Goal: Task Accomplishment & Management: Manage account settings

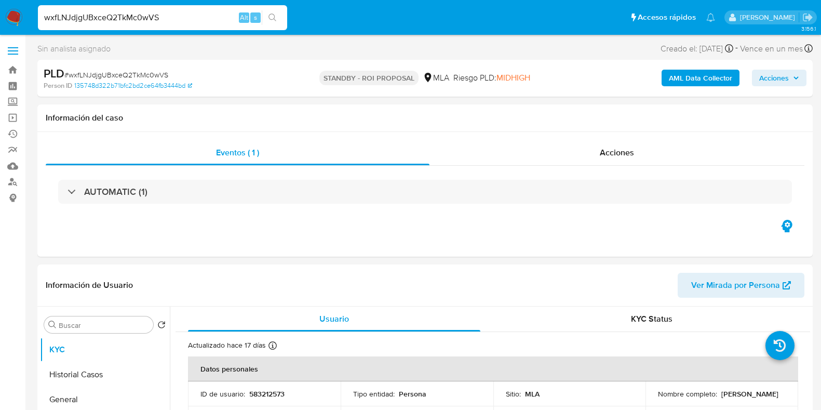
select select "10"
click at [134, 20] on input "wxfLNJdjgUBxceQ2TkMc0wVS" at bounding box center [162, 18] width 249 height 14
click at [263, 393] on p "583212573" at bounding box center [266, 393] width 35 height 9
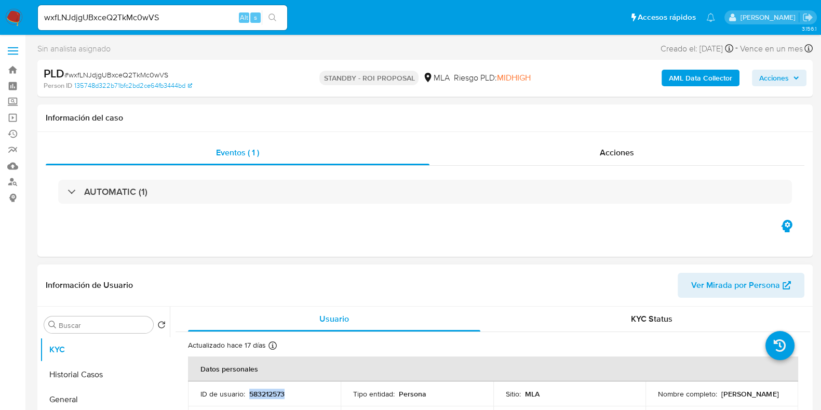
copy p "583212573"
click at [722, 398] on p "Juan Cristobal Bojaryn" at bounding box center [750, 393] width 57 height 9
copy p "Bojaryn"
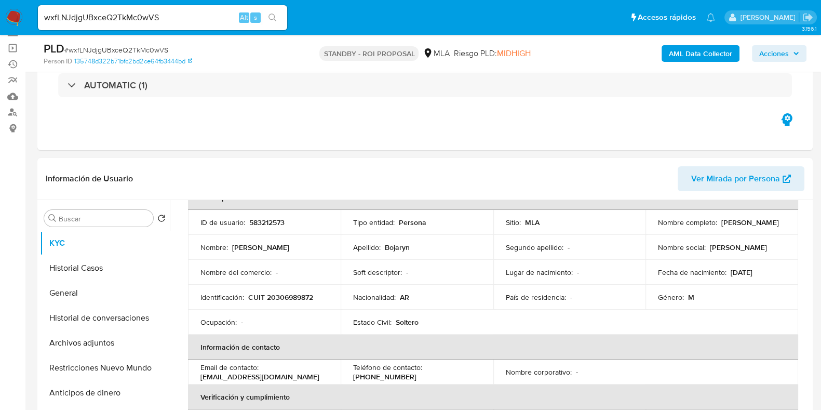
scroll to position [129, 0]
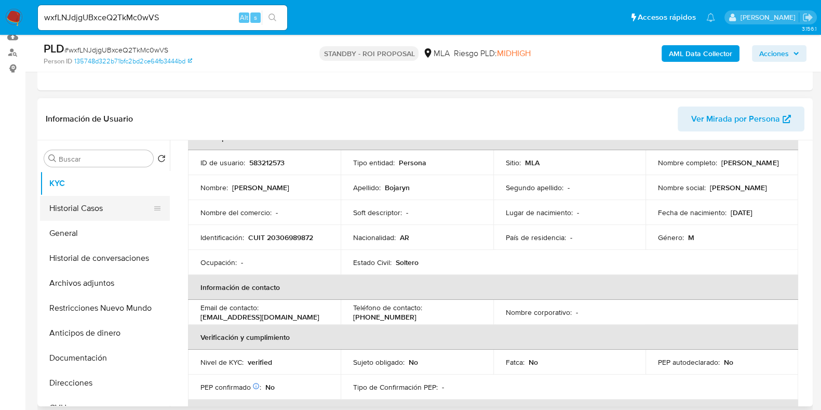
click at [78, 204] on button "Historial Casos" at bounding box center [101, 208] width 122 height 25
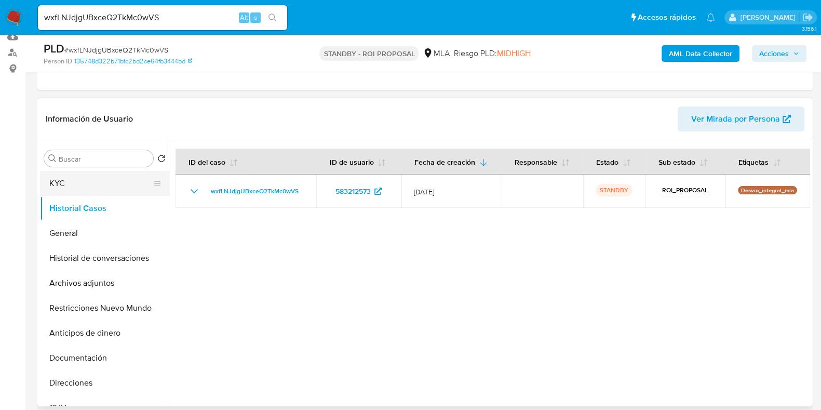
click at [85, 177] on button "KYC" at bounding box center [101, 183] width 122 height 25
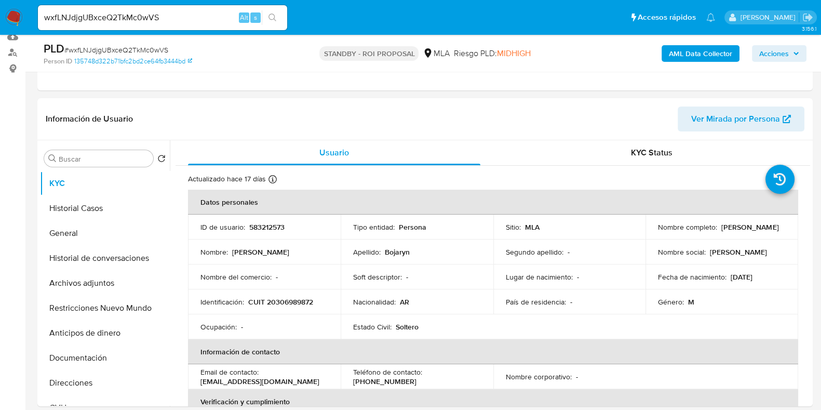
click at [132, 17] on input "wxfLNJdjgUBxceQ2TkMc0wVS" at bounding box center [162, 18] width 249 height 14
paste input "mWAXTnKOsbKe2JCaVdJR36kV"
type input "mWAXTnKOsbKe2JCaVdJR36kV"
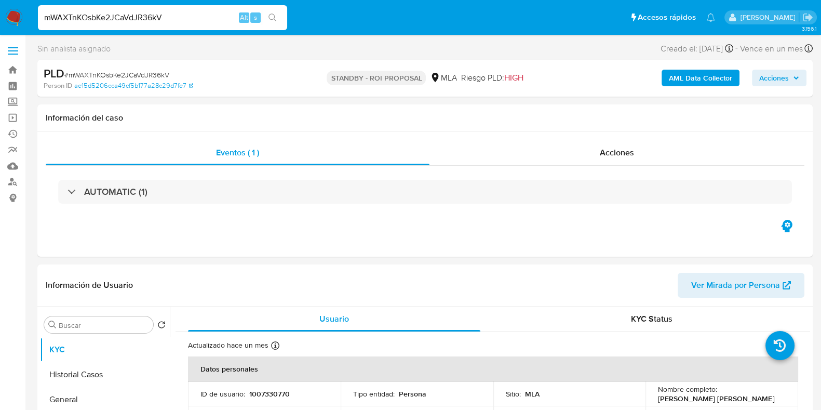
select select "10"
drag, startPoint x: 727, startPoint y: 400, endPoint x: 656, endPoint y: 401, distance: 70.7
click at [658, 401] on div "Nombre completo : Juan Francisco Torres" at bounding box center [722, 393] width 128 height 19
copy p "[PERSON_NAME]"
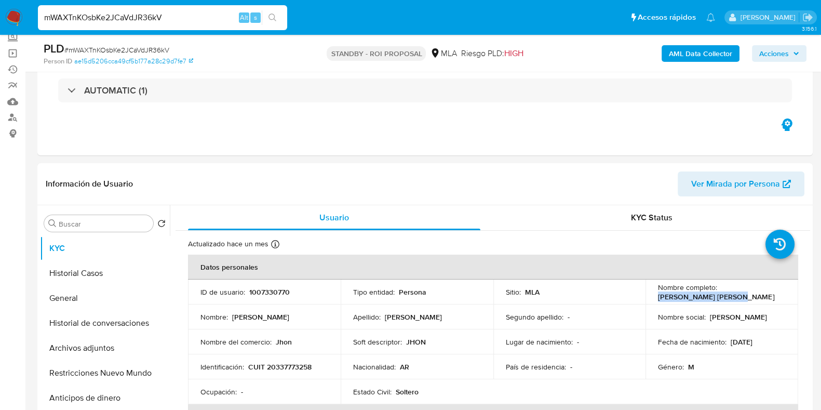
scroll to position [129, 0]
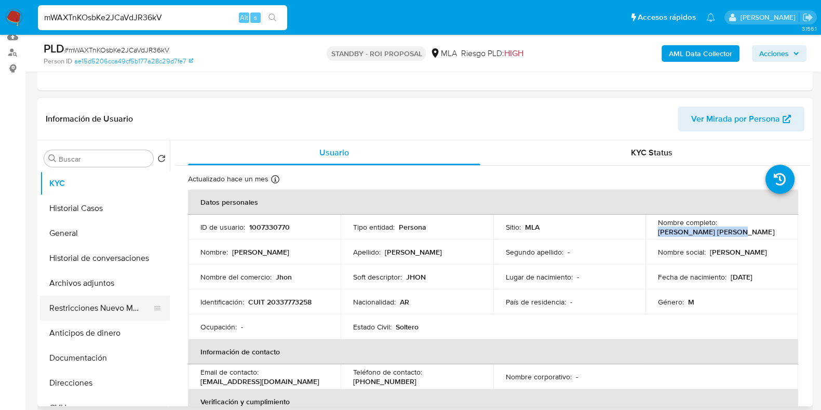
click at [94, 296] on button "Restricciones Nuevo Mundo" at bounding box center [101, 308] width 122 height 25
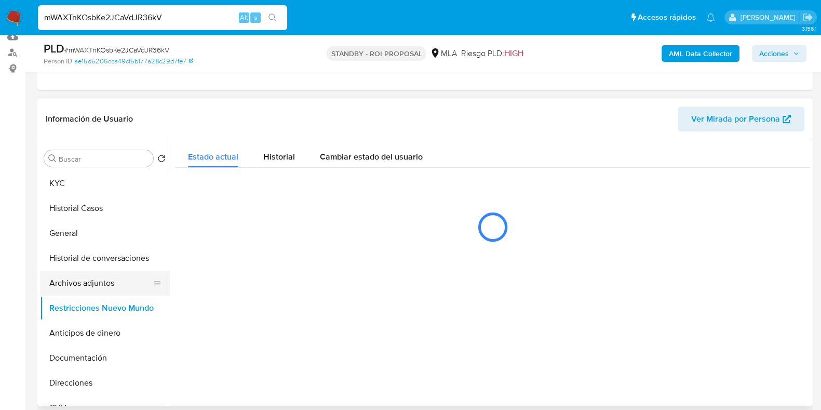
click at [89, 281] on button "Archivos adjuntos" at bounding box center [101, 283] width 122 height 25
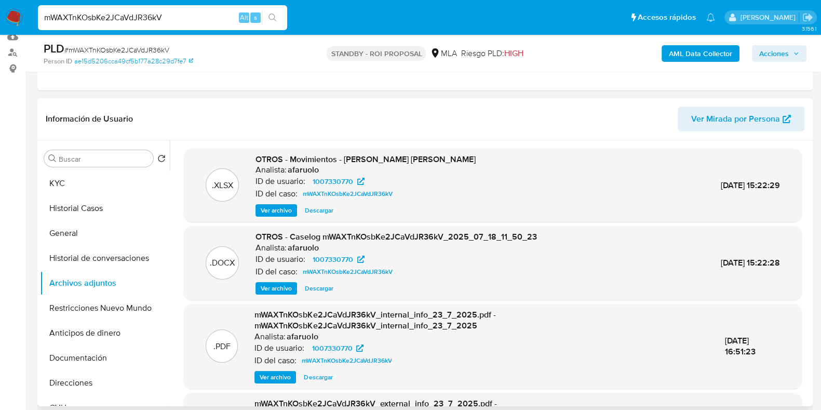
click at [315, 210] on span "Descargar" at bounding box center [319, 210] width 29 height 10
click at [325, 288] on span "Descargar" at bounding box center [319, 288] width 29 height 10
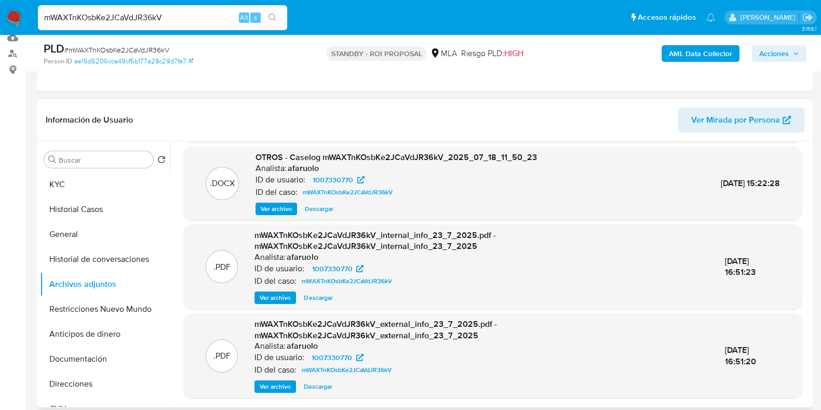
scroll to position [64, 0]
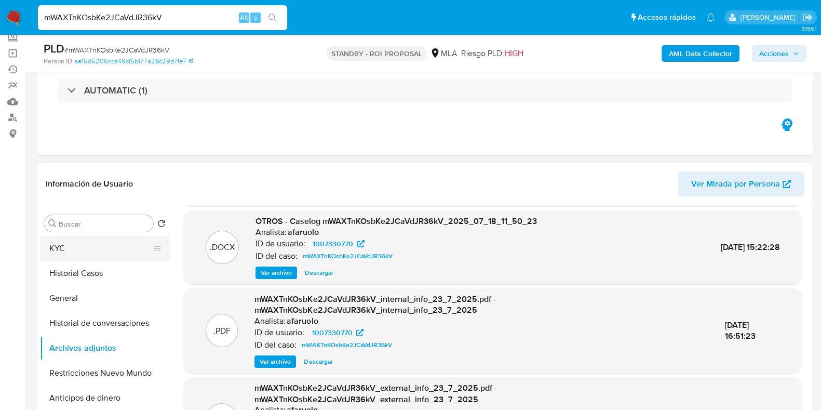
click at [84, 246] on button "KYC" at bounding box center [101, 248] width 122 height 25
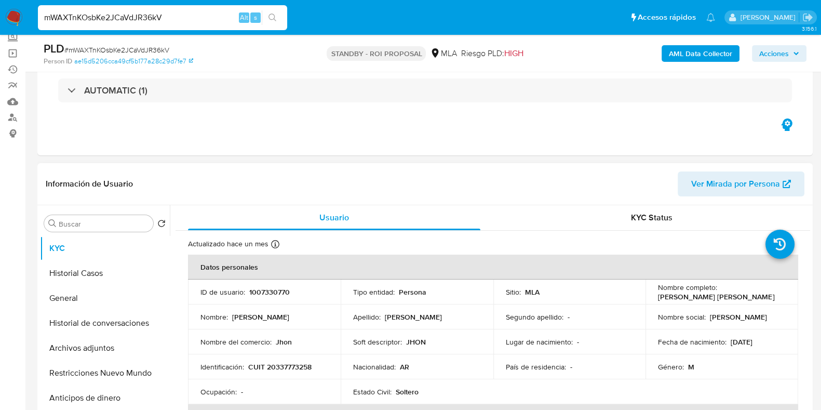
click at [269, 288] on p "1007330770" at bounding box center [269, 291] width 41 height 9
copy p "1007330770"
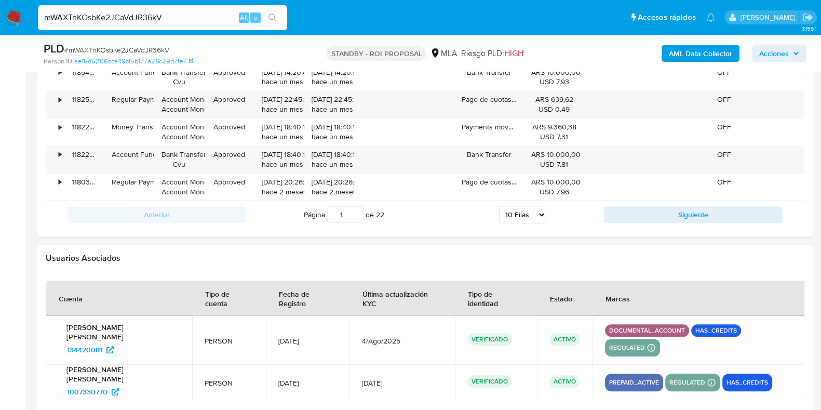
scroll to position [1397, 0]
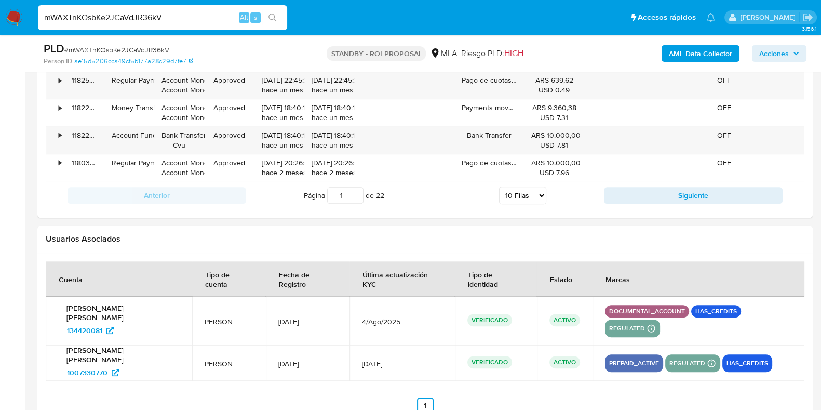
click at [155, 21] on input "mWAXTnKOsbKe2JCaVdJR36kV" at bounding box center [162, 18] width 249 height 14
paste input "8UuWOh2RRR14wEj7EQ1RXEED"
type input "8UuWOh2RRR14wEj7EQ1RXEED"
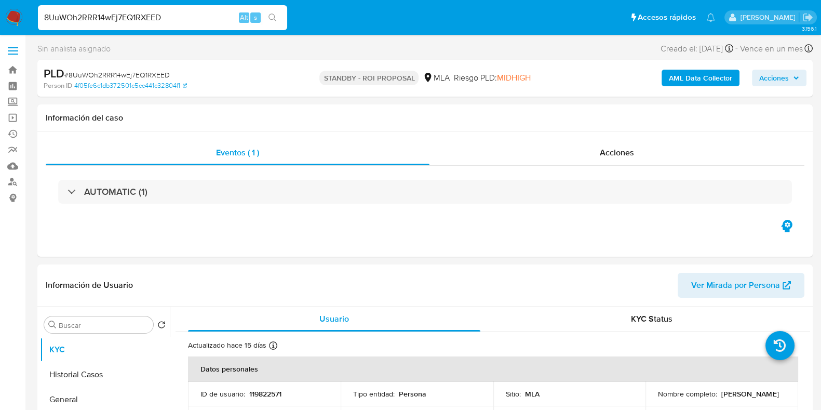
select select "10"
click at [127, 15] on input "8UuWOh2RRR14wEj7EQ1RXEED" at bounding box center [162, 18] width 249 height 14
paste input "mWAXTnKOsbKe2JCaVdJR36kV"
type input "mWAXTnKOsbKe2JCaVdJR36kV"
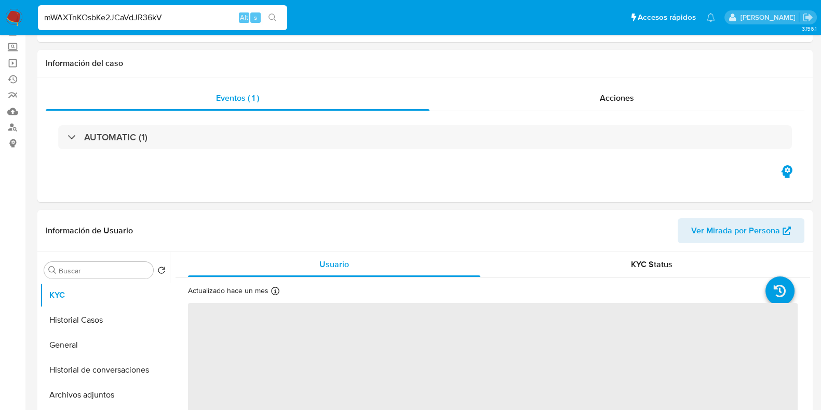
select select "10"
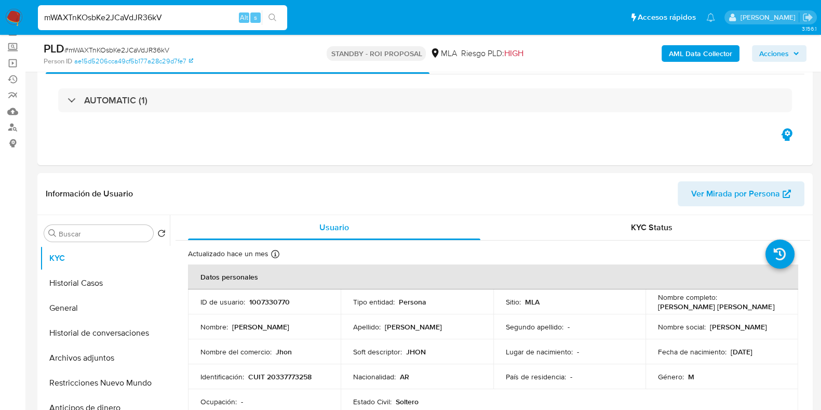
scroll to position [129, 0]
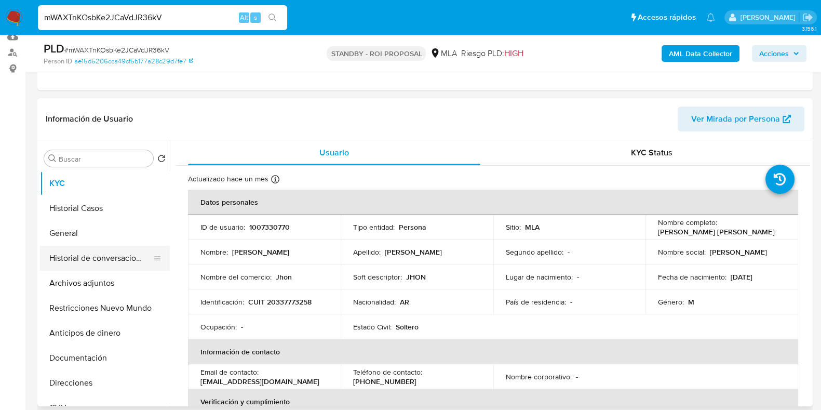
click at [78, 264] on button "Historial de conversaciones" at bounding box center [101, 258] width 122 height 25
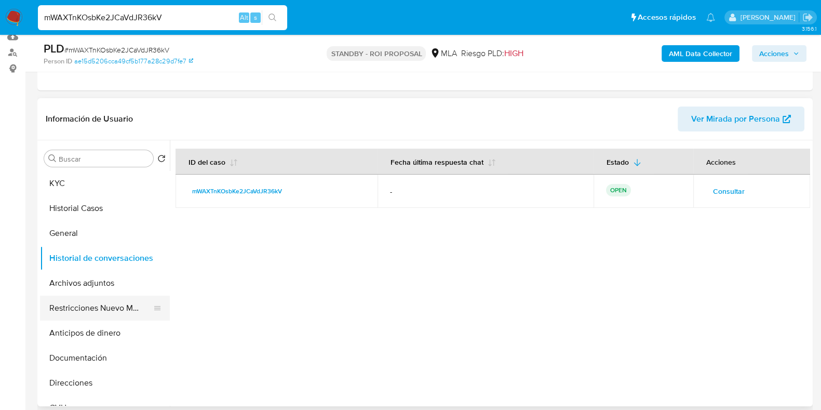
click at [102, 302] on button "Restricciones Nuevo Mundo" at bounding box center [101, 308] width 122 height 25
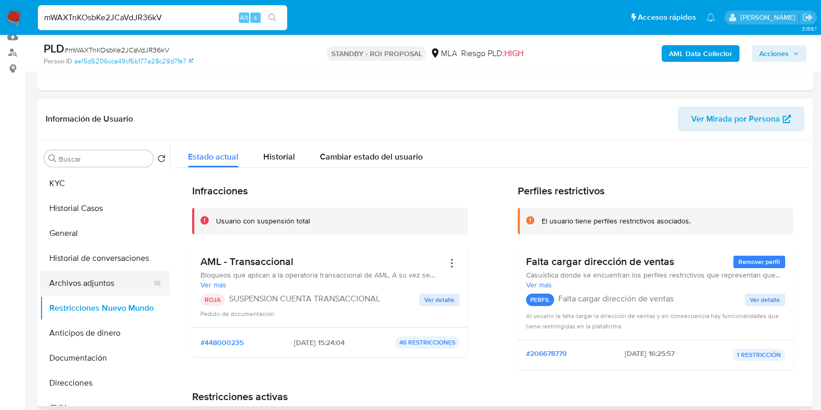
click at [96, 273] on button "Archivos adjuntos" at bounding box center [101, 283] width 122 height 25
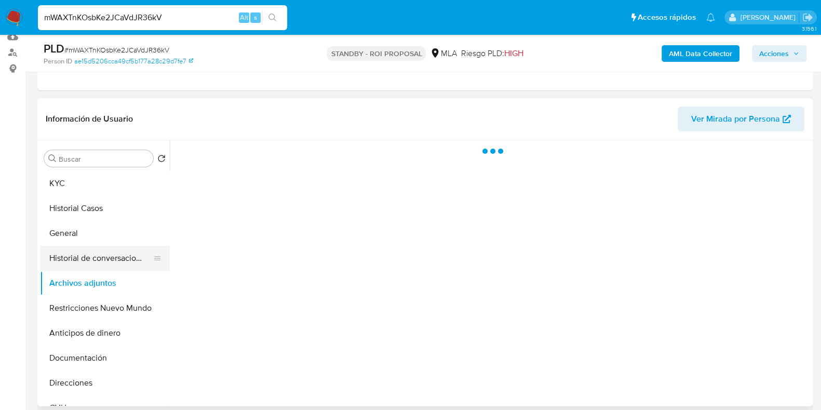
click at [96, 250] on button "Historial de conversaciones" at bounding box center [101, 258] width 122 height 25
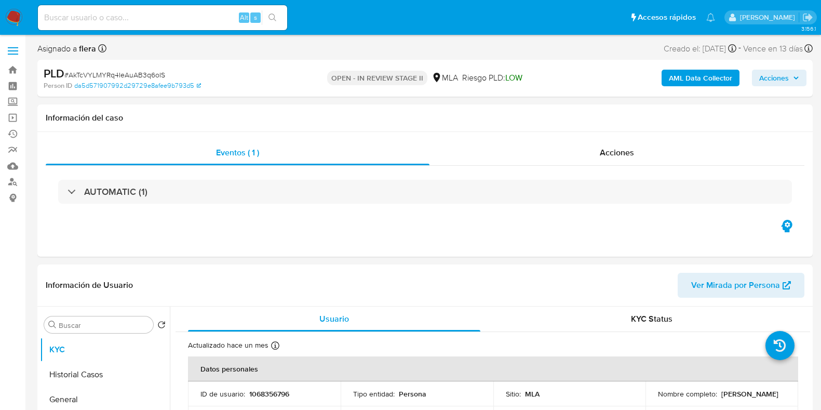
select select "10"
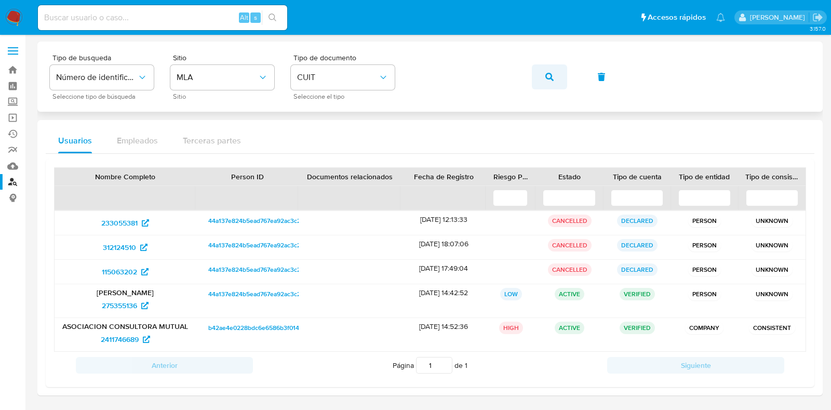
click at [551, 75] on icon "button" at bounding box center [549, 77] width 8 height 8
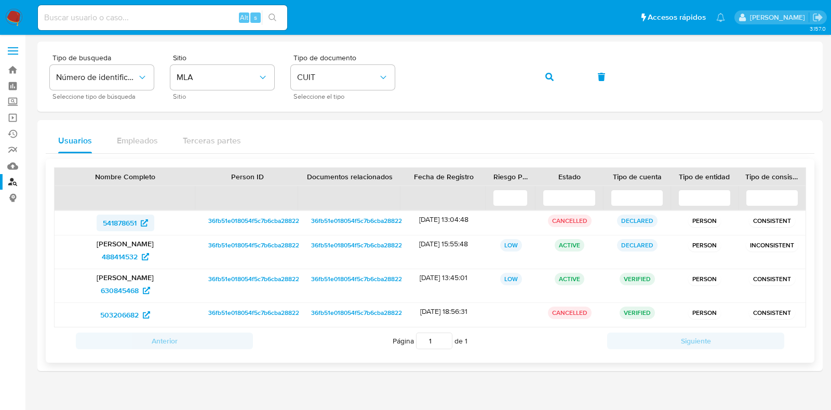
click at [121, 223] on span "541878651" at bounding box center [120, 223] width 34 height 17
click at [117, 275] on p "Fernando Jose Martin" at bounding box center [125, 277] width 127 height 9
click at [115, 254] on span "488414532" at bounding box center [120, 256] width 36 height 17
click at [126, 290] on span "630845468" at bounding box center [120, 290] width 38 height 17
click at [121, 316] on span "503206682" at bounding box center [119, 315] width 38 height 17
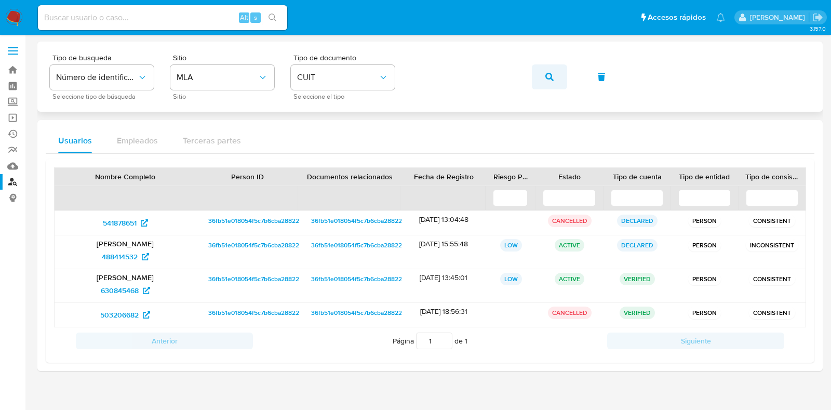
click at [545, 73] on icon "button" at bounding box center [549, 77] width 8 height 8
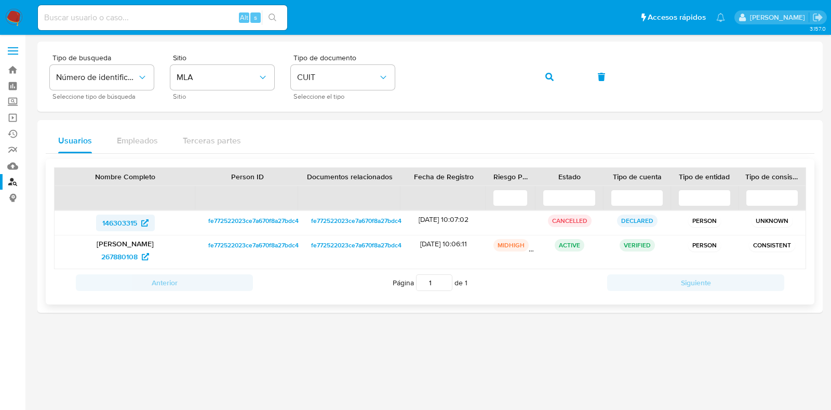
click at [127, 222] on span "146303315" at bounding box center [119, 223] width 35 height 17
click at [128, 259] on span "267880108" at bounding box center [119, 256] width 36 height 17
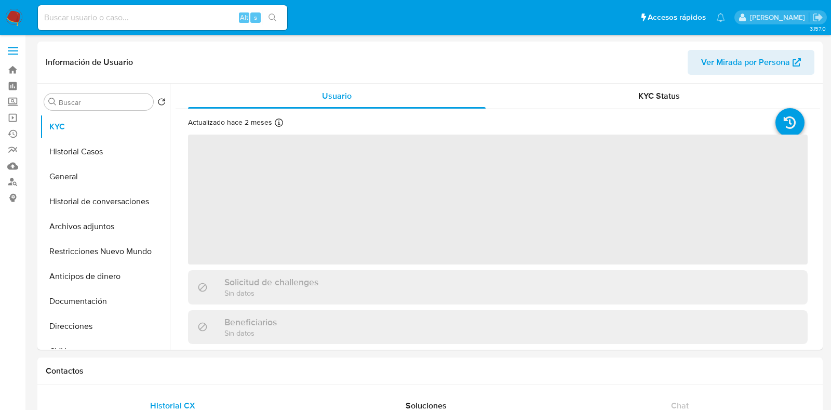
select select "10"
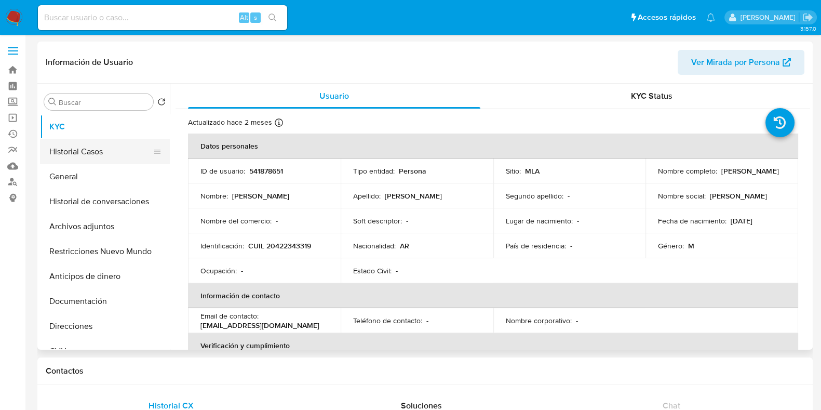
click at [81, 154] on button "Historial Casos" at bounding box center [101, 151] width 122 height 25
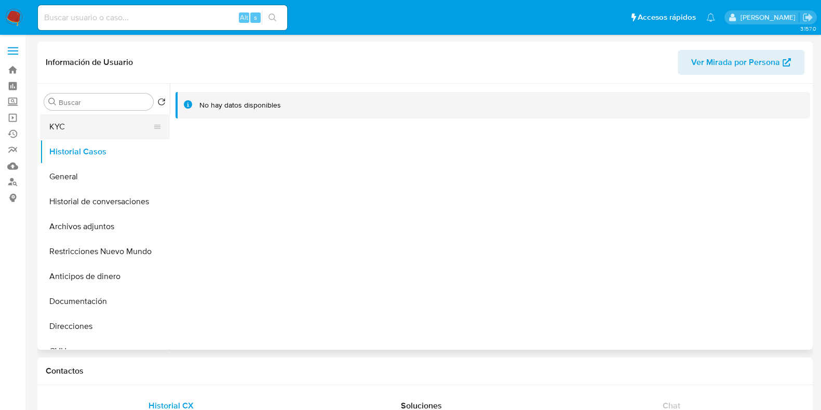
click at [73, 128] on button "KYC" at bounding box center [101, 126] width 122 height 25
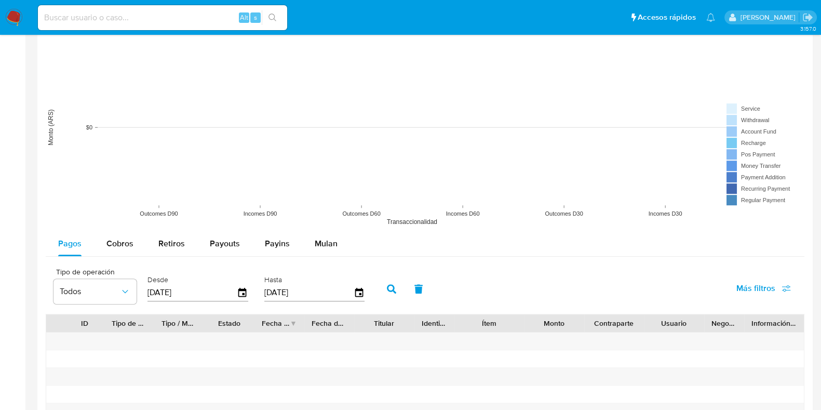
scroll to position [844, 0]
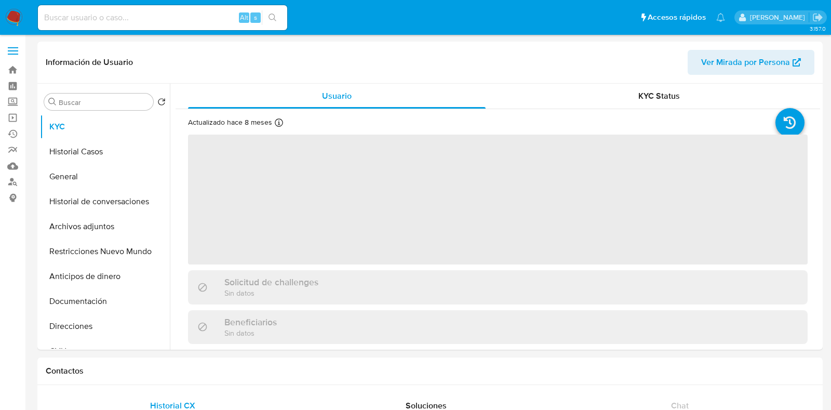
select select "10"
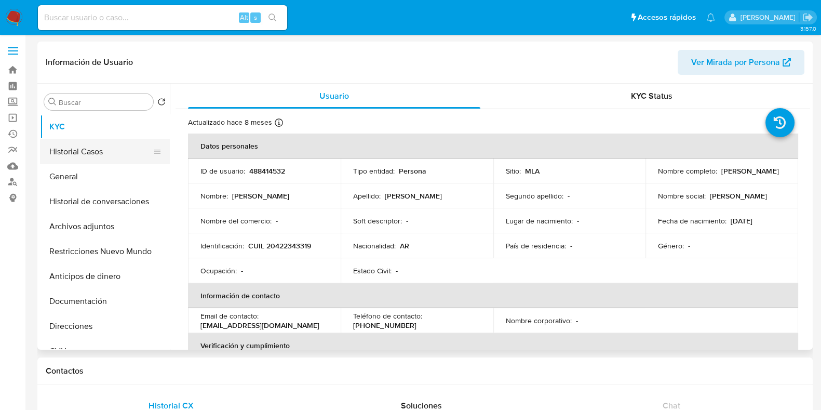
click at [80, 151] on button "Historial Casos" at bounding box center [101, 151] width 122 height 25
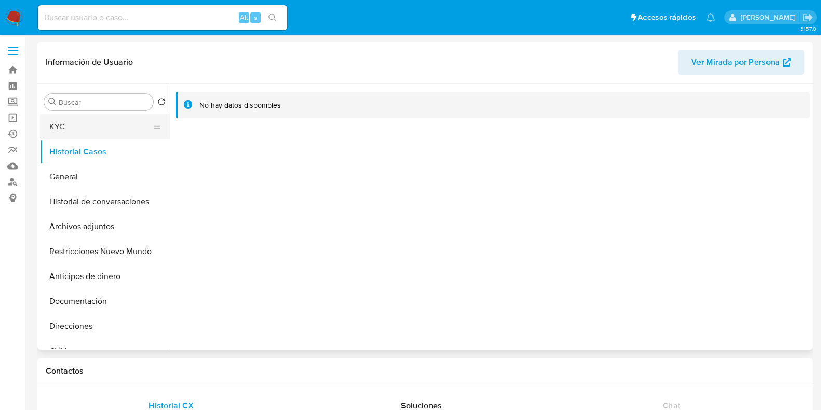
click at [94, 128] on button "KYC" at bounding box center [101, 126] width 122 height 25
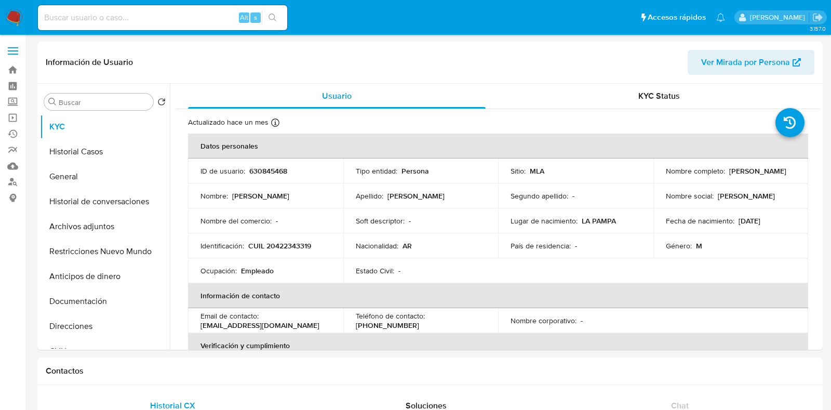
select select "10"
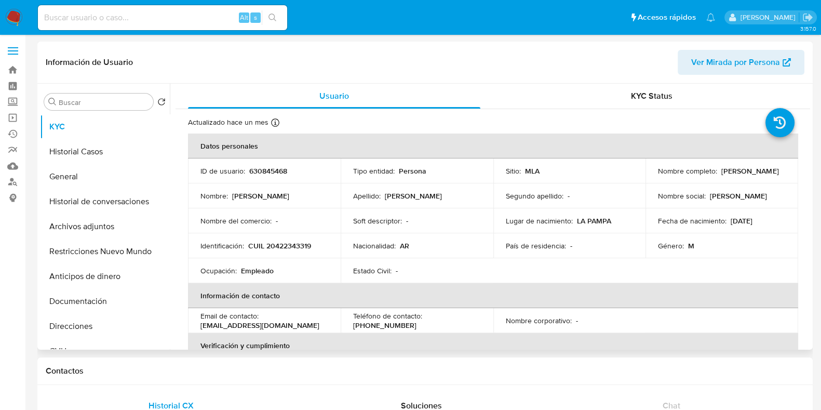
drag, startPoint x: 112, startPoint y: 149, endPoint x: 177, endPoint y: 99, distance: 81.5
click at [112, 149] on button "Historial Casos" at bounding box center [105, 151] width 130 height 25
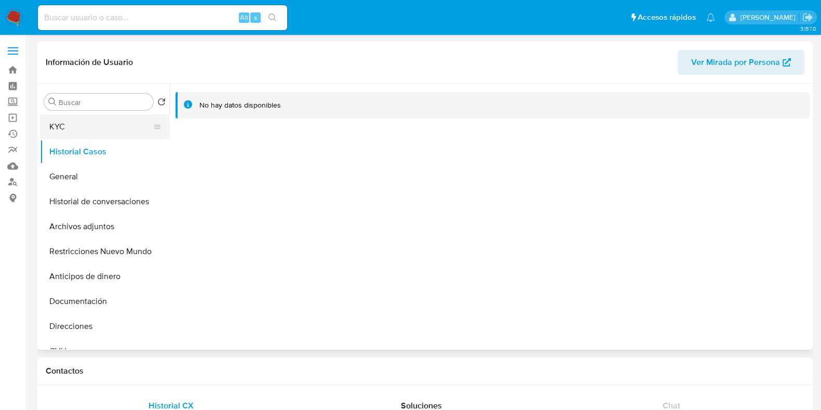
click at [83, 119] on button "KYC" at bounding box center [101, 126] width 122 height 25
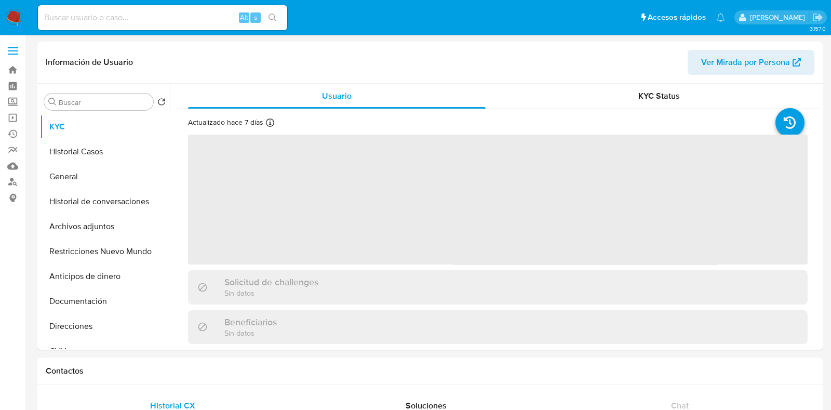
select select "10"
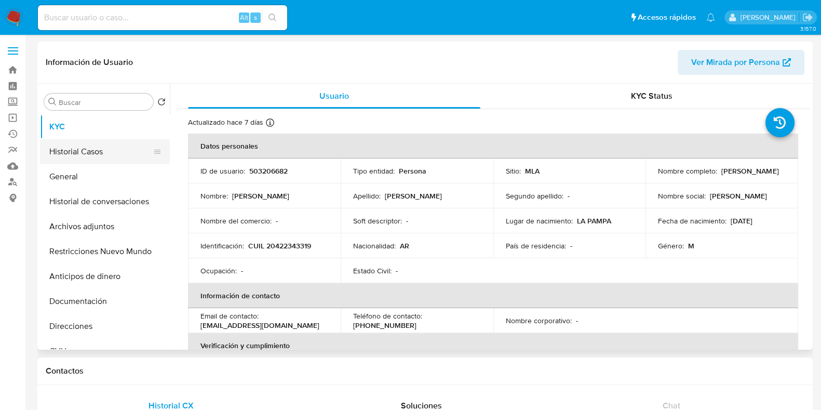
click at [96, 154] on button "Historial Casos" at bounding box center [101, 151] width 122 height 25
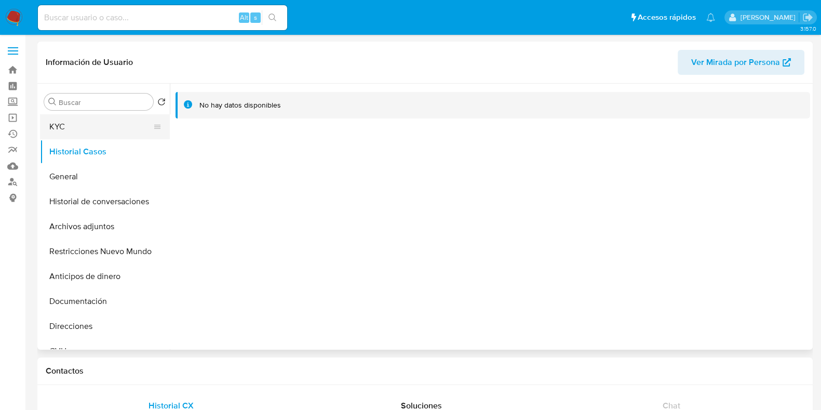
click at [85, 129] on button "KYC" at bounding box center [101, 126] width 122 height 25
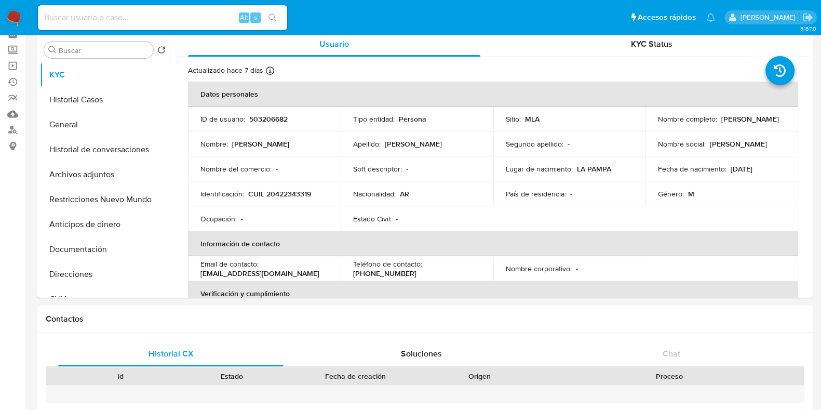
scroll to position [42, 0]
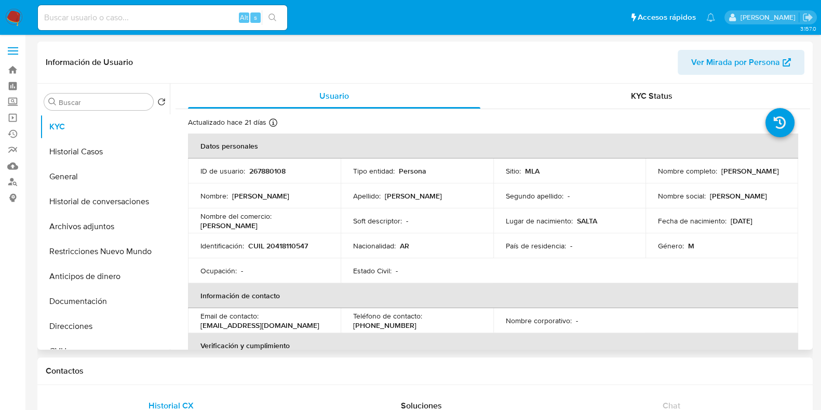
select select "10"
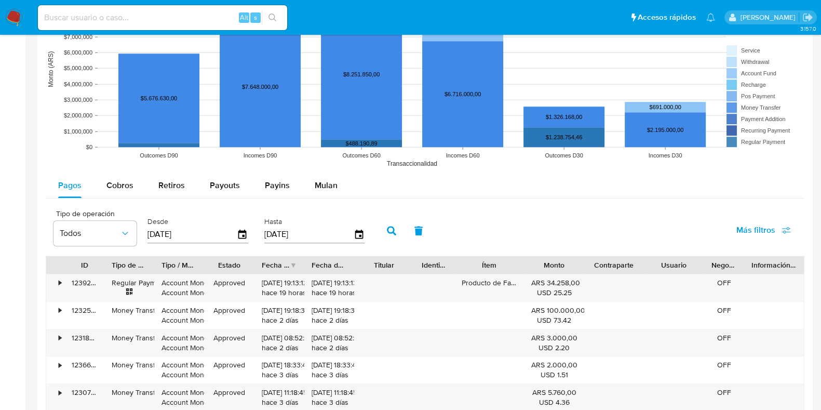
scroll to position [909, 0]
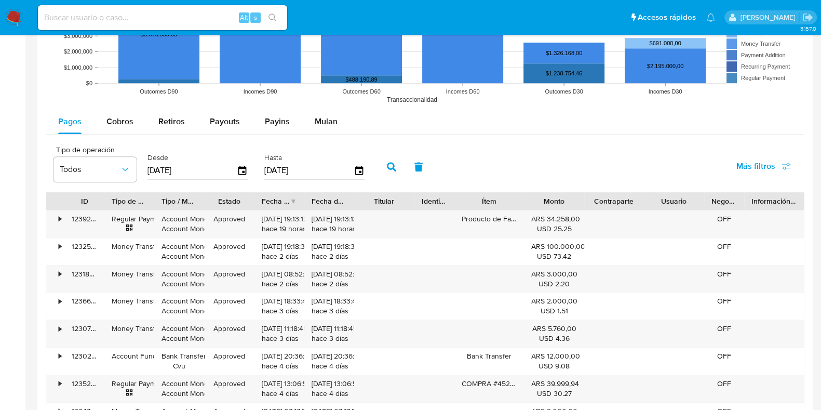
click at [184, 174] on input "[DATE]" at bounding box center [192, 170] width 89 height 17
click at [155, 169] on input "[DATE]" at bounding box center [192, 170] width 89 height 17
click at [244, 169] on icon "button" at bounding box center [243, 171] width 18 height 18
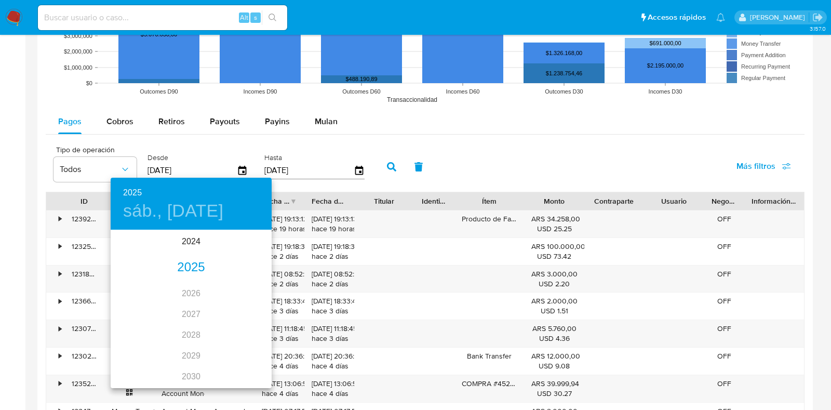
click at [187, 268] on div "2025" at bounding box center [191, 267] width 161 height 21
click at [184, 285] on div "may." at bounding box center [191, 289] width 54 height 39
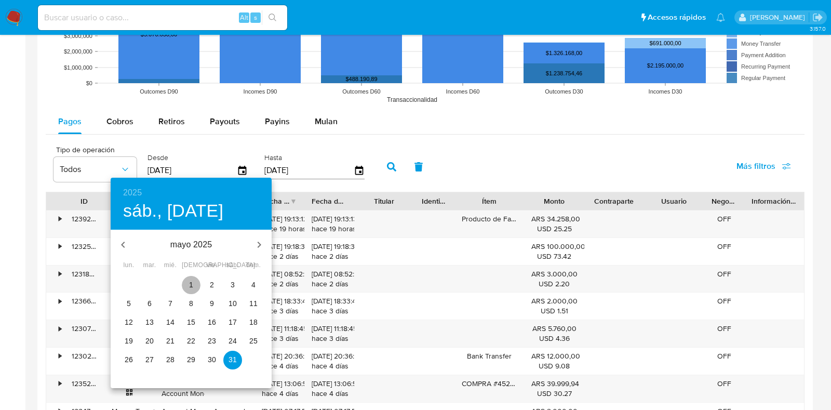
click at [183, 284] on span "1" at bounding box center [191, 284] width 19 height 10
type input "01/05/2025"
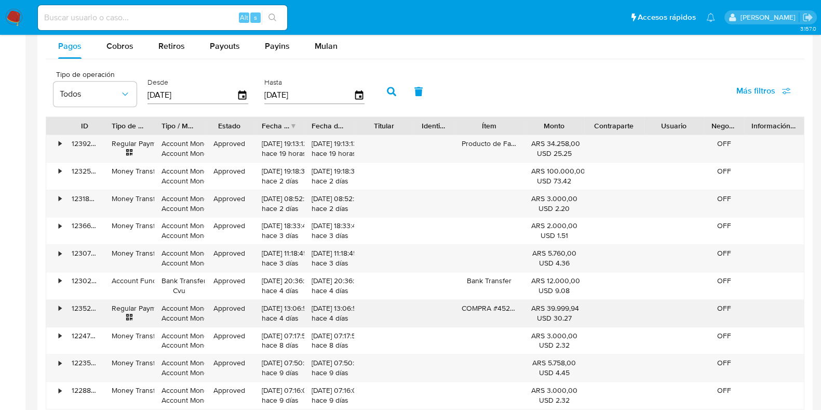
scroll to position [1104, 0]
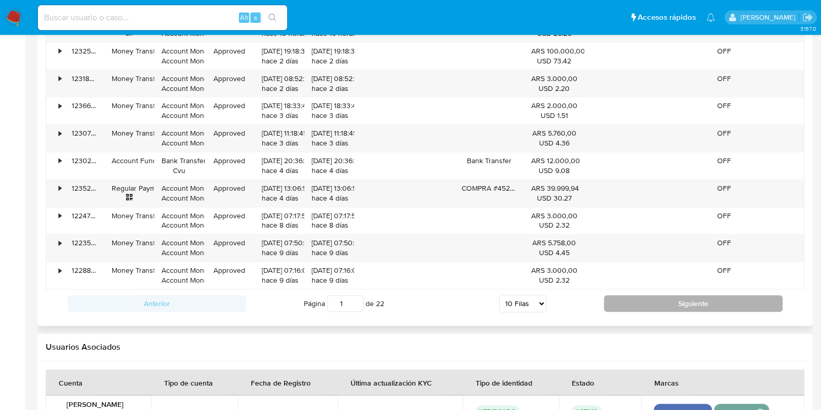
click at [662, 300] on button "Siguiente" at bounding box center [693, 303] width 179 height 17
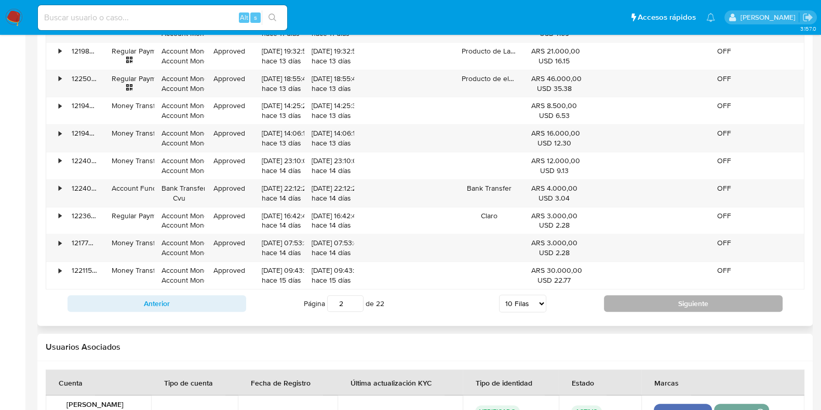
click at [662, 300] on button "Siguiente" at bounding box center [693, 303] width 179 height 17
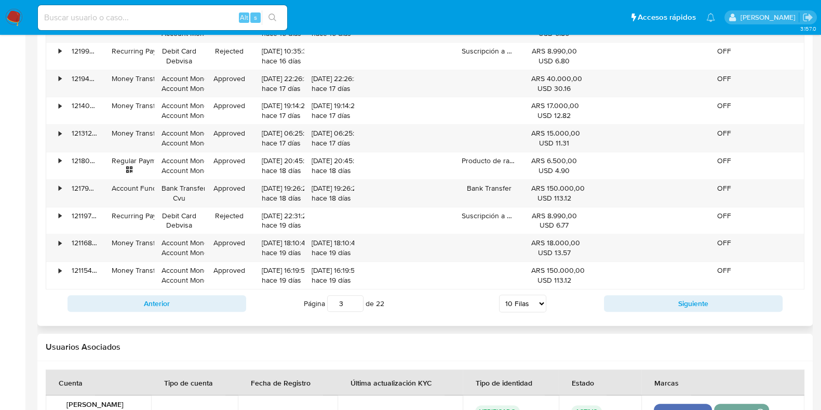
drag, startPoint x: 344, startPoint y: 303, endPoint x: 337, endPoint y: 304, distance: 6.8
click at [337, 304] on input "3" at bounding box center [345, 303] width 36 height 17
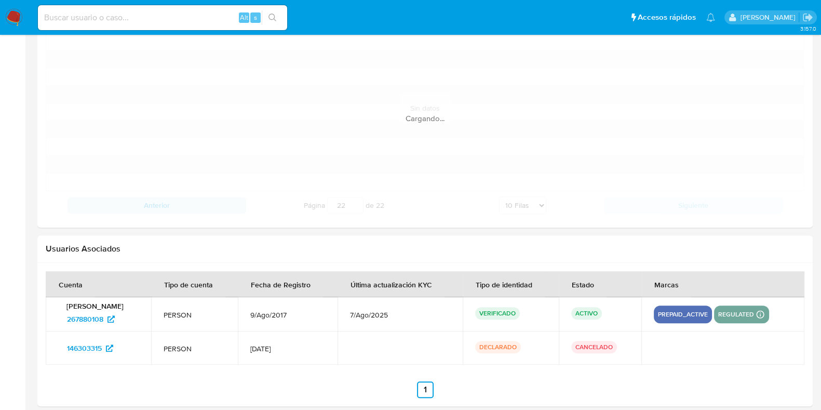
scroll to position [992, 0]
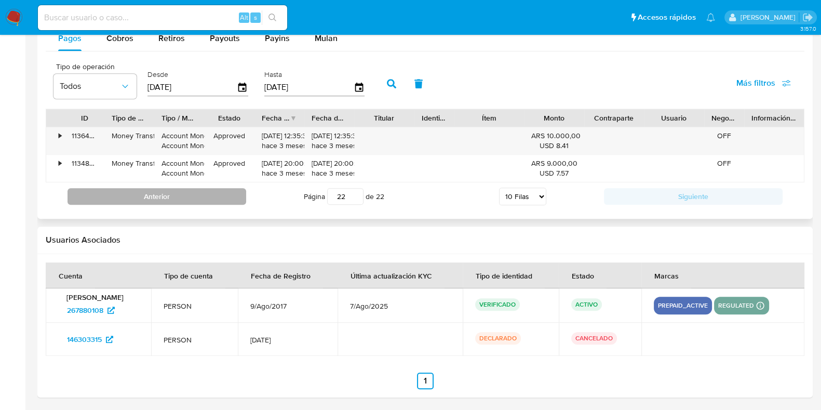
click at [179, 196] on button "Anterior" at bounding box center [157, 196] width 179 height 17
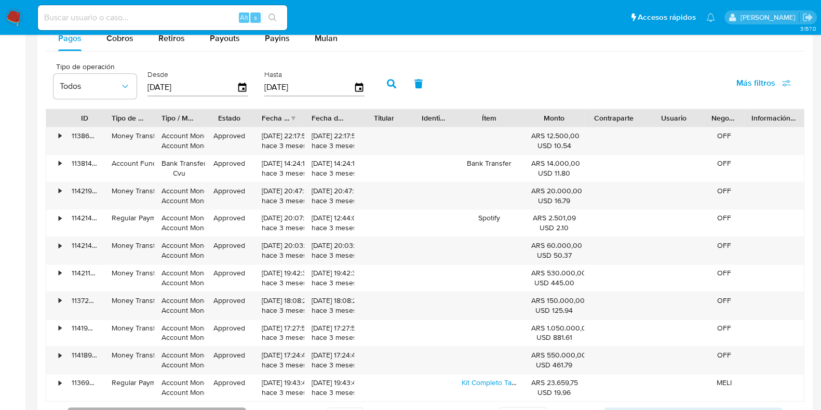
scroll to position [1057, 0]
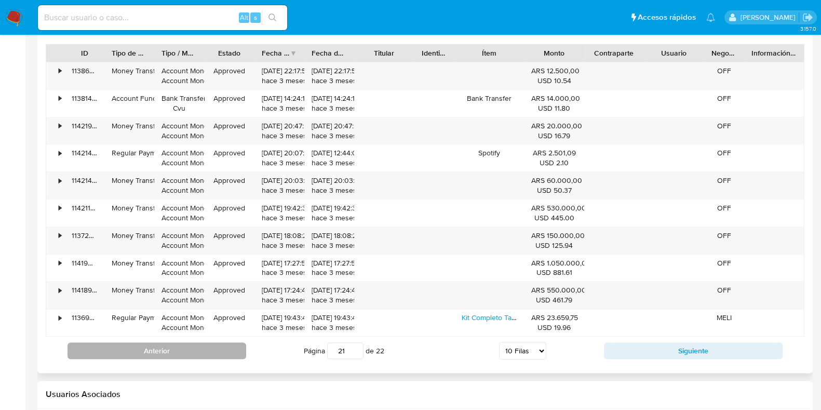
click at [184, 343] on button "Anterior" at bounding box center [157, 350] width 179 height 17
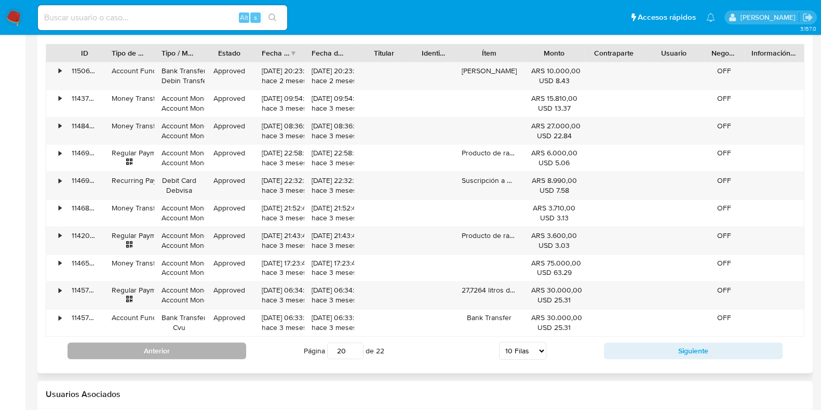
click at [191, 355] on button "Anterior" at bounding box center [157, 350] width 179 height 17
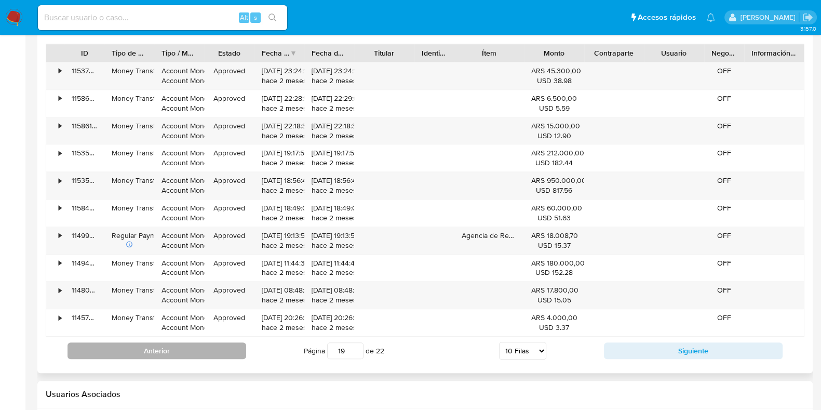
click at [191, 355] on button "Anterior" at bounding box center [157, 350] width 179 height 17
type input "17"
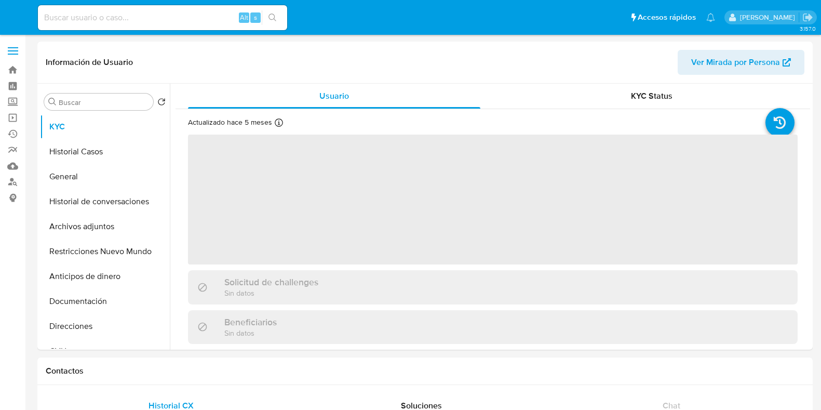
select select "10"
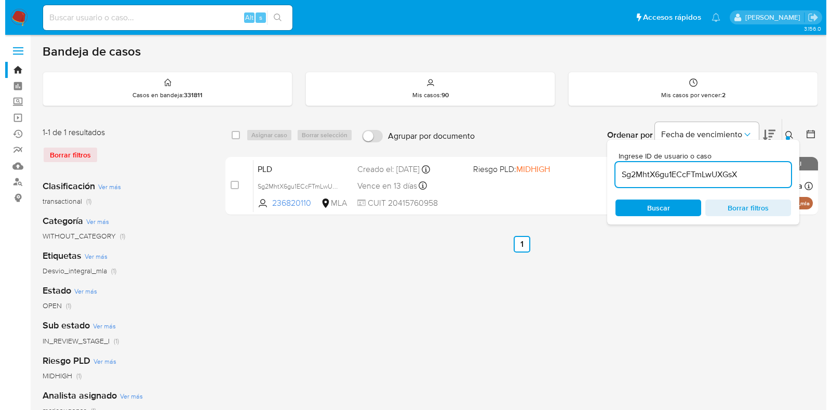
scroll to position [64, 0]
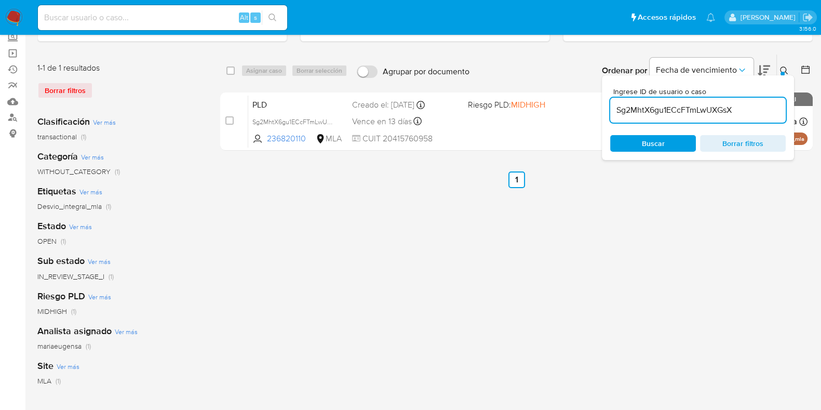
click at [709, 110] on input "Sg2MhtX6gu1ECcFTmLwUXGsX" at bounding box center [698, 110] width 176 height 14
paste input "mWAXTnKOsbKe2JCaVdJR36kV"
type input "mWAXTnKOsbKe2JCaVdJR36kV"
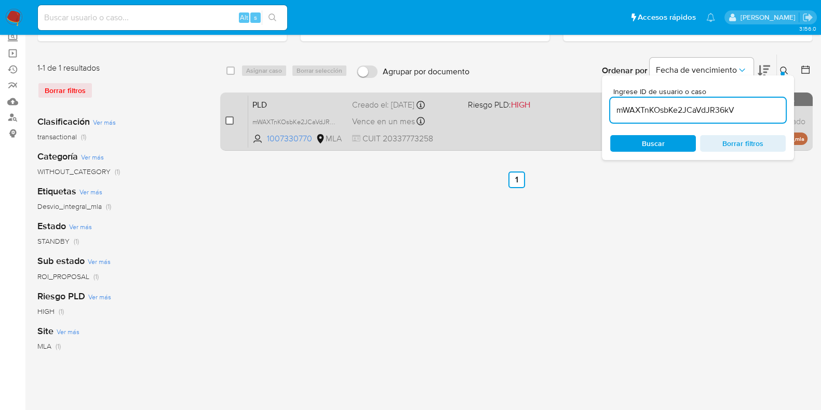
click at [231, 118] on input "checkbox" at bounding box center [229, 120] width 8 height 8
checkbox input "true"
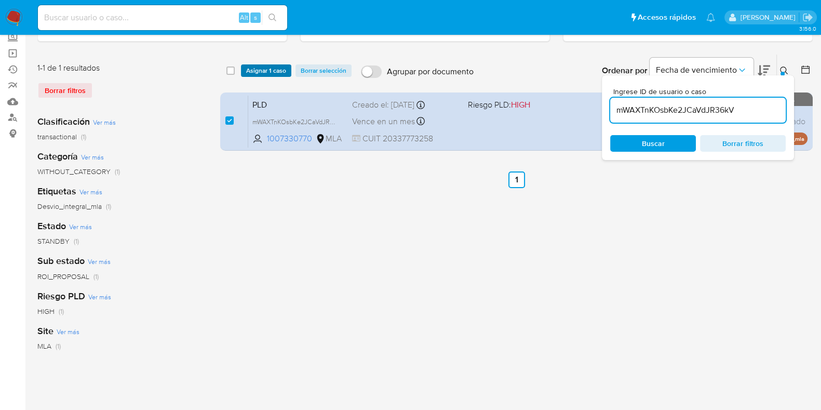
click at [257, 67] on span "Asignar 1 caso" at bounding box center [266, 70] width 40 height 10
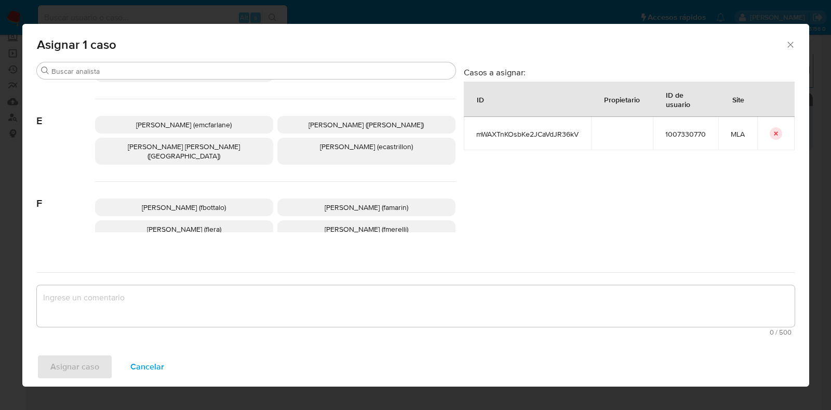
scroll to position [195, 0]
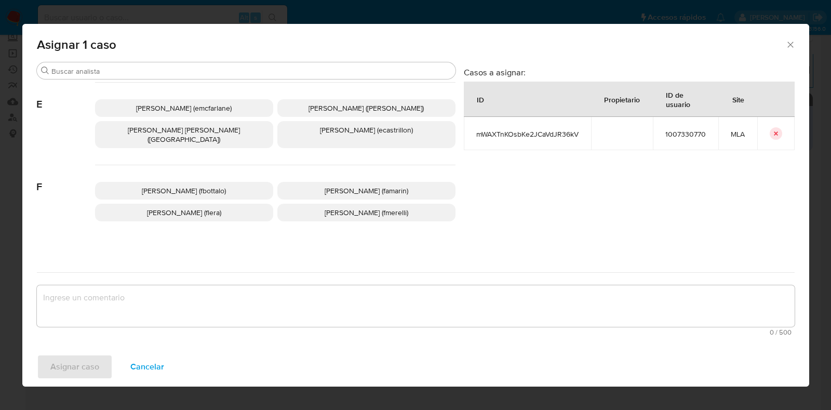
click at [176, 207] on span "Florencia Cecilia Lera (flera)" at bounding box center [184, 212] width 74 height 10
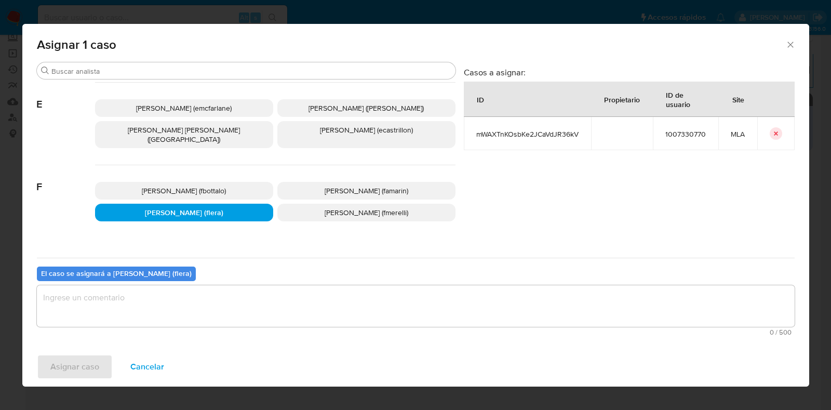
click at [151, 326] on div "0 / 500 500 caracteres restantes" at bounding box center [416, 310] width 758 height 50
click at [151, 315] on textarea "assign-modal" at bounding box center [416, 306] width 758 height 42
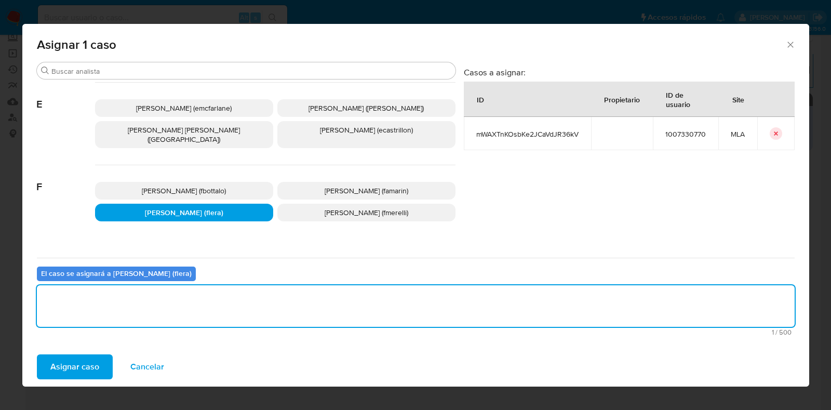
click at [106, 374] on button "Asignar caso" at bounding box center [75, 366] width 76 height 25
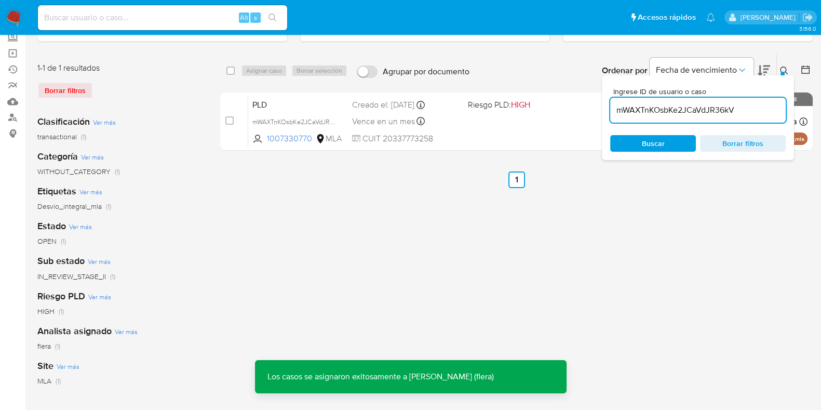
click at [299, 99] on span "PLD" at bounding box center [297, 104] width 91 height 14
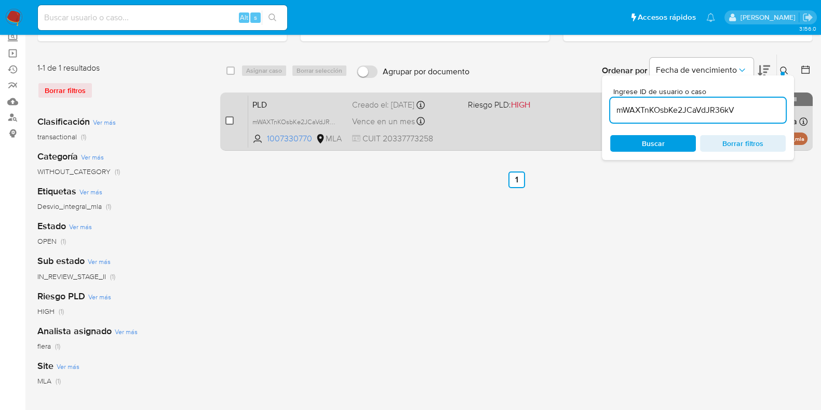
click at [226, 119] on input "checkbox" at bounding box center [229, 120] width 8 height 8
checkbox input "true"
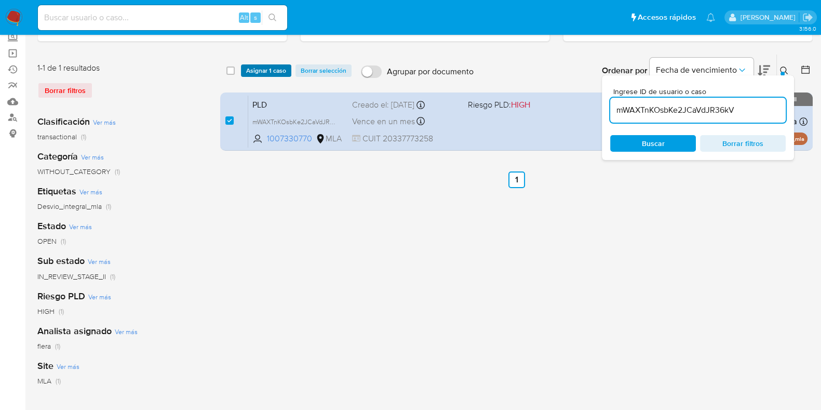
click at [255, 66] on span "Asignar 1 caso" at bounding box center [266, 70] width 40 height 10
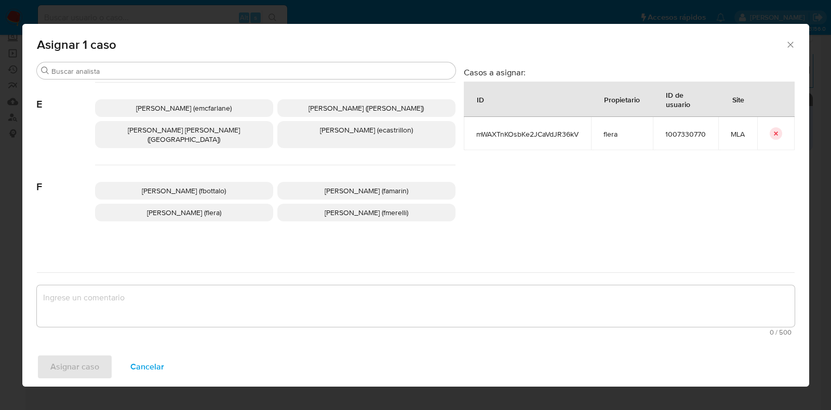
click at [205, 207] on span "Florencia Cecilia Lera (flera)" at bounding box center [184, 212] width 74 height 10
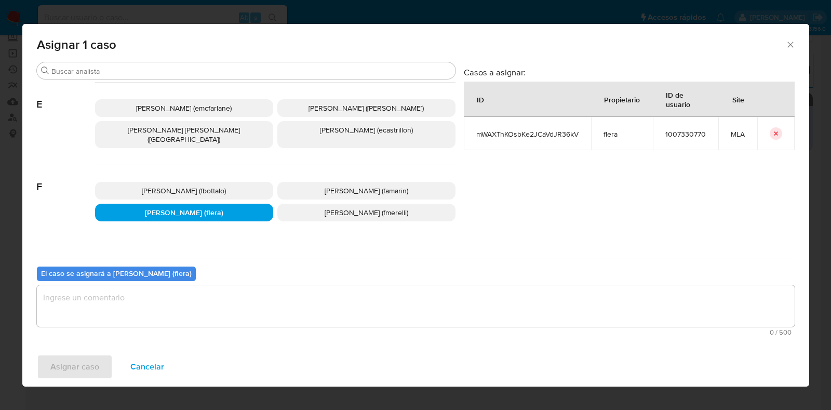
click at [183, 308] on textarea "assign-modal" at bounding box center [416, 306] width 758 height 42
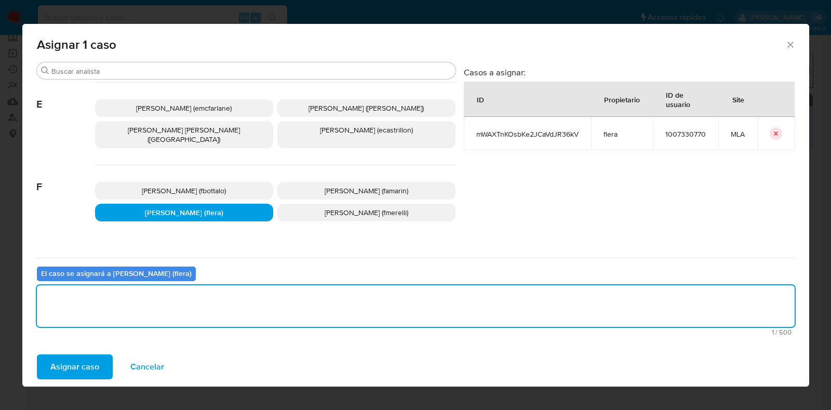
click at [90, 367] on span "Asignar caso" at bounding box center [74, 366] width 49 height 23
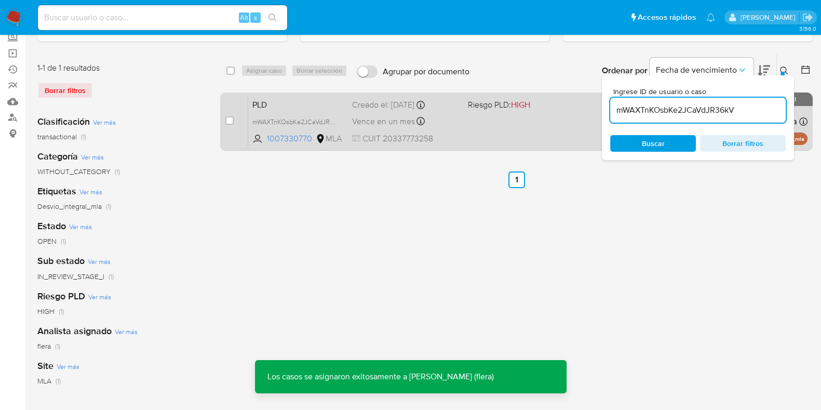
click at [271, 108] on span "PLD" at bounding box center [297, 104] width 91 height 14
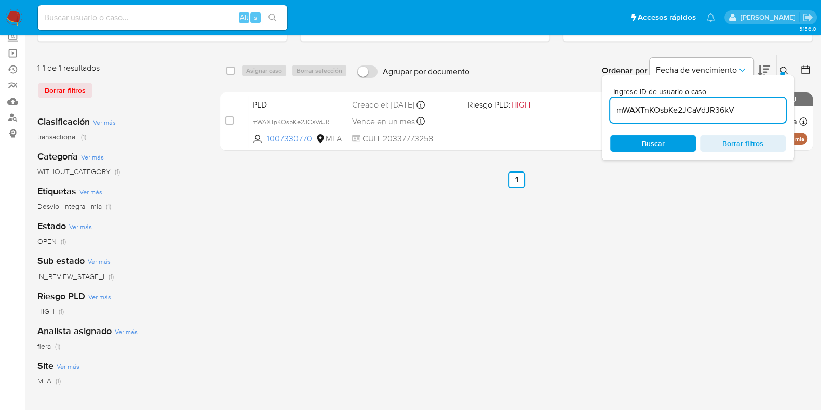
click at [644, 104] on input "mWAXTnKOsbKe2JCaVdJR36kV" at bounding box center [698, 110] width 176 height 14
paste input "8UuWOh2RRR14wEj7EQ1RXEED"
type input "8UuWOh2RRR14wEj7EQ1RXEED"
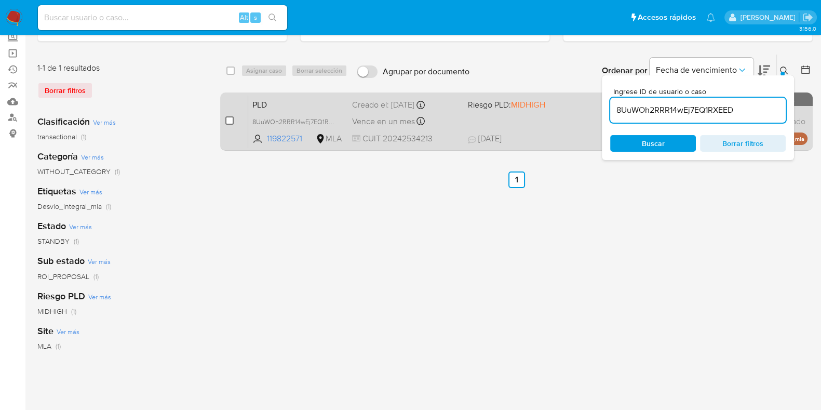
click at [230, 120] on input "checkbox" at bounding box center [229, 120] width 8 height 8
checkbox input "true"
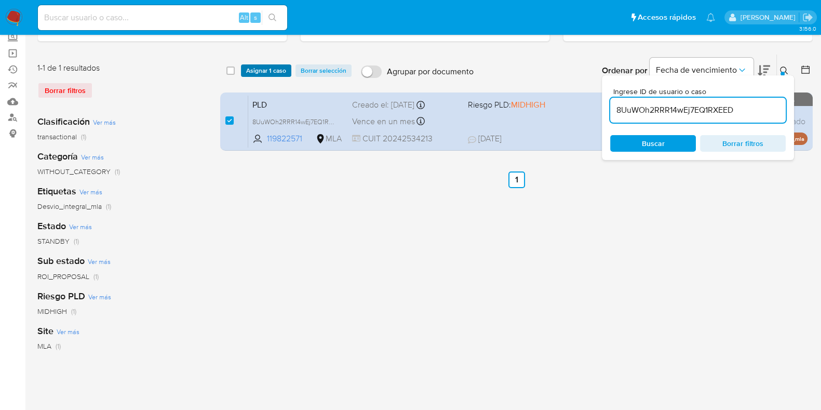
click at [262, 70] on span "Asignar 1 caso" at bounding box center [266, 70] width 40 height 10
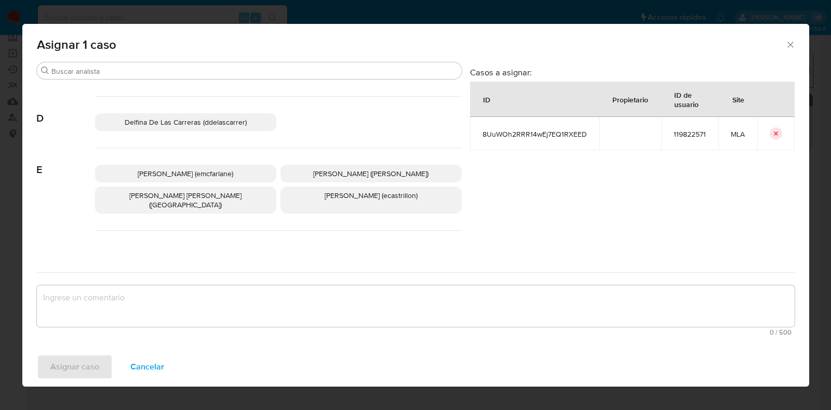
scroll to position [195, 0]
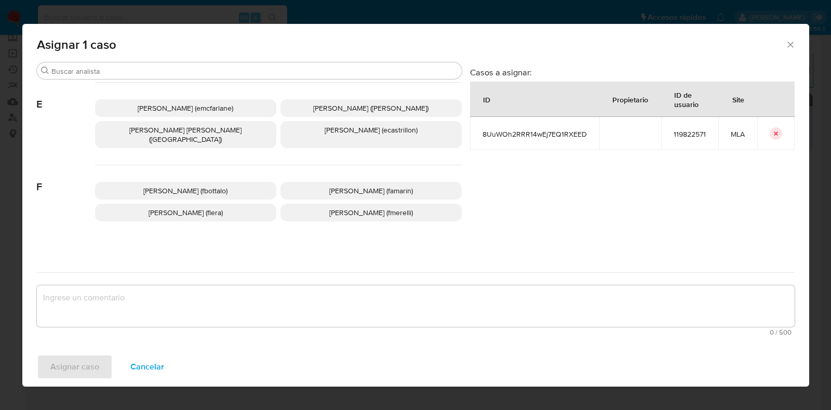
click at [216, 207] on span "Florencia Cecilia Lera (flera)" at bounding box center [186, 212] width 74 height 10
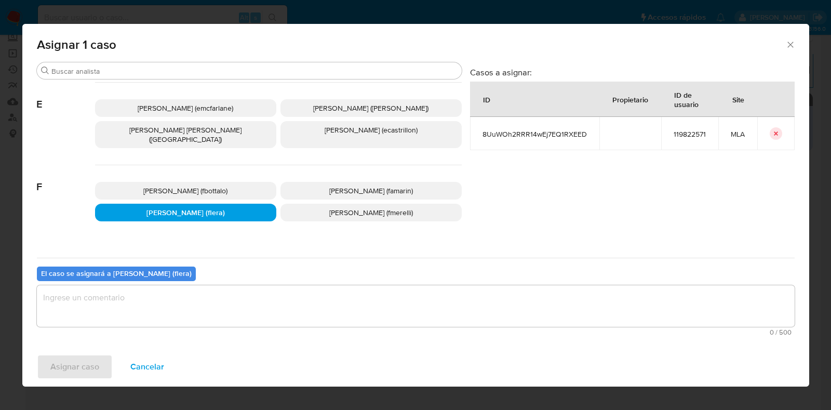
click at [170, 318] on textarea "assign-modal" at bounding box center [416, 306] width 758 height 42
click at [96, 371] on span "Asignar caso" at bounding box center [74, 366] width 49 height 23
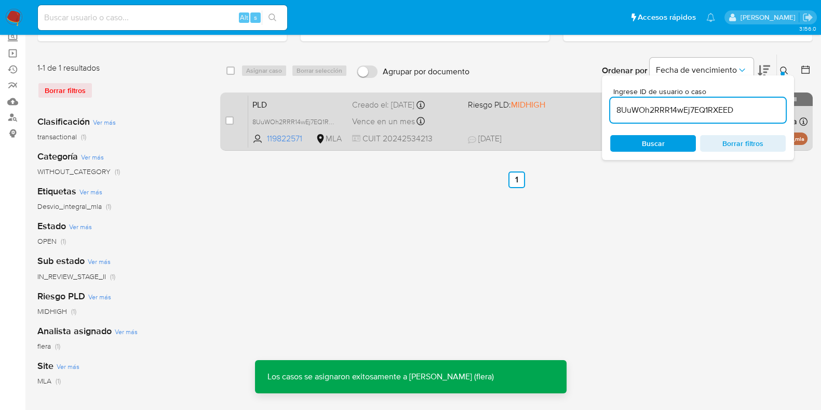
click at [294, 106] on span "PLD" at bounding box center [297, 104] width 91 height 14
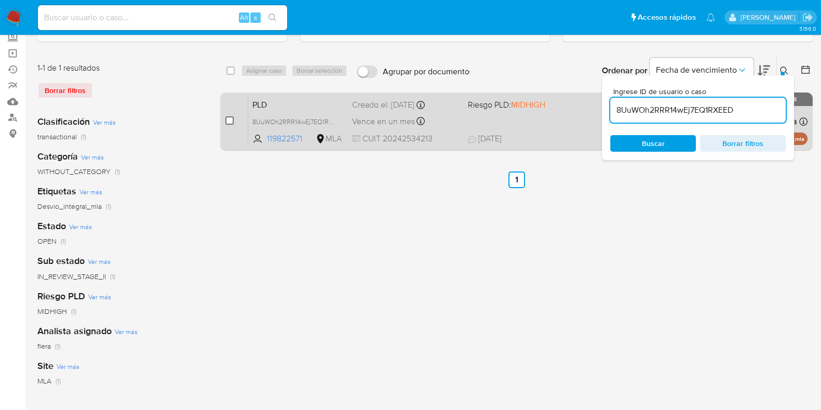
click at [227, 120] on input "checkbox" at bounding box center [229, 120] width 8 height 8
checkbox input "true"
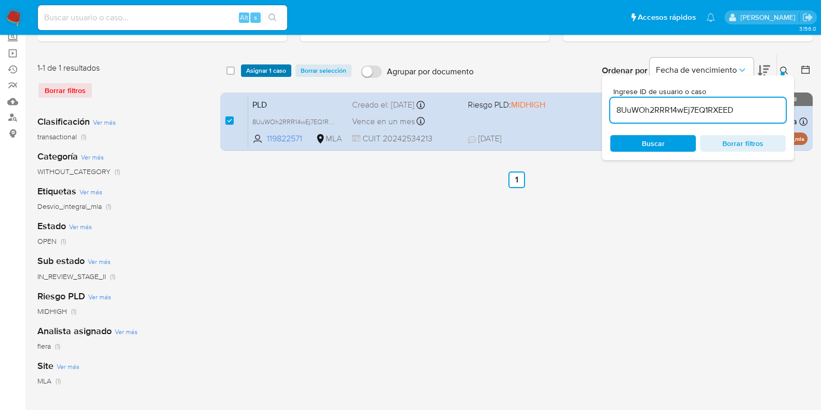
click at [270, 71] on span "Asignar 1 caso" at bounding box center [266, 70] width 40 height 10
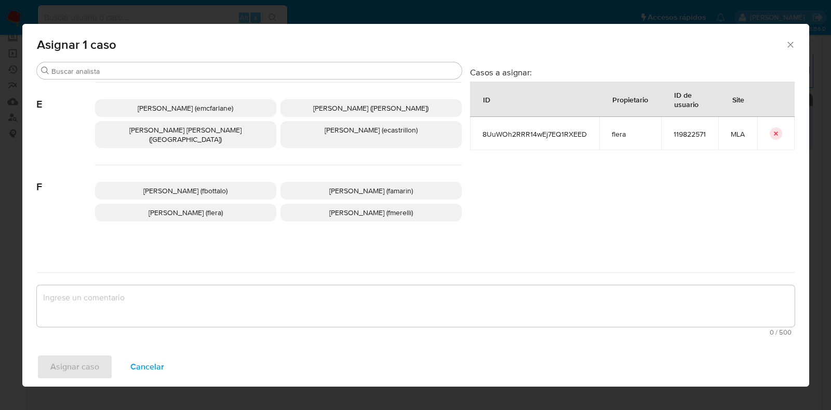
click at [199, 207] on span "Florencia Cecilia Lera (flera)" at bounding box center [186, 212] width 74 height 10
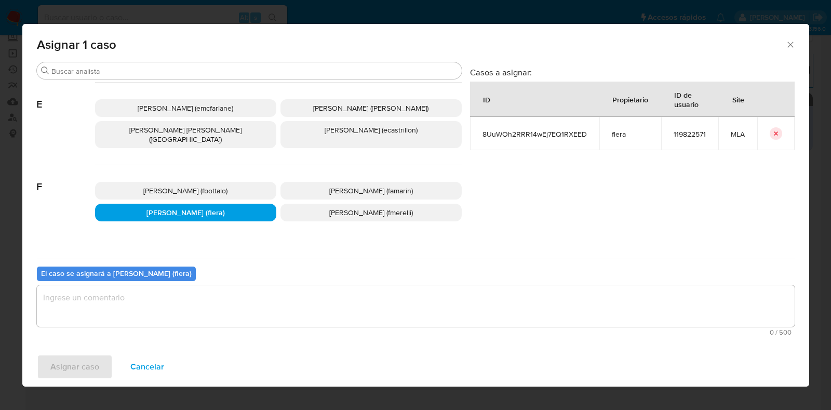
click at [153, 311] on textarea "assign-modal" at bounding box center [416, 306] width 758 height 42
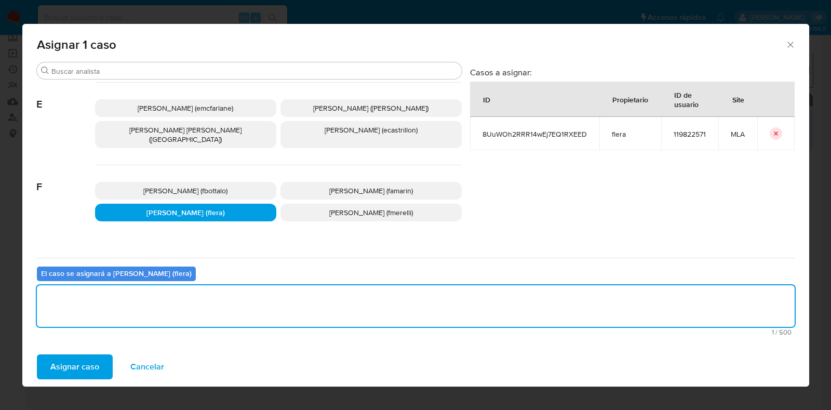
click at [92, 368] on span "Asignar caso" at bounding box center [74, 366] width 49 height 23
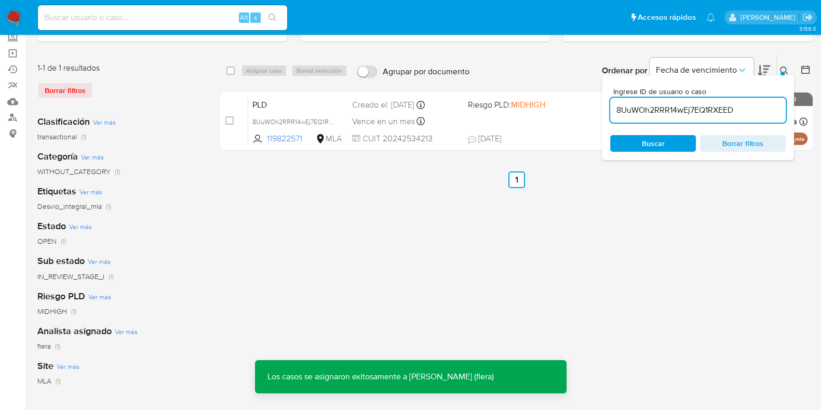
click at [296, 109] on span "PLD" at bounding box center [297, 104] width 91 height 14
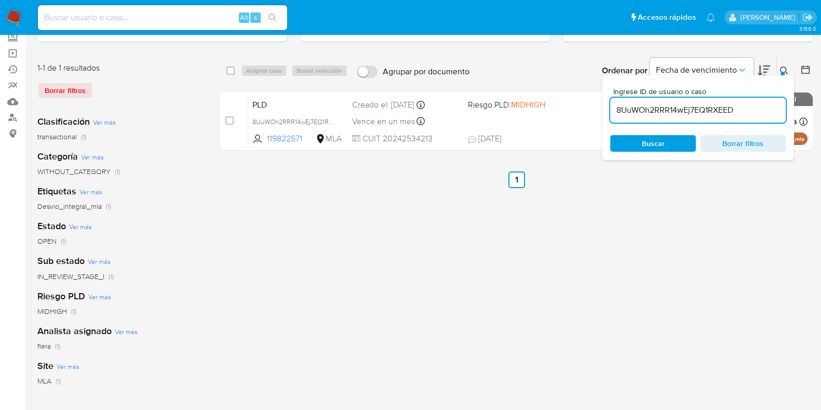
click at [656, 108] on input "8UuWOh2RRR14wEj7EQ1RXEED" at bounding box center [698, 110] width 176 height 14
paste input "luLmEipM5qzEqTnPZhbA2bBT"
type input "luLmEipM5qzEqTnPZhbA2bBT"
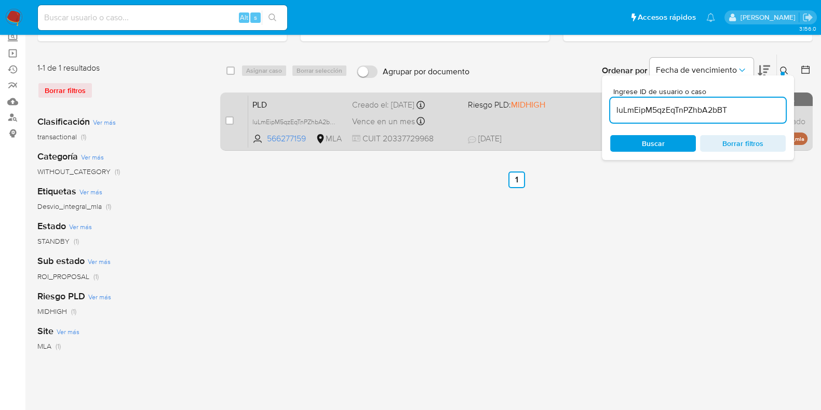
click at [223, 118] on div "case-item-checkbox No es posible asignar el caso PLD luLmEipM5qzEqTnPZhbA2bBT 5…" at bounding box center [516, 121] width 593 height 58
click at [228, 117] on input "checkbox" at bounding box center [229, 120] width 8 height 8
checkbox input "true"
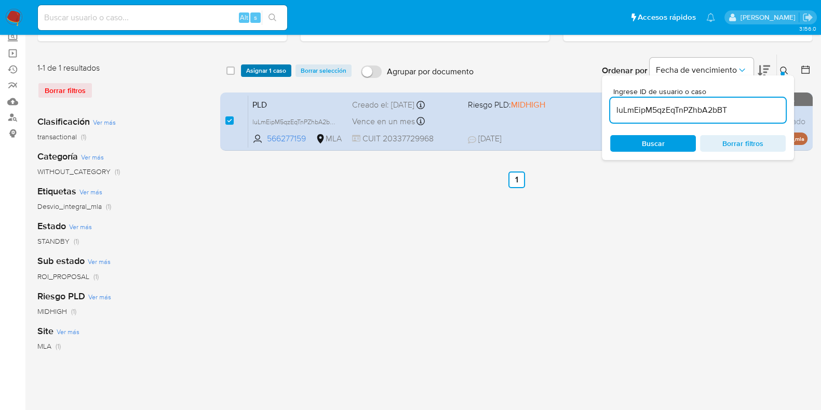
click at [267, 69] on span "Asignar 1 caso" at bounding box center [266, 70] width 40 height 10
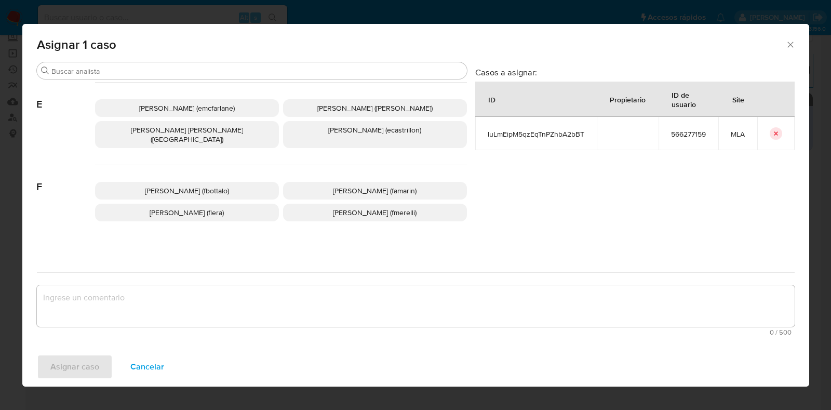
scroll to position [259, 0]
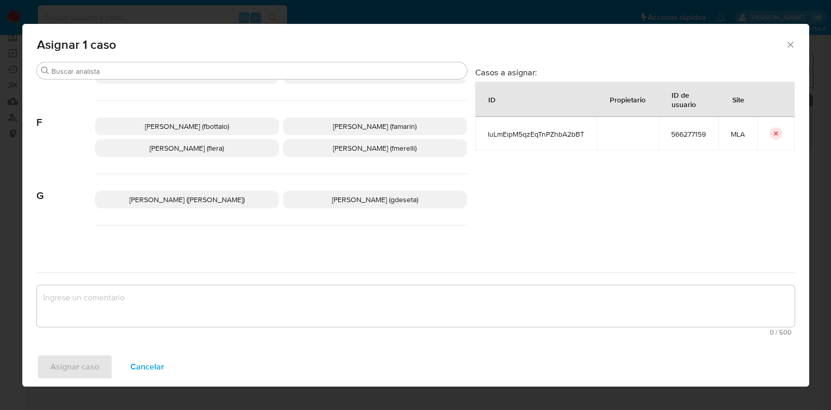
click at [218, 143] on span "Florencia Cecilia Lera (flera)" at bounding box center [187, 148] width 74 height 10
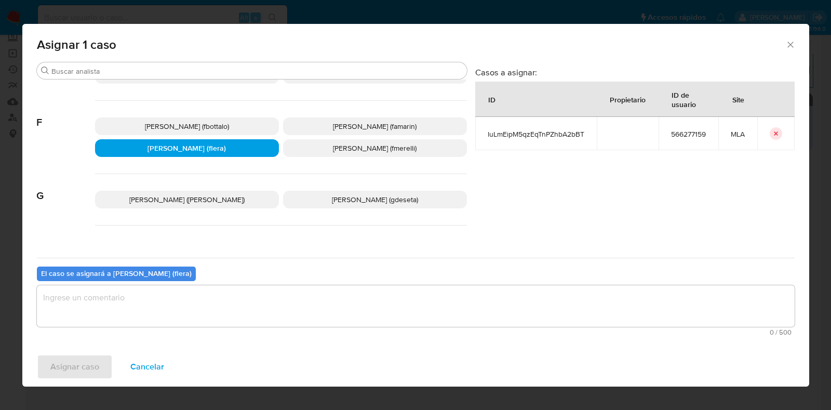
click at [148, 312] on textarea "assign-modal" at bounding box center [416, 306] width 758 height 42
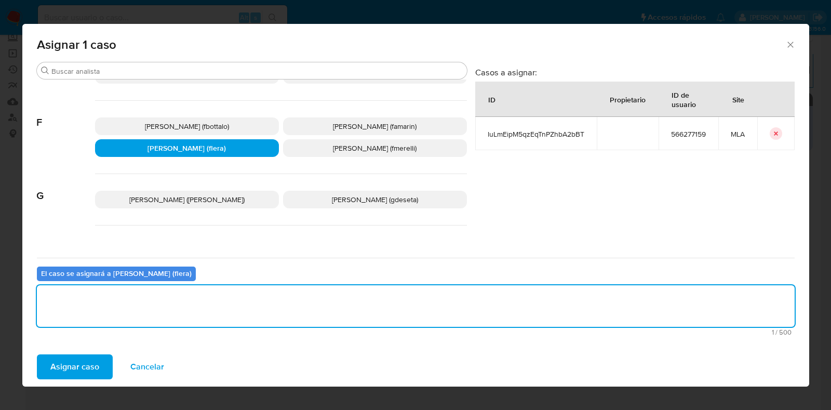
click at [64, 367] on span "Asignar caso" at bounding box center [74, 366] width 49 height 23
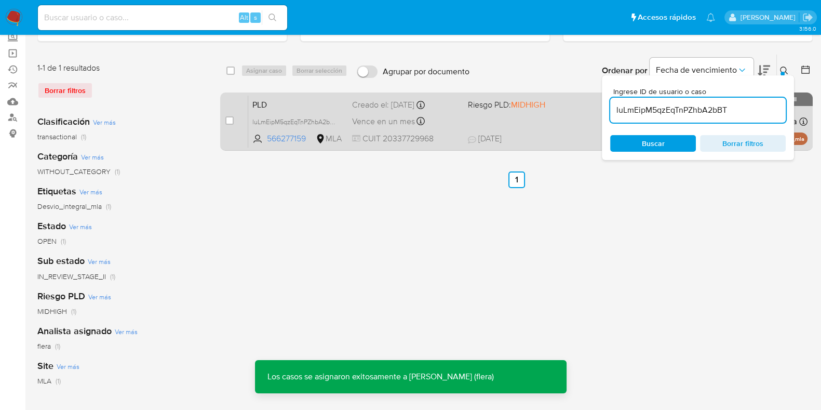
click at [270, 103] on span "PLD" at bounding box center [297, 104] width 91 height 14
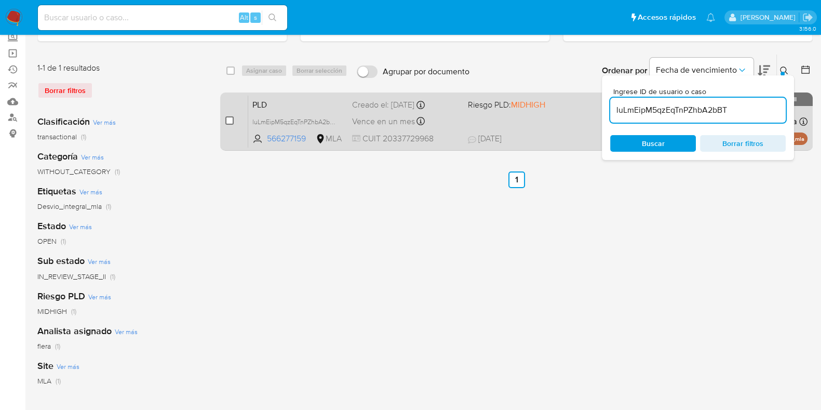
click at [228, 120] on input "checkbox" at bounding box center [229, 120] width 8 height 8
checkbox input "true"
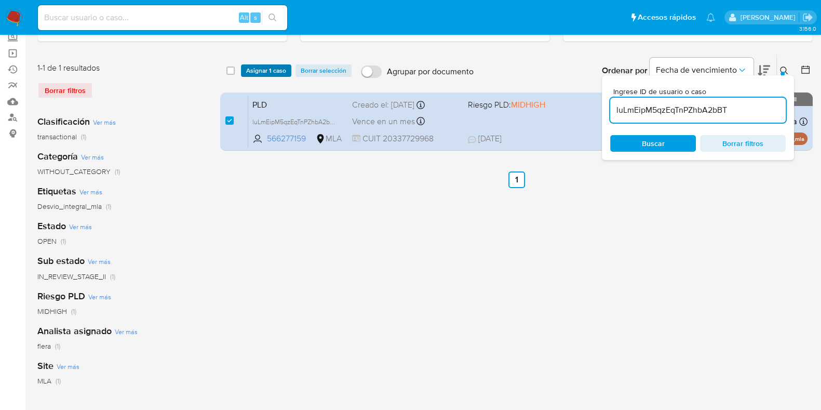
click at [256, 65] on span "Asignar 1 caso" at bounding box center [266, 70] width 40 height 10
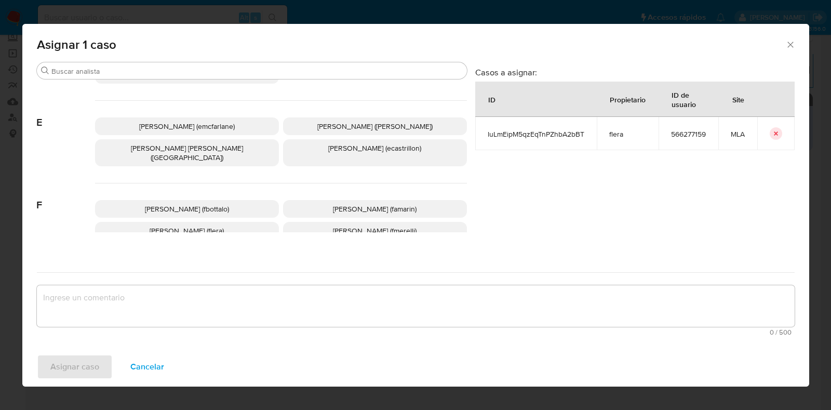
scroll to position [195, 0]
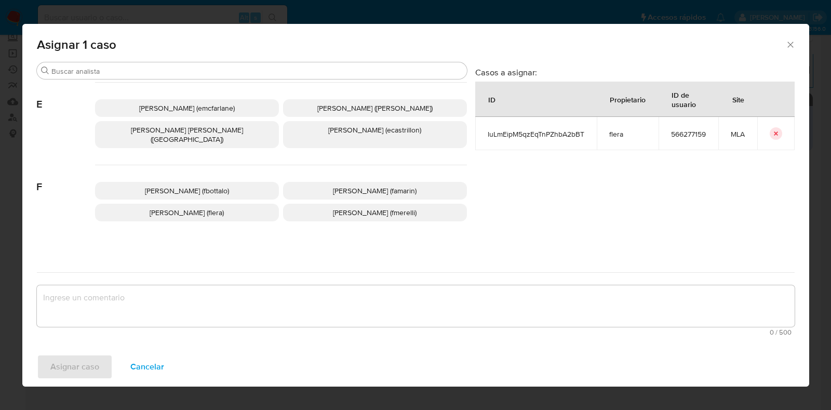
click at [198, 207] on span "Florencia Cecilia Lera (flera)" at bounding box center [187, 212] width 74 height 10
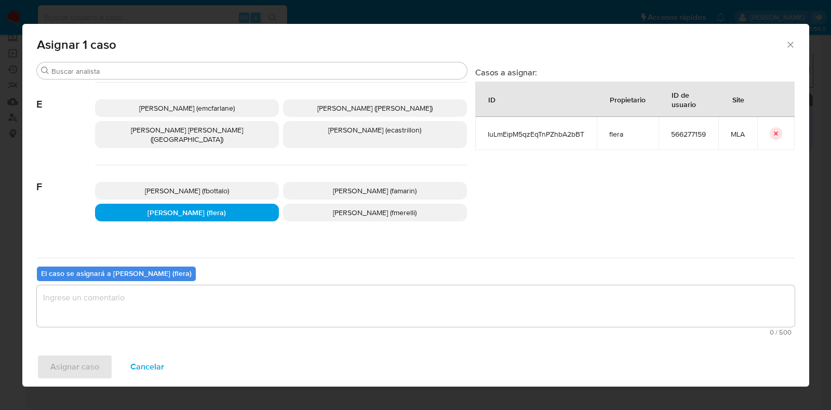
click at [189, 299] on textarea "assign-modal" at bounding box center [416, 306] width 758 height 42
click at [87, 371] on span "Asignar caso" at bounding box center [74, 366] width 49 height 23
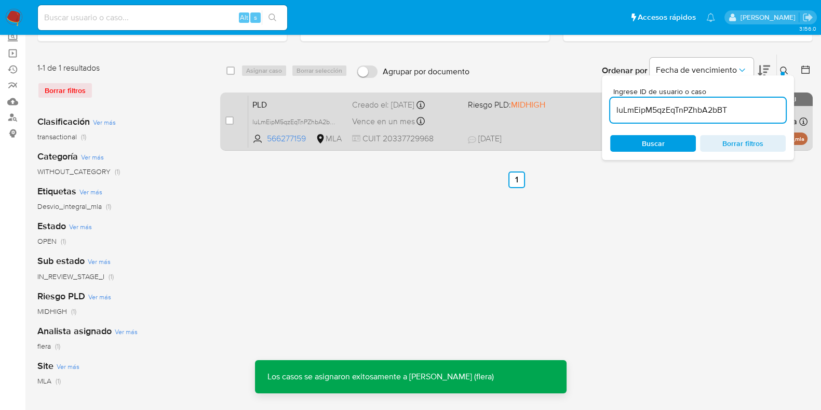
click at [294, 100] on span "PLD" at bounding box center [297, 104] width 91 height 14
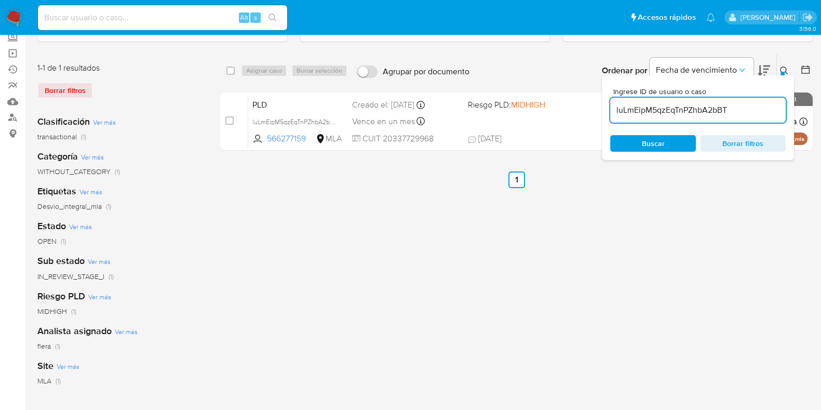
click at [701, 111] on input "luLmEipM5qzEqTnPZhbA2bBT" at bounding box center [698, 110] width 176 height 14
paste input "CqsaTimvnp64pvwp3MUwMjtA"
type input "CqsaTimvnp64pvwp3MUwMjtA"
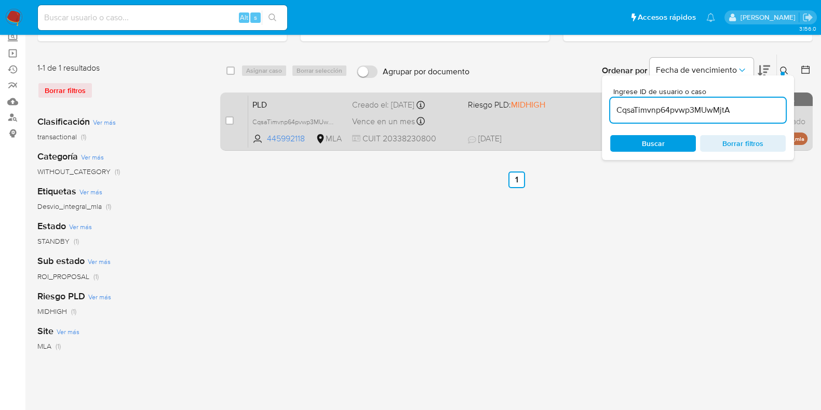
click at [229, 112] on div "case-item-checkbox No es posible asignar el caso" at bounding box center [236, 121] width 23 height 52
click at [229, 116] on input "checkbox" at bounding box center [229, 120] width 8 height 8
checkbox input "true"
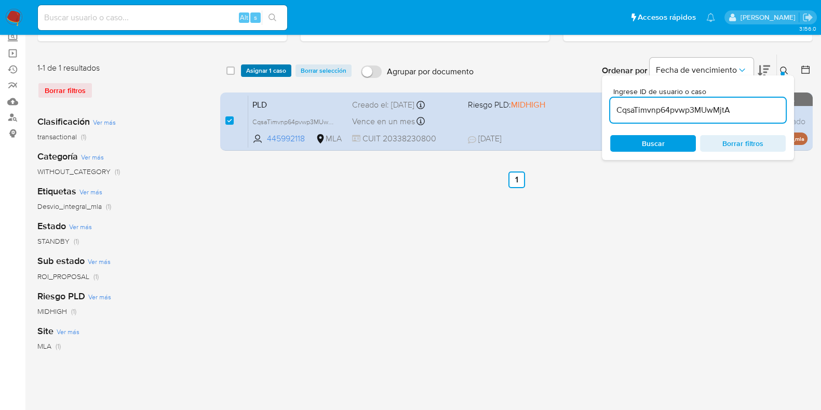
click at [269, 71] on span "Asignar 1 caso" at bounding box center [266, 70] width 40 height 10
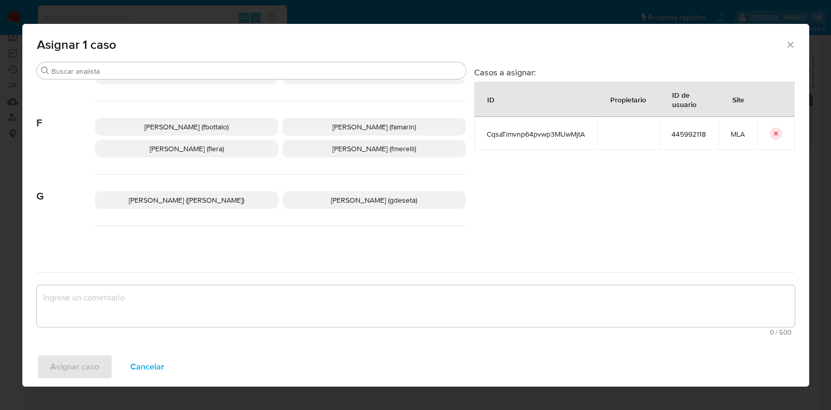
scroll to position [259, 0]
click at [174, 143] on span "Florencia Cecilia Lera (flera)" at bounding box center [187, 148] width 74 height 10
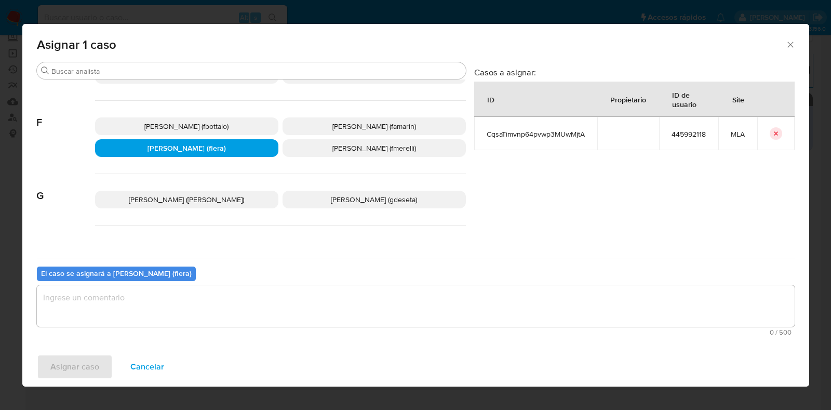
click at [176, 310] on textarea "assign-modal" at bounding box center [416, 306] width 758 height 42
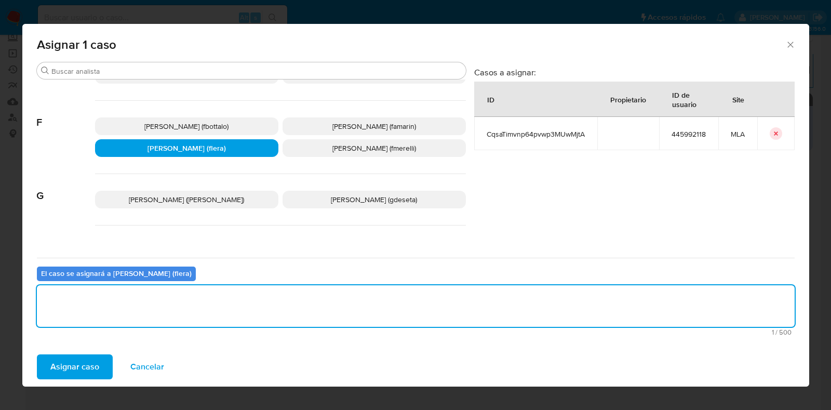
click at [86, 367] on span "Asignar caso" at bounding box center [74, 366] width 49 height 23
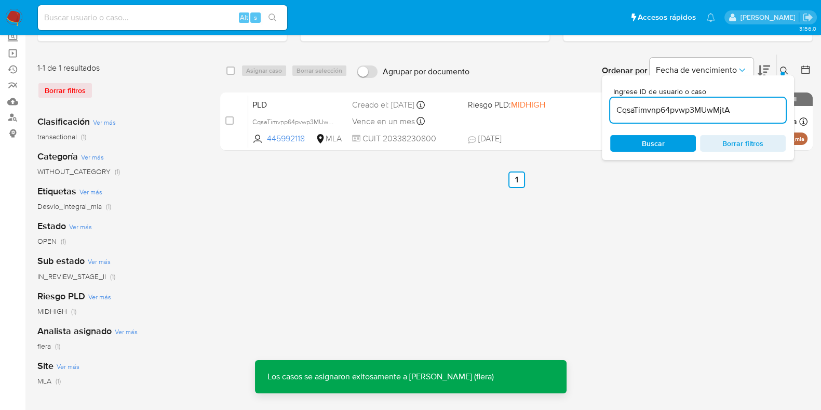
click at [267, 105] on span "PLD" at bounding box center [297, 104] width 91 height 14
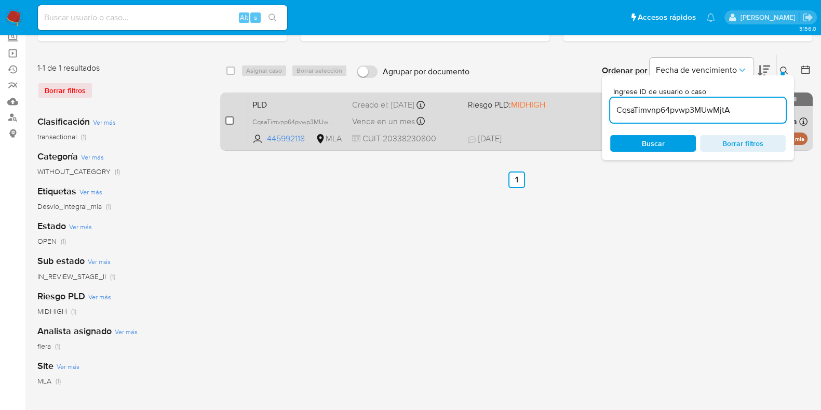
click at [232, 121] on input "checkbox" at bounding box center [229, 120] width 8 height 8
checkbox input "true"
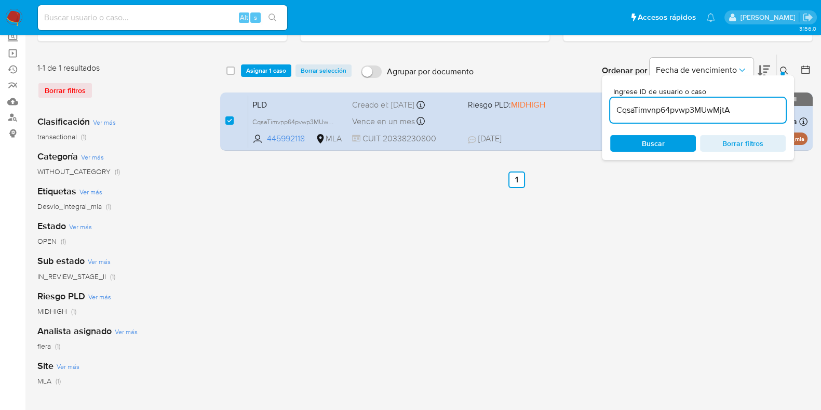
click at [260, 62] on div "select-all-cases-checkbox Asignar 1 caso Borrar selección Agrupar por documento…" at bounding box center [516, 71] width 593 height 32
click at [260, 69] on span "Asignar 1 caso" at bounding box center [266, 70] width 40 height 10
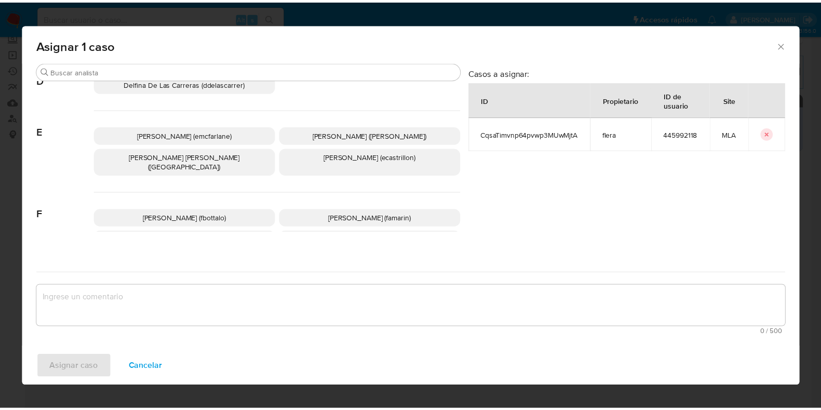
scroll to position [195, 0]
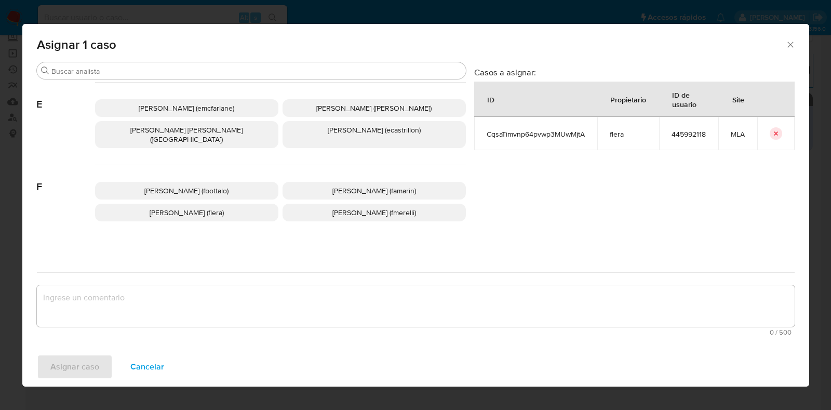
click at [218, 207] on span "Florencia Cecilia Lera (flera)" at bounding box center [187, 212] width 74 height 10
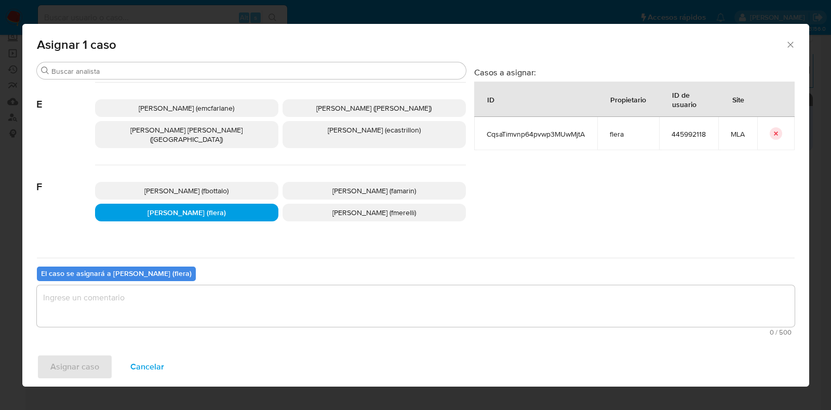
click at [177, 304] on textarea "assign-modal" at bounding box center [416, 306] width 758 height 42
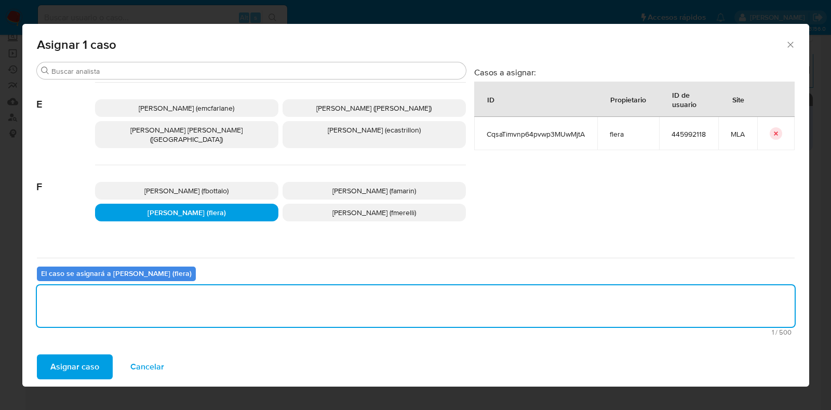
click at [85, 370] on span "Asignar caso" at bounding box center [74, 366] width 49 height 23
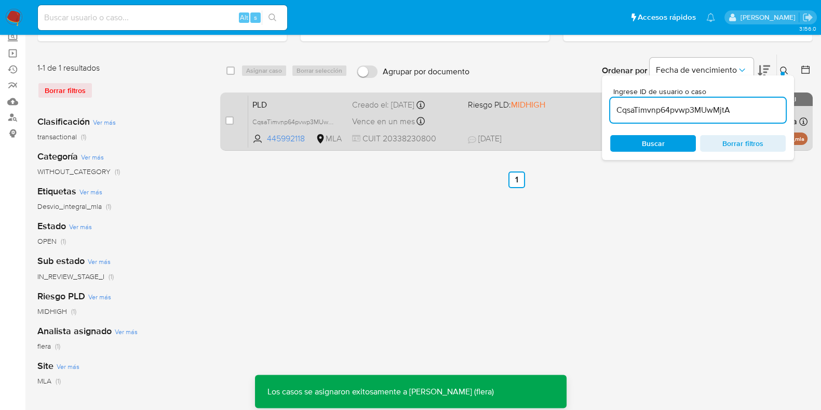
click at [288, 103] on span "PLD" at bounding box center [297, 104] width 91 height 14
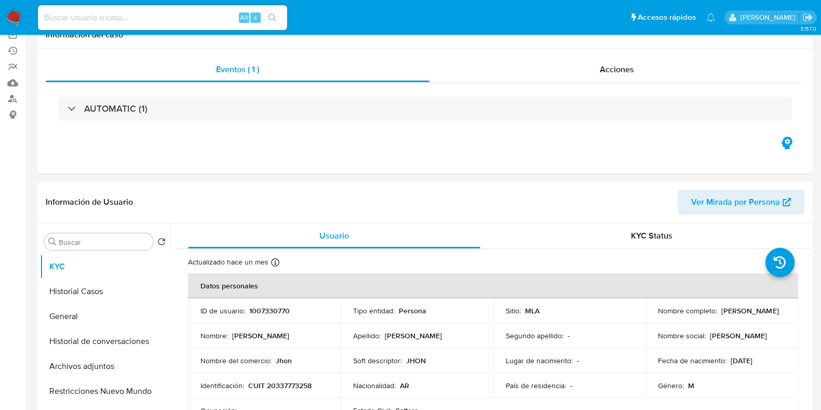
select select "10"
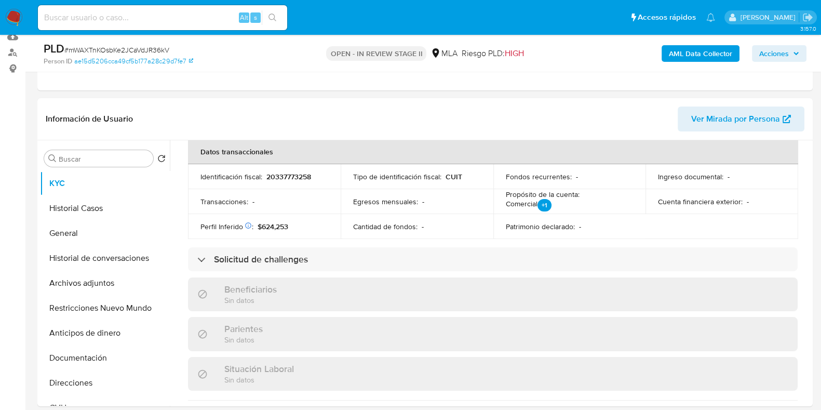
scroll to position [325, 0]
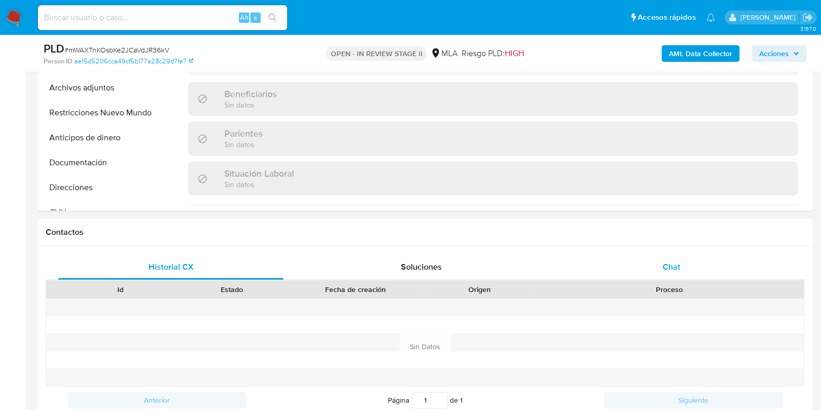
click at [684, 272] on div "Chat" at bounding box center [671, 267] width 225 height 25
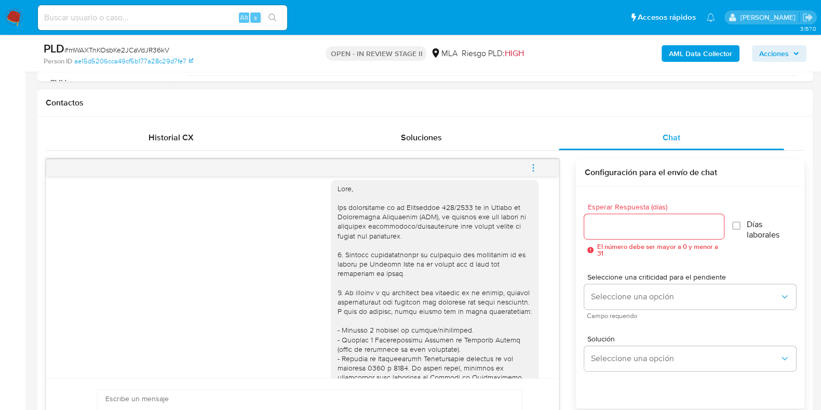
scroll to position [0, 0]
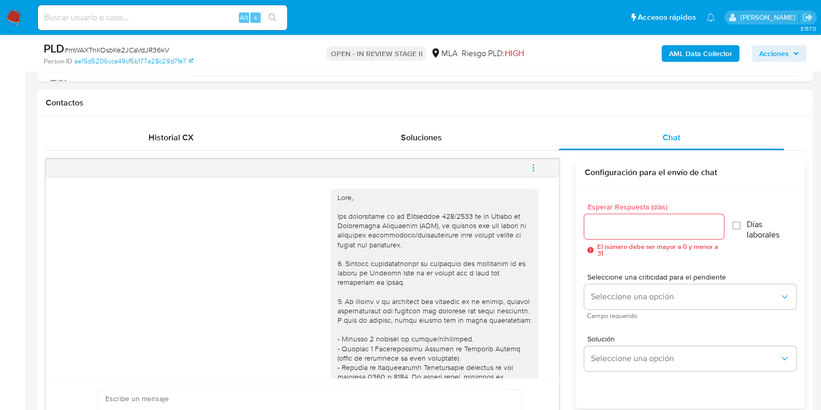
click at [536, 168] on icon "menu-action" at bounding box center [533, 167] width 9 height 9
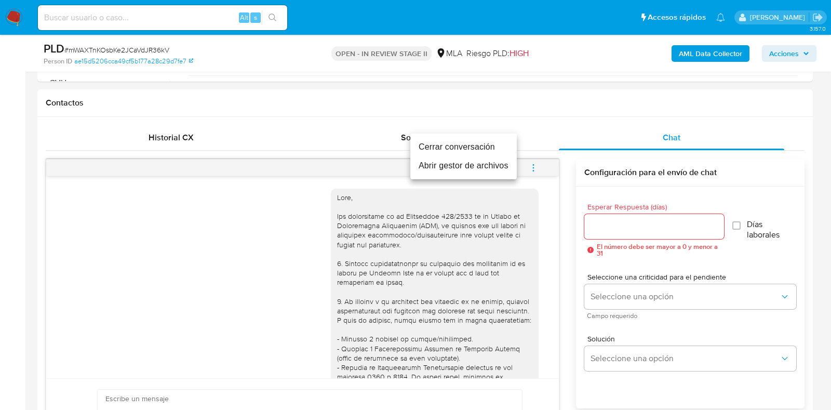
click at [486, 148] on li "Cerrar conversación" at bounding box center [463, 147] width 106 height 19
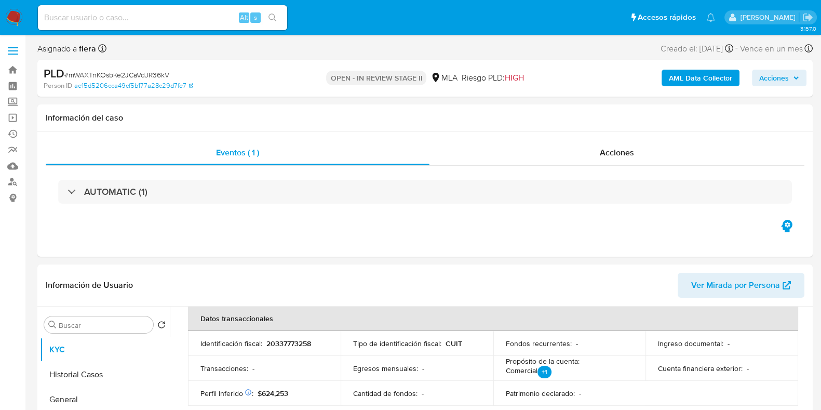
click at [771, 81] on span "Acciones" at bounding box center [775, 78] width 30 height 17
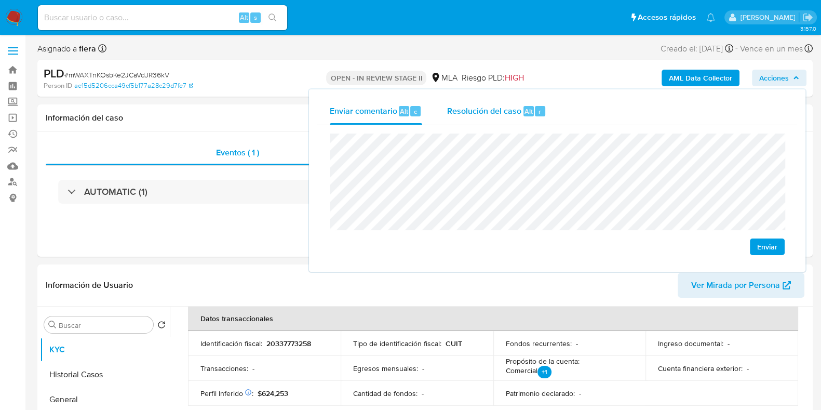
click at [514, 121] on div "Resolución del caso Alt r" at bounding box center [496, 111] width 99 height 27
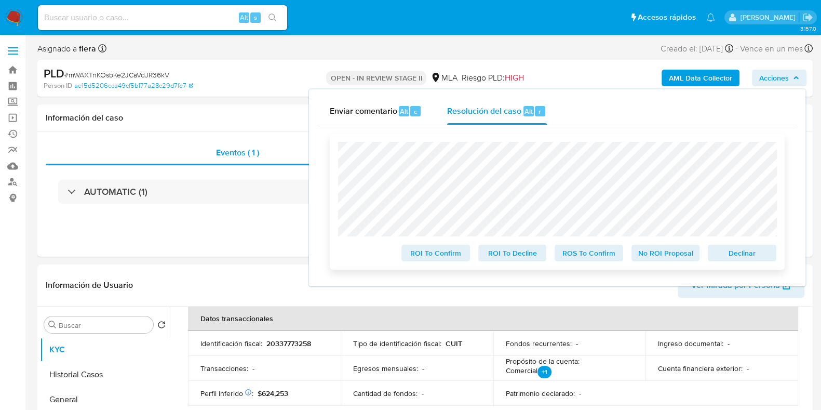
click at [738, 254] on span "Declinar" at bounding box center [742, 253] width 54 height 15
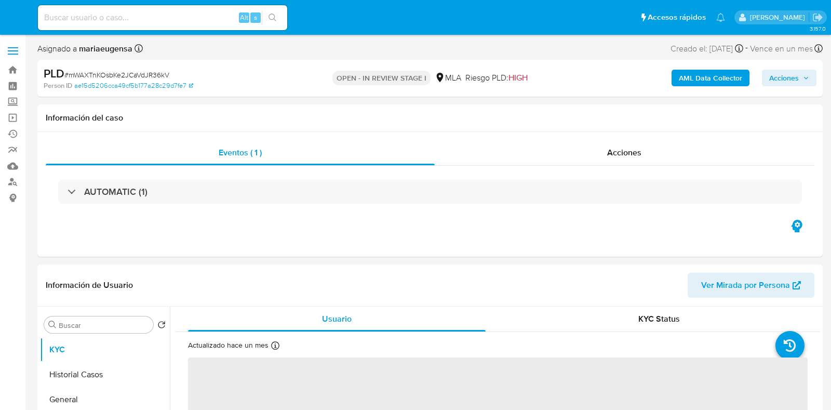
select select "10"
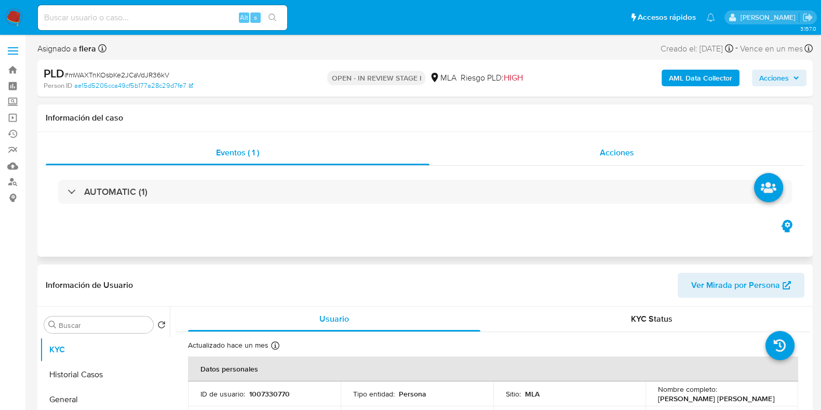
select select "10"
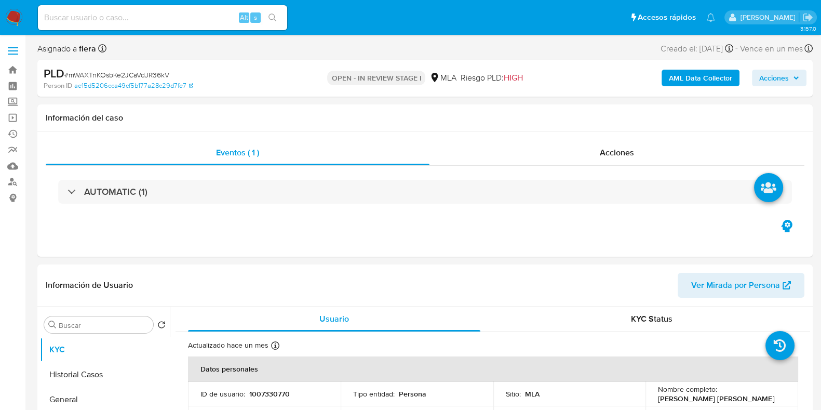
click at [777, 77] on span "Acciones" at bounding box center [775, 78] width 30 height 17
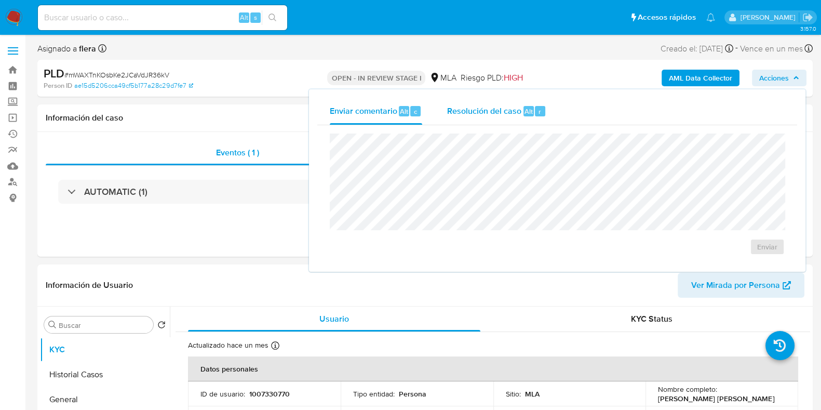
click at [499, 111] on span "Resolución del caso" at bounding box center [484, 111] width 74 height 12
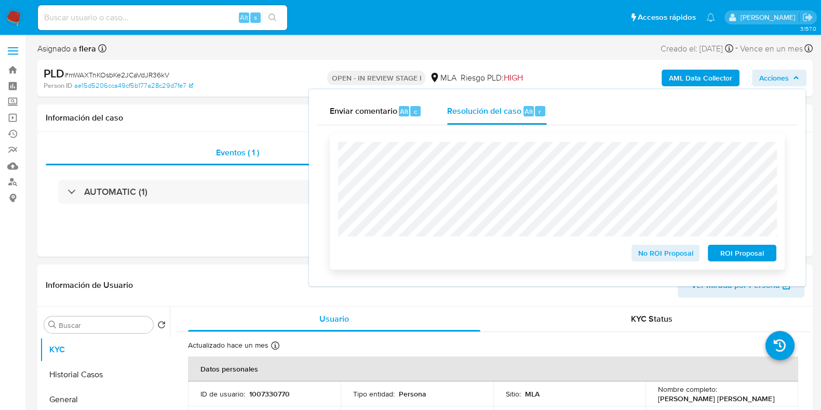
click at [739, 252] on span "ROI Proposal" at bounding box center [742, 253] width 54 height 15
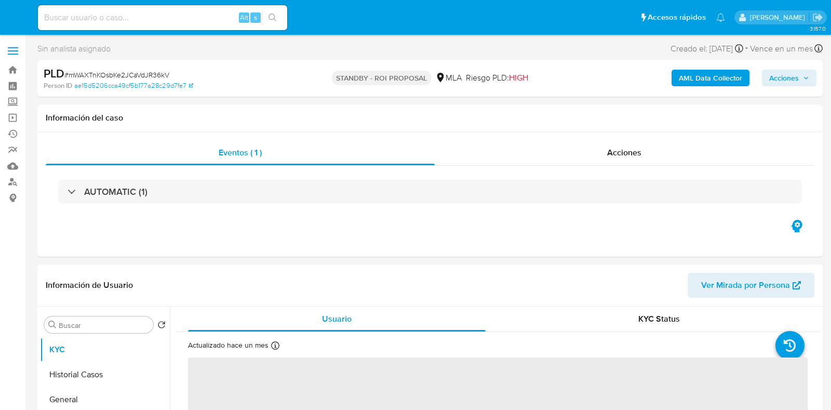
select select "10"
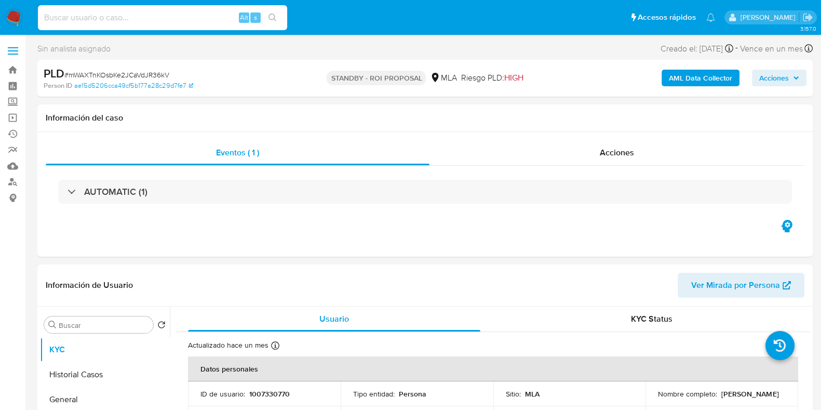
click at [148, 14] on input at bounding box center [162, 18] width 249 height 14
paste input "8UuWOh2RRR14wEj7EQ1RXEED"
type input "8UuWOh2RRR14wEj7EQ1RXEED"
select select "10"
drag, startPoint x: 755, startPoint y: 399, endPoint x: 654, endPoint y: 402, distance: 101.3
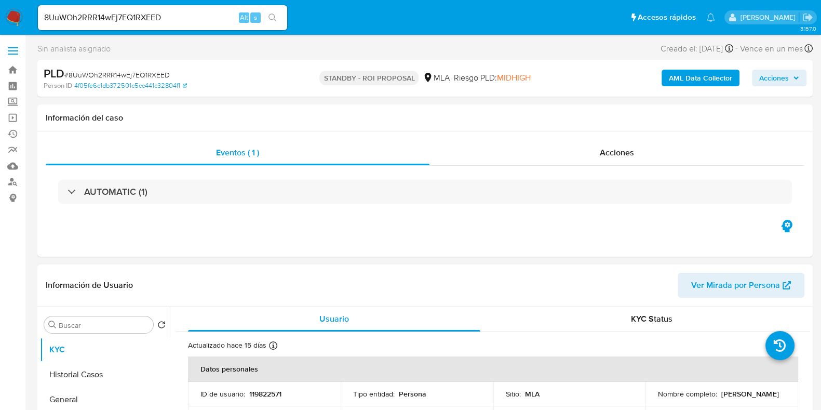
click at [654, 402] on td "Nombre completo : [PERSON_NAME]" at bounding box center [722, 393] width 153 height 25
copy p "[PERSON_NAME]"
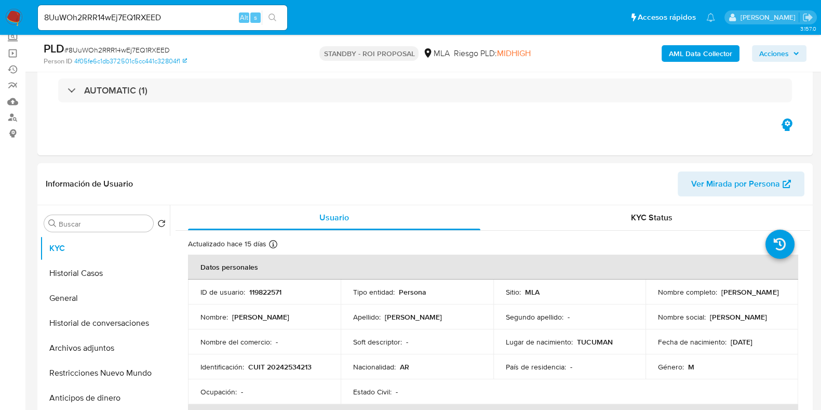
scroll to position [129, 0]
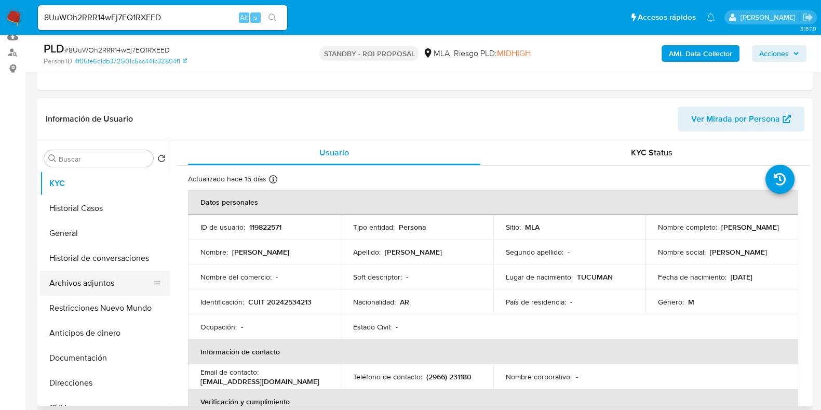
click at [78, 285] on button "Archivos adjuntos" at bounding box center [101, 283] width 122 height 25
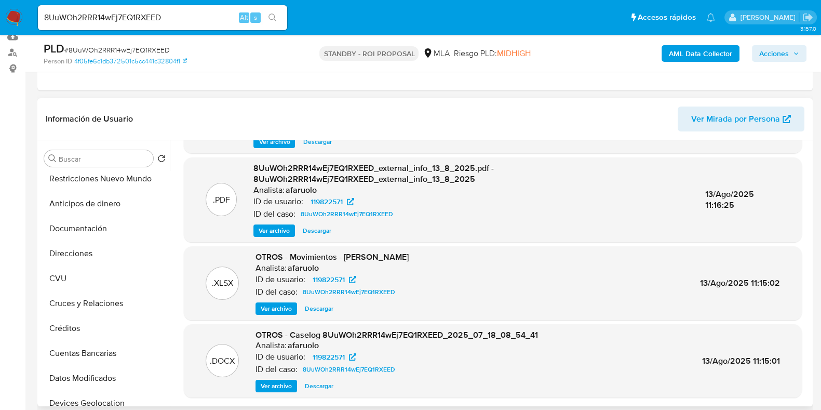
scroll to position [81, 0]
click at [327, 310] on span "Descargar" at bounding box center [319, 308] width 29 height 10
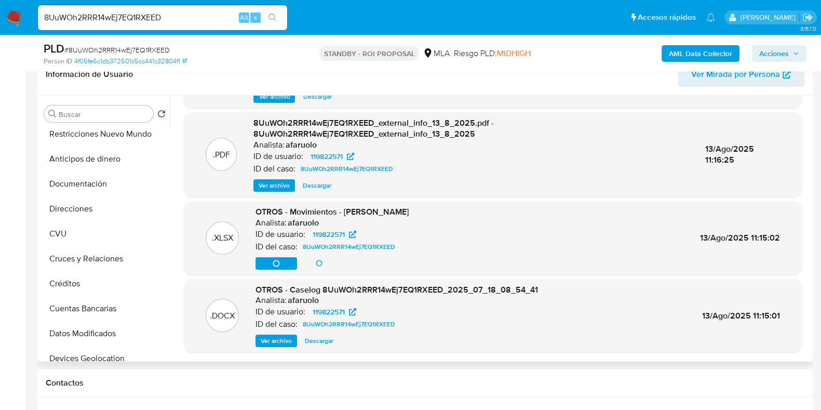
scroll to position [195, 0]
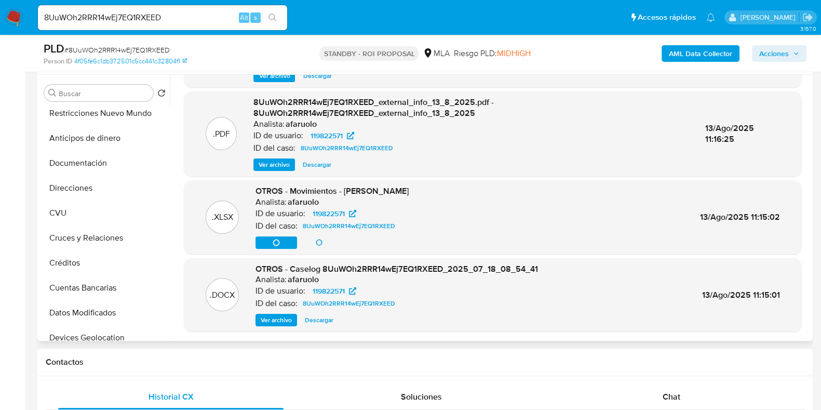
click at [334, 323] on button "Descargar" at bounding box center [319, 320] width 39 height 12
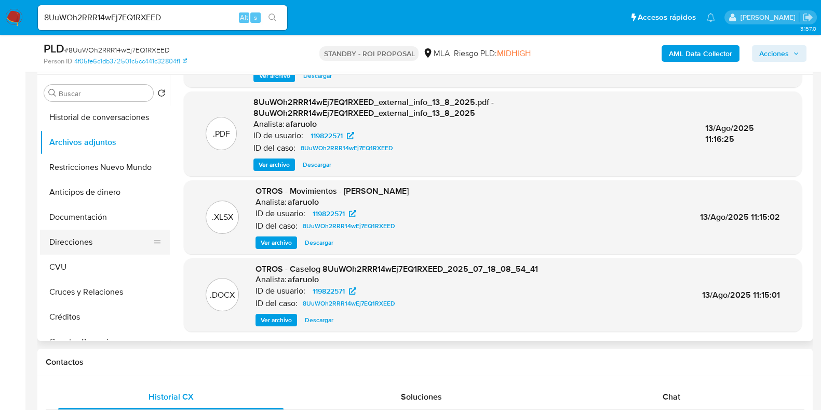
scroll to position [0, 0]
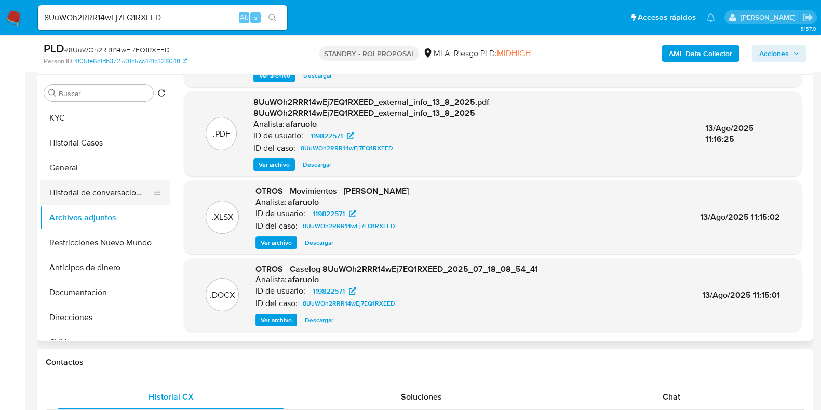
click at [113, 187] on button "Historial de conversaciones" at bounding box center [101, 192] width 122 height 25
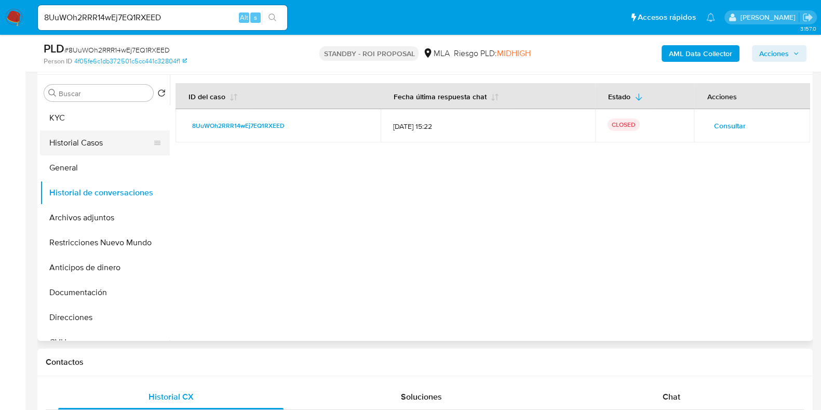
click at [113, 136] on button "Historial Casos" at bounding box center [101, 142] width 122 height 25
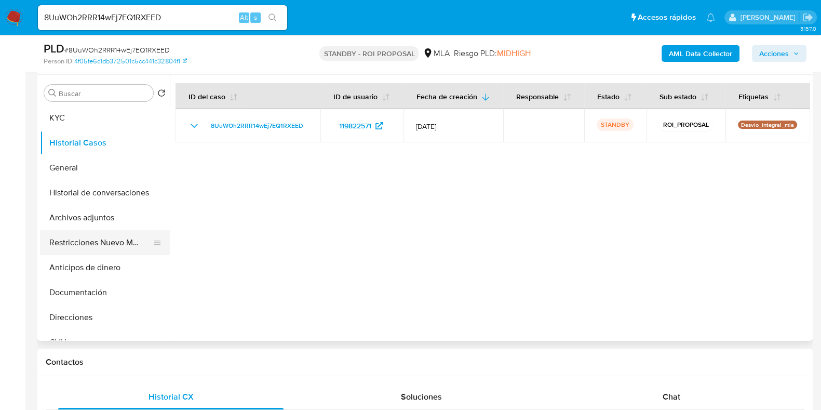
click at [98, 242] on button "Restricciones Nuevo Mundo" at bounding box center [101, 242] width 122 height 25
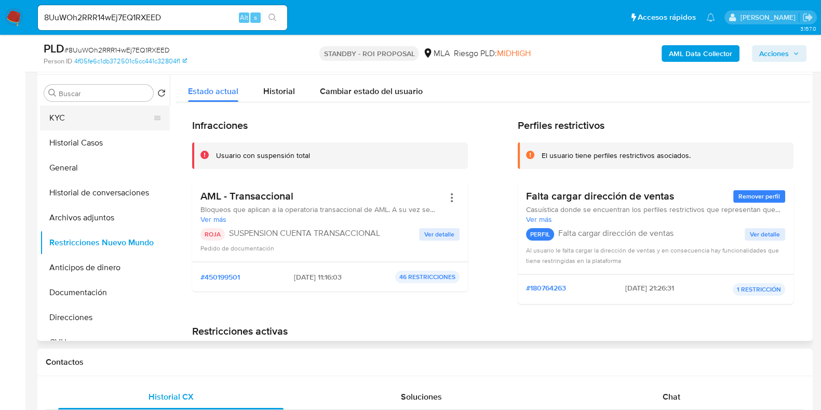
click at [54, 123] on button "KYC" at bounding box center [101, 117] width 122 height 25
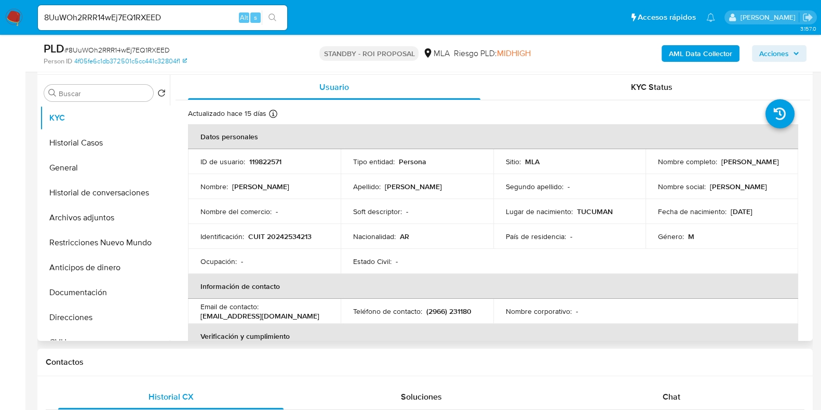
click at [257, 159] on p "119822571" at bounding box center [265, 161] width 32 height 9
copy p "119822571"
click at [684, 406] on div "Chat" at bounding box center [671, 396] width 225 height 25
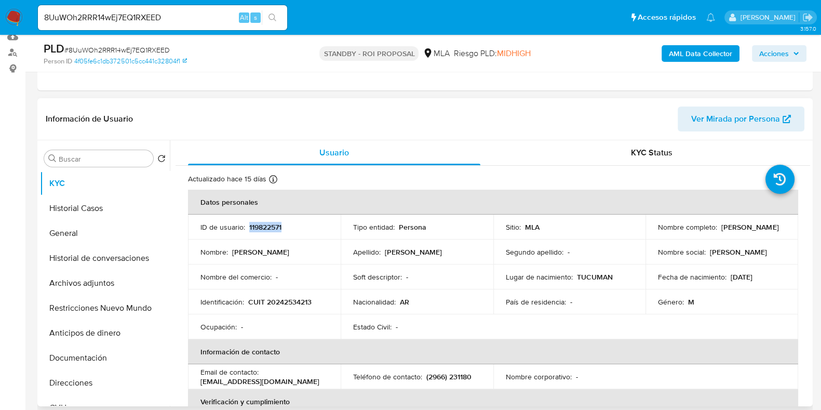
scroll to position [64, 0]
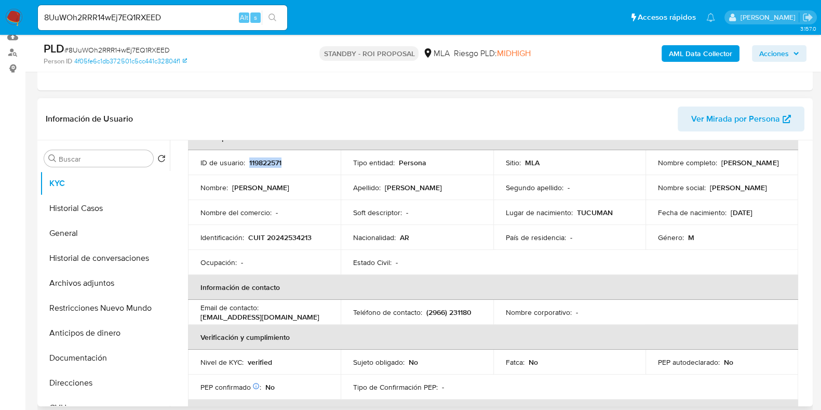
drag, startPoint x: 324, startPoint y: 315, endPoint x: 199, endPoint y: 320, distance: 124.8
click at [199, 320] on td "Email de contacto : sebastianfernandez32@yahoo.com.ar" at bounding box center [264, 312] width 153 height 25
copy p "sebastianfernandez32@yahoo.com.ar"
click at [439, 308] on p "(2966) 231180" at bounding box center [449, 312] width 45 height 9
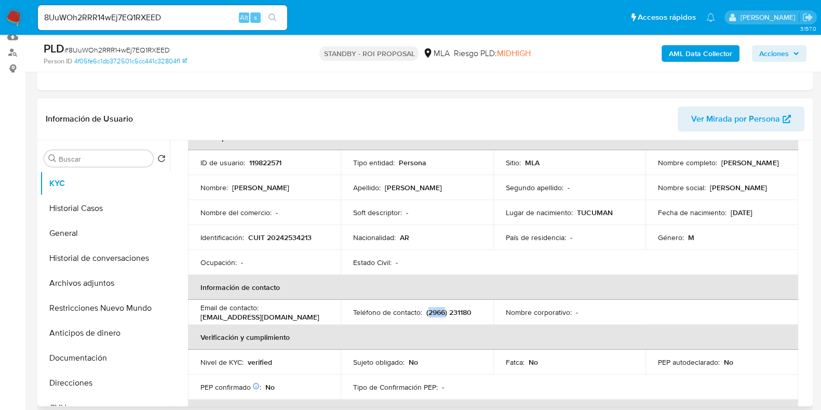
copy p "2966"
click at [463, 312] on p "(2966) 231180" at bounding box center [449, 312] width 45 height 9
copy p "231180"
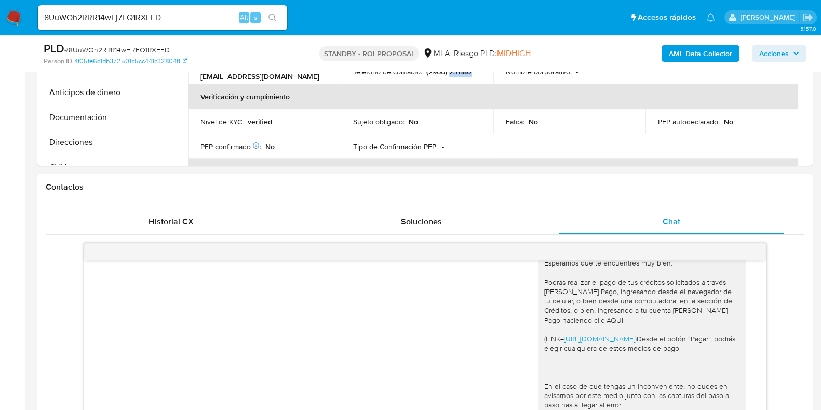
scroll to position [311, 0]
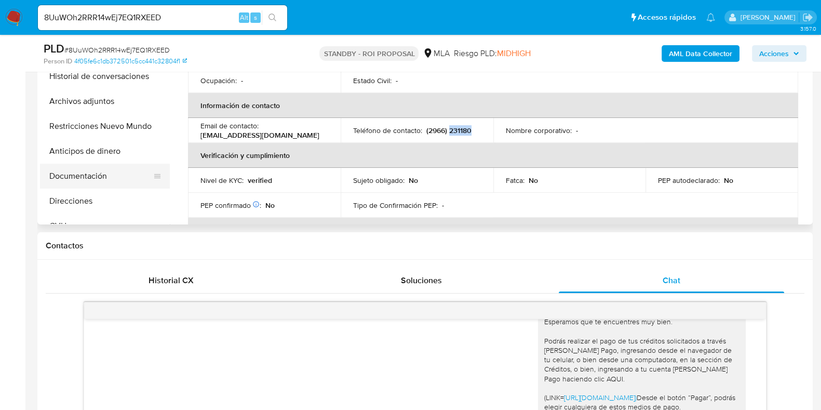
click at [73, 177] on button "Documentación" at bounding box center [101, 176] width 122 height 25
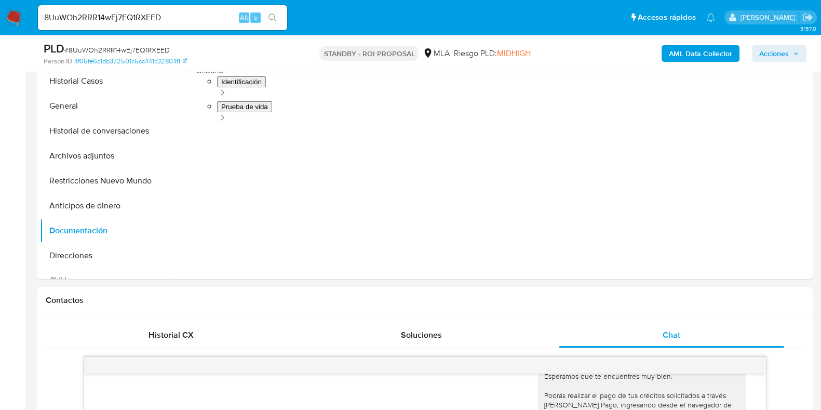
scroll to position [181, 0]
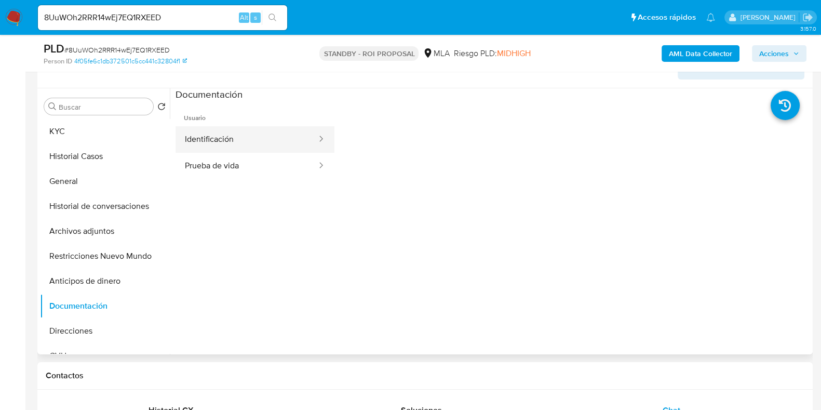
click at [209, 138] on button "Identificación" at bounding box center [247, 139] width 142 height 26
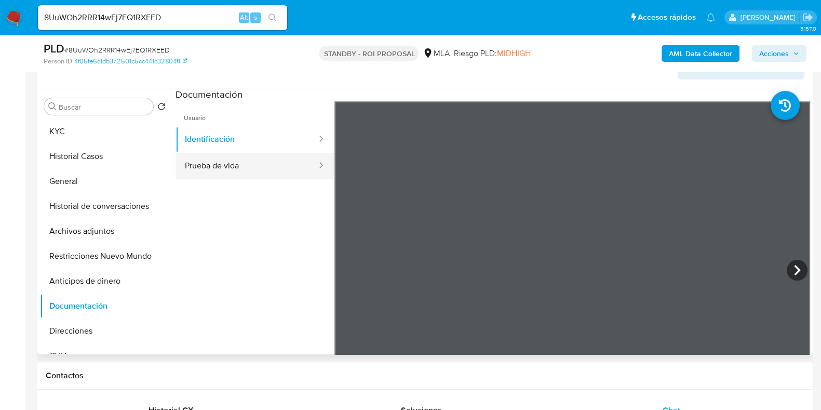
click at [212, 167] on button "Prueba de vida" at bounding box center [247, 166] width 142 height 26
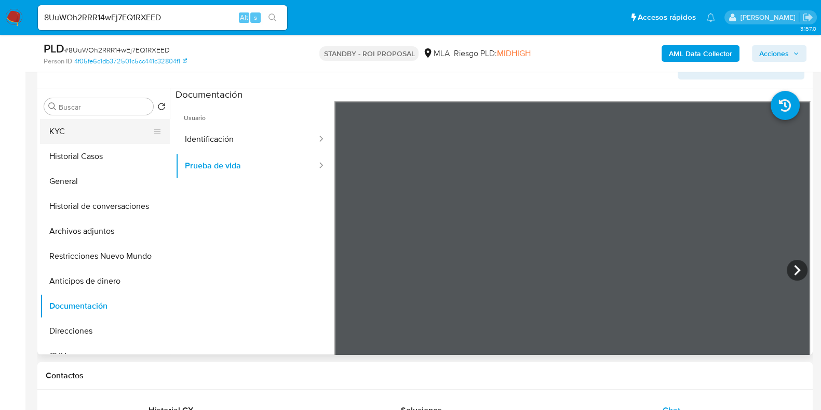
click at [96, 126] on button "KYC" at bounding box center [101, 131] width 122 height 25
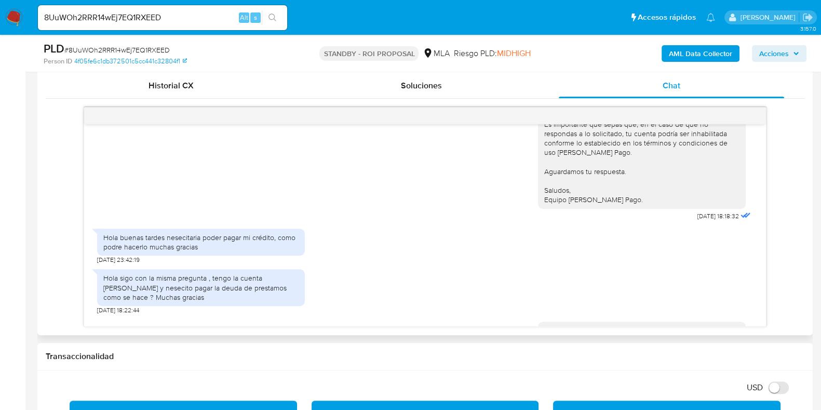
scroll to position [1115, 0]
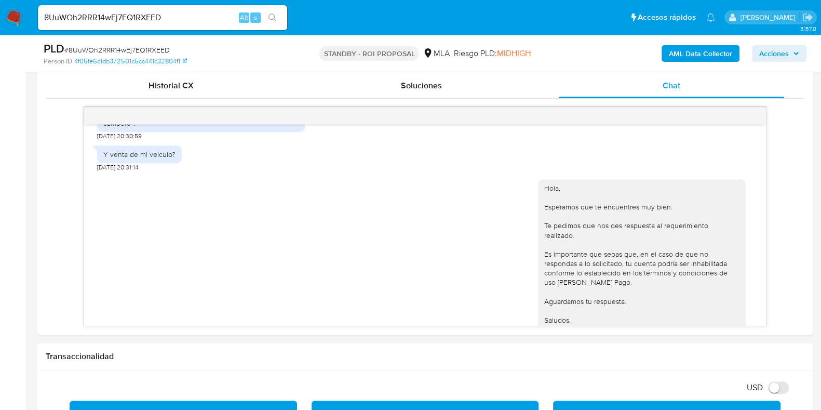
click at [115, 47] on span "# 8UuWOh2RRR14wEj7EQ1RXEED" at bounding box center [116, 50] width 105 height 10
copy span "8UuWOh2RRR14wEj7EQ1RXEED"
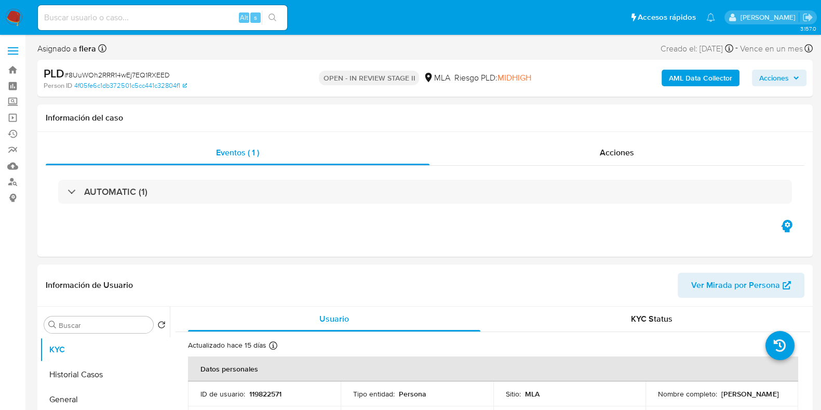
select select "10"
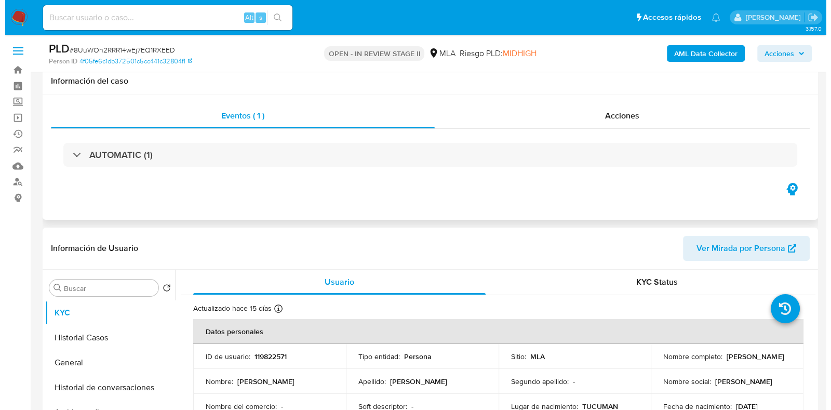
scroll to position [129, 0]
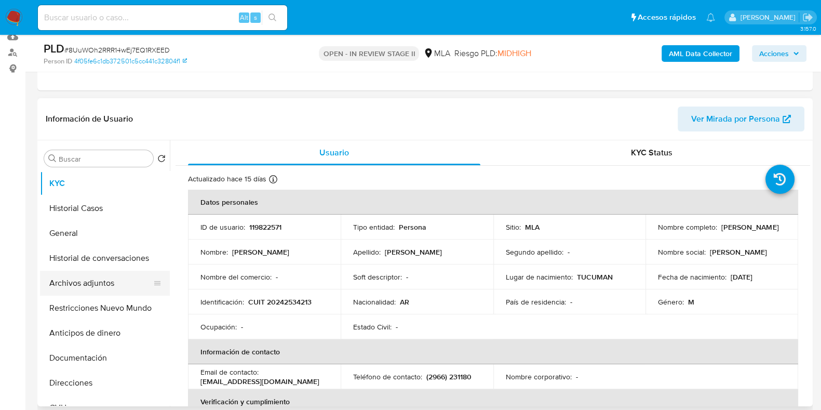
click at [75, 287] on button "Archivos adjuntos" at bounding box center [101, 283] width 122 height 25
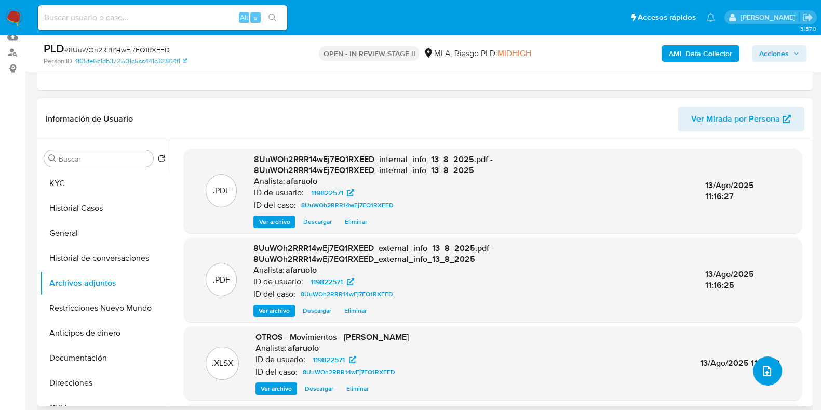
click at [764, 370] on icon "upload-file" at bounding box center [767, 371] width 12 height 12
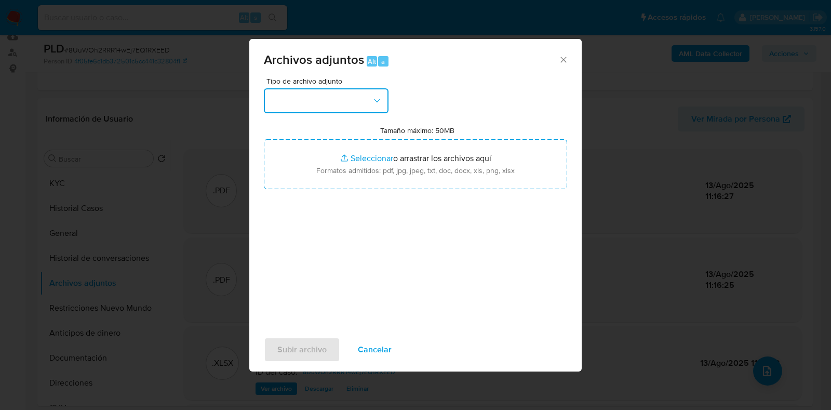
click at [346, 100] on button "button" at bounding box center [326, 100] width 125 height 25
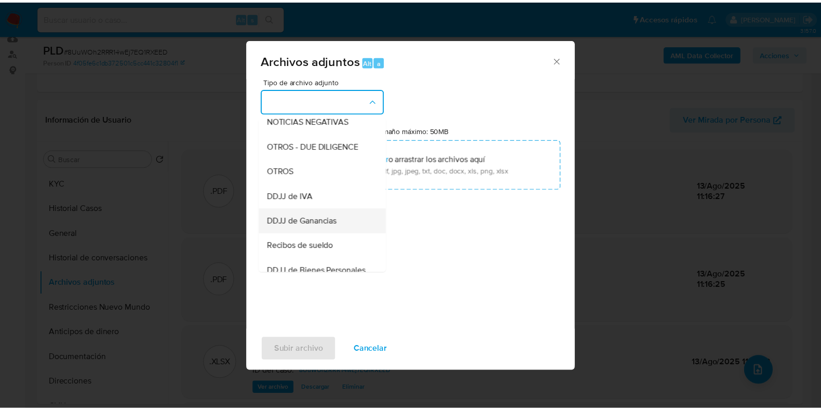
scroll to position [195, 0]
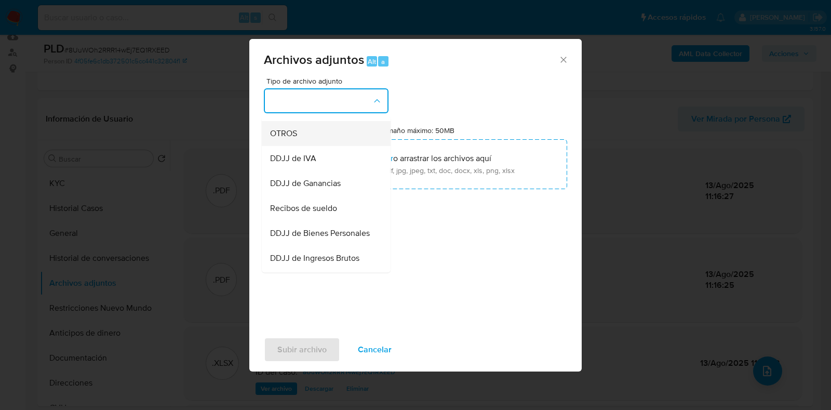
click at [307, 146] on div "OTROS" at bounding box center [323, 133] width 106 height 25
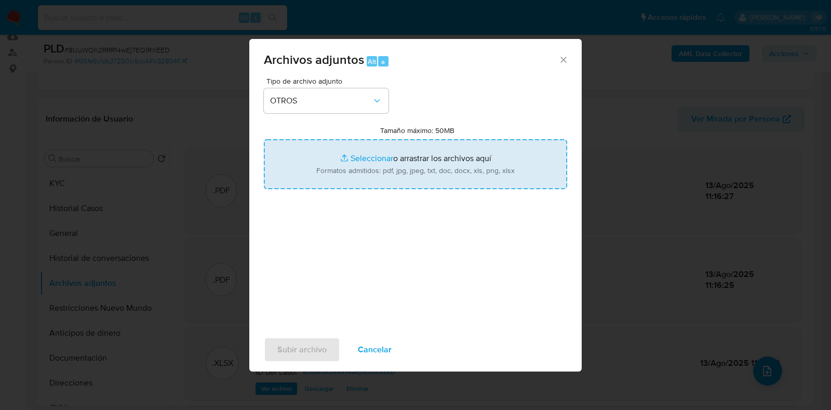
type input "C:\fakepath\v2Caselog 8UuWOh2RRR14wEj7EQ1RXEED_2025_07_18_08_54_41.docx"
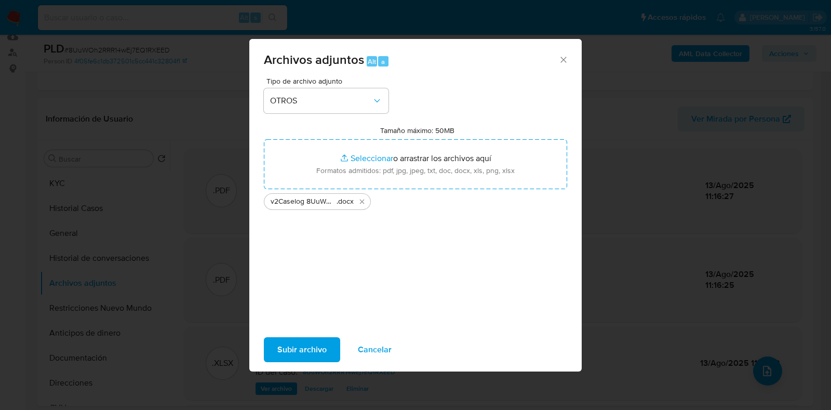
click at [308, 352] on span "Subir archivo" at bounding box center [301, 349] width 49 height 23
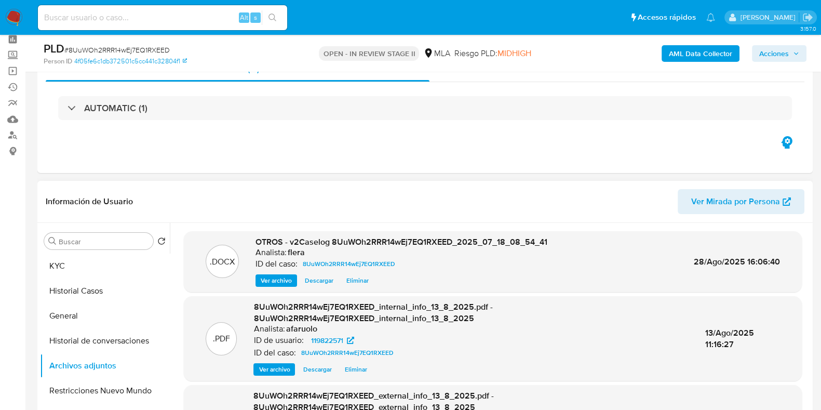
scroll to position [0, 0]
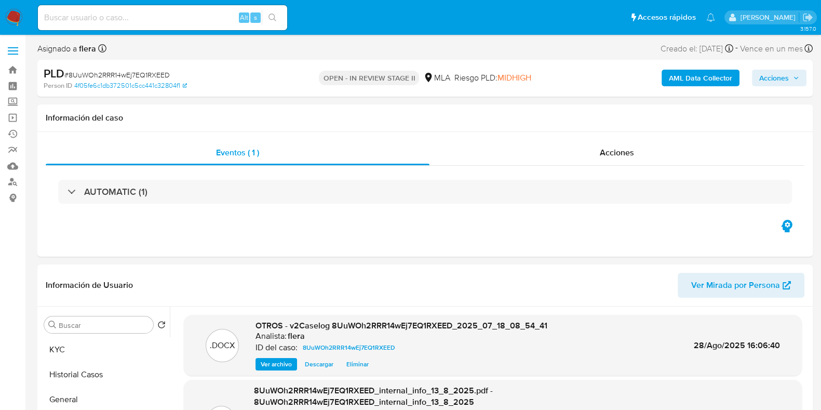
click at [781, 84] on span "Acciones" at bounding box center [775, 78] width 30 height 17
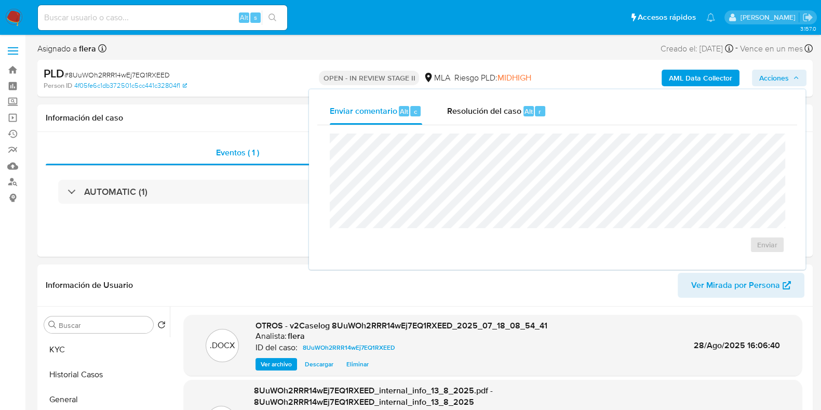
drag, startPoint x: 570, startPoint y: 101, endPoint x: 517, endPoint y: 112, distance: 53.6
click at [569, 101] on div "Enviar comentario Alt c Resolución del caso Alt r" at bounding box center [557, 111] width 480 height 27
click at [517, 112] on span "Resolución del caso" at bounding box center [484, 111] width 74 height 12
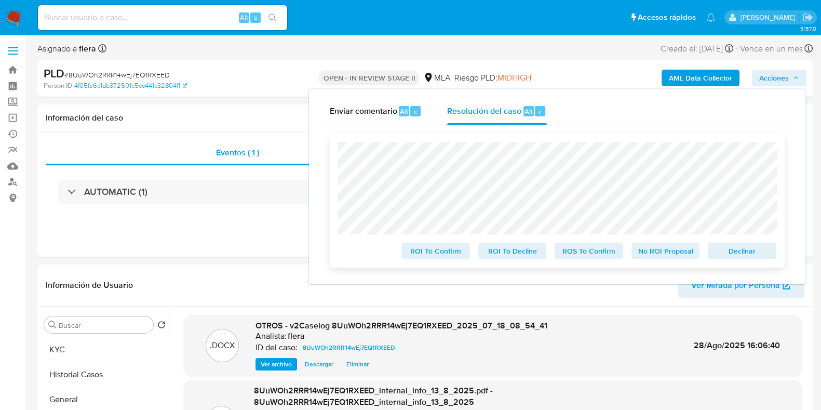
click at [741, 256] on span "Declinar" at bounding box center [742, 251] width 54 height 15
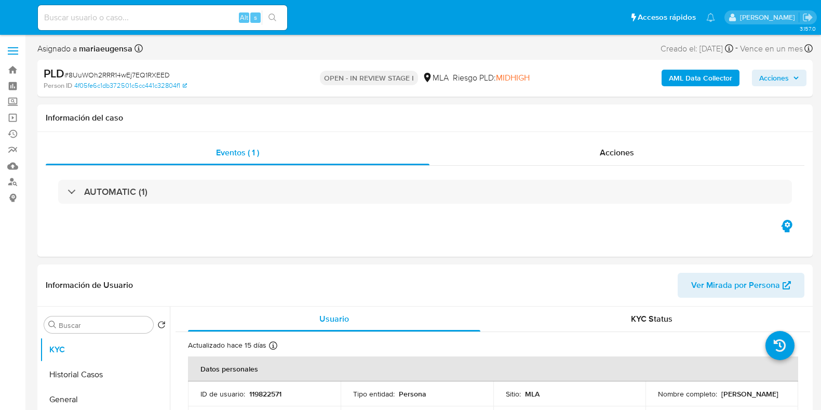
select select "10"
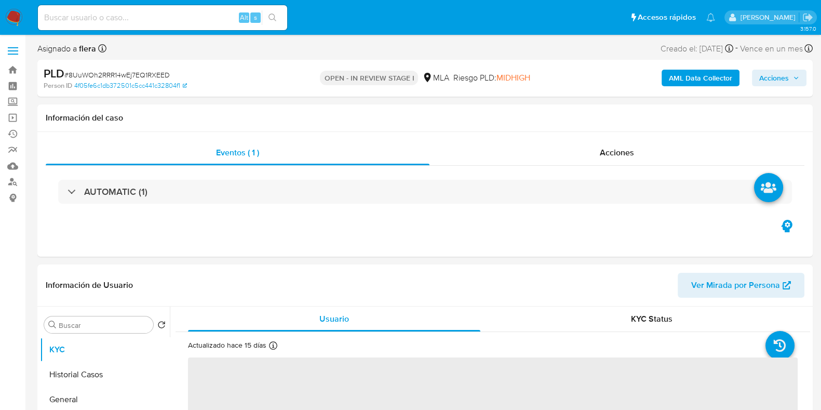
select select "10"
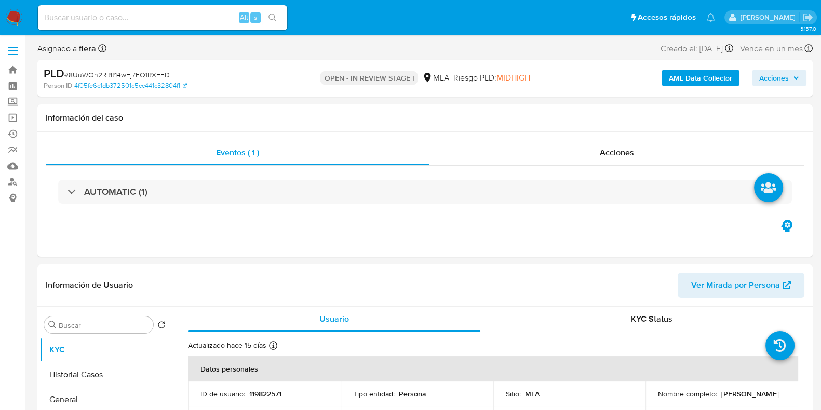
click at [787, 75] on span "Acciones" at bounding box center [775, 78] width 30 height 17
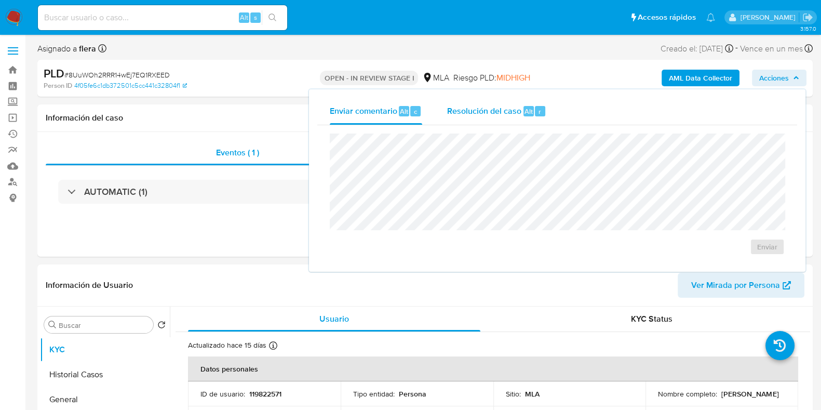
click at [515, 102] on div "Resolución del caso Alt r" at bounding box center [496, 111] width 99 height 27
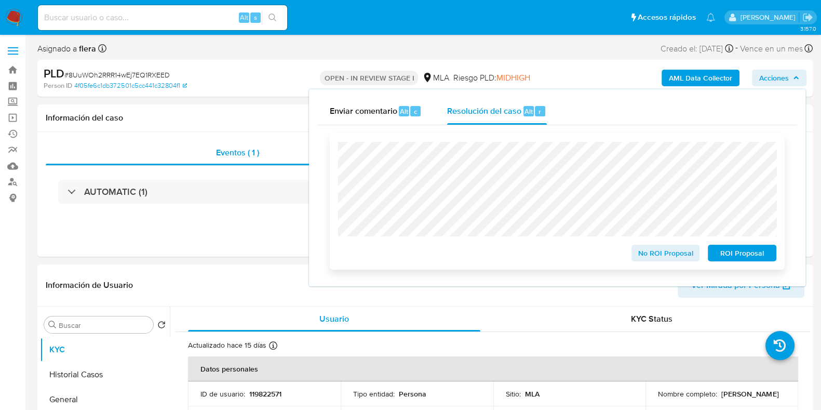
click at [752, 260] on span "ROI Proposal" at bounding box center [742, 253] width 54 height 15
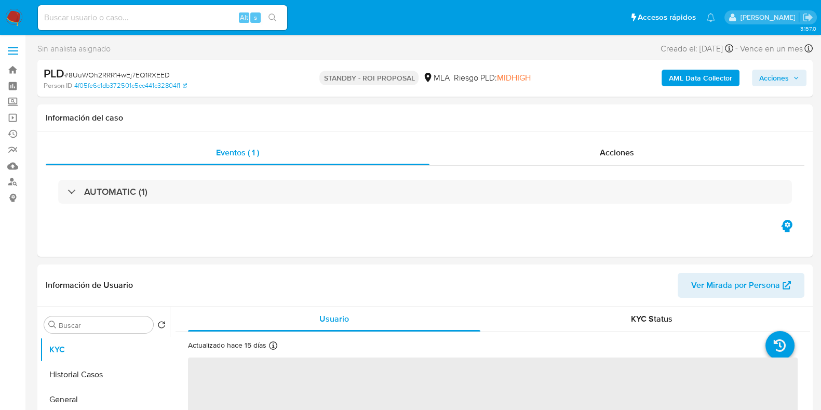
select select "10"
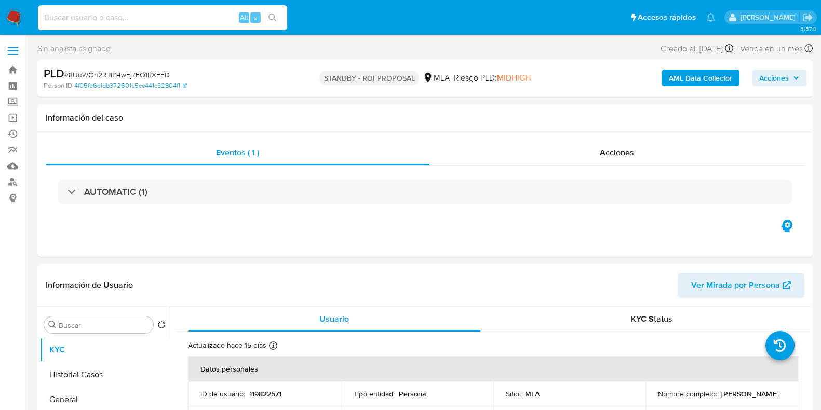
click at [113, 16] on input at bounding box center [162, 18] width 249 height 14
paste input "luLmEipM5qzEqTnPZhbA2bBT"
type input "luLmEipM5qzEqTnPZhbA2bBT"
select select "10"
drag, startPoint x: 724, startPoint y: 401, endPoint x: 655, endPoint y: 399, distance: 69.6
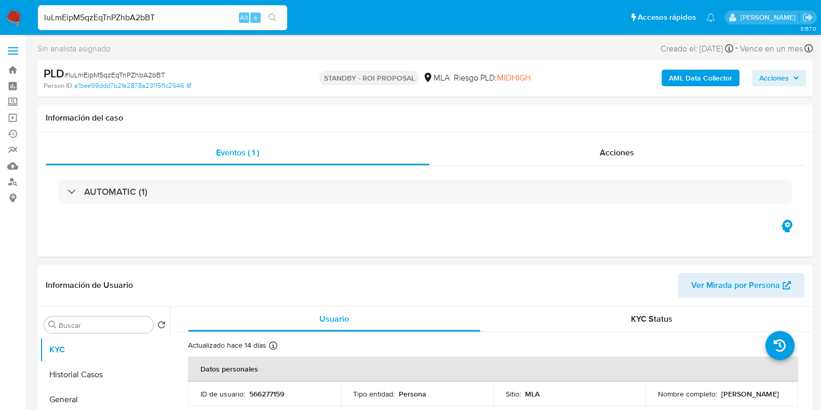
click at [655, 399] on td "Nombre completo : Ricardo Jose Valdes" at bounding box center [722, 393] width 153 height 25
copy p "[PERSON_NAME]"
click at [277, 397] on p "566277159" at bounding box center [266, 393] width 35 height 9
copy p "566277159"
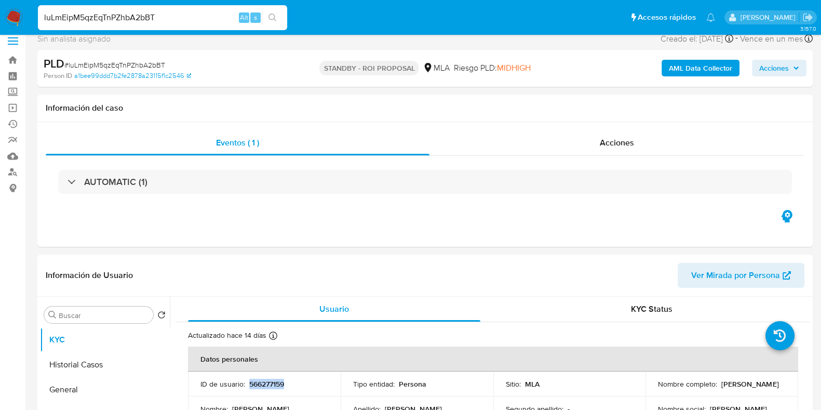
scroll to position [129, 0]
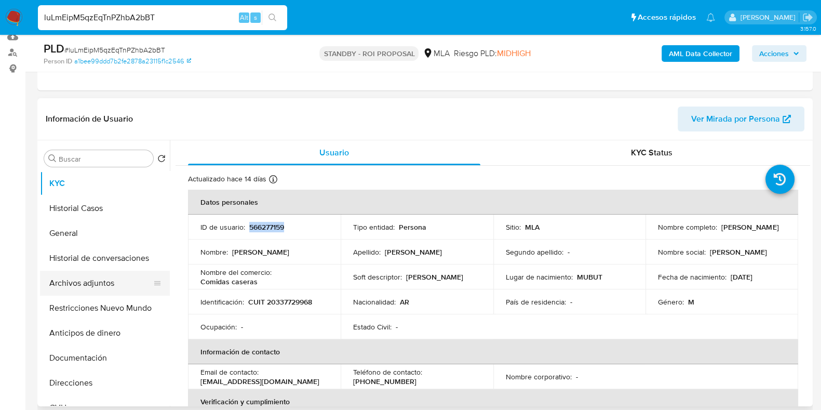
click at [75, 289] on button "Archivos adjuntos" at bounding box center [101, 283] width 122 height 25
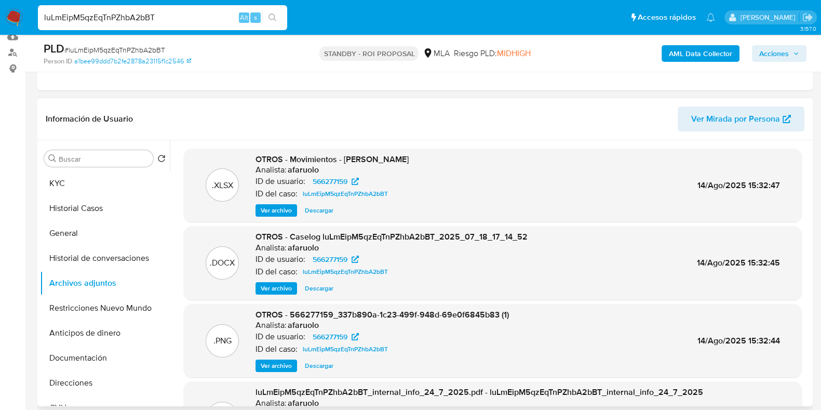
click at [322, 208] on span "Descargar" at bounding box center [319, 210] width 29 height 10
click at [321, 283] on span "Descargar" at bounding box center [319, 288] width 29 height 10
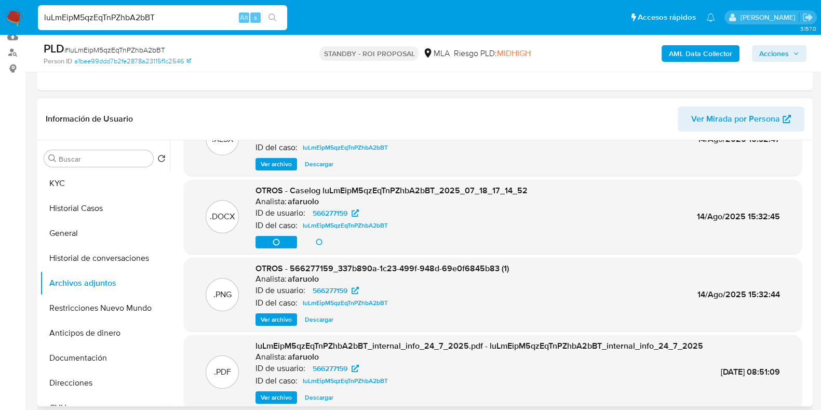
scroll to position [99, 0]
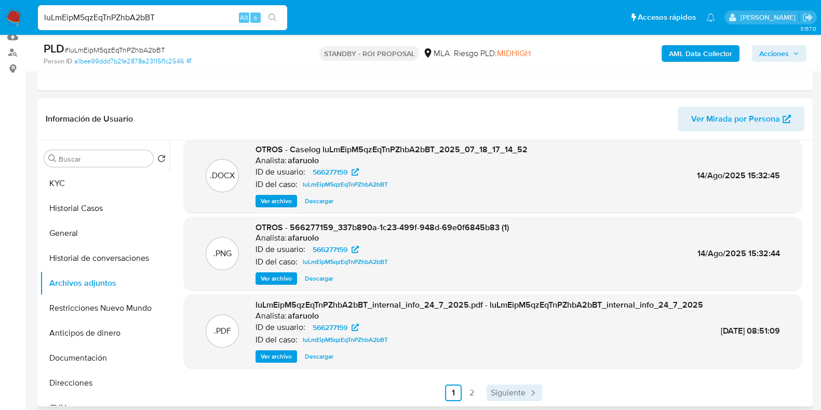
click at [508, 384] on link "Siguiente" at bounding box center [515, 392] width 56 height 17
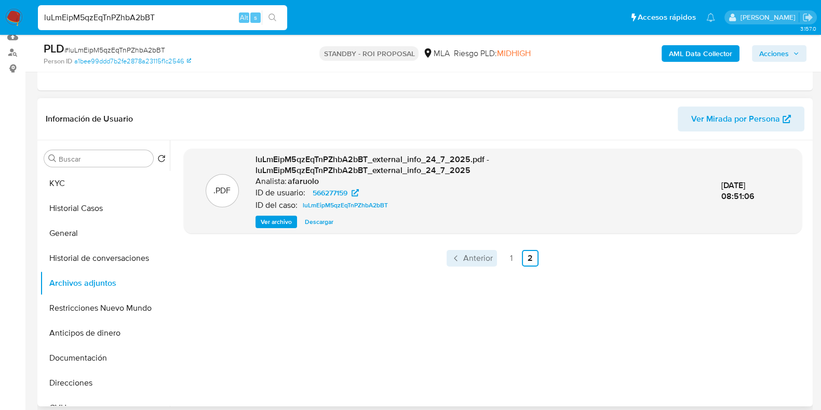
click at [477, 255] on span "Anterior" at bounding box center [478, 258] width 30 height 8
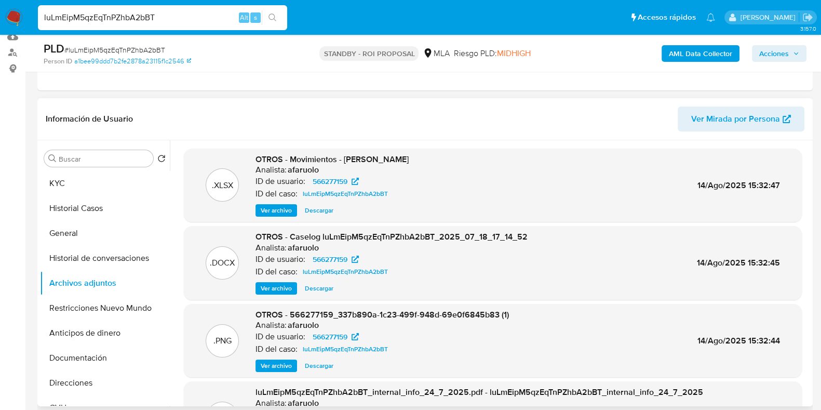
click at [283, 361] on span "Ver archivo" at bounding box center [276, 366] width 31 height 10
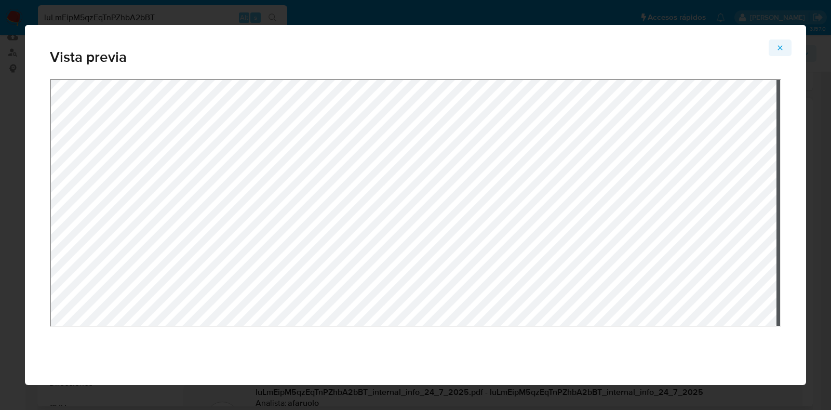
click at [783, 46] on icon "Attachment preview" at bounding box center [780, 48] width 8 height 8
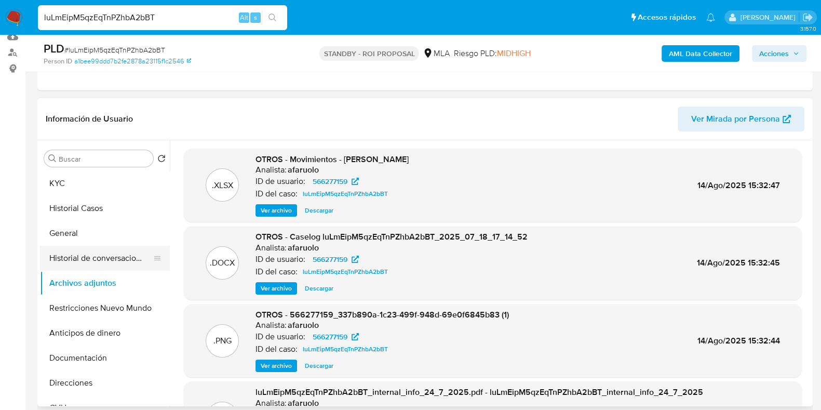
click at [70, 260] on button "Historial de conversaciones" at bounding box center [101, 258] width 122 height 25
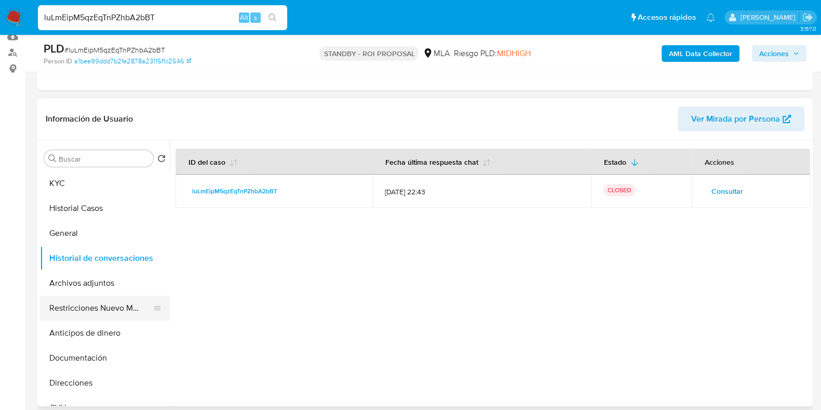
click at [86, 308] on button "Restricciones Nuevo Mundo" at bounding box center [101, 308] width 122 height 25
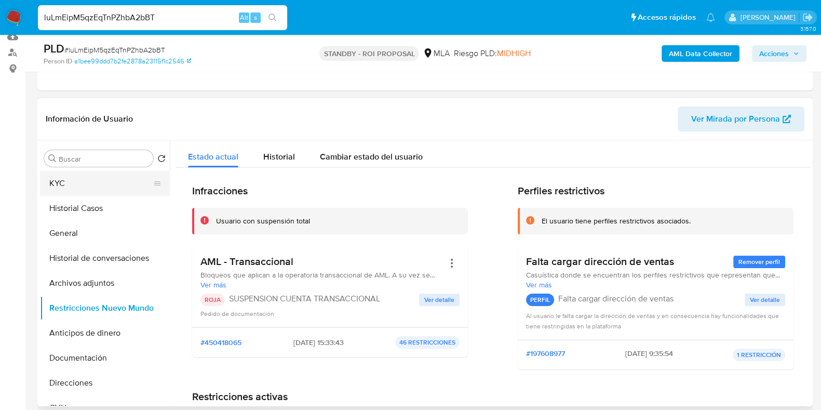
click at [64, 183] on button "KYC" at bounding box center [101, 183] width 122 height 25
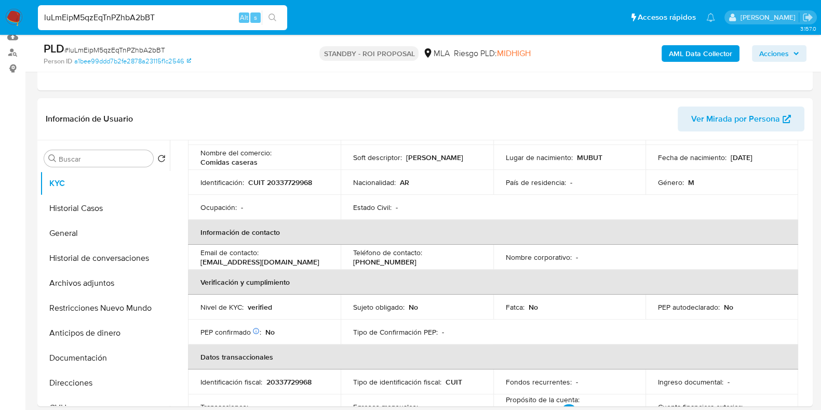
scroll to position [129, 0]
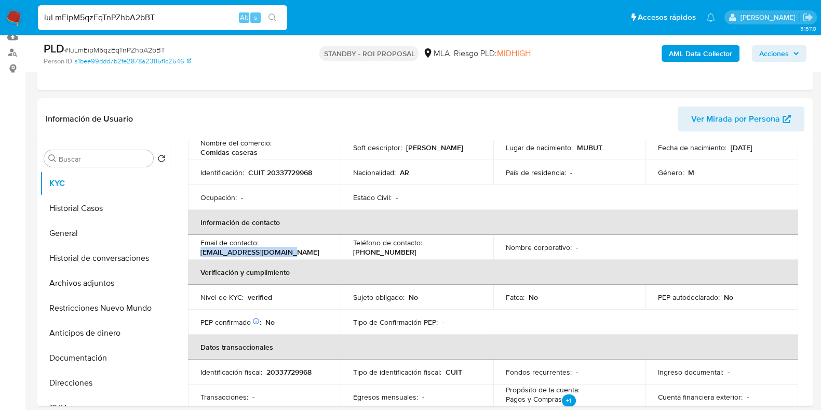
drag, startPoint x: 286, startPoint y: 252, endPoint x: 197, endPoint y: 252, distance: 89.4
click at [197, 252] on td "Email de contacto : rickyvaldes27@gmail.com" at bounding box center [264, 247] width 153 height 25
copy p "[EMAIL_ADDRESS][DOMAIN_NAME]"
click at [417, 247] on p "[PHONE_NUMBER]" at bounding box center [384, 251] width 63 height 9
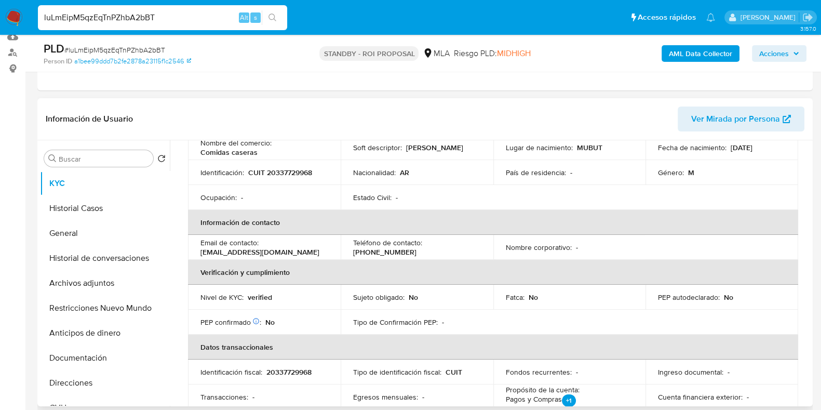
click at [417, 247] on p "[PHONE_NUMBER]" at bounding box center [384, 251] width 63 height 9
copy p "297"
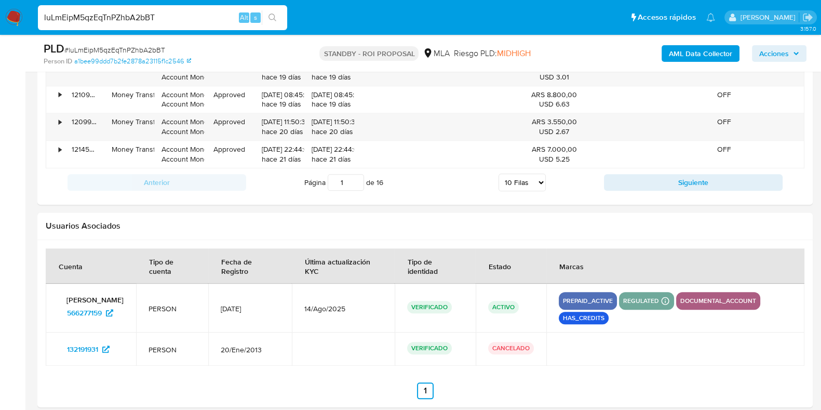
scroll to position [1344, 0]
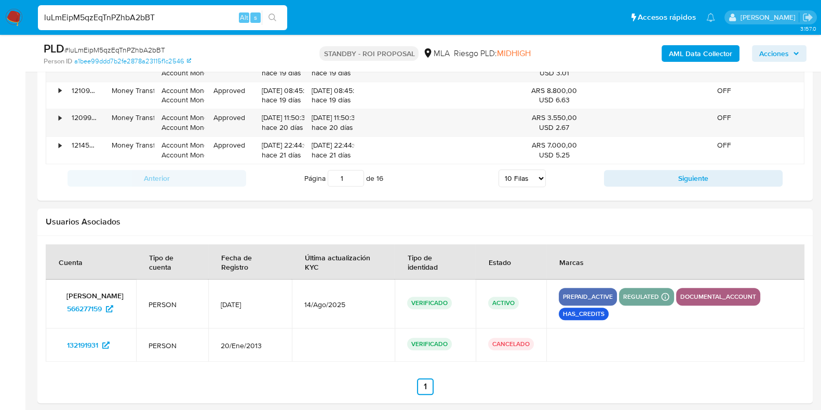
click at [125, 50] on span "# luLmEipM5qzEqTnPZhbA2bBT" at bounding box center [114, 50] width 101 height 10
copy span "luLmEipM5qzEqTnPZhbA2bBT"
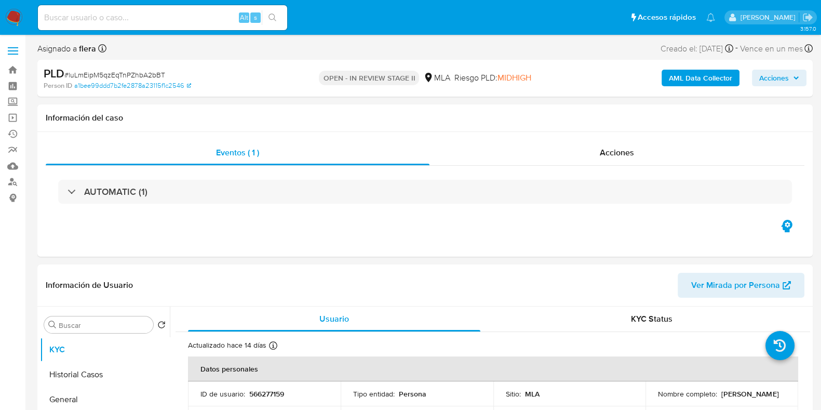
select select "10"
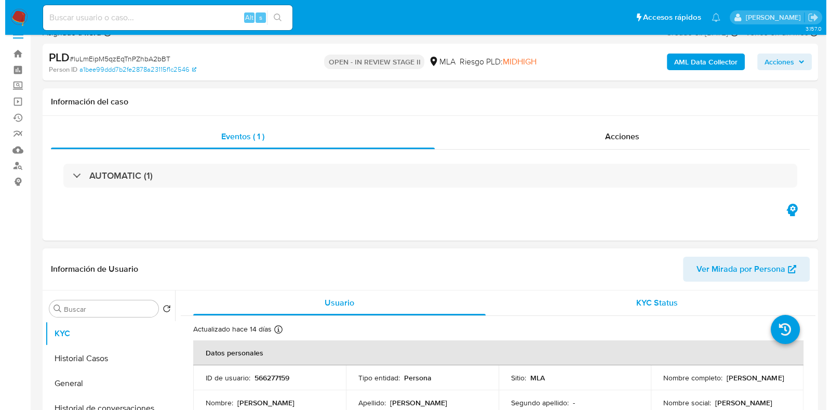
scroll to position [129, 0]
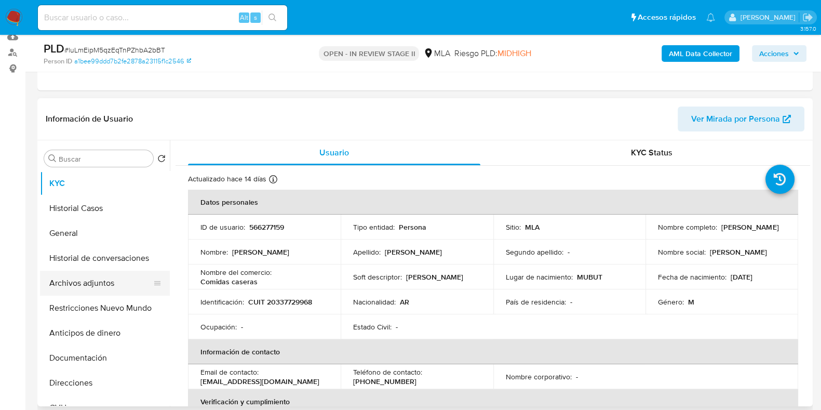
click at [95, 286] on button "Archivos adjuntos" at bounding box center [101, 283] width 122 height 25
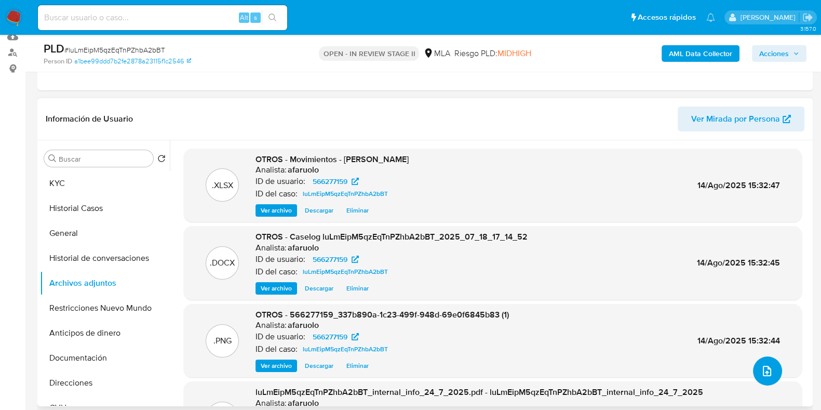
click at [768, 365] on span "upload-file" at bounding box center [767, 371] width 12 height 12
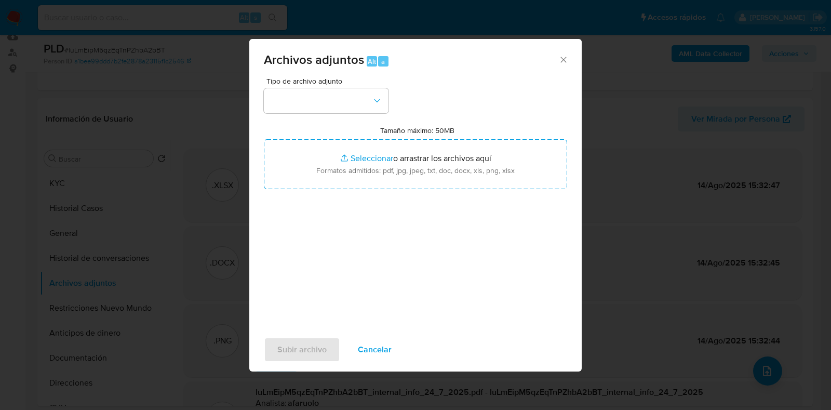
click at [561, 62] on icon "Cerrar" at bounding box center [563, 60] width 10 height 10
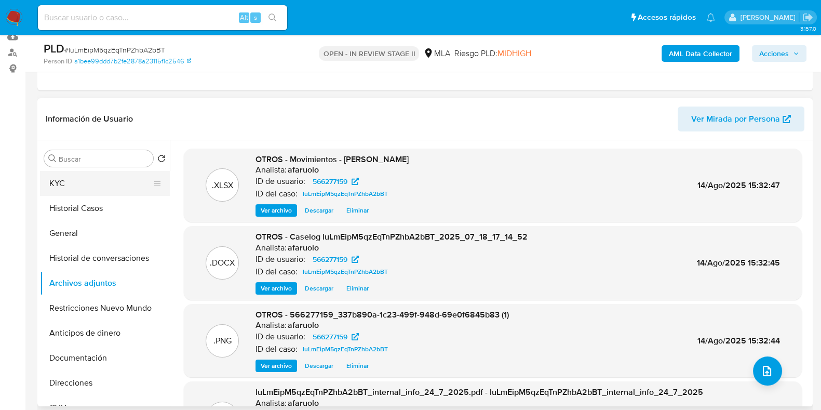
click at [56, 183] on button "KYC" at bounding box center [101, 183] width 122 height 25
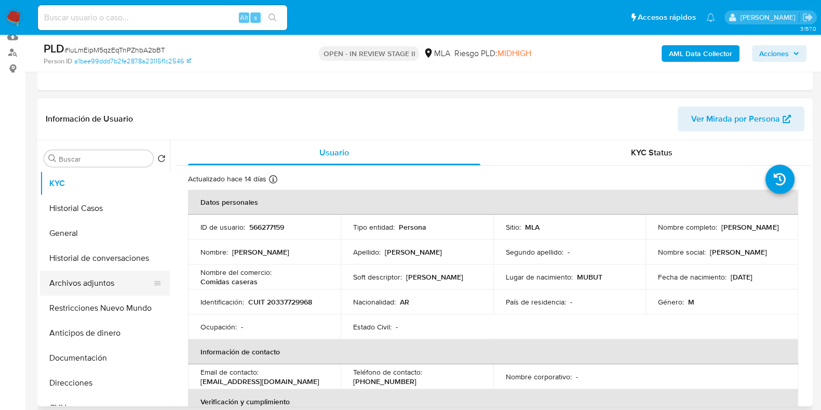
click at [87, 284] on button "Archivos adjuntos" at bounding box center [101, 283] width 122 height 25
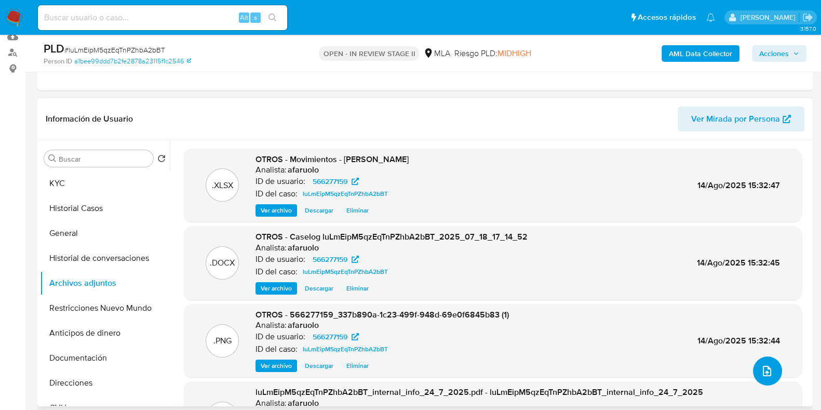
click at [761, 370] on icon "upload-file" at bounding box center [767, 371] width 12 height 12
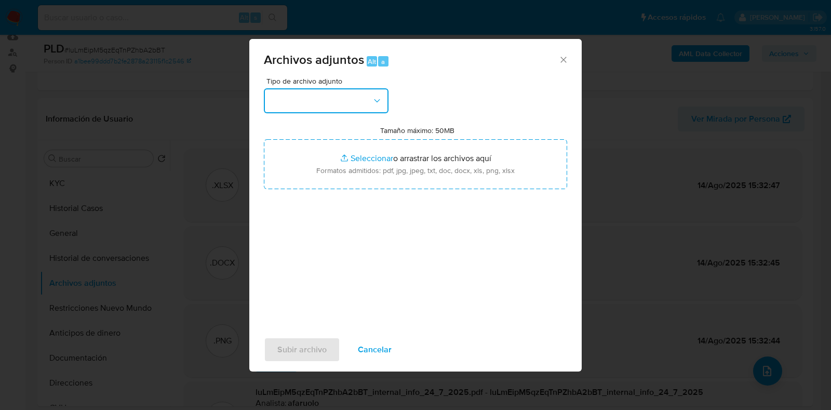
click at [294, 97] on button "button" at bounding box center [326, 100] width 125 height 25
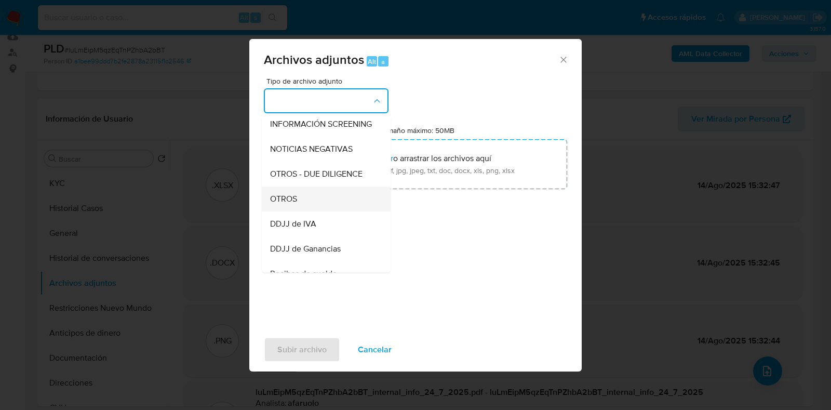
click at [303, 211] on div "OTROS" at bounding box center [323, 198] width 106 height 25
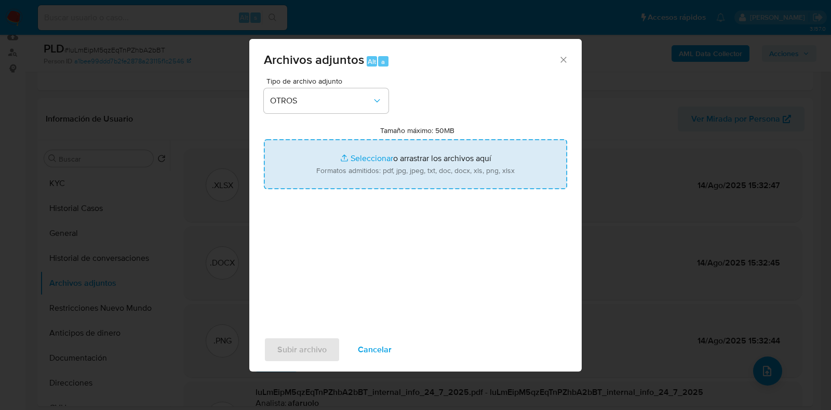
type input "C:\fakepath\v2Caselog luLmEipM5qzEqTnPZhbA2bBT_2025_07_18_17_14_52.docx"
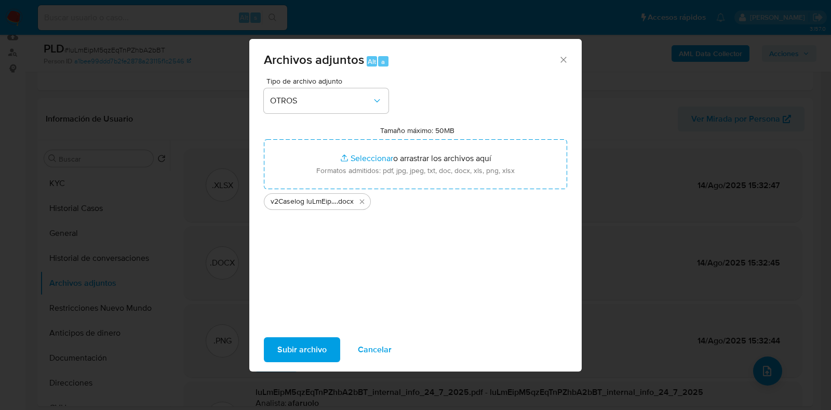
click at [305, 354] on span "Subir archivo" at bounding box center [301, 349] width 49 height 23
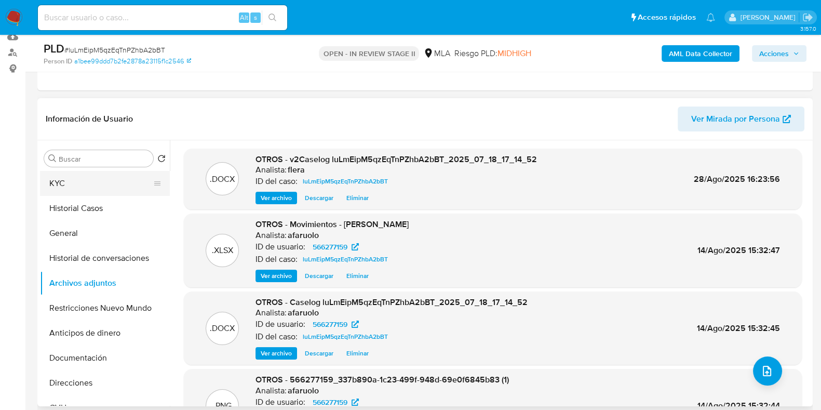
click at [114, 179] on button "KYC" at bounding box center [101, 183] width 122 height 25
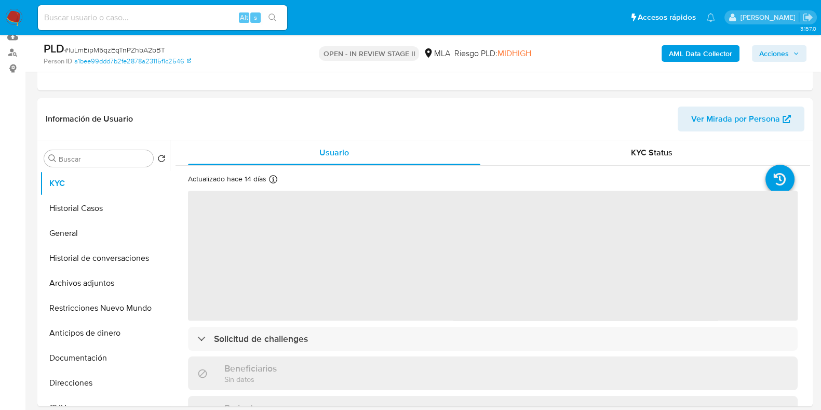
click at [794, 46] on span "Acciones" at bounding box center [780, 53] width 40 height 15
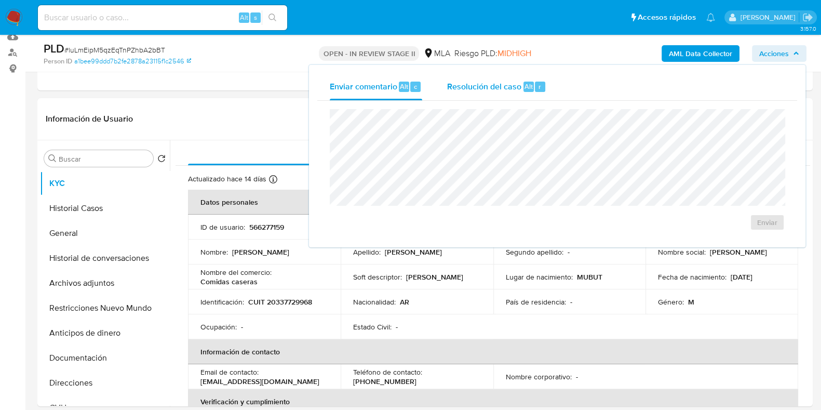
click at [545, 81] on div "Resolución del caso Alt r" at bounding box center [496, 86] width 99 height 27
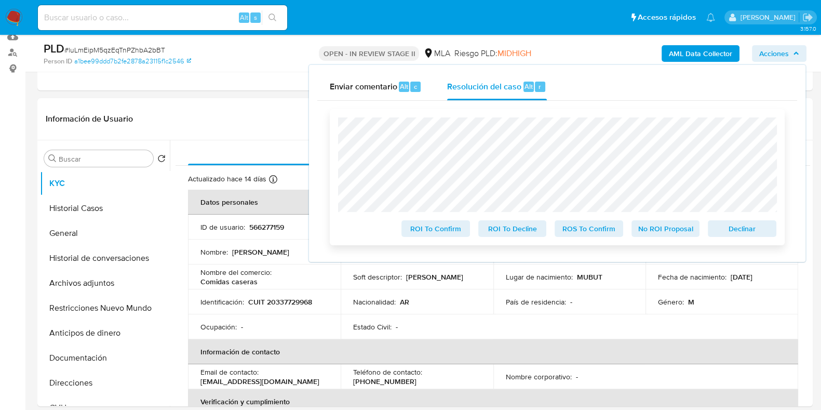
click at [748, 235] on span "Declinar" at bounding box center [742, 228] width 54 height 15
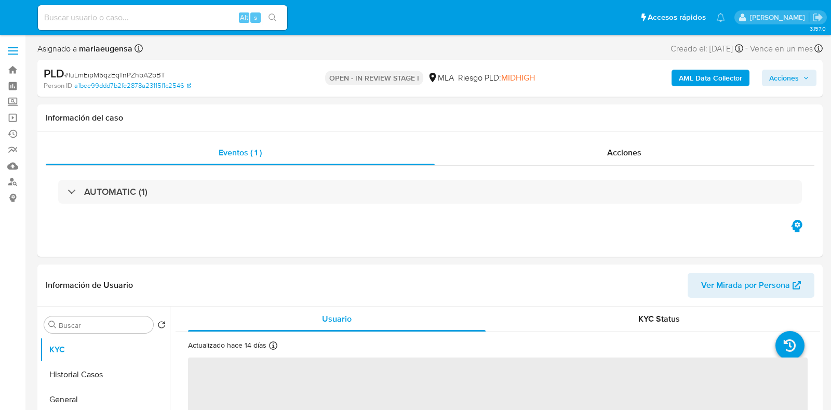
select select "10"
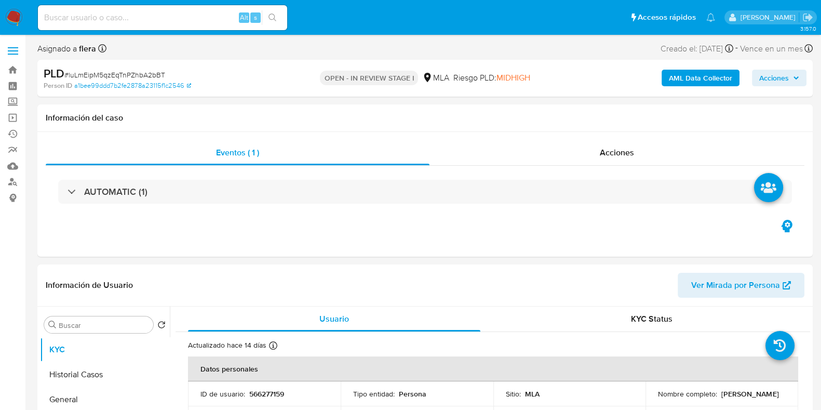
select select "10"
click at [790, 69] on div "AML Data Collector Acciones" at bounding box center [680, 78] width 251 height 24
click at [801, 82] on button "Acciones" at bounding box center [779, 78] width 55 height 17
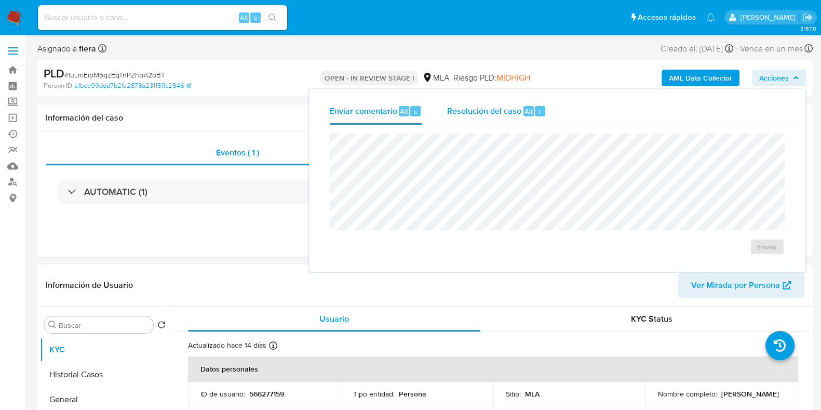
click at [496, 112] on span "Resolución del caso" at bounding box center [484, 111] width 74 height 12
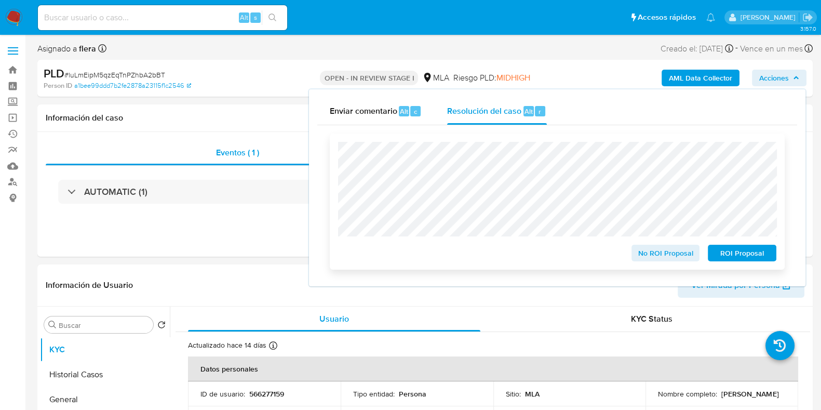
click at [752, 259] on span "ROI Proposal" at bounding box center [742, 253] width 54 height 15
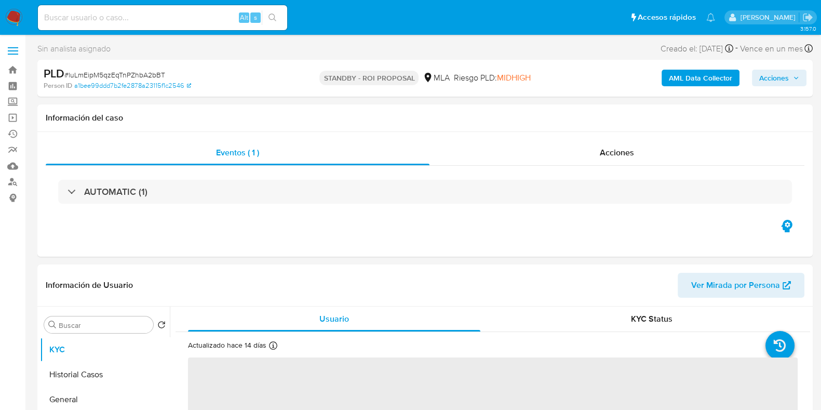
select select "10"
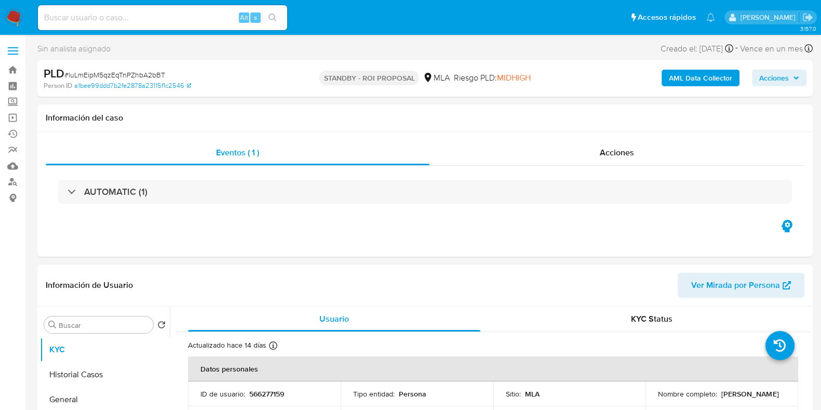
click at [112, 9] on div "Alt s" at bounding box center [162, 17] width 249 height 25
click at [112, 11] on input at bounding box center [162, 18] width 249 height 14
paste input "CqsaTimvnp64pvwp3MUwMjtA"
type input "CqsaTimvnp64pvwp3MUwMjtA"
select select "10"
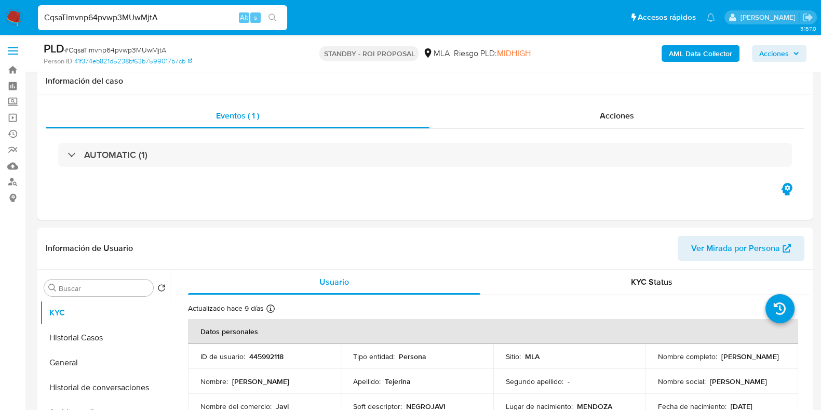
scroll to position [129, 0]
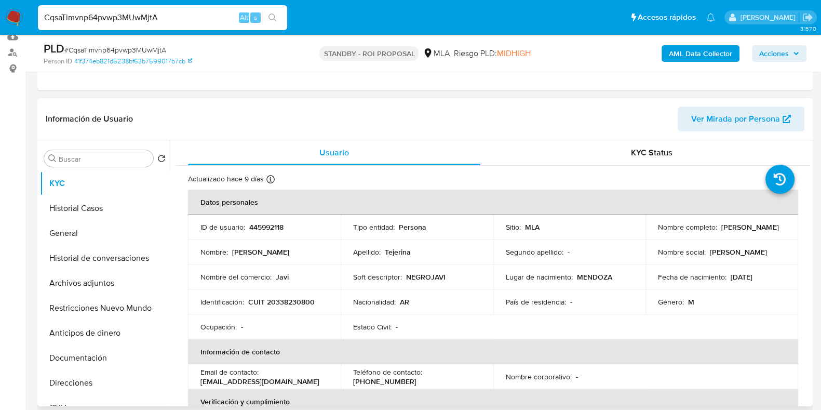
drag, startPoint x: 729, startPoint y: 232, endPoint x: 655, endPoint y: 232, distance: 74.3
click at [658, 232] on div "Nombre completo : [PERSON_NAME]" at bounding box center [722, 226] width 128 height 9
copy p "[PERSON_NAME]"
click at [77, 276] on button "Archivos adjuntos" at bounding box center [101, 283] width 122 height 25
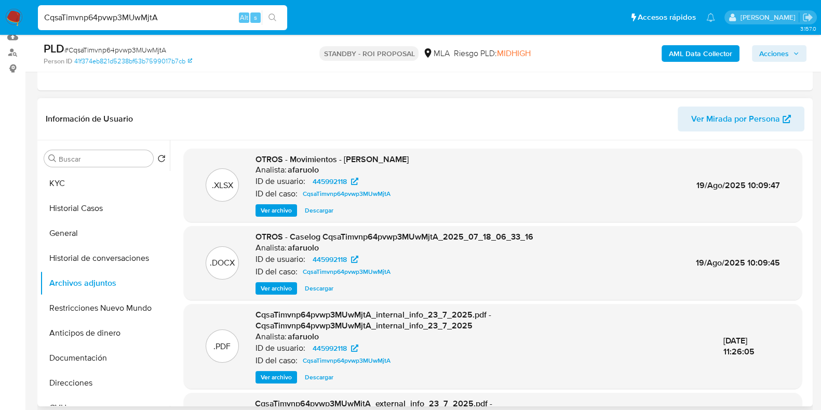
click at [321, 206] on span "Descargar" at bounding box center [319, 210] width 29 height 10
click at [320, 284] on span "Descargar" at bounding box center [319, 288] width 29 height 10
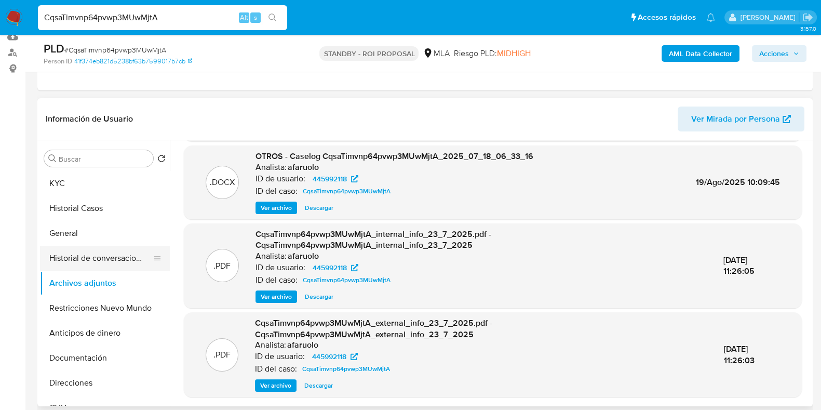
click at [104, 254] on button "Historial de conversaciones" at bounding box center [101, 258] width 122 height 25
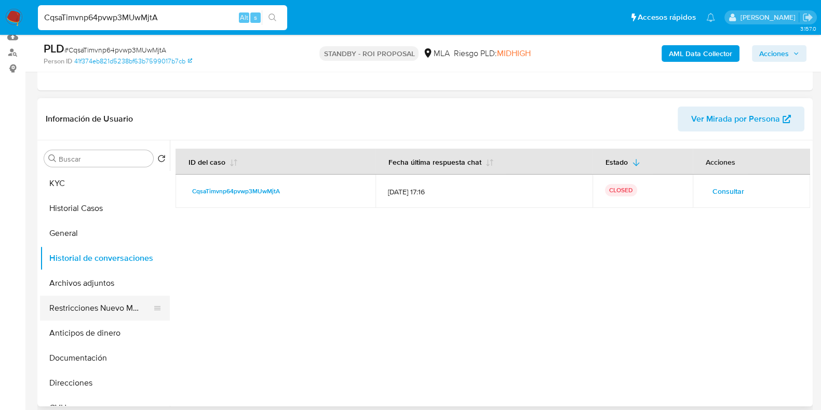
click at [103, 302] on button "Restricciones Nuevo Mundo" at bounding box center [101, 308] width 122 height 25
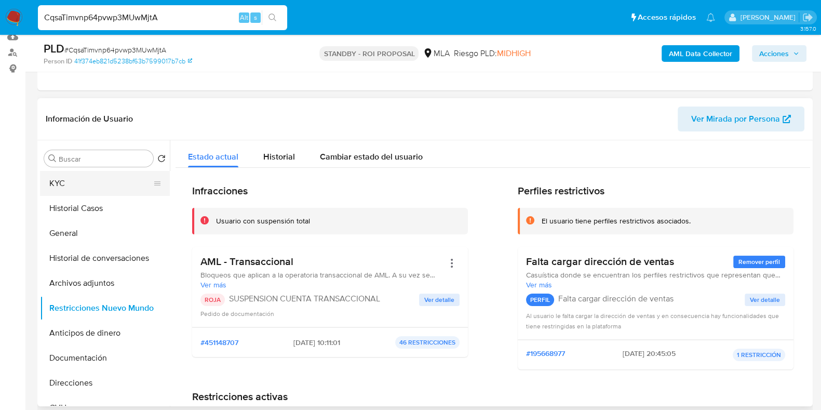
click at [75, 182] on button "KYC" at bounding box center [101, 183] width 122 height 25
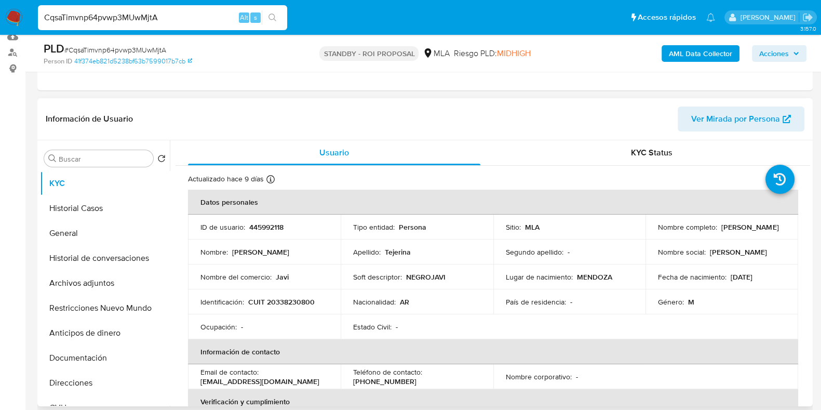
click at [273, 227] on p "445992118" at bounding box center [266, 226] width 34 height 9
copy p "445992118"
click at [91, 362] on button "Documentación" at bounding box center [101, 357] width 122 height 25
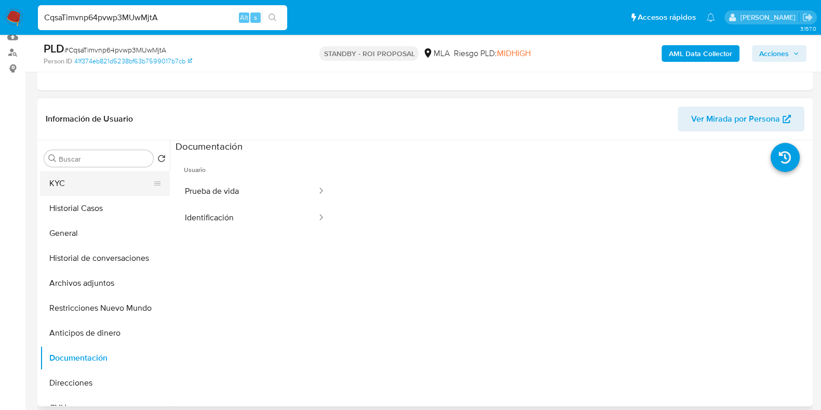
click at [63, 178] on button "KYC" at bounding box center [101, 183] width 122 height 25
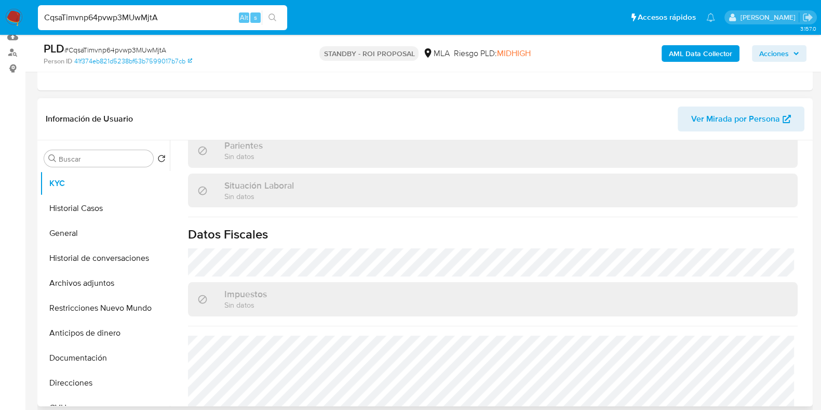
scroll to position [259, 0]
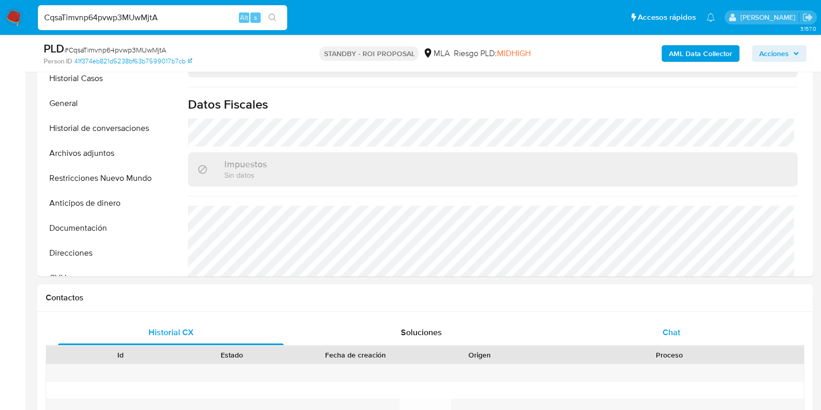
click at [671, 331] on span "Chat" at bounding box center [672, 332] width 18 height 12
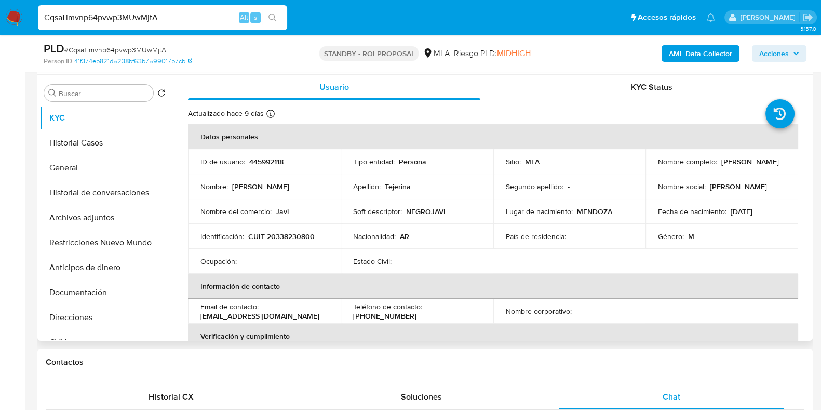
scroll to position [0, 0]
drag, startPoint x: 291, startPoint y: 317, endPoint x: 200, endPoint y: 320, distance: 91.0
click at [201, 320] on div "Email de contacto : javitejerina888@gmail.com" at bounding box center [265, 311] width 128 height 19
copy p "[EMAIL_ADDRESS][DOMAIN_NAME]"
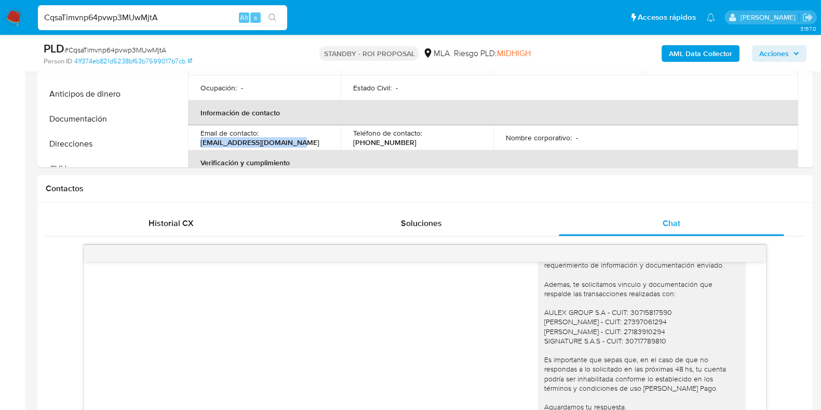
scroll to position [312, 0]
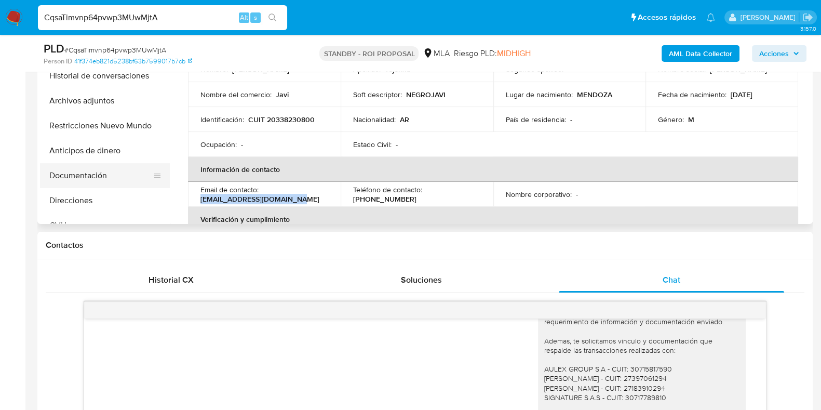
click at [79, 180] on button "Documentación" at bounding box center [101, 175] width 122 height 25
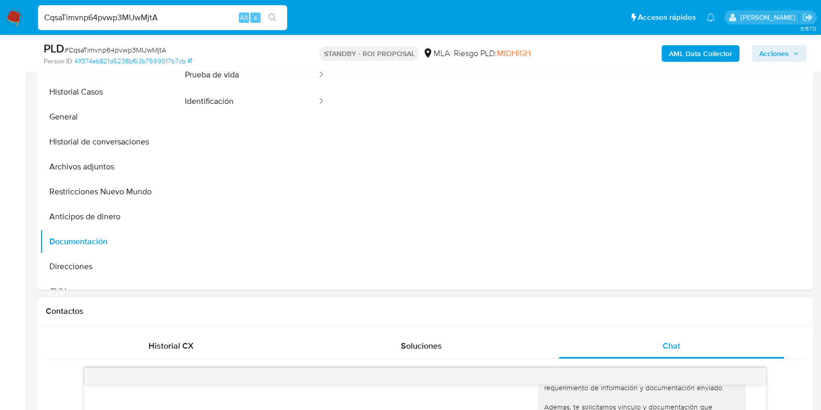
scroll to position [182, 0]
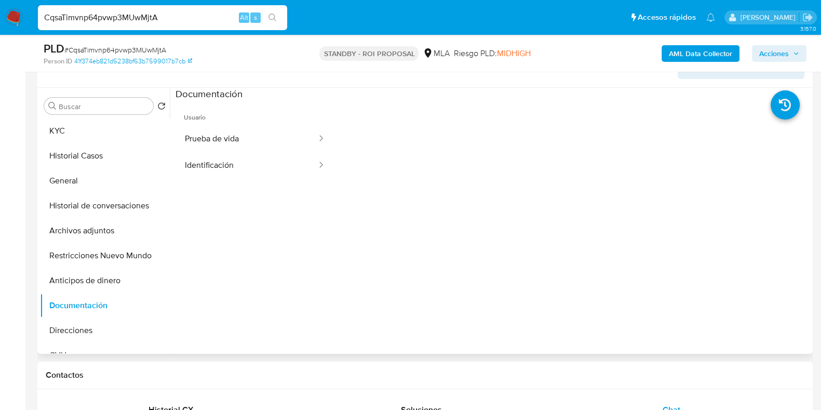
click at [67, 116] on div "Buscar Volver al orden por defecto KYC Historial Casos General Historial de con…" at bounding box center [105, 221] width 130 height 264
click at [64, 135] on button "KYC" at bounding box center [101, 130] width 122 height 25
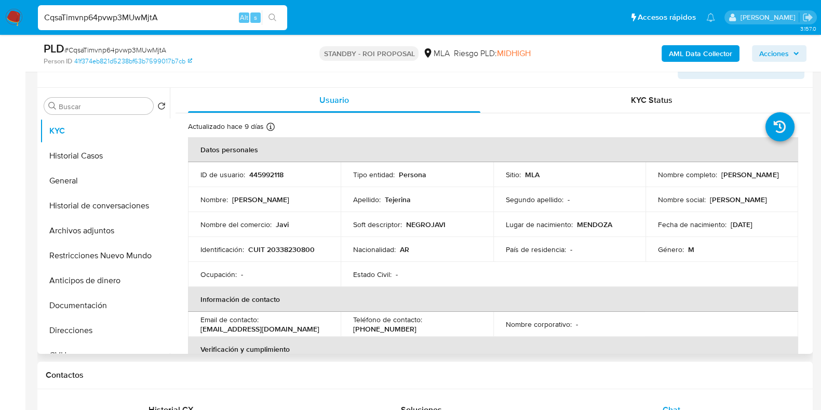
click at [537, 271] on table "Datos personales ID de usuario : 445992118 Tipo entidad : Persona Sitio : MLA N…" at bounding box center [493, 324] width 610 height 374
click at [127, 48] on span "# CqsaTimvnp64pvwp3MUwMjtA" at bounding box center [115, 50] width 102 height 10
drag, startPoint x: 127, startPoint y: 48, endPoint x: 121, endPoint y: 48, distance: 6.8
click at [121, 48] on span "# CqsaTimvnp64pvwp3MUwMjtA" at bounding box center [115, 50] width 102 height 10
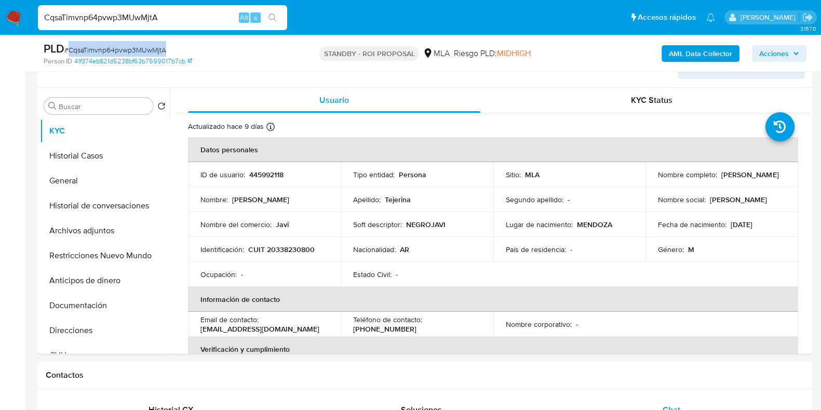
copy span "CqsaTimvnp64pvwp3MUwMjtA"
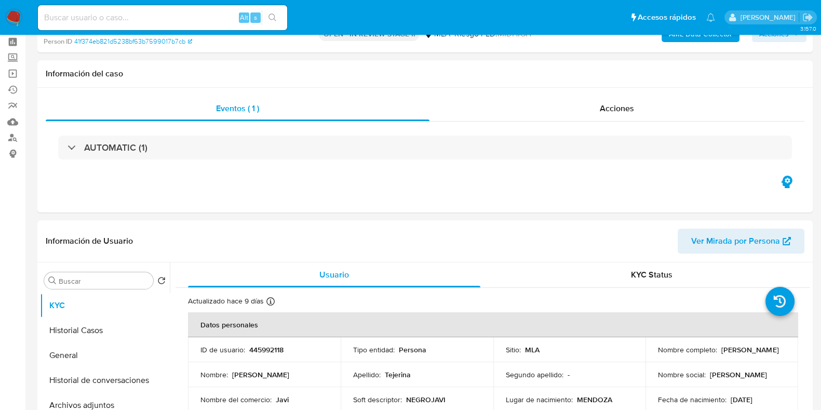
select select "10"
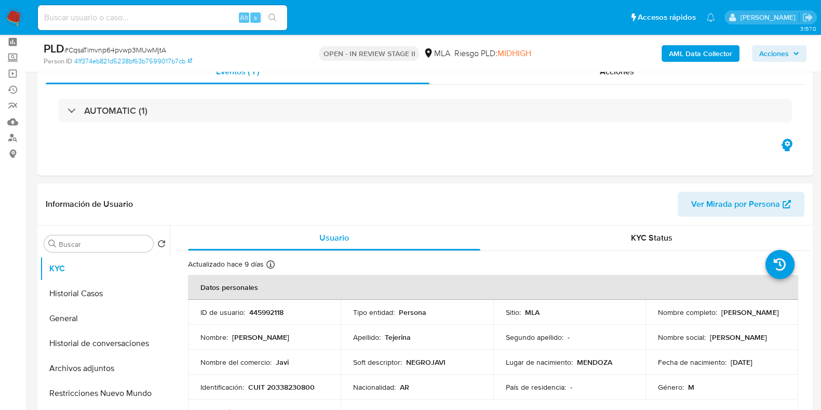
scroll to position [64, 0]
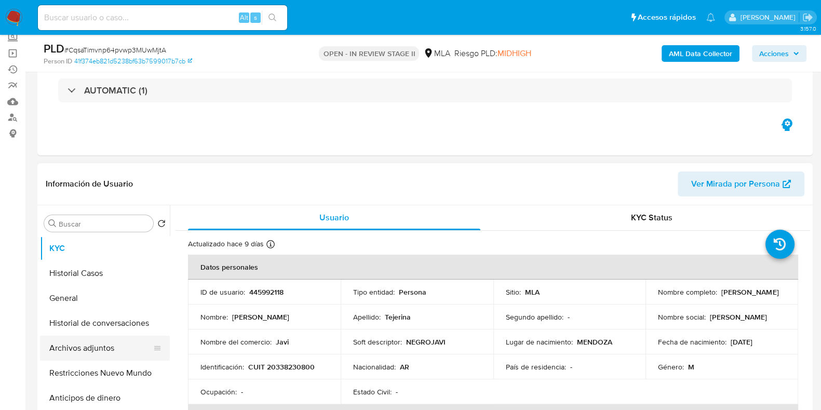
click at [98, 351] on button "Archivos adjuntos" at bounding box center [101, 348] width 122 height 25
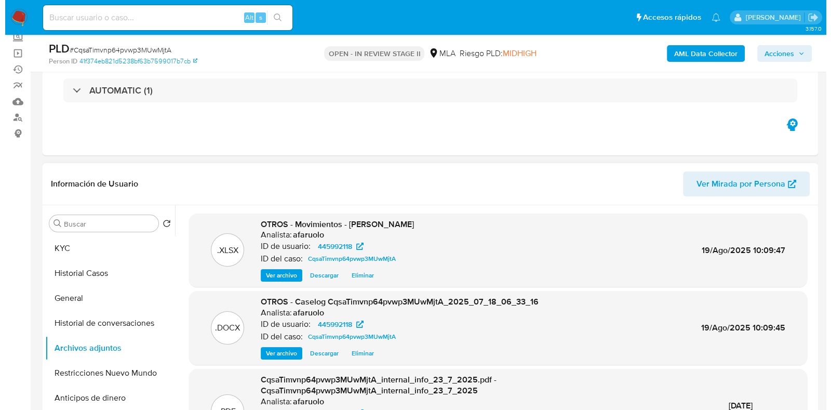
scroll to position [81, 0]
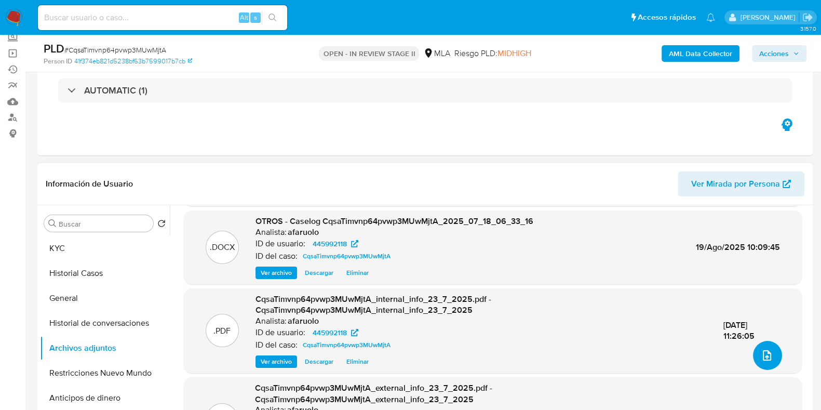
click at [761, 357] on icon "upload-file" at bounding box center [767, 355] width 12 height 12
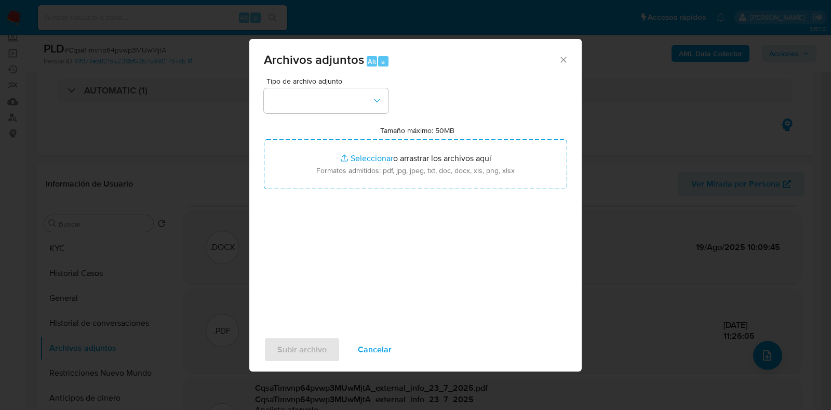
click at [317, 87] on div "Tipo de archivo adjunto" at bounding box center [326, 95] width 125 height 36
click at [319, 94] on button "button" at bounding box center [326, 100] width 125 height 25
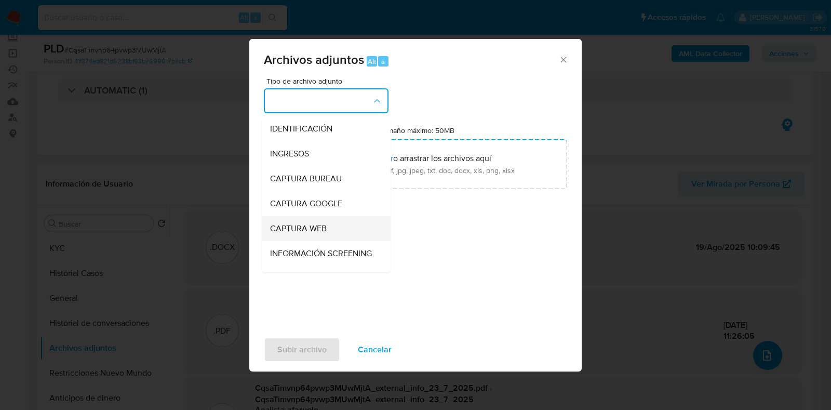
scroll to position [129, 0]
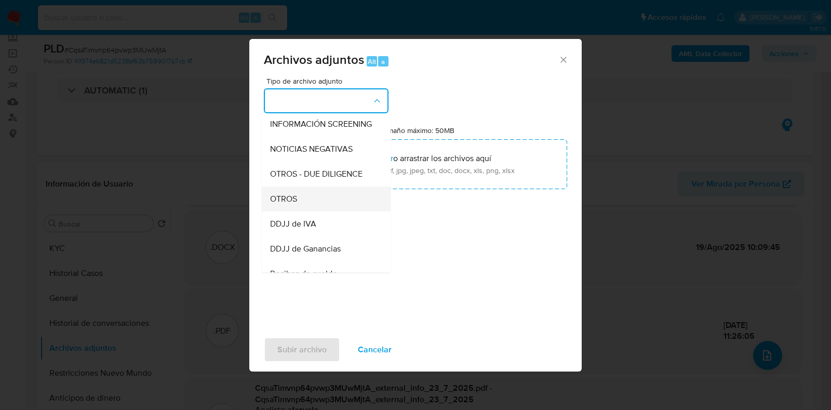
click at [336, 211] on div "OTROS" at bounding box center [323, 198] width 106 height 25
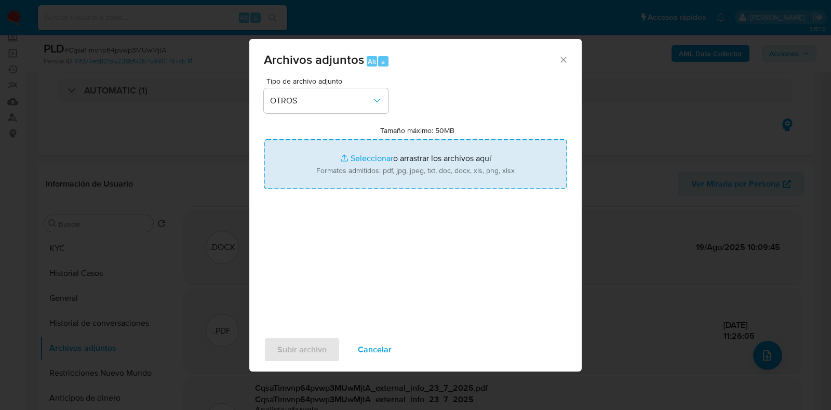
type input "C:\fakepath\v2Caselog CqsaTimvnp64pvwp3MUwMjtA_2025_07_18_06_33_16.docx"
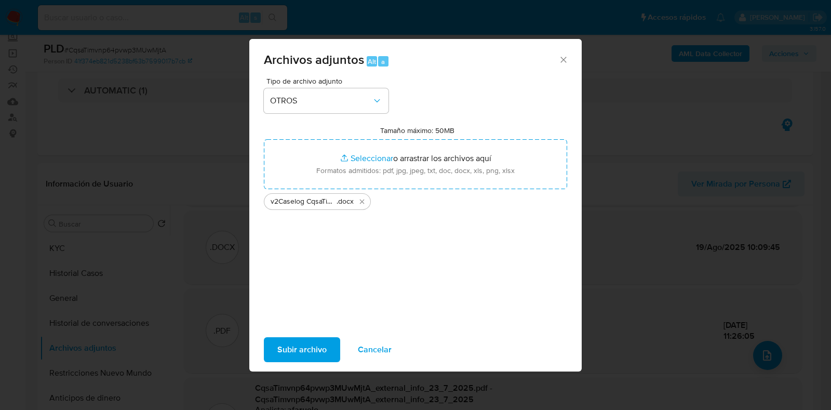
click at [310, 359] on span "Subir archivo" at bounding box center [301, 349] width 49 height 23
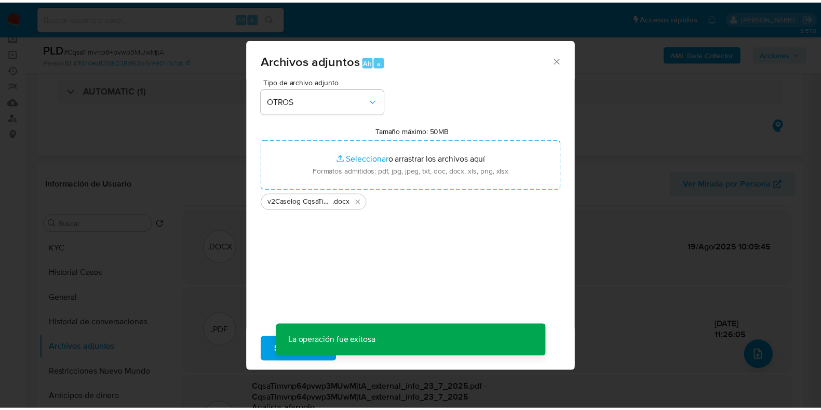
scroll to position [57, 0]
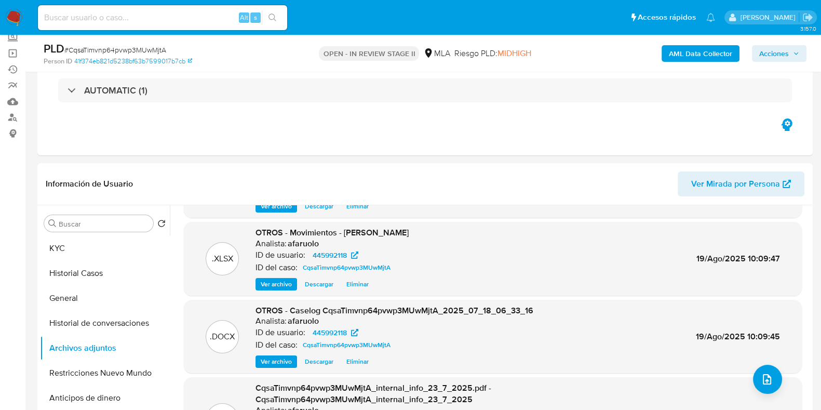
click at [791, 54] on span "Acciones" at bounding box center [780, 53] width 40 height 15
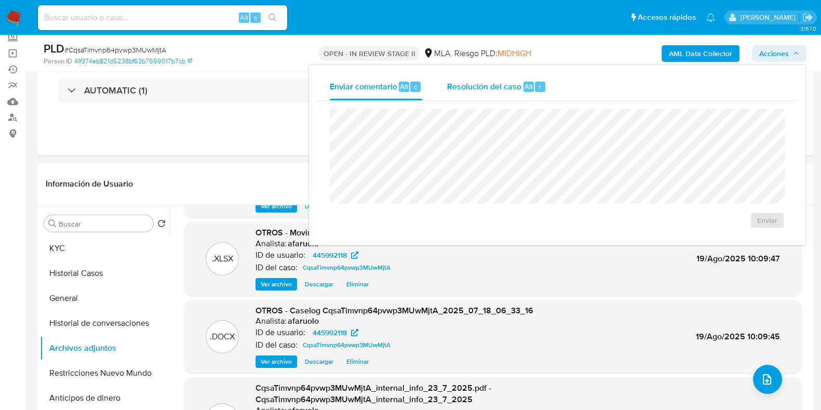
click at [478, 83] on span "Resolución del caso" at bounding box center [484, 86] width 74 height 12
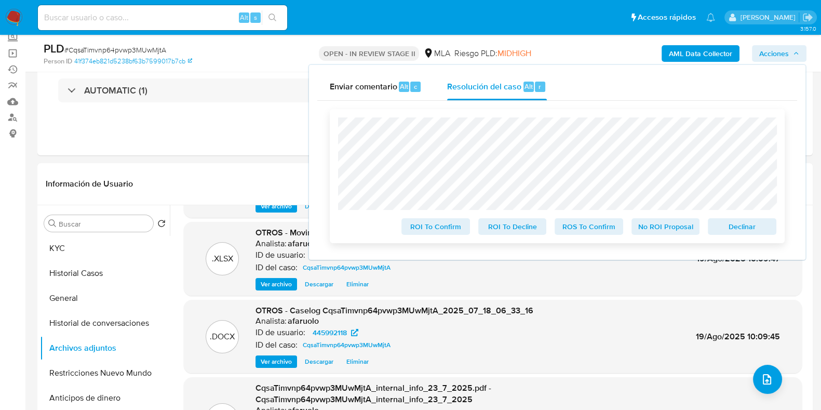
click at [757, 229] on span "Declinar" at bounding box center [742, 226] width 54 height 15
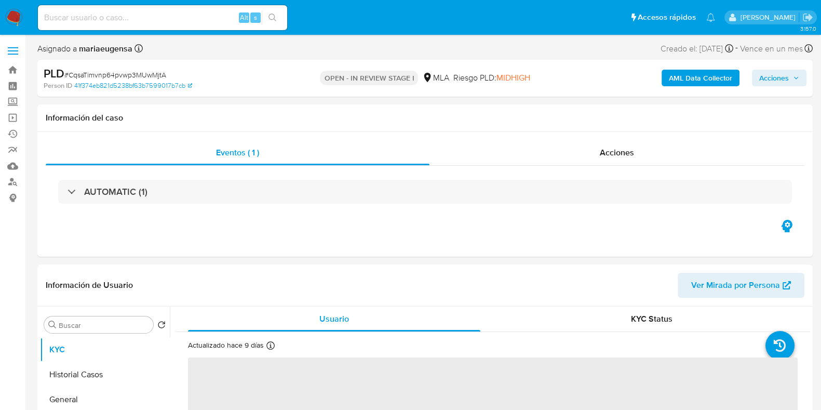
click at [789, 76] on span "Acciones" at bounding box center [775, 78] width 30 height 17
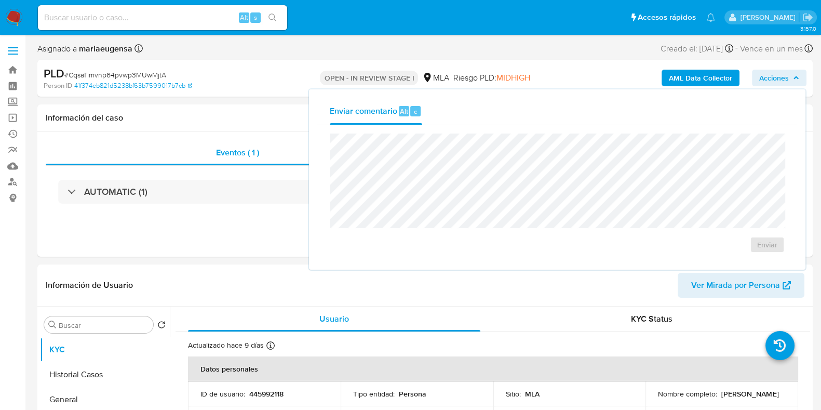
select select "10"
click at [262, 130] on div "Información del caso" at bounding box center [425, 118] width 776 height 28
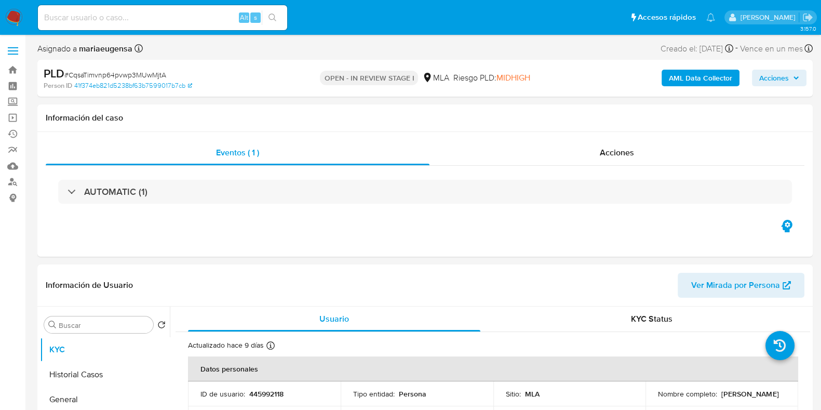
click at [777, 71] on span "Acciones" at bounding box center [775, 78] width 30 height 17
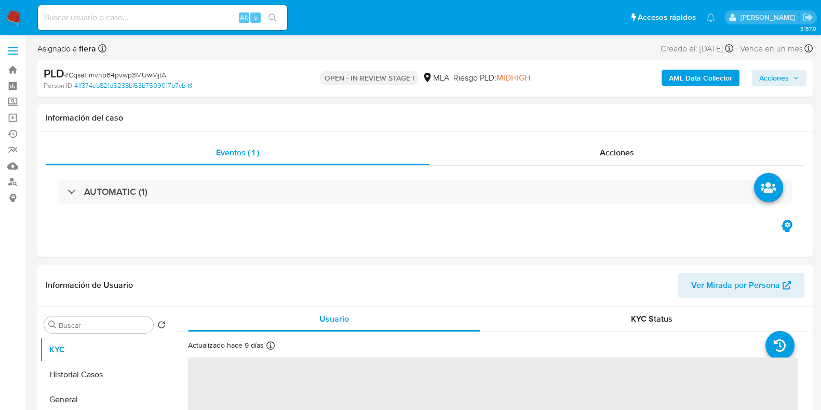
click at [779, 79] on span "Acciones" at bounding box center [775, 78] width 30 height 17
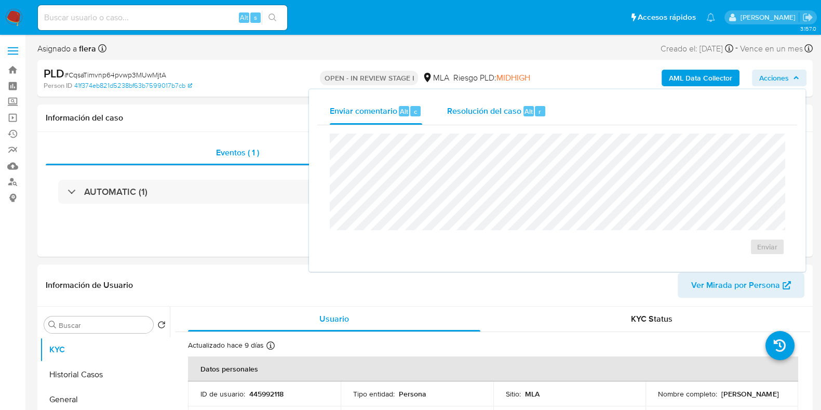
click at [540, 115] on div "r" at bounding box center [540, 111] width 10 height 10
select select "10"
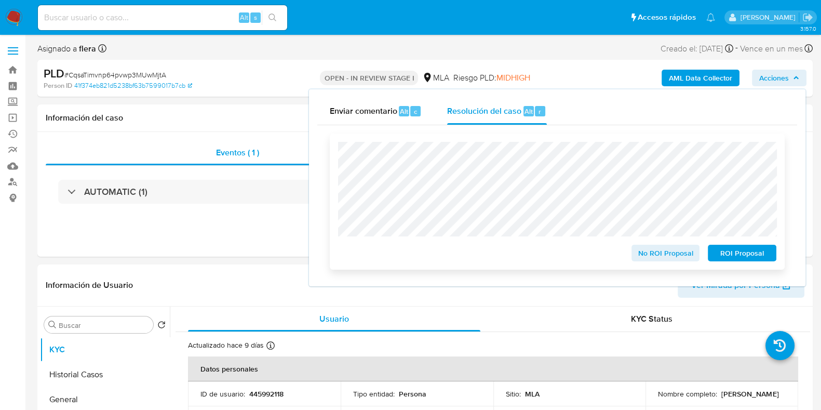
click at [769, 257] on span "ROI Proposal" at bounding box center [742, 253] width 54 height 15
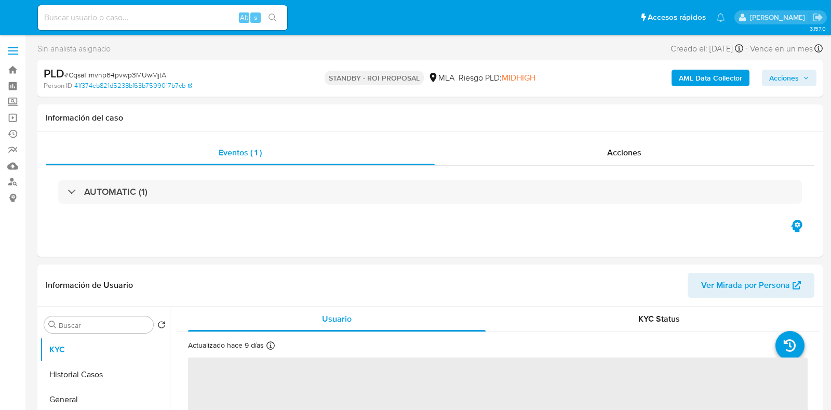
select select "10"
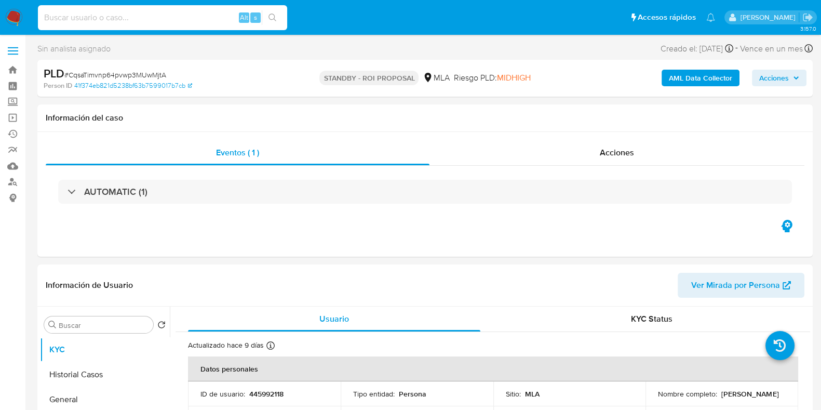
click at [148, 16] on input at bounding box center [162, 18] width 249 height 14
paste input "na9pdcLFYQn3piiCrGA4xsdm"
type input "na9pdcLFYQn3piiCrGA4xsdm"
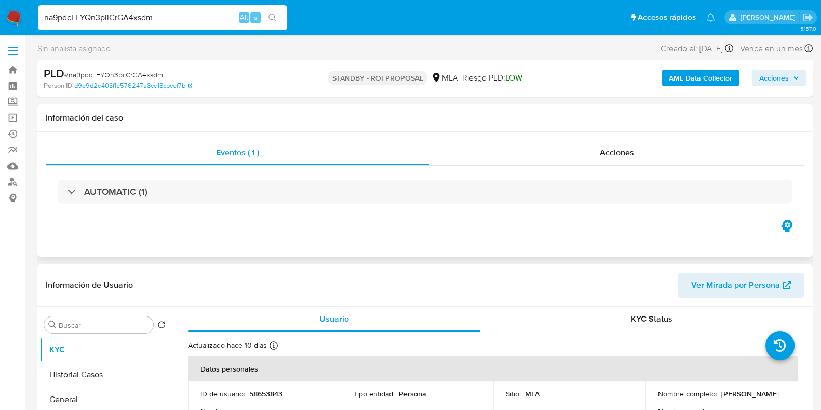
select select "10"
drag, startPoint x: 752, startPoint y: 402, endPoint x: 657, endPoint y: 403, distance: 94.6
click at [658, 398] on div "Nombre completo : German Guillermo Banducci" at bounding box center [722, 393] width 128 height 9
copy p "German Guillermo Banducci"
click at [273, 391] on p "58653843" at bounding box center [265, 393] width 33 height 9
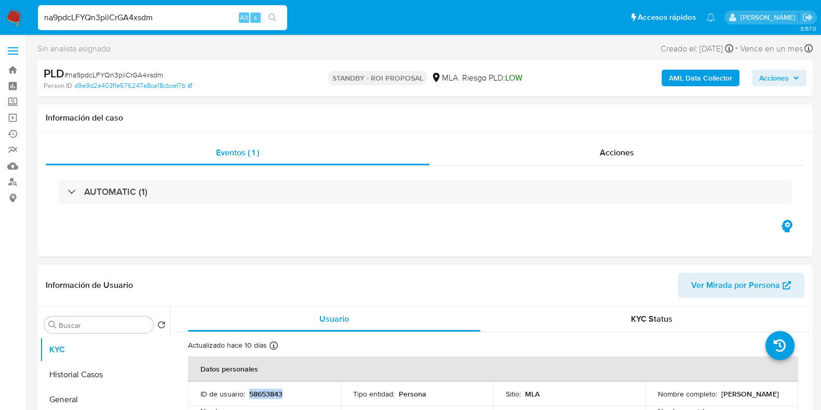
click at [273, 391] on p "58653843" at bounding box center [265, 393] width 33 height 9
copy p "58653843"
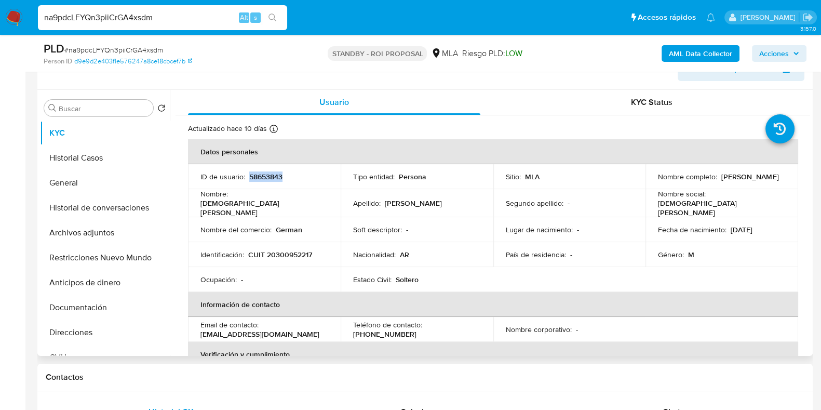
scroll to position [125, 0]
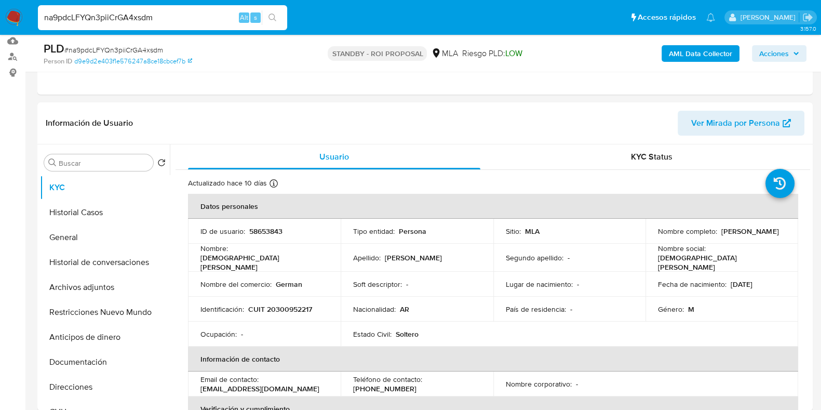
click at [138, 19] on input "na9pdcLFYQn3piiCrGA4xsdm" at bounding box center [162, 18] width 249 height 14
paste input "3Z5hlWic5n061ClpWG0d8K4A"
type input "3Z5hlWic5n061ClpWG0d8K4A"
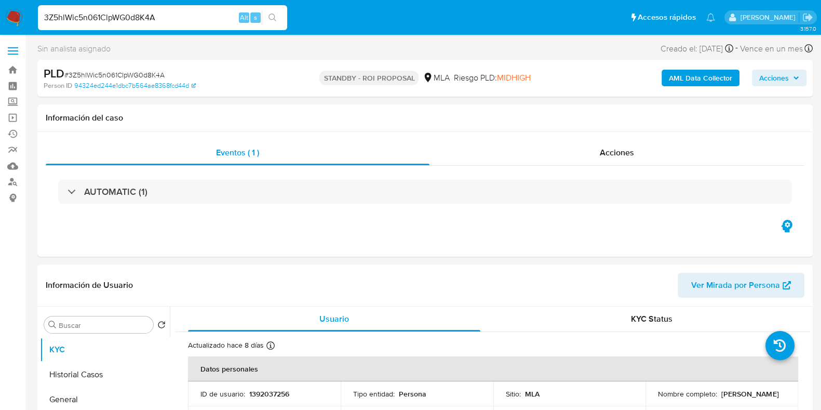
select select "10"
drag, startPoint x: 728, startPoint y: 401, endPoint x: 654, endPoint y: 401, distance: 74.8
click at [654, 401] on td "Nombre completo : Leonardo Adrian Jerez" at bounding box center [722, 393] width 153 height 25
copy p "Leonardo Adrian Jerez"
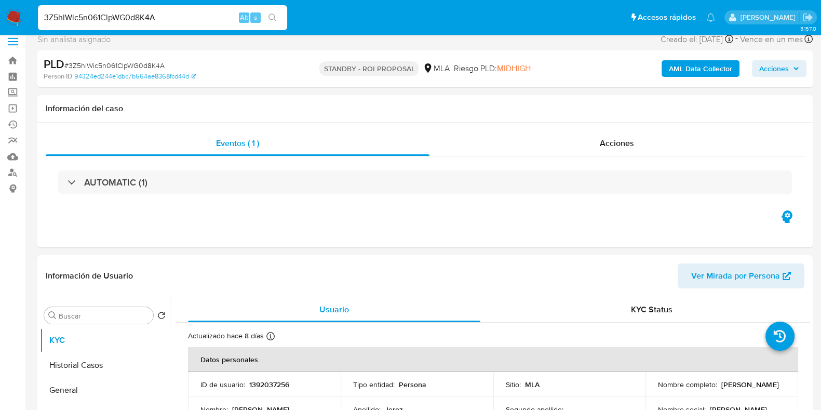
scroll to position [64, 0]
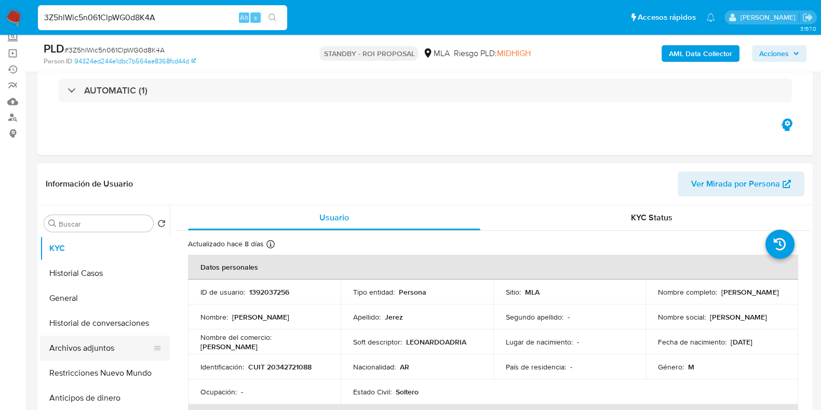
click at [94, 349] on button "Archivos adjuntos" at bounding box center [101, 348] width 122 height 25
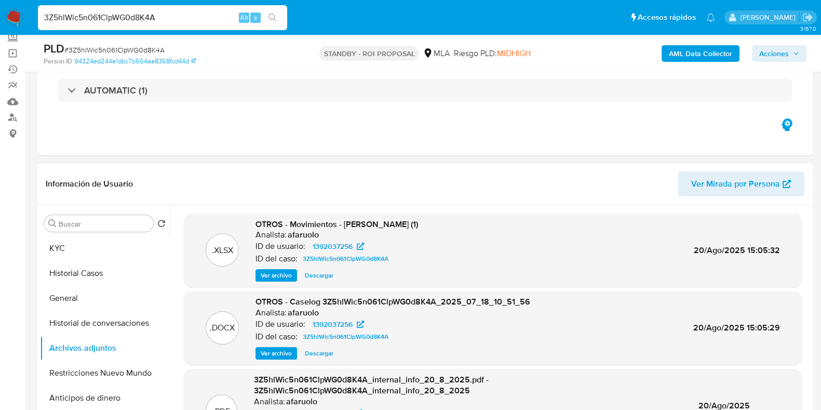
click at [328, 282] on div ".XLSX OTROS - Movimientos - Leonardo Adrian Jerez (1) Analista: afaruolo ID de …" at bounding box center [493, 251] width 618 height 74
click at [327, 278] on span "Descargar" at bounding box center [319, 275] width 29 height 10
click at [329, 343] on div "OTROS - Caselog 3Z5hlWic5n061ClpWG0d8K4A_2025_07_18_10_51_56 Analista: afaruolo…" at bounding box center [393, 327] width 275 height 63
click at [325, 348] on span "Descargar" at bounding box center [319, 353] width 29 height 10
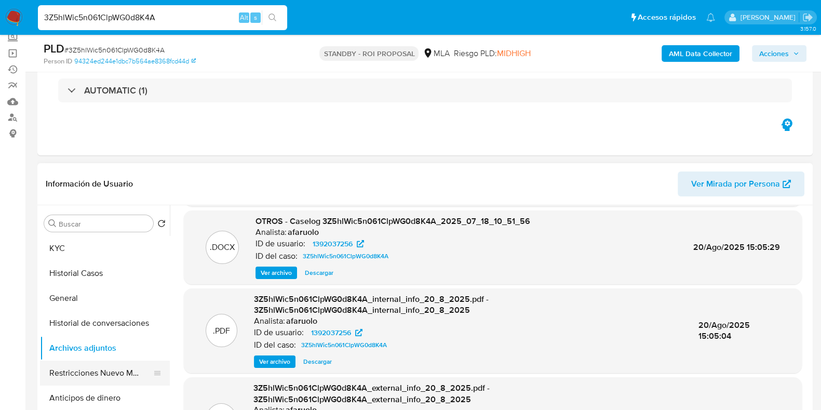
click at [99, 375] on button "Restricciones Nuevo Mundo" at bounding box center [101, 373] width 122 height 25
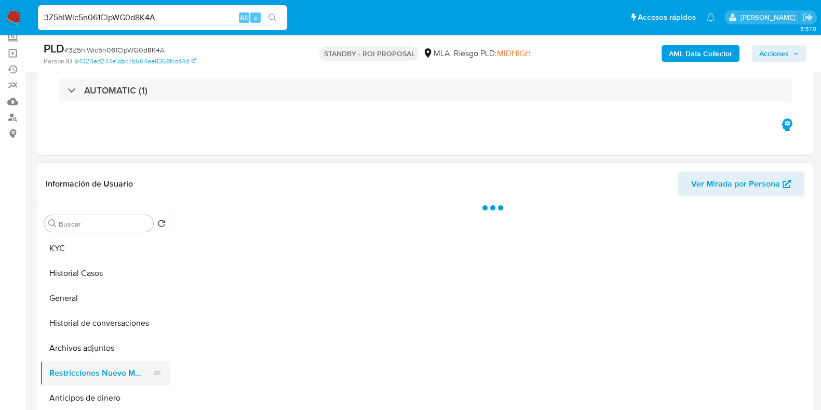
scroll to position [0, 0]
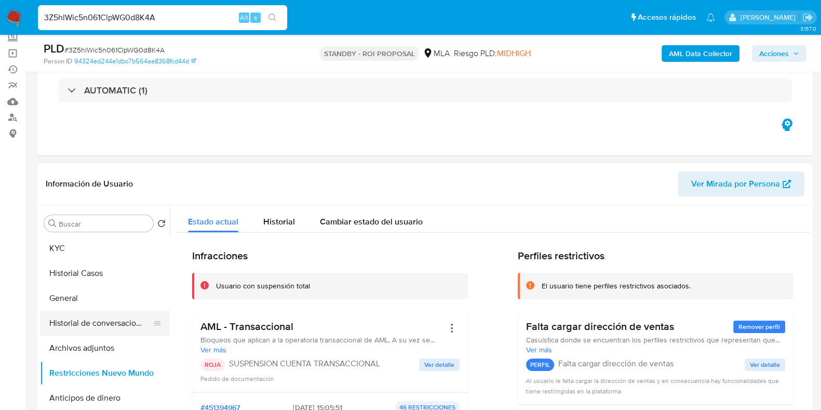
click at [89, 313] on button "Historial de conversaciones" at bounding box center [101, 323] width 122 height 25
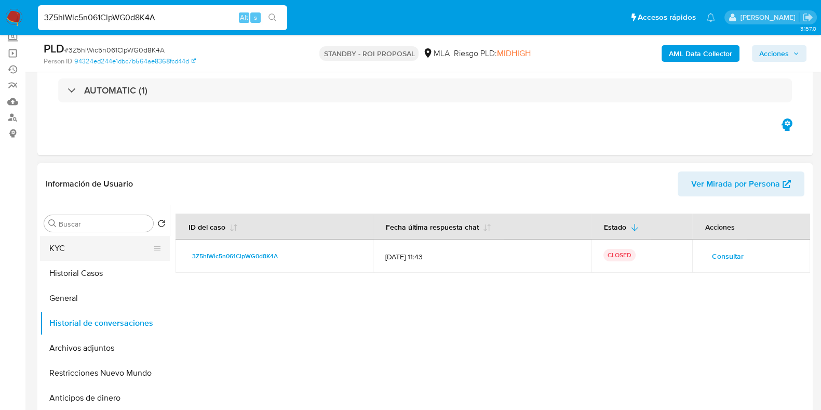
click at [78, 249] on button "KYC" at bounding box center [101, 248] width 122 height 25
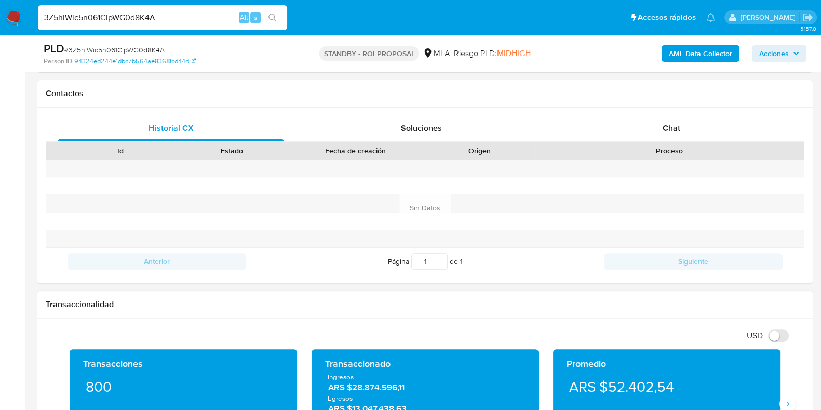
scroll to position [334, 0]
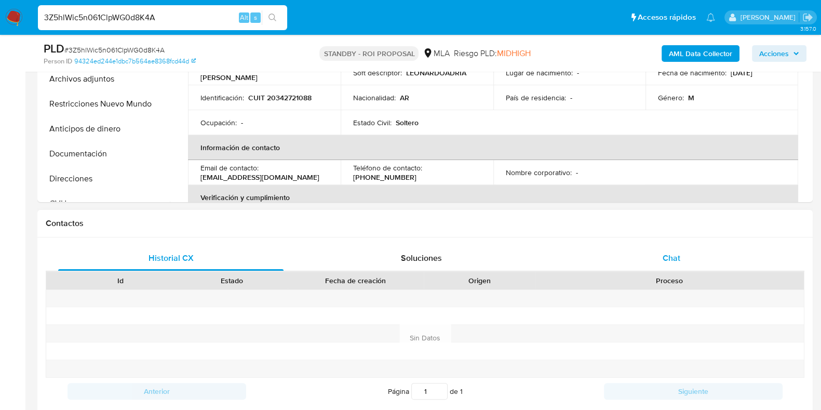
click at [682, 259] on div "Chat" at bounding box center [671, 258] width 225 height 25
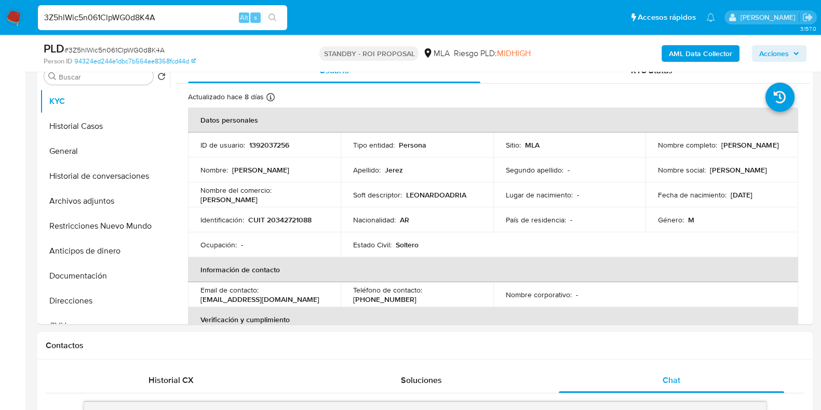
scroll to position [139, 0]
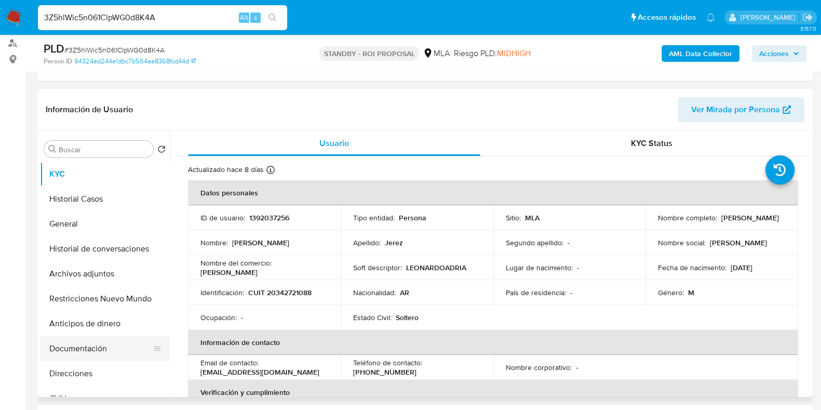
click at [86, 350] on button "Documentación" at bounding box center [101, 348] width 122 height 25
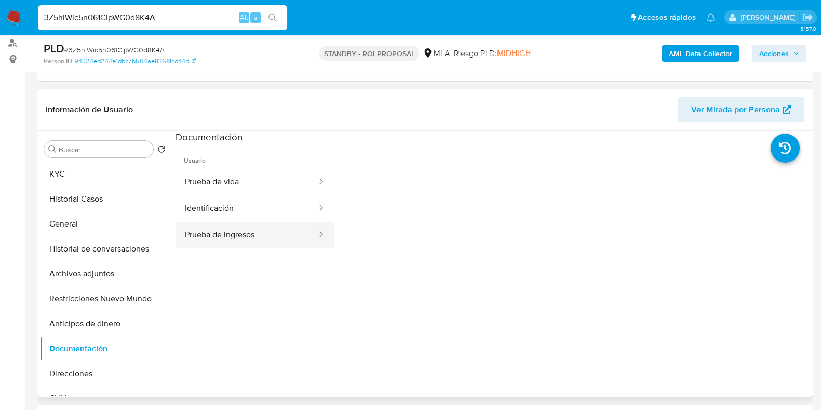
click at [232, 231] on button "Prueba de ingresos" at bounding box center [247, 235] width 142 height 26
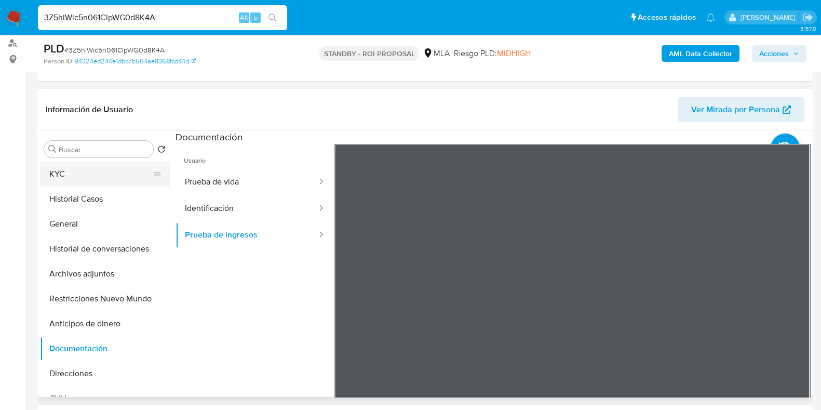
click at [88, 178] on button "KYC" at bounding box center [101, 174] width 122 height 25
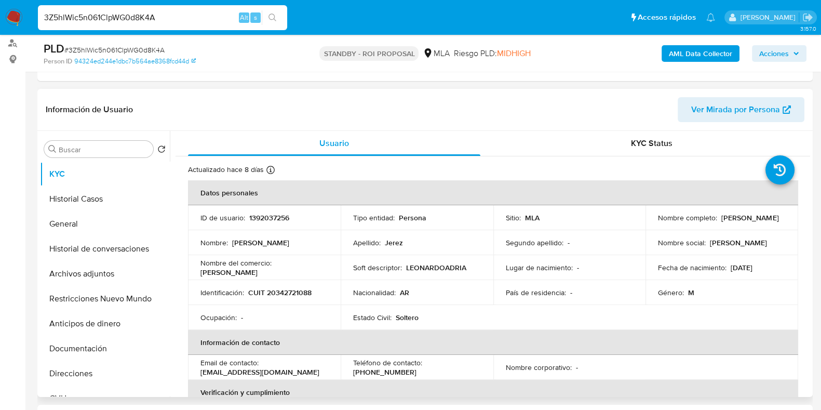
click at [285, 220] on p "1392037256" at bounding box center [269, 217] width 40 height 9
copy p "1392037256"
click at [148, 17] on input "3Z5hlWic5n061ClpWG0d8K4A" at bounding box center [162, 18] width 249 height 14
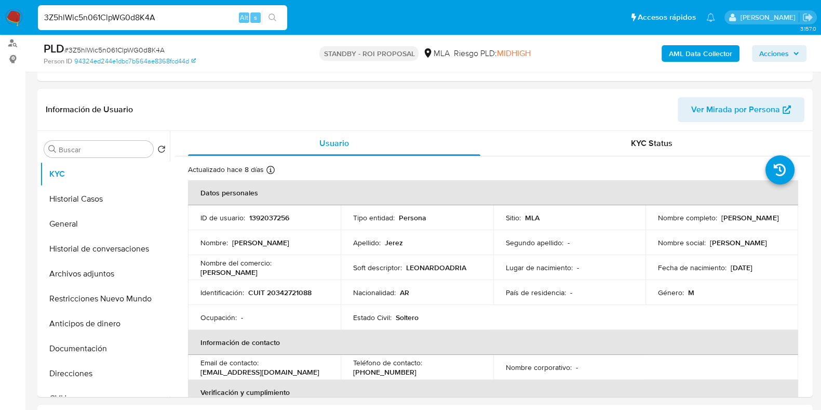
paste input "TtJW6ZemJzx2gzvhQT3ppPj3"
type input "TtJW6ZemJzx2gzvhQT3ppPj3"
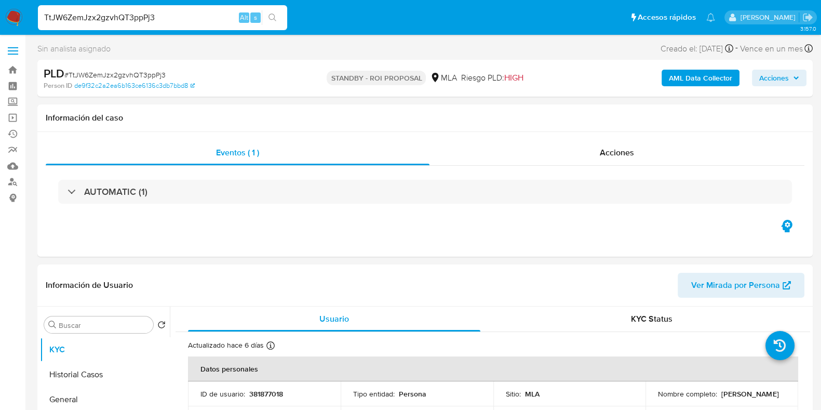
select select "10"
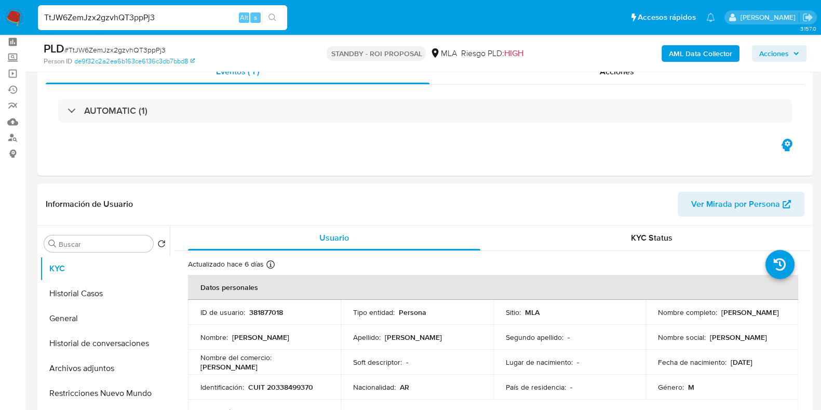
scroll to position [64, 0]
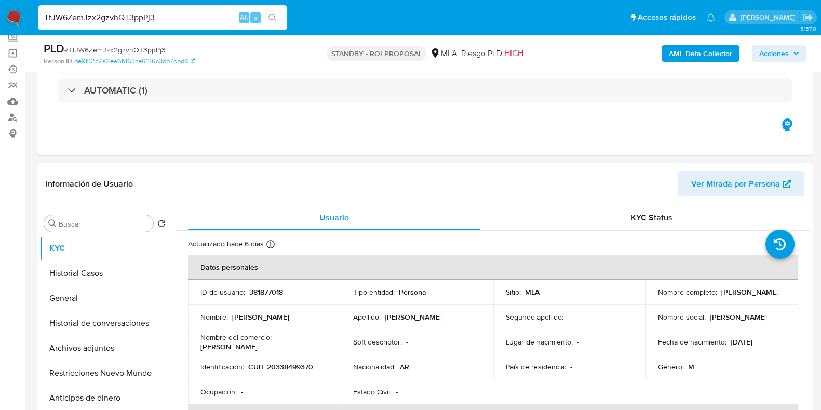
drag, startPoint x: 727, startPoint y: 295, endPoint x: 654, endPoint y: 300, distance: 73.4
click at [654, 300] on td "Nombre completo : Gabriel Nicolás Parra" at bounding box center [722, 291] width 153 height 25
copy p "Gabriel Nicolás Parra"
click at [104, 318] on button "Historial de conversaciones" at bounding box center [101, 323] width 122 height 25
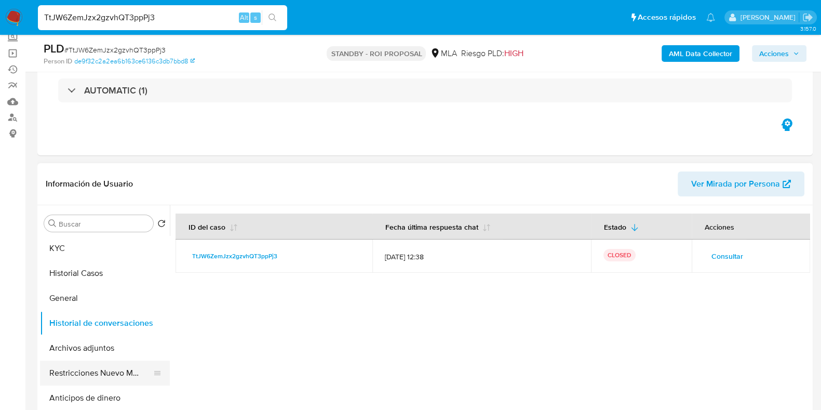
click at [91, 373] on button "Restricciones Nuevo Mundo" at bounding box center [101, 373] width 122 height 25
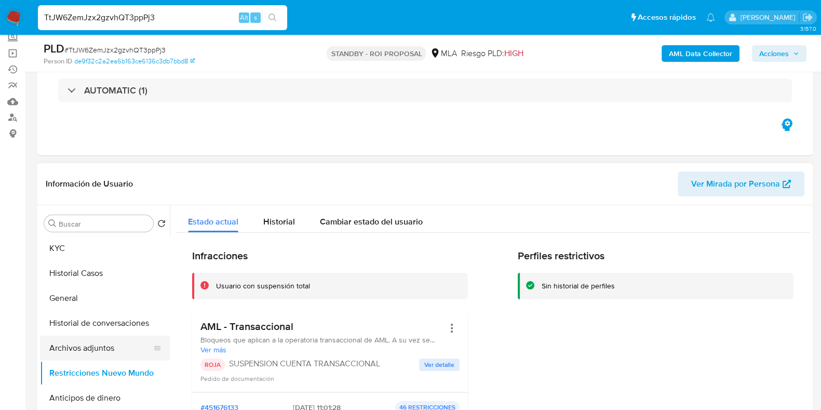
click at [88, 343] on button "Archivos adjuntos" at bounding box center [101, 348] width 122 height 25
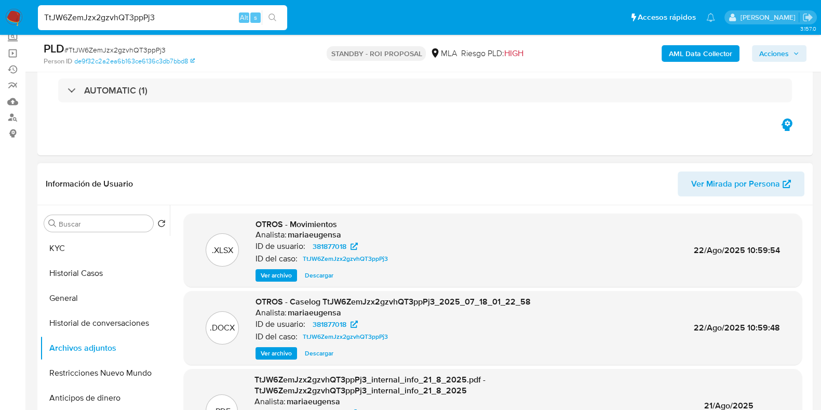
click at [312, 272] on span "Descargar" at bounding box center [319, 275] width 29 height 10
click at [316, 349] on span "Descargar" at bounding box center [319, 353] width 29 height 10
click at [83, 247] on button "KYC" at bounding box center [101, 248] width 122 height 25
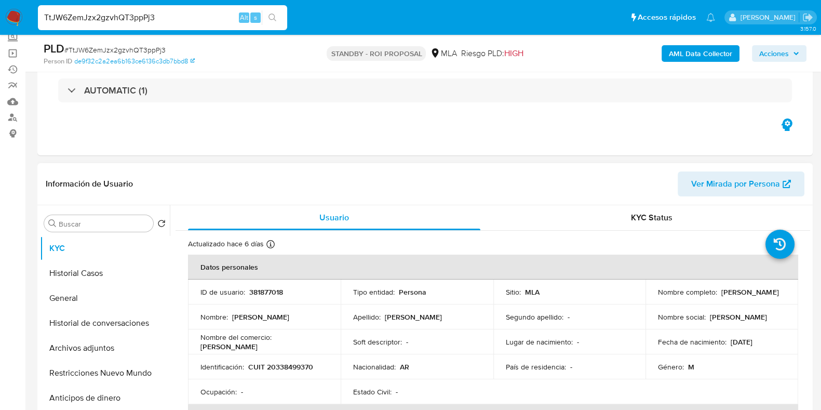
click at [260, 289] on p "381877018" at bounding box center [266, 291] width 34 height 9
copy p "381877018"
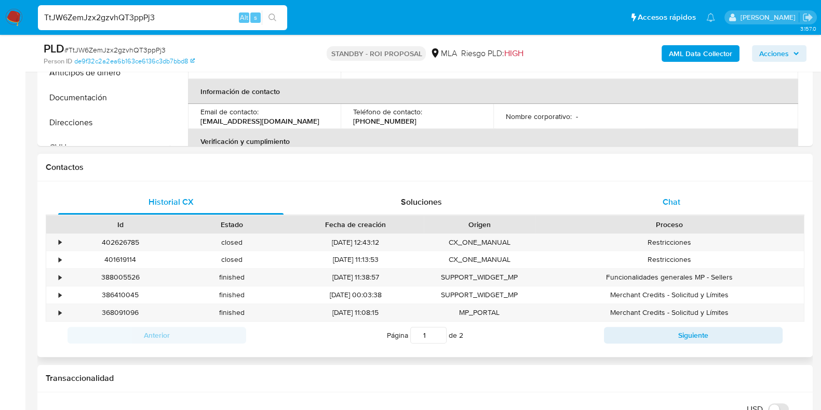
click at [665, 196] on span "Chat" at bounding box center [672, 202] width 18 height 12
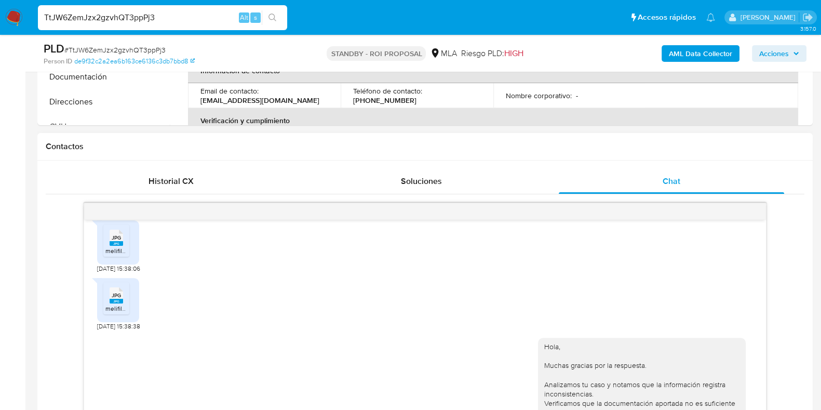
scroll to position [584, 0]
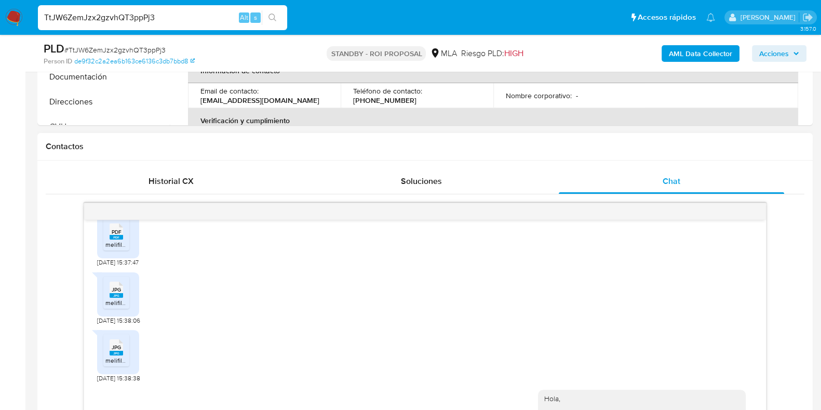
click at [122, 239] on rect at bounding box center [117, 237] width 14 height 5
click at [116, 293] on span "JPG" at bounding box center [116, 289] width 9 height 7
click at [122, 355] on rect at bounding box center [117, 353] width 14 height 5
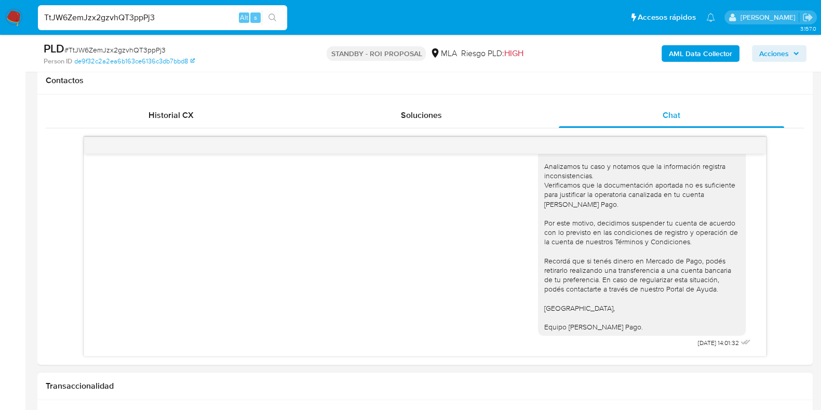
scroll to position [540, 0]
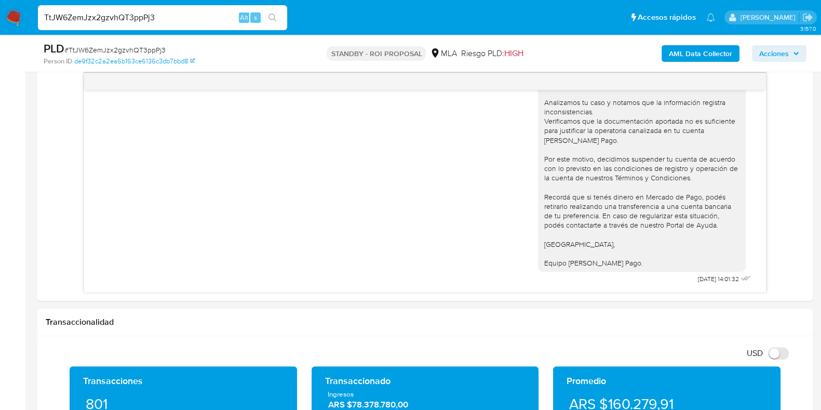
click at [140, 17] on input "TtJW6ZemJzx2gzvhQT3ppPj3" at bounding box center [162, 18] width 249 height 14
paste input "I46QiYqjvLPjygmRF842J6cT"
type input "I46QiYqjvLPjygmRF842J6cT"
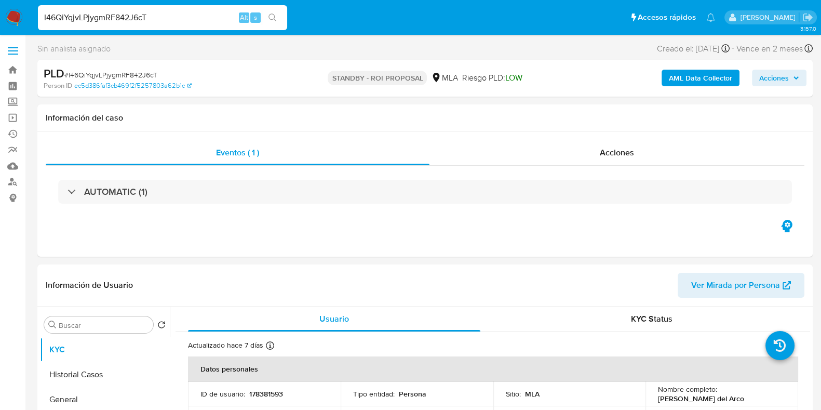
select select "10"
drag, startPoint x: 777, startPoint y: 397, endPoint x: 720, endPoint y: 393, distance: 56.8
click at [720, 394] on p "Maria Sol del Arco" at bounding box center [701, 398] width 86 height 9
copy p "Maria Sol del Arco"
click at [278, 393] on p "178381593" at bounding box center [266, 393] width 34 height 9
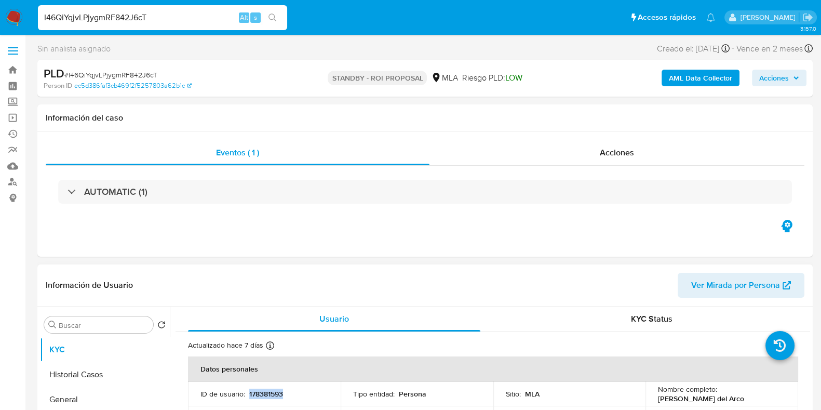
click at [278, 393] on p "178381593" at bounding box center [266, 393] width 34 height 9
copy p "178381593"
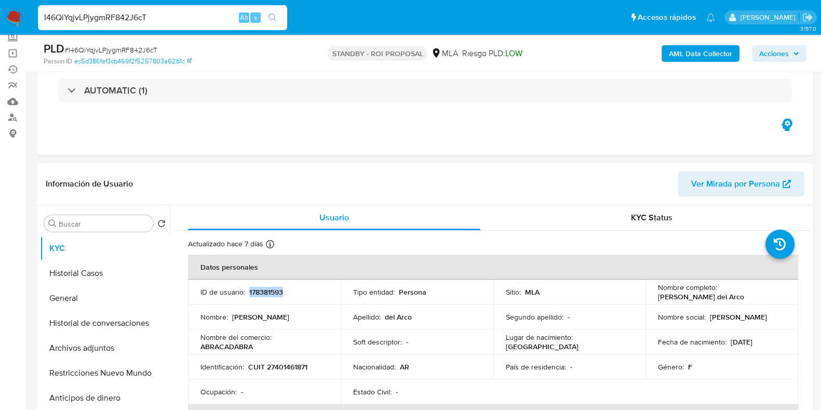
scroll to position [129, 0]
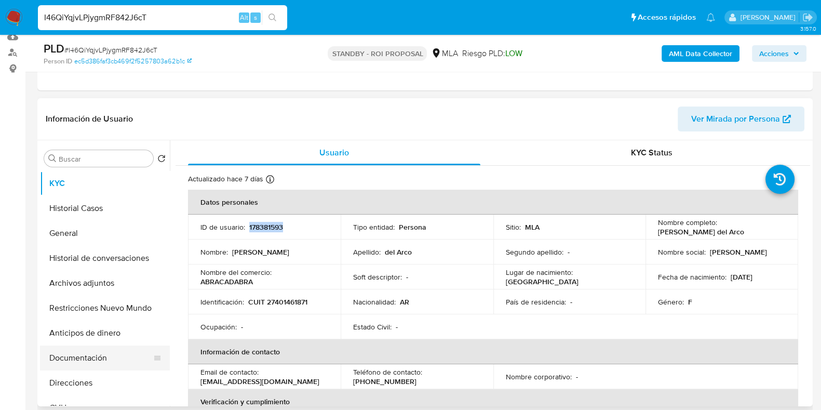
click at [104, 355] on button "Documentación" at bounding box center [101, 357] width 122 height 25
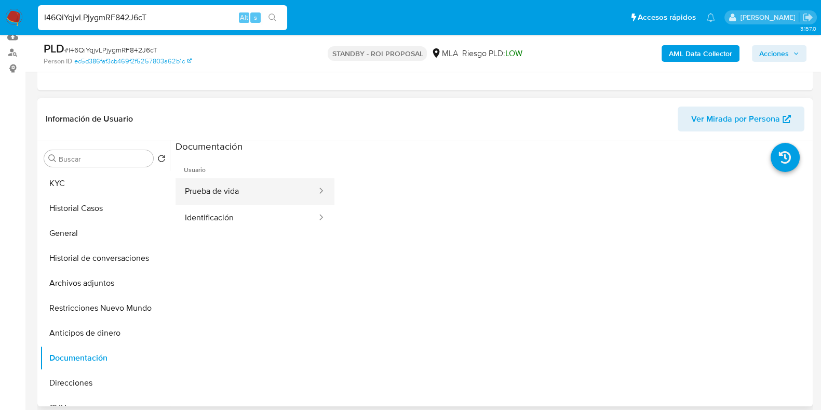
click at [228, 195] on button "Prueba de vida" at bounding box center [247, 191] width 142 height 26
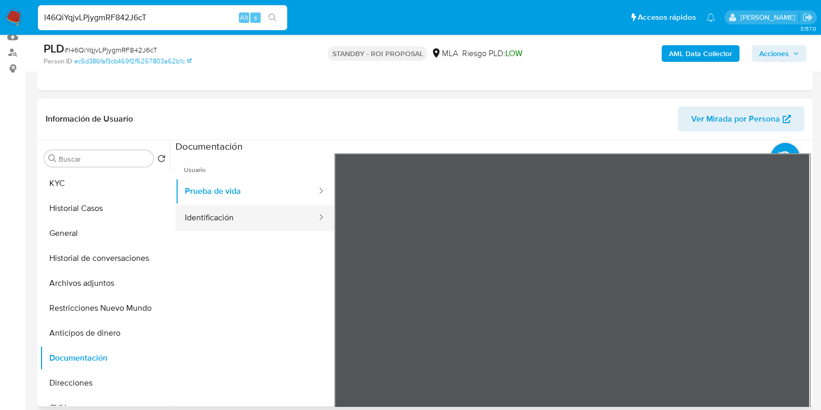
click at [233, 211] on button "Identificación" at bounding box center [247, 218] width 142 height 26
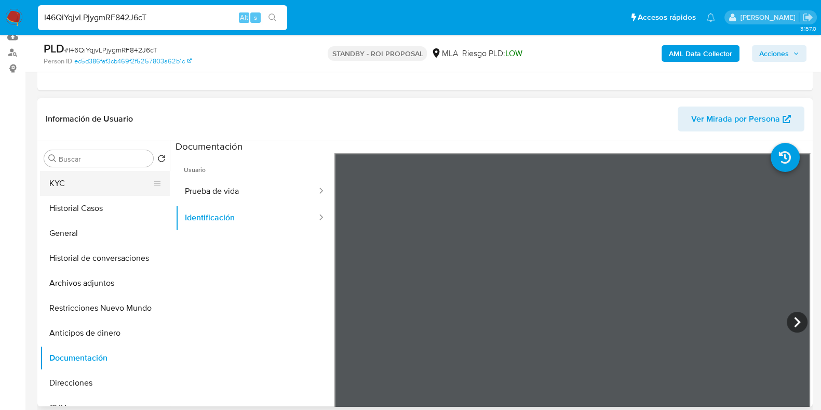
click at [100, 182] on button "KYC" at bounding box center [101, 183] width 122 height 25
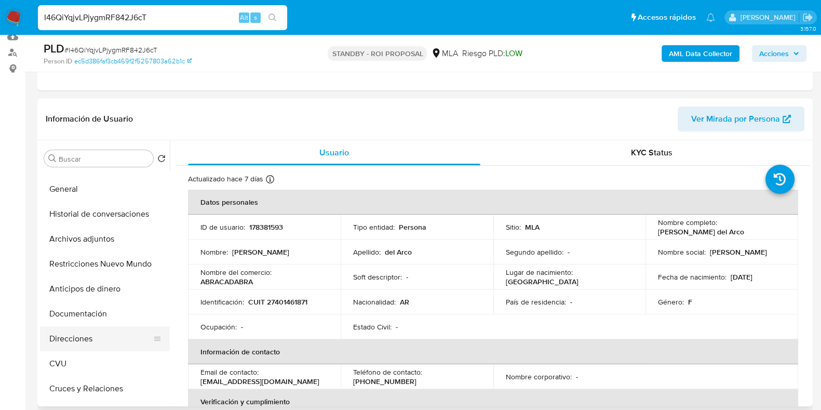
scroll to position [64, 0]
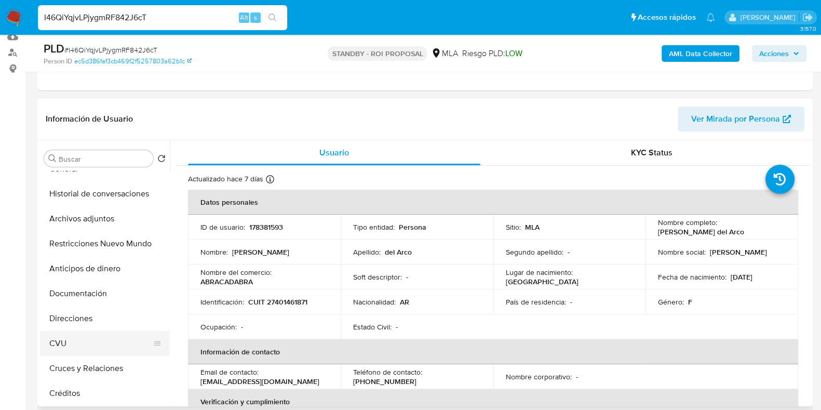
click at [77, 349] on button "CVU" at bounding box center [101, 343] width 122 height 25
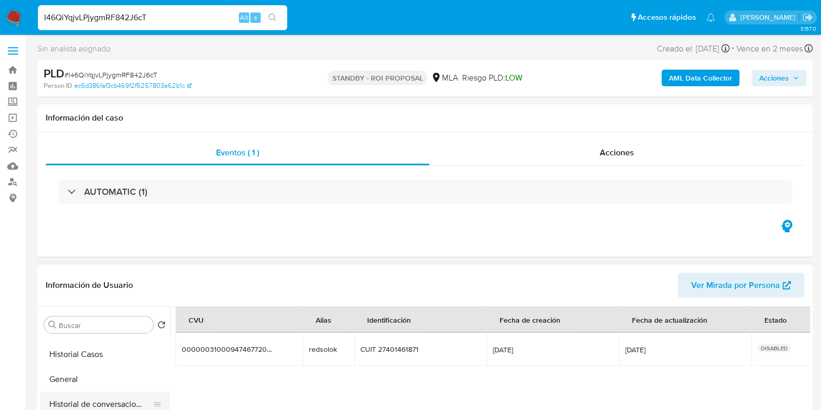
scroll to position [0, 0]
click at [100, 355] on button "KYC" at bounding box center [101, 349] width 122 height 25
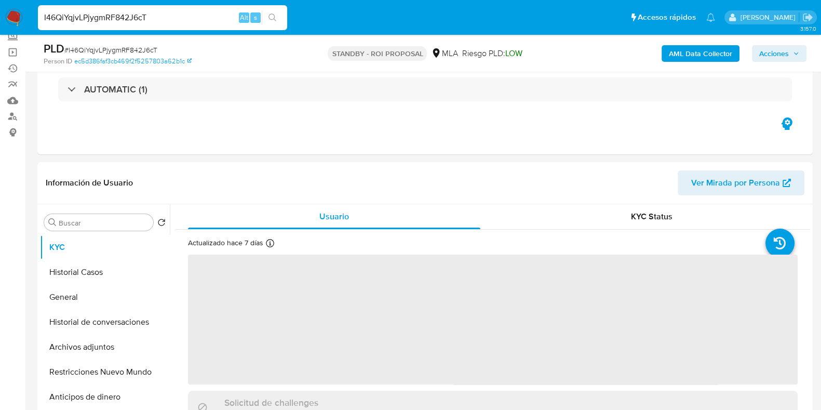
scroll to position [129, 0]
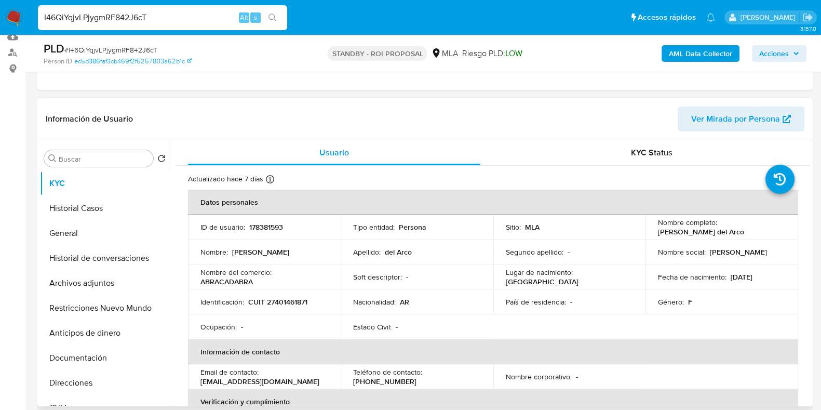
click at [275, 222] on p "178381593" at bounding box center [266, 226] width 34 height 9
copy p "178381593"
click at [124, 22] on input "I46QiYqjvLPjygmRF842J6cT" at bounding box center [162, 18] width 249 height 14
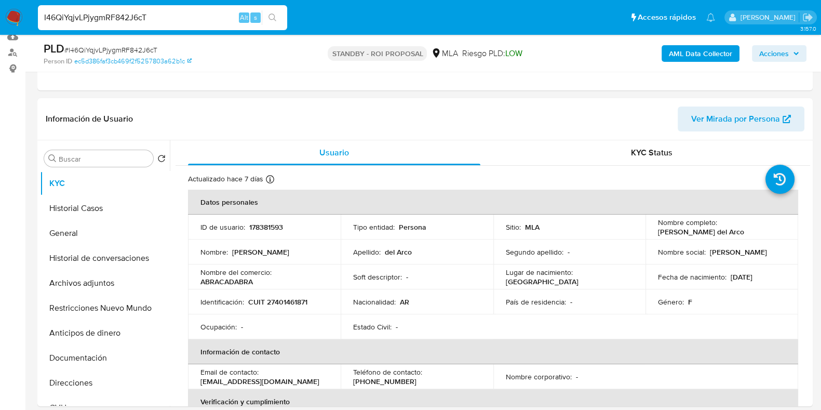
paste input "AZiRTgm3aROKYHttvcDIvyWe"
type input "AZiRTgm3aROKYHttvcDIvyWe"
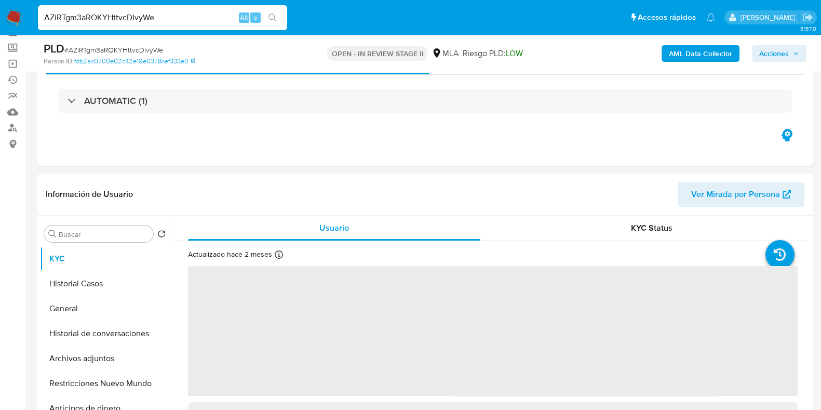
scroll to position [195, 0]
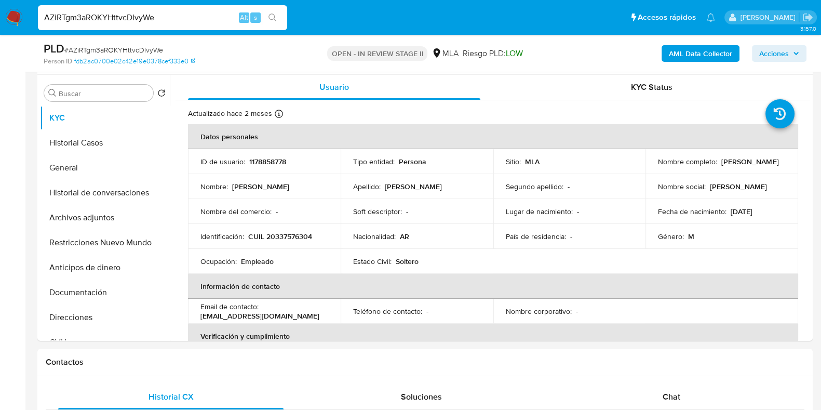
select select "10"
click at [117, 143] on button "Historial Casos" at bounding box center [101, 142] width 122 height 25
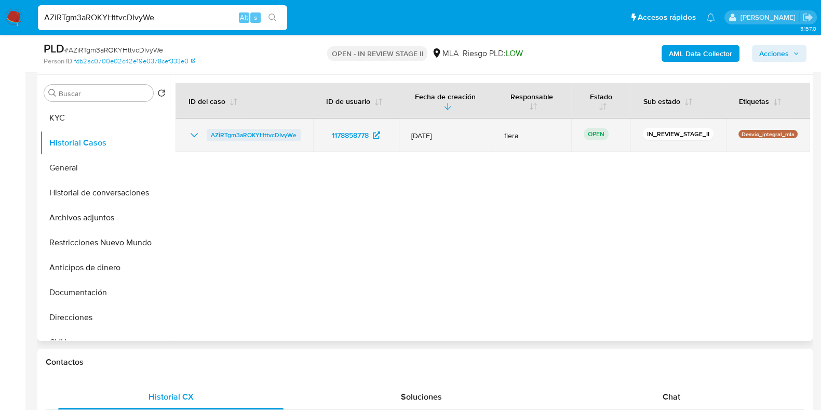
click at [240, 134] on span "AZiRTgm3aROKYHttvcDIvyWe" at bounding box center [254, 135] width 86 height 12
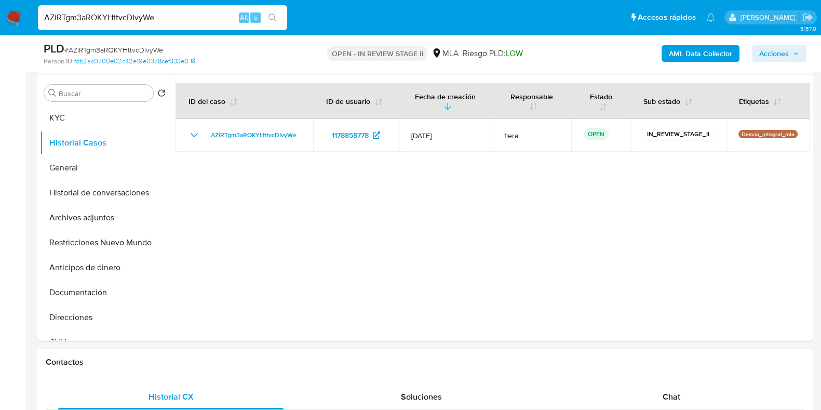
click at [124, 17] on input "AZiRTgm3aROKYHttvcDIvyWe" at bounding box center [162, 18] width 249 height 14
paste input "Uy5fpJfzn1urpUwI2Fh1EmCK"
type input "Uy5fpJfzn1urpUwI2Fh1EmCK"
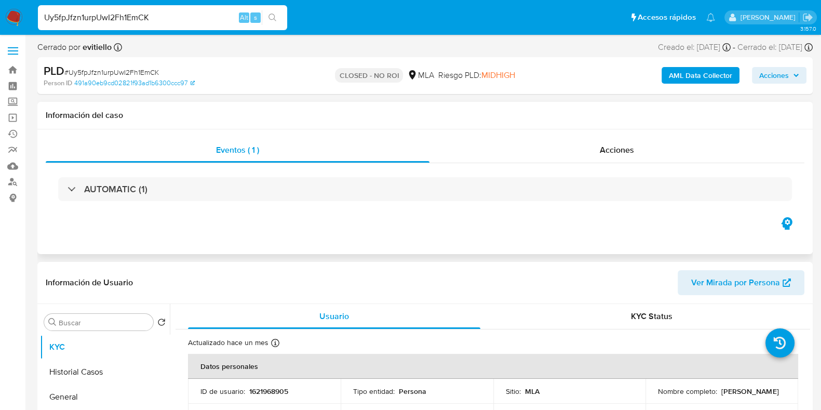
select select "10"
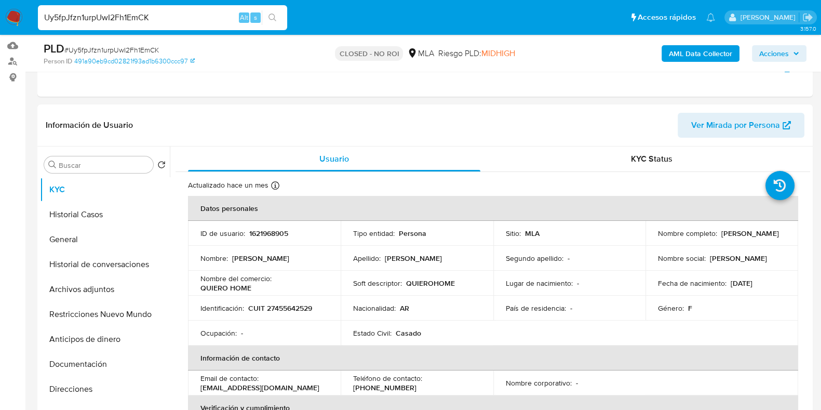
scroll to position [129, 0]
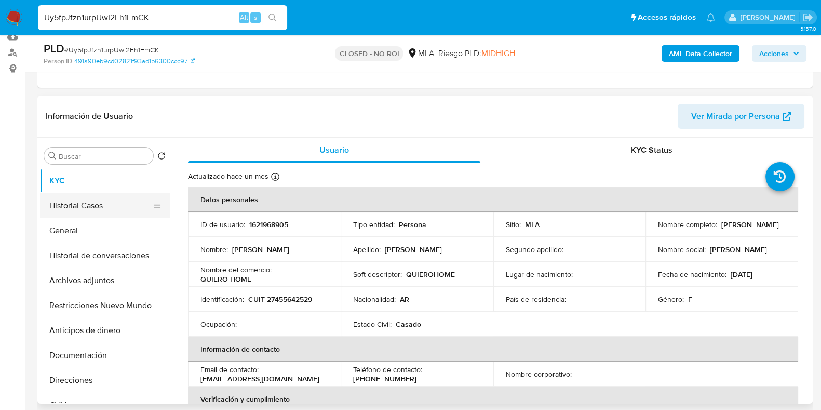
click at [84, 206] on button "Historial Casos" at bounding box center [101, 205] width 122 height 25
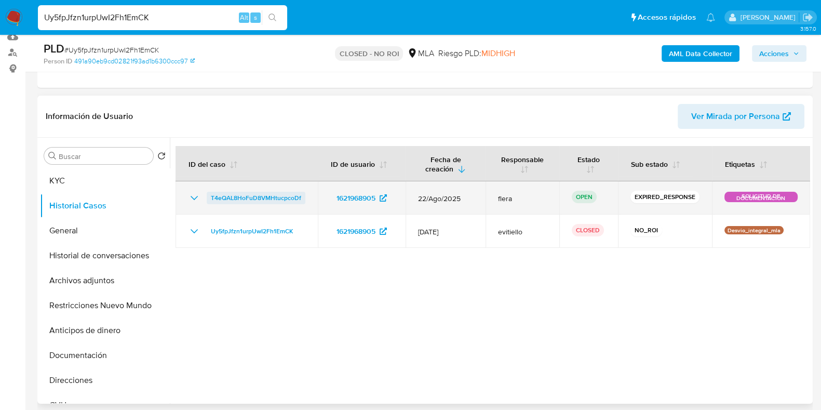
click at [241, 198] on span "T4eQAL8HoFuD8VMHtucpcoDf" at bounding box center [256, 198] width 90 height 12
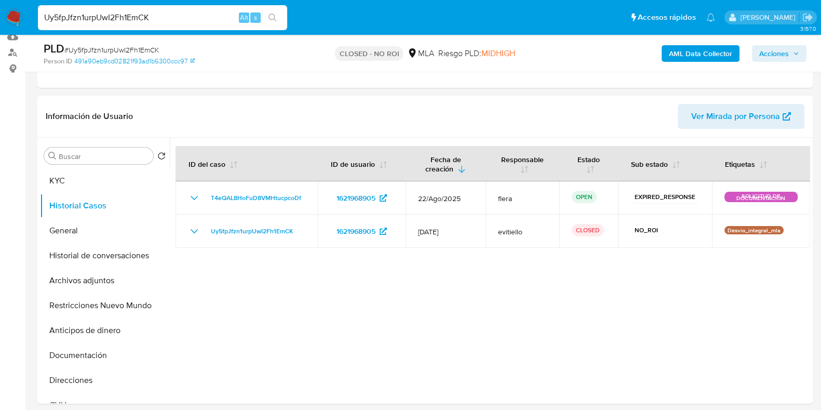
click at [141, 17] on input "Uy5fpJfzn1urpUwI2Fh1EmCK" at bounding box center [162, 18] width 249 height 14
paste input "ljEZZt9fMGpsvsmUHygyQGtG"
type input "ljEZZt9fMGpsvsmUHygyQGtG"
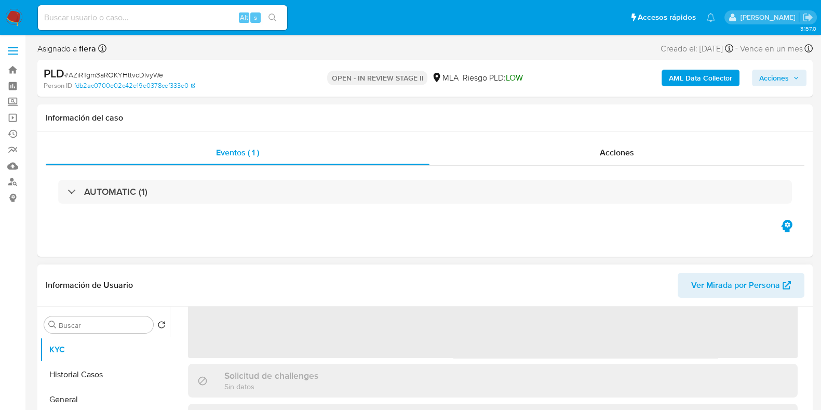
scroll to position [129, 0]
select select "10"
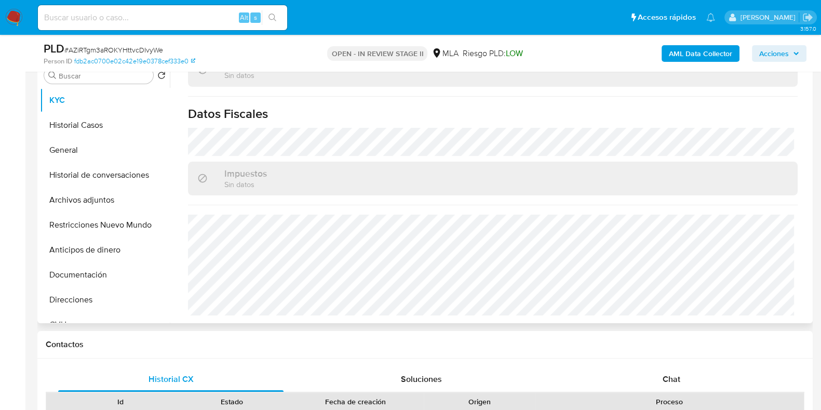
scroll to position [259, 0]
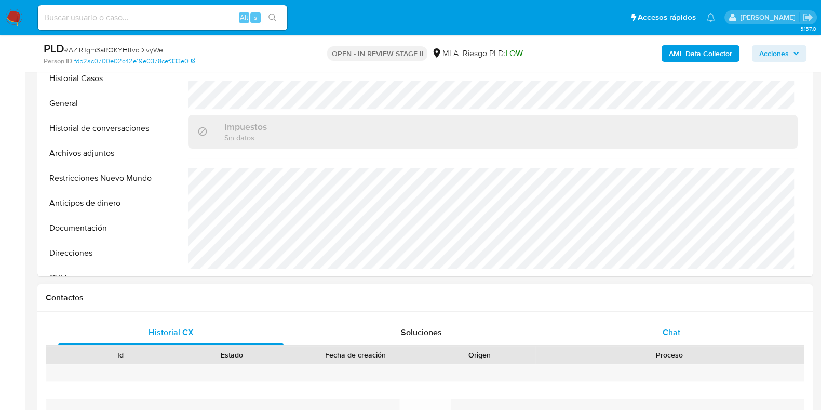
click at [683, 322] on div "Chat" at bounding box center [671, 332] width 225 height 25
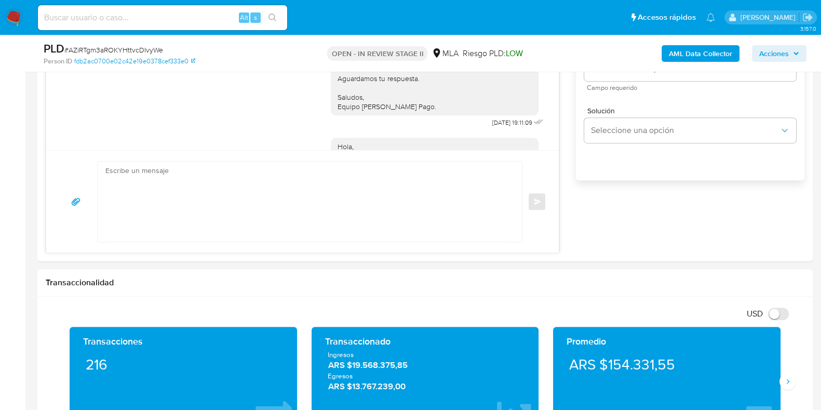
scroll to position [660, 0]
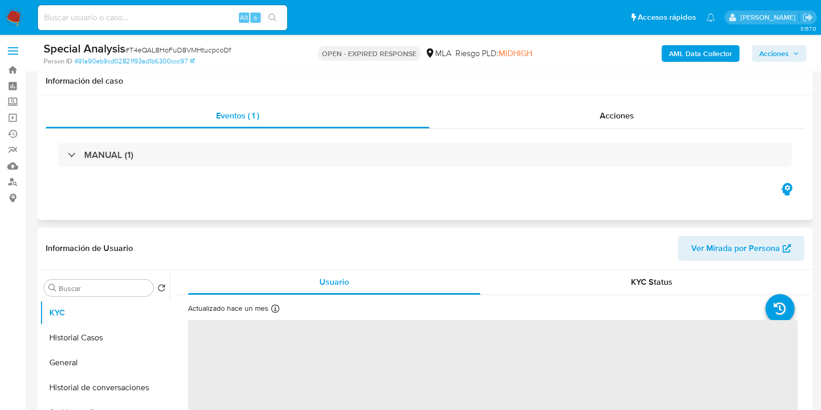
scroll to position [129, 0]
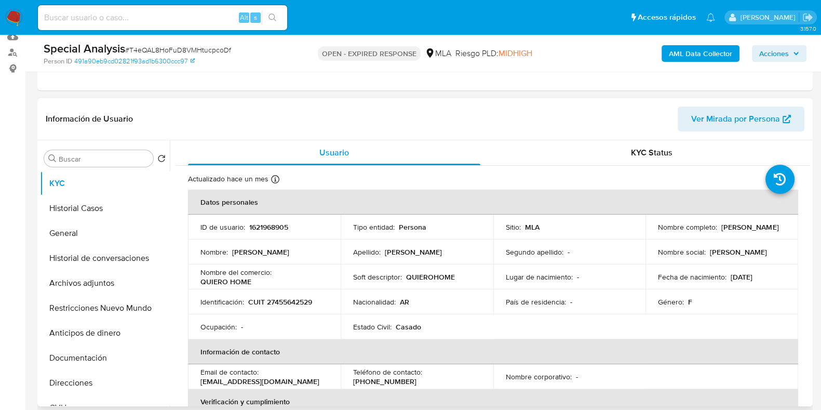
select select "10"
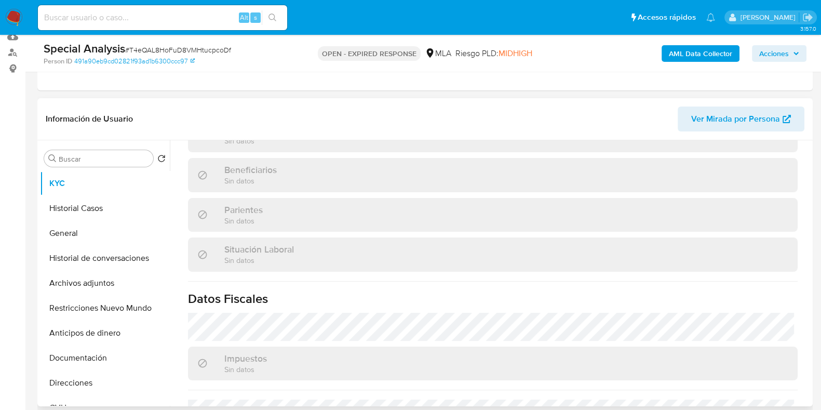
scroll to position [583, 0]
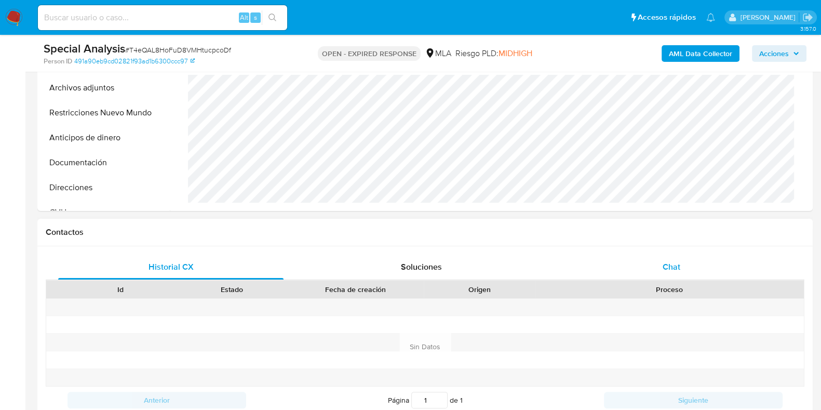
click at [677, 263] on span "Chat" at bounding box center [672, 267] width 18 height 12
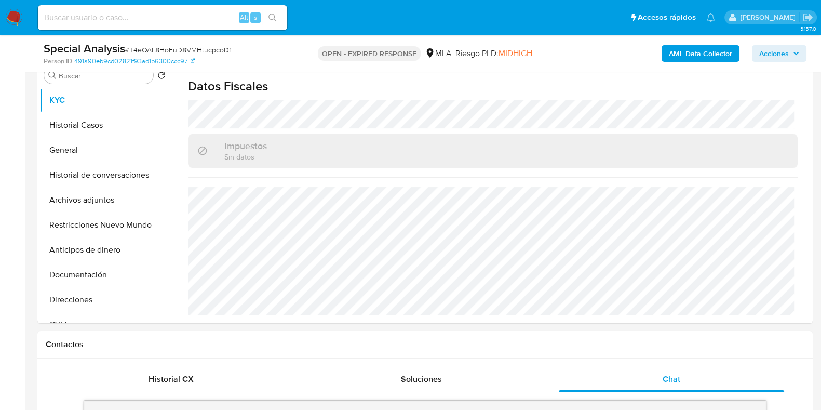
scroll to position [106, 0]
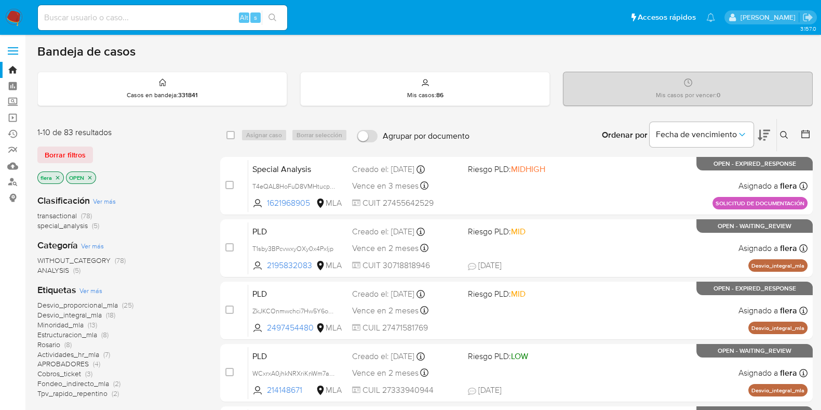
click at [785, 138] on icon at bounding box center [784, 135] width 8 height 8
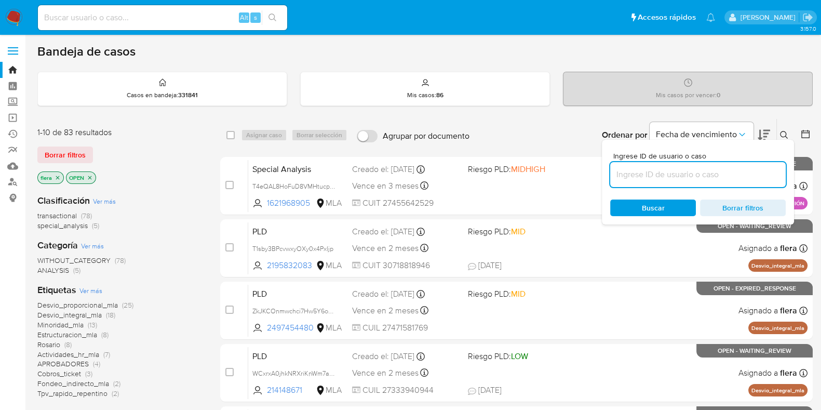
click at [707, 175] on input at bounding box center [698, 175] width 176 height 14
type input "ljEZZt9fMGpsvsmUHygyQGtG"
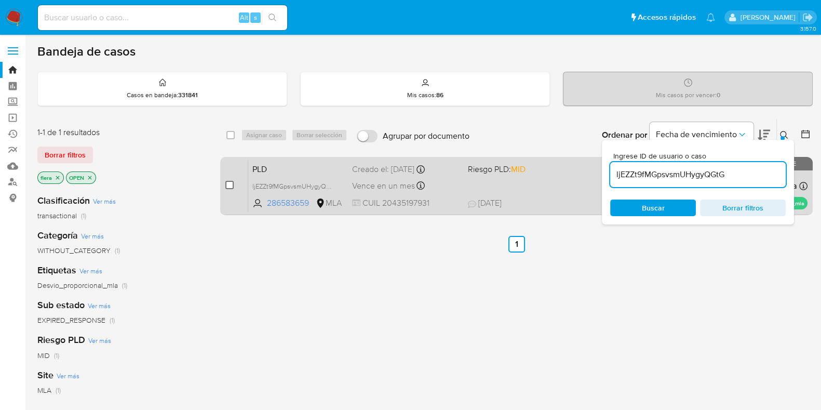
click at [229, 186] on input "checkbox" at bounding box center [229, 185] width 8 height 8
checkbox input "true"
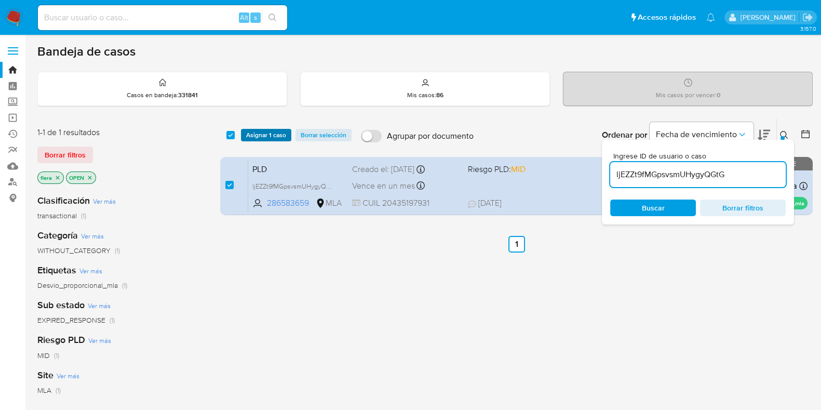
click at [268, 131] on span "Asignar 1 caso" at bounding box center [266, 135] width 40 height 10
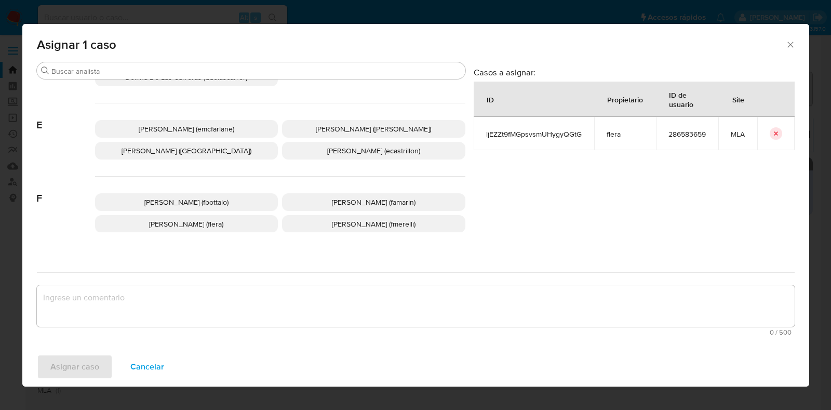
scroll to position [195, 0]
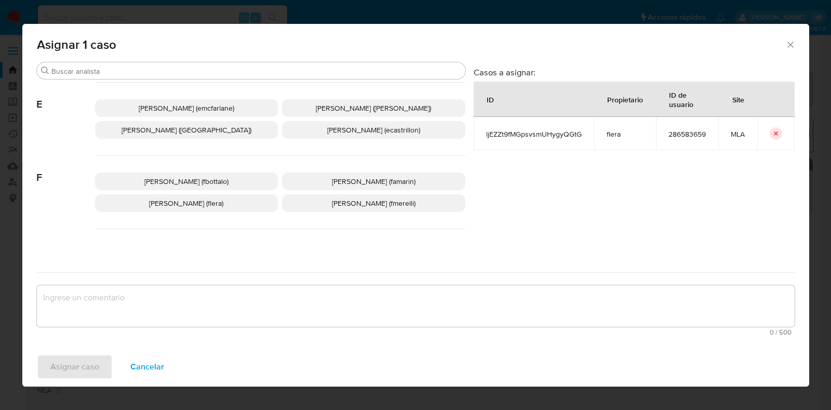
click at [212, 207] on span "Florencia Cecilia Lera (flera)" at bounding box center [186, 203] width 74 height 10
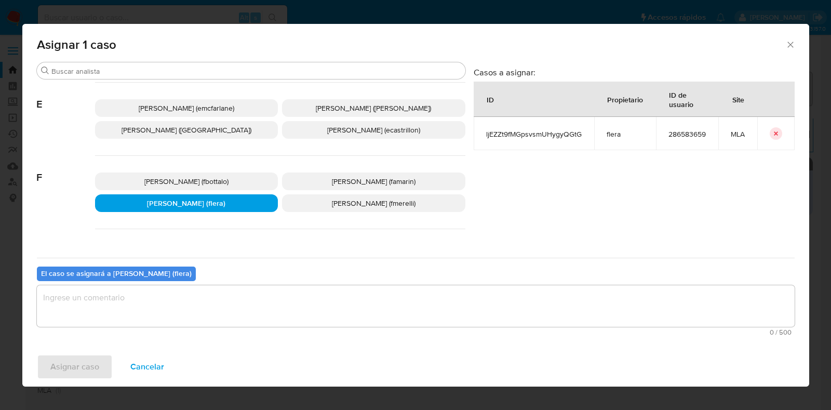
click at [171, 310] on textarea "assign-modal" at bounding box center [416, 306] width 758 height 42
click at [82, 367] on span "Asignar caso" at bounding box center [74, 366] width 49 height 23
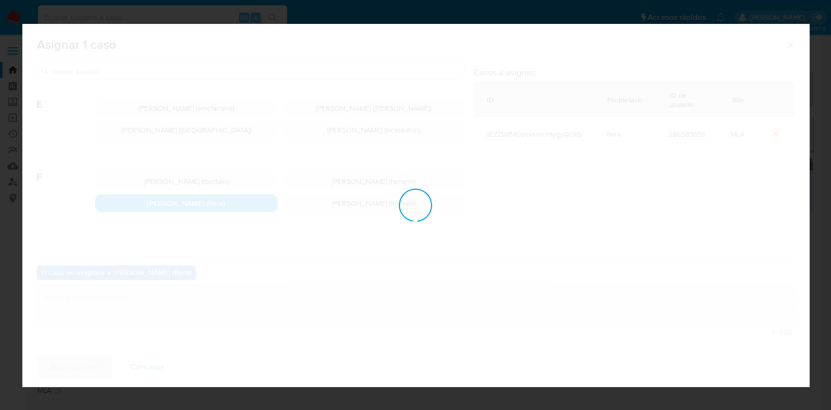
checkbox input "false"
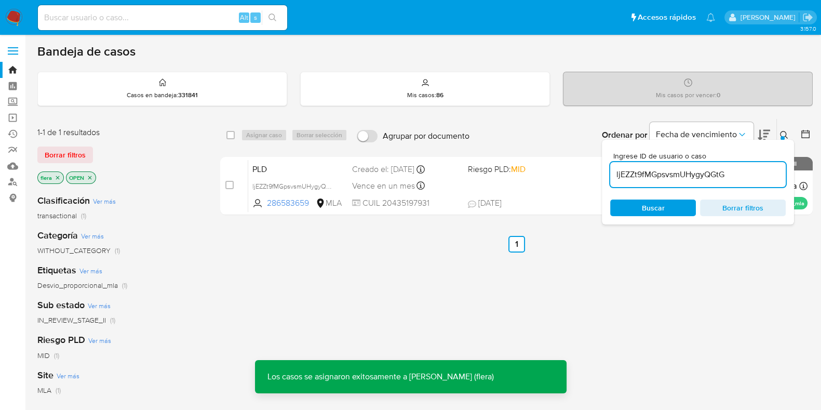
click at [314, 177] on div "PLD ljEZZt9fMGpsvsmUHygyQGtG 286583659 MLA Riesgo PLD: MID Creado el: 12/07/202…" at bounding box center [527, 185] width 559 height 52
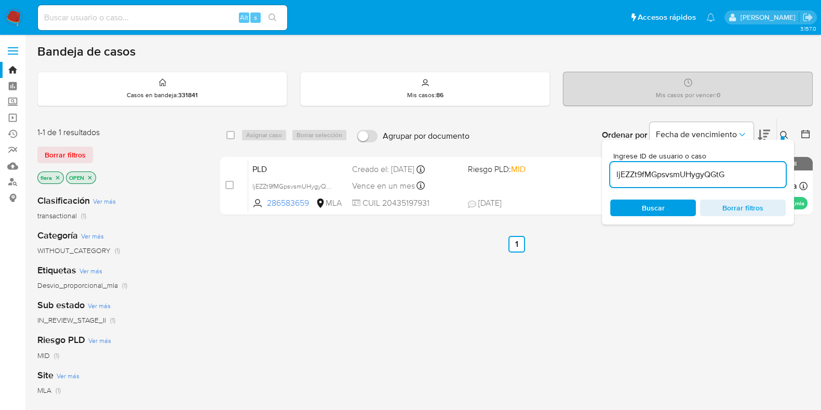
click at [644, 177] on input "ljEZZt9fMGpsvsmUHygyQGtG" at bounding box center [698, 175] width 176 height 14
paste input "kllxSSFZsfwdGR1Cyz0SwYJT"
type input "kllxSSFZsfwdGR1Cyz0SwYJT"
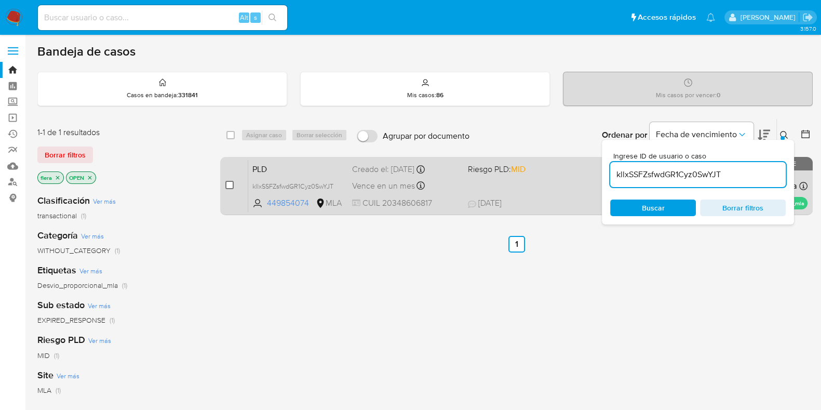
click at [228, 185] on input "checkbox" at bounding box center [229, 185] width 8 height 8
checkbox input "true"
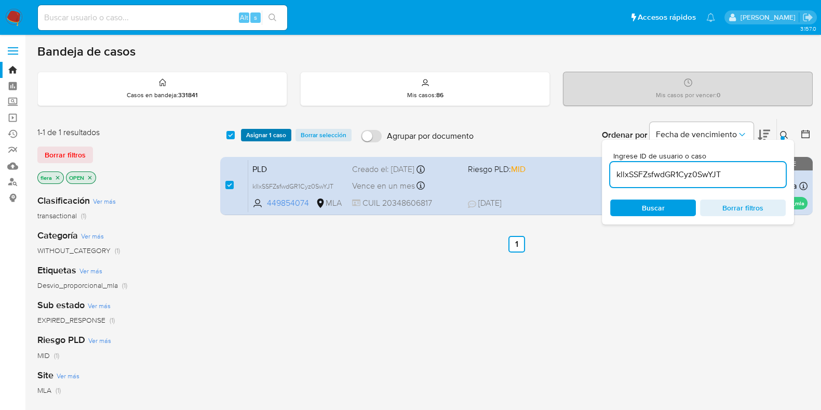
click at [270, 134] on span "Asignar 1 caso" at bounding box center [266, 135] width 40 height 10
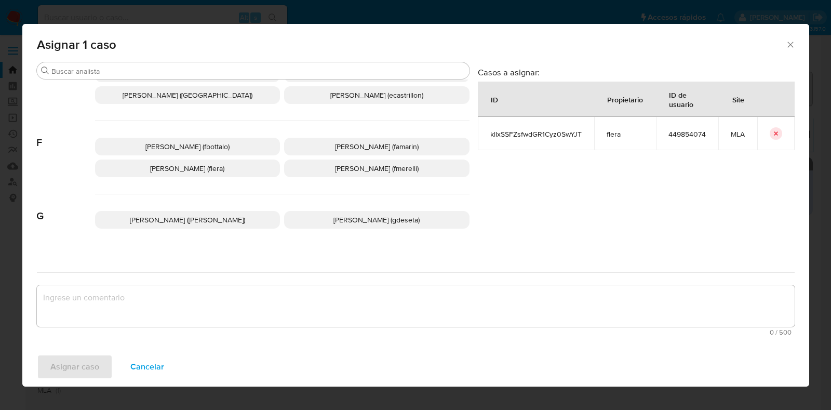
scroll to position [259, 0]
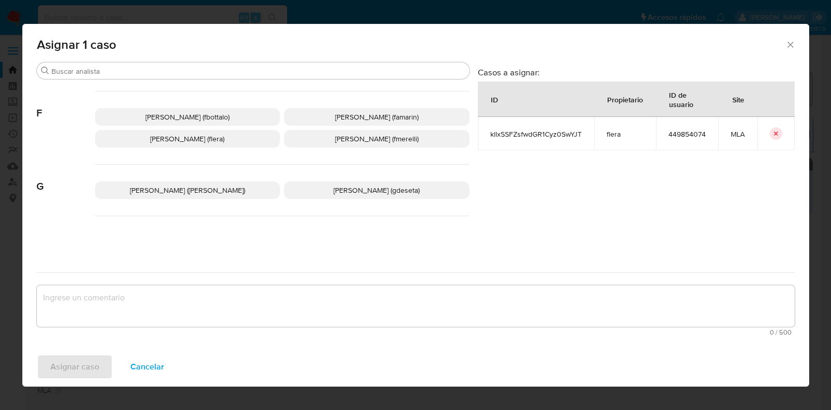
click at [200, 139] on span "Florencia Cecilia Lera (flera)" at bounding box center [187, 139] width 74 height 10
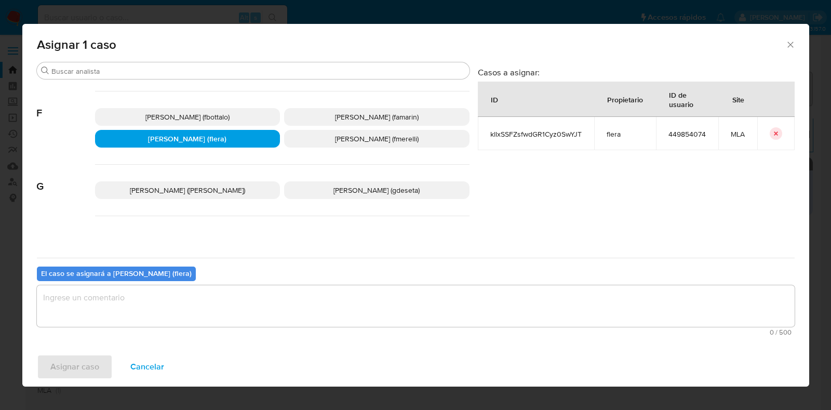
click at [204, 314] on textarea "assign-modal" at bounding box center [416, 306] width 758 height 42
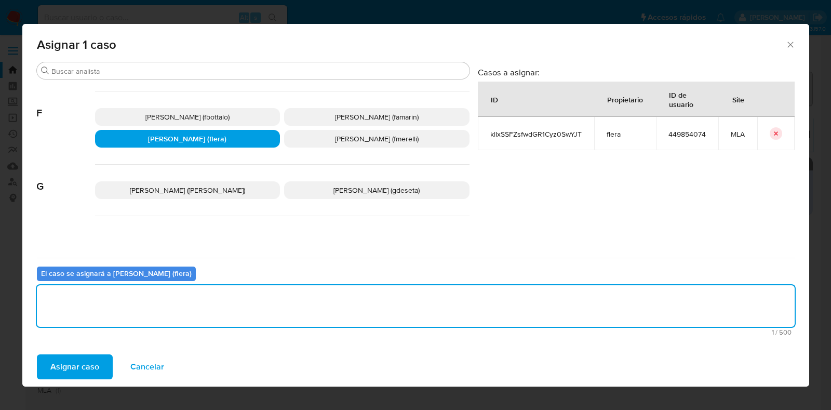
click at [96, 368] on span "Asignar caso" at bounding box center [74, 366] width 49 height 23
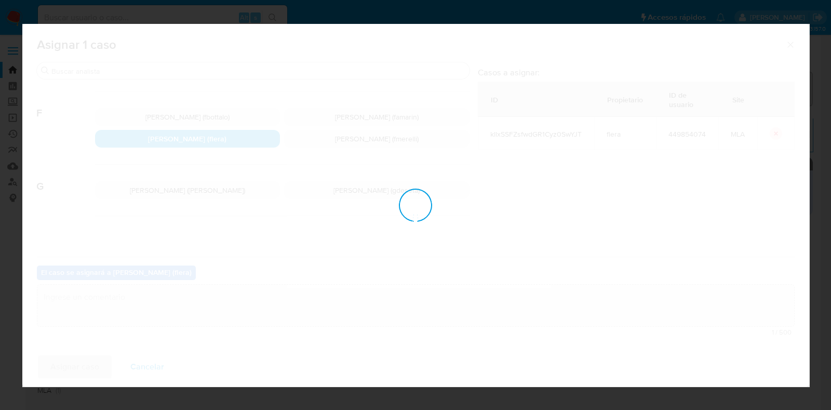
checkbox input "false"
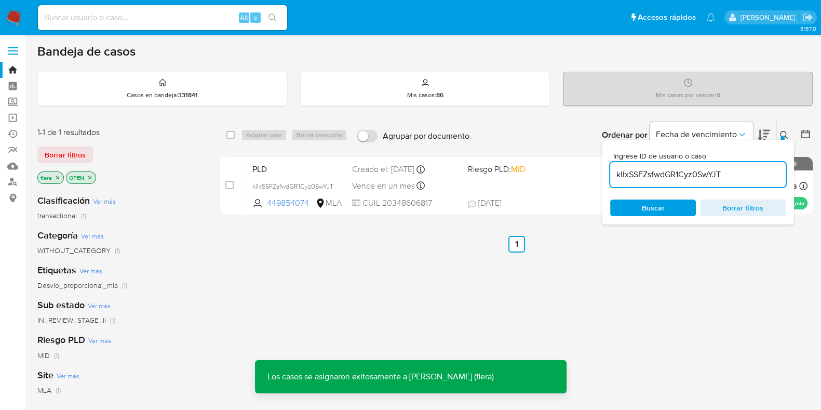
click at [257, 165] on span "PLD" at bounding box center [297, 169] width 91 height 14
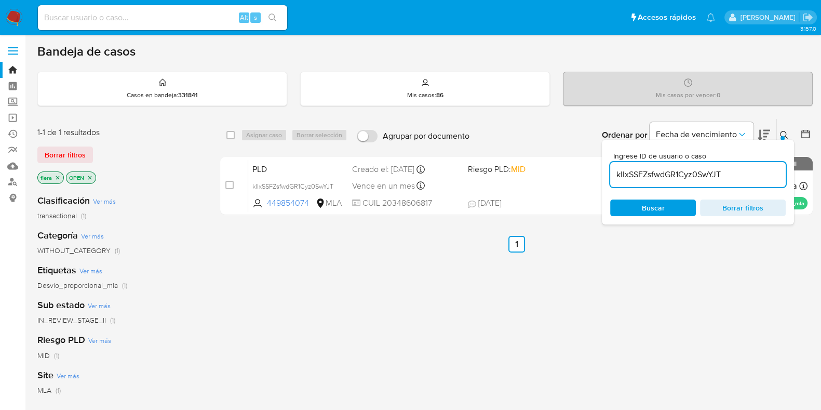
click at [669, 180] on input "kllxSSFZsfwdGR1Cyz0SwYJT" at bounding box center [698, 175] width 176 height 14
paste input "WQkDsRqfdYUUVkjKoBLEcA2w"
type input "WQkDsRqfdYUUVkjKoBLEcA2w"
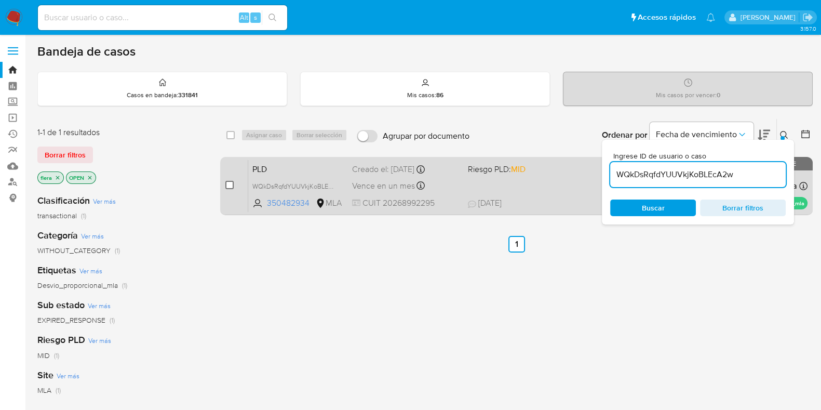
click at [231, 185] on input "checkbox" at bounding box center [229, 185] width 8 height 8
checkbox input "true"
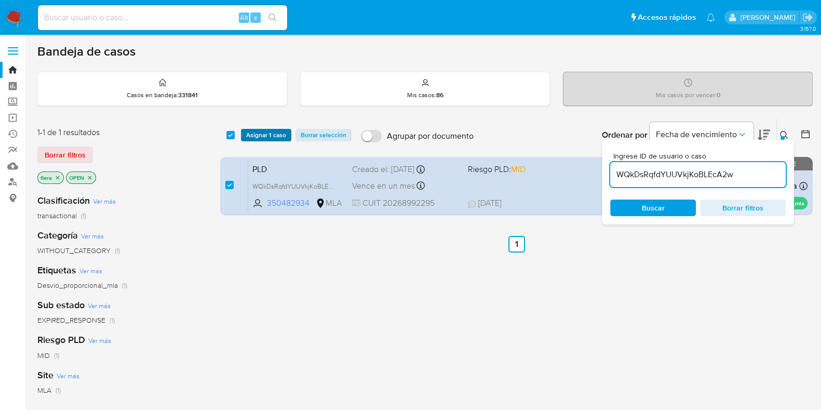
click at [262, 135] on span "Asignar 1 caso" at bounding box center [266, 135] width 40 height 10
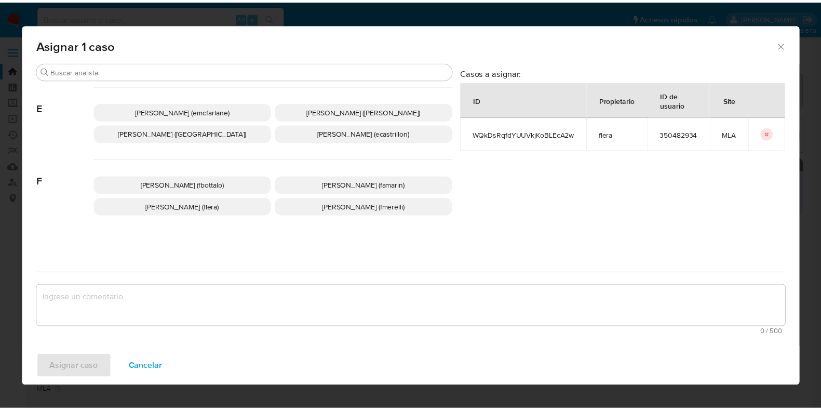
scroll to position [195, 0]
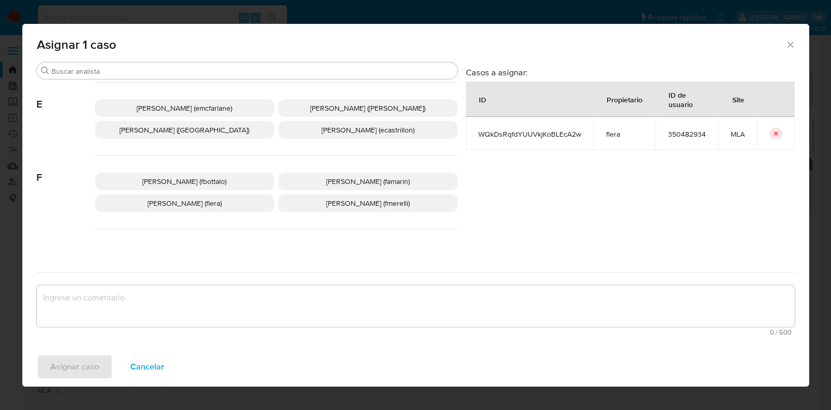
click at [220, 198] on span "Florencia Cecilia Lera (flera)" at bounding box center [185, 203] width 74 height 10
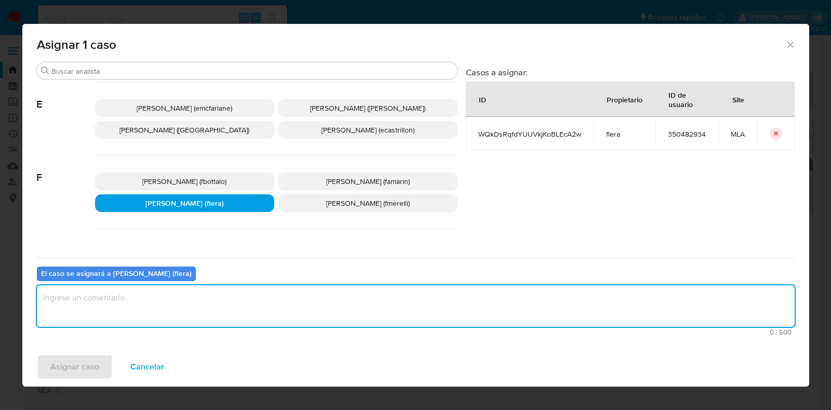
click at [241, 311] on textarea "assign-modal" at bounding box center [416, 306] width 758 height 42
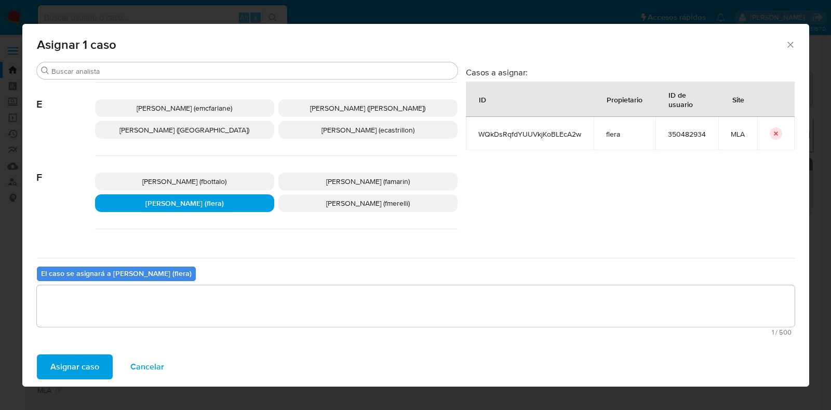
click at [82, 363] on span "Asignar caso" at bounding box center [74, 366] width 49 height 23
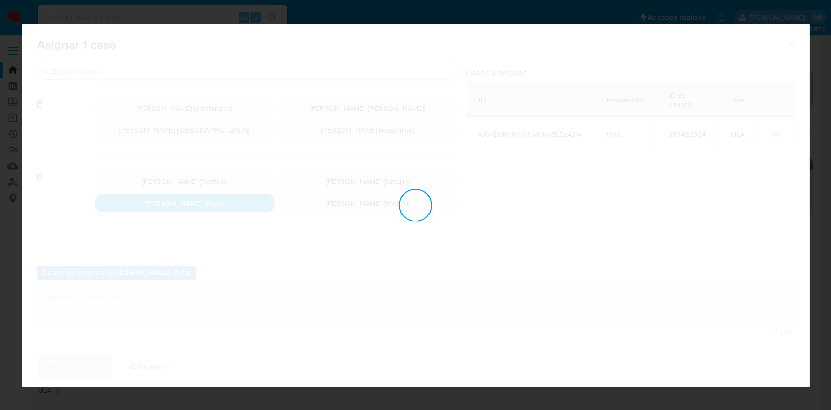
checkbox input "false"
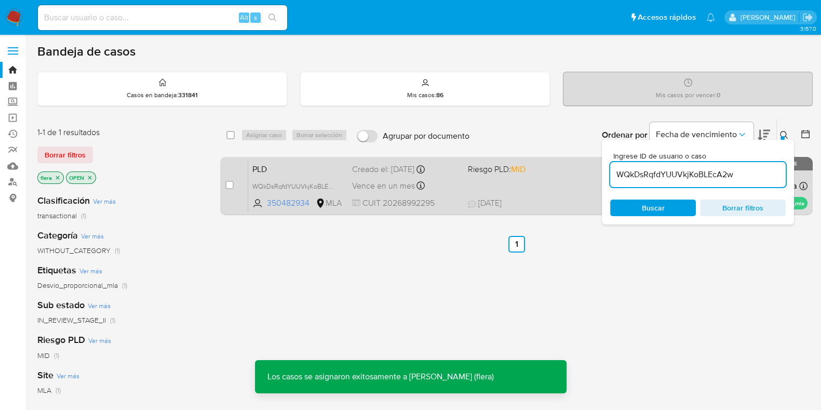
click at [268, 165] on span "PLD" at bounding box center [297, 169] width 91 height 14
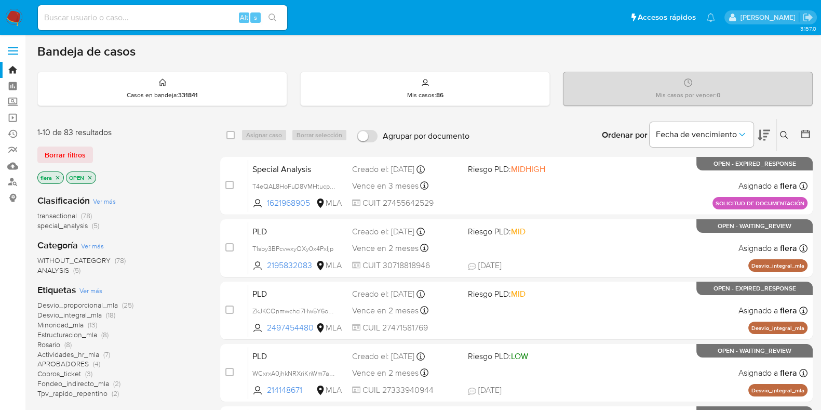
click at [158, 11] on input at bounding box center [162, 18] width 249 height 14
paste input "ljEZZt9fMGpsvsmUHygyQGtG"
type input "ljEZZt9fMGpsvsmUHygyQGtG"
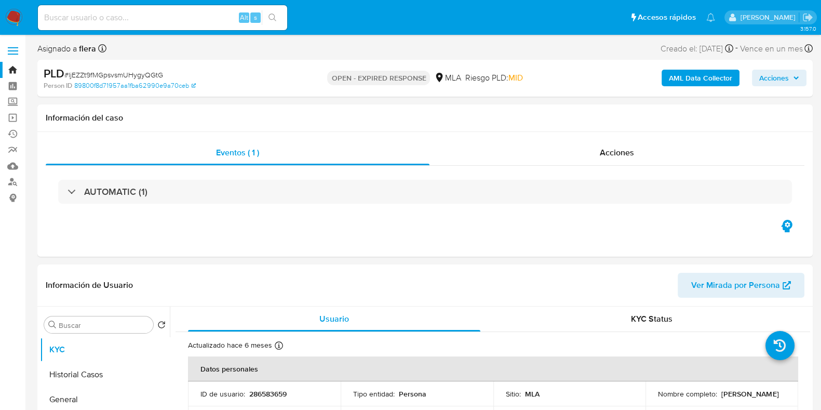
select select "10"
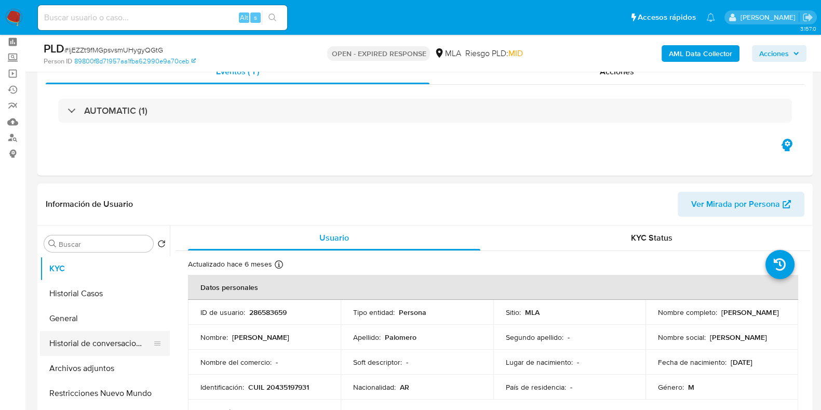
scroll to position [64, 0]
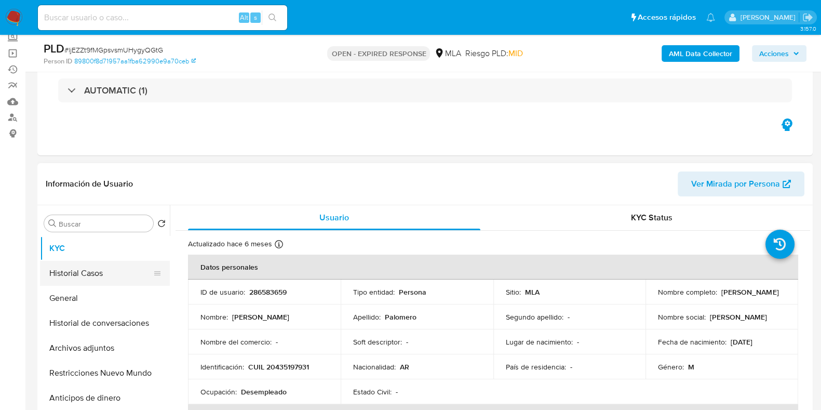
click at [97, 273] on button "Historial Casos" at bounding box center [101, 273] width 122 height 25
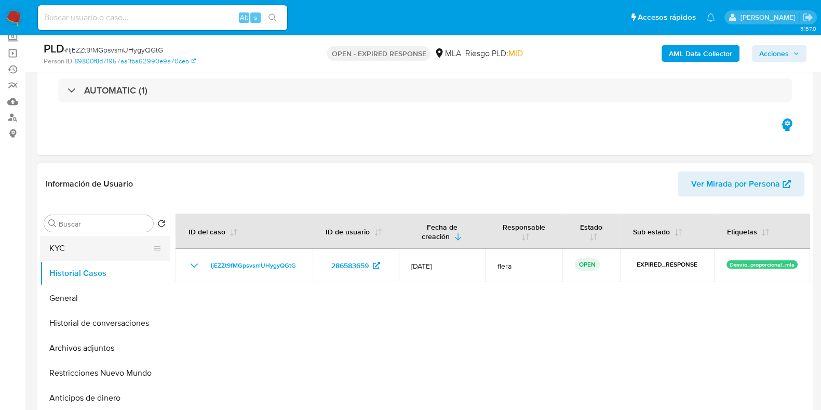
click at [95, 250] on button "KYC" at bounding box center [101, 248] width 122 height 25
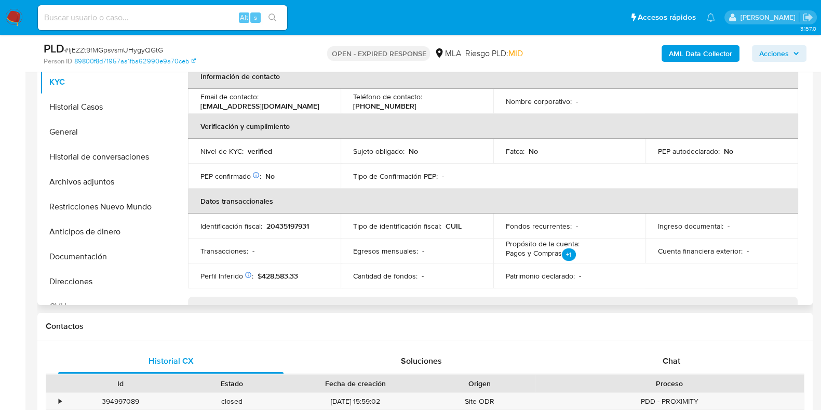
scroll to position [259, 0]
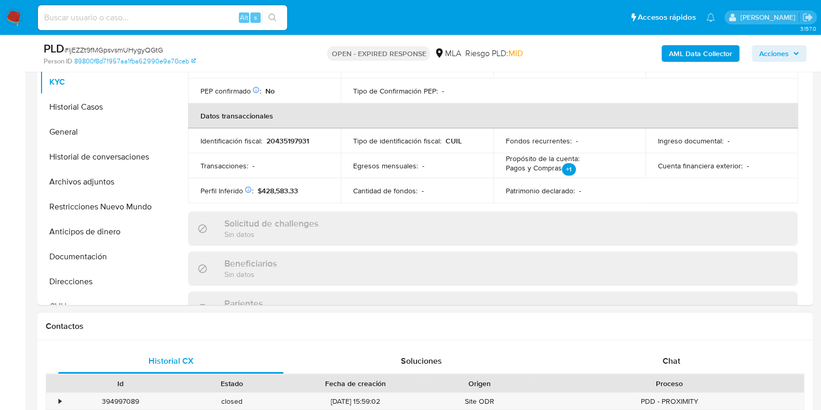
click at [673, 374] on div "Id Estado Fecha de creación Origen Proceso" at bounding box center [425, 383] width 759 height 18
click at [673, 355] on span "Chat" at bounding box center [672, 361] width 18 height 12
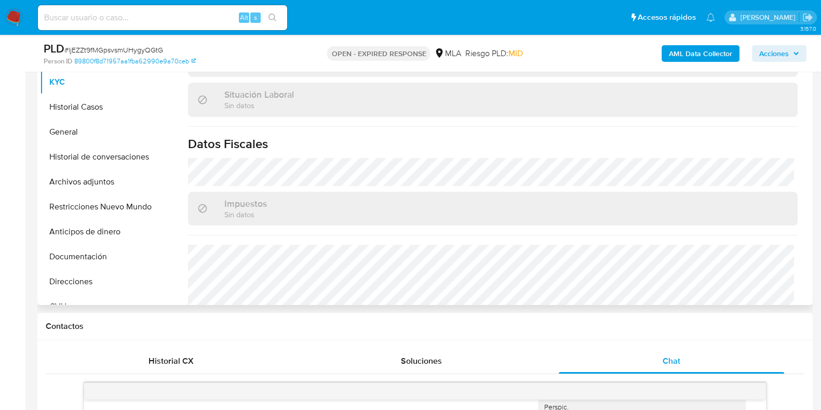
scroll to position [556, 0]
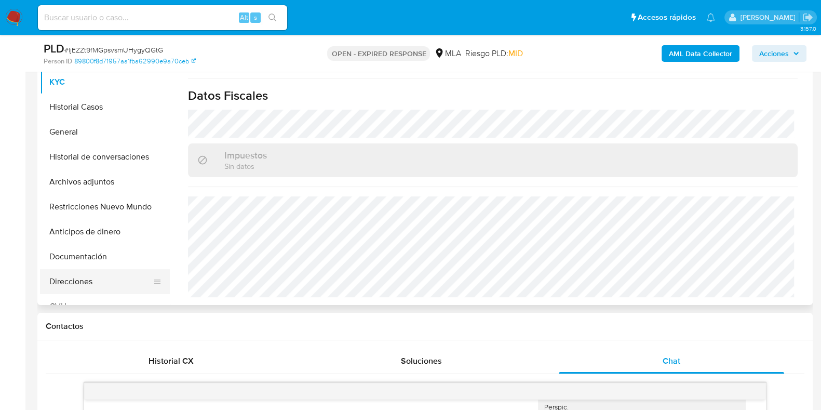
click at [91, 277] on button "Direcciones" at bounding box center [101, 281] width 122 height 25
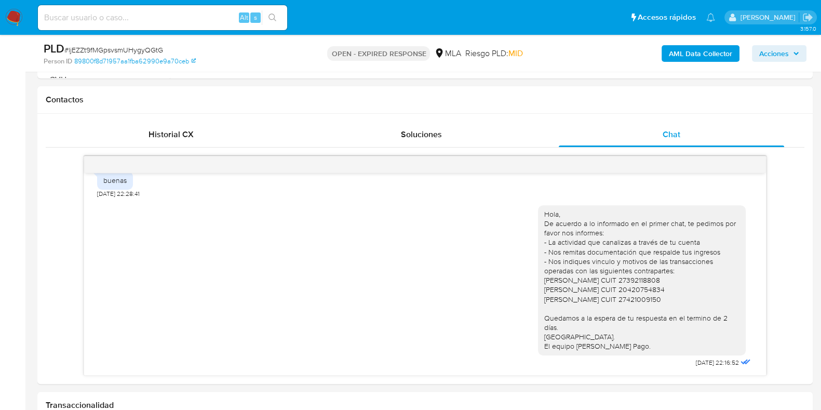
scroll to position [320, 0]
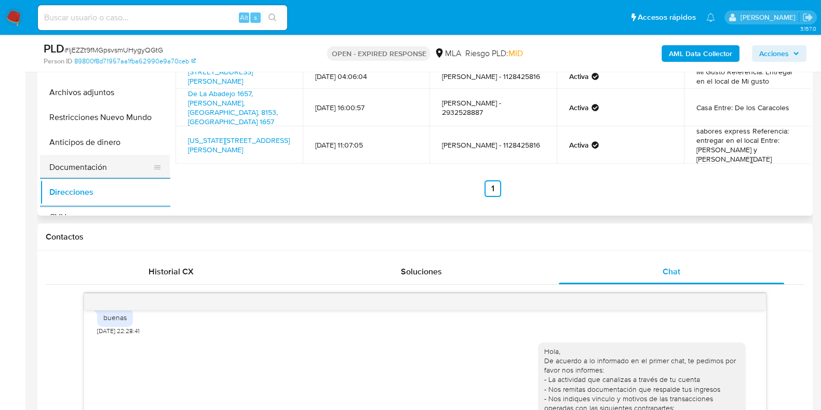
click at [62, 168] on button "Documentación" at bounding box center [101, 167] width 122 height 25
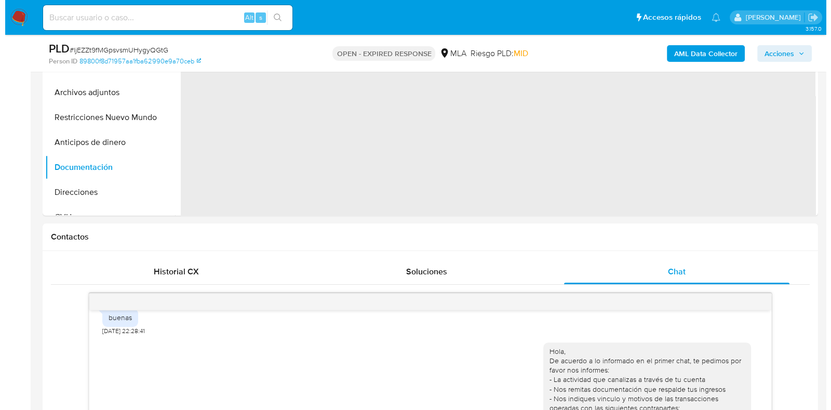
scroll to position [190, 0]
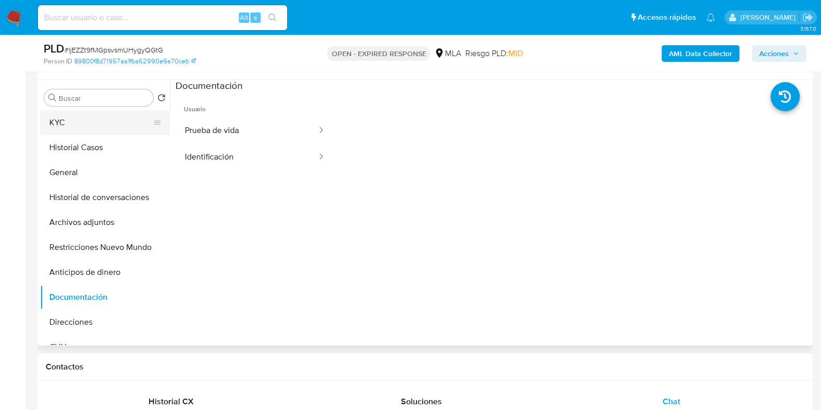
click at [74, 123] on button "KYC" at bounding box center [101, 122] width 122 height 25
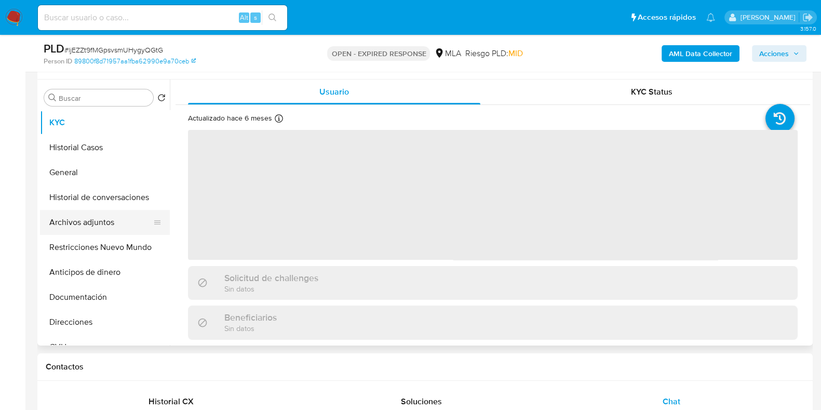
click at [83, 210] on button "Archivos adjuntos" at bounding box center [101, 222] width 122 height 25
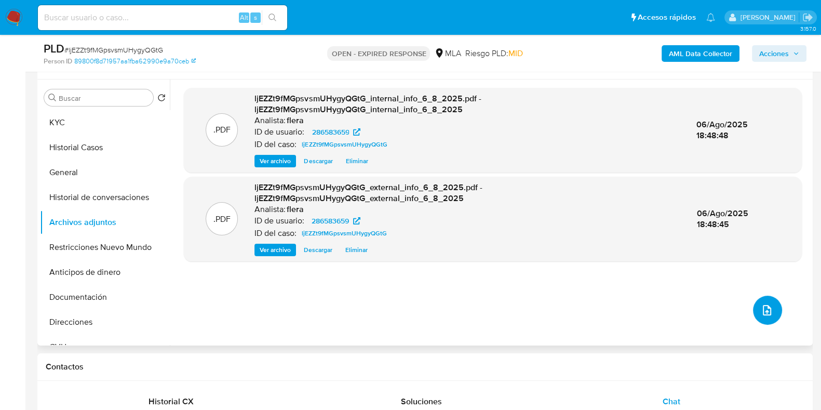
click at [765, 310] on icon "upload-file" at bounding box center [767, 310] width 12 height 12
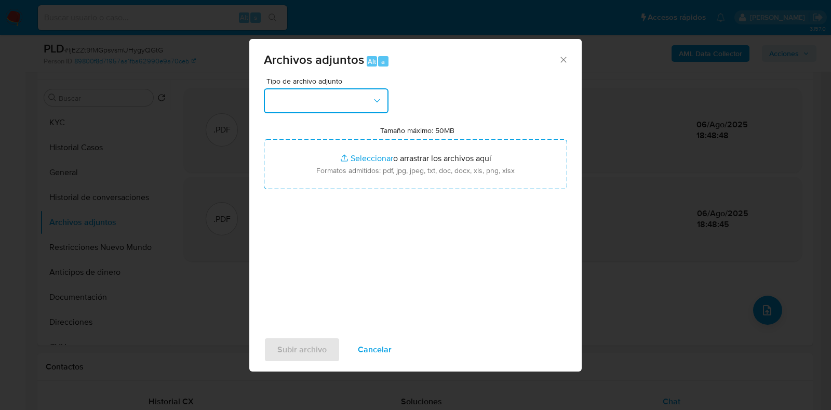
click at [298, 108] on button "button" at bounding box center [326, 100] width 125 height 25
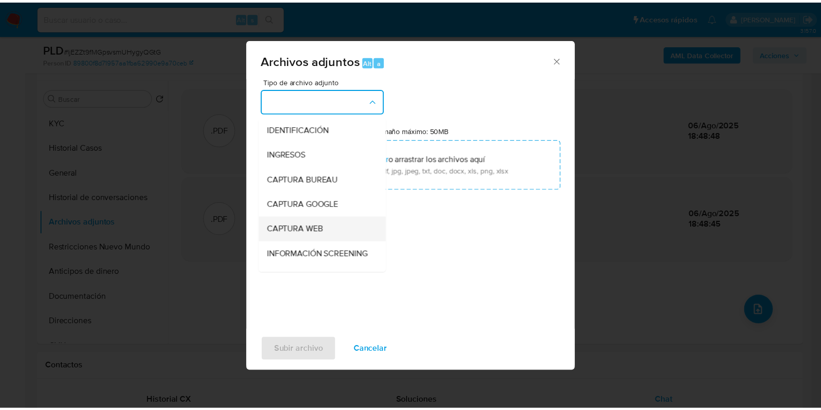
scroll to position [129, 0]
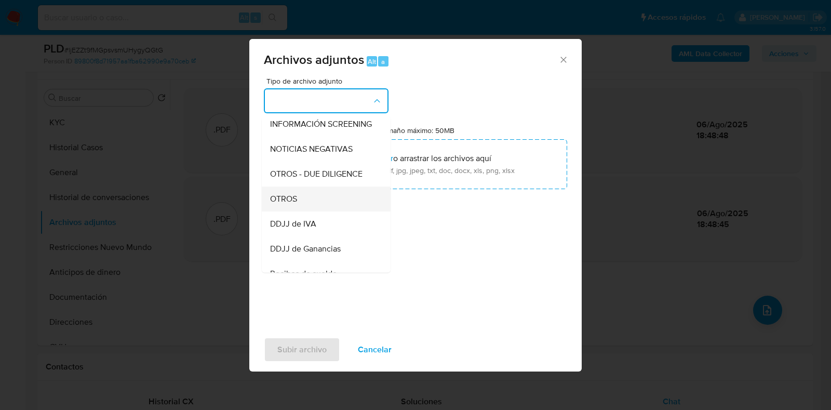
click at [327, 211] on div "OTROS" at bounding box center [323, 198] width 106 height 25
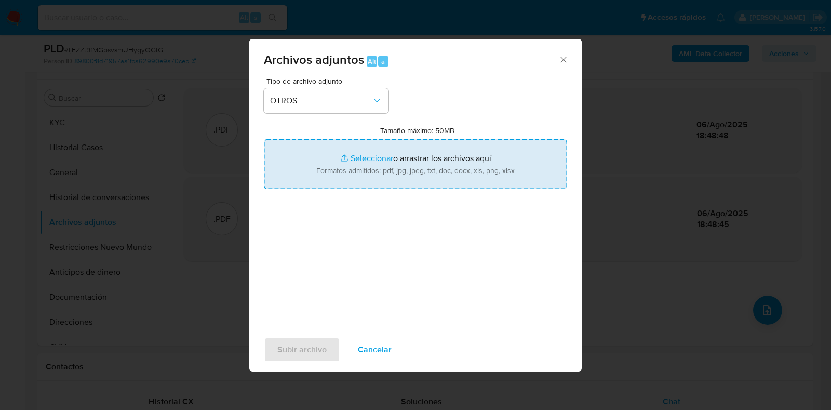
type input "C:\fakepath\Movimientos-Aladdin- Franco Emanuel Palomero.xlsx"
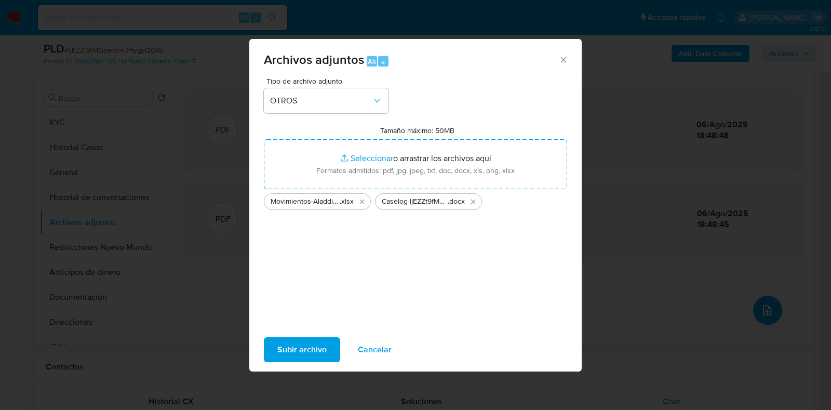
drag, startPoint x: 512, startPoint y: 159, endPoint x: 298, endPoint y: 352, distance: 288.0
click at [298, 352] on span "Subir archivo" at bounding box center [301, 349] width 49 height 23
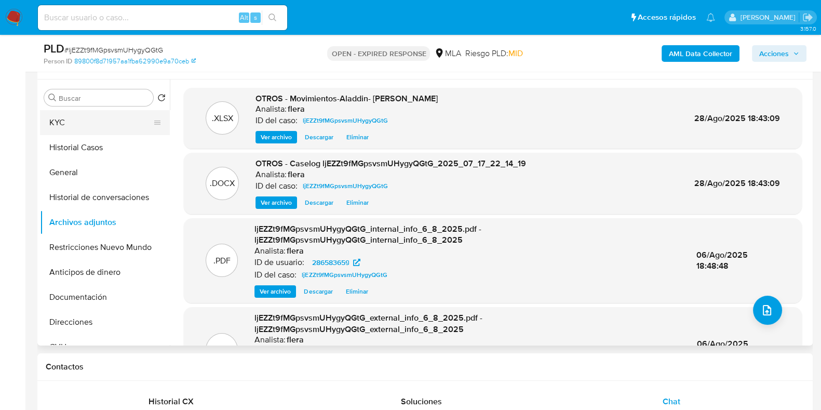
click at [106, 125] on button "KYC" at bounding box center [101, 122] width 122 height 25
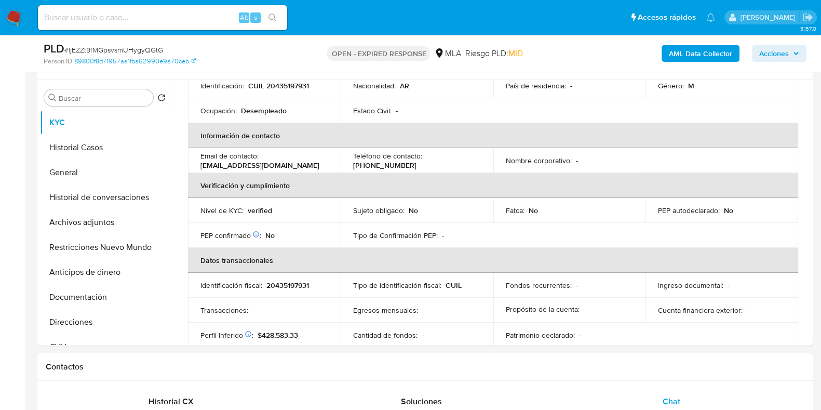
scroll to position [195, 0]
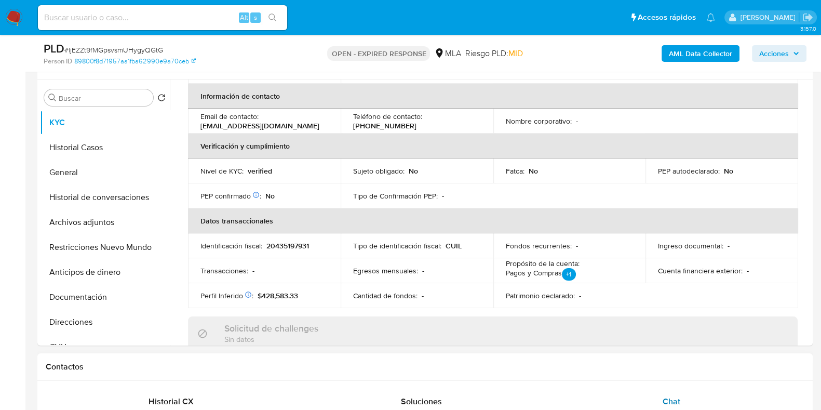
click at [684, 400] on div "Chat" at bounding box center [671, 401] width 225 height 25
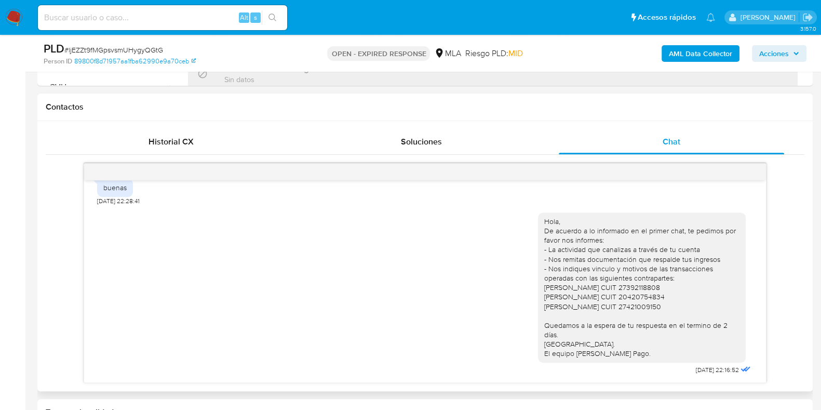
scroll to position [580, 0]
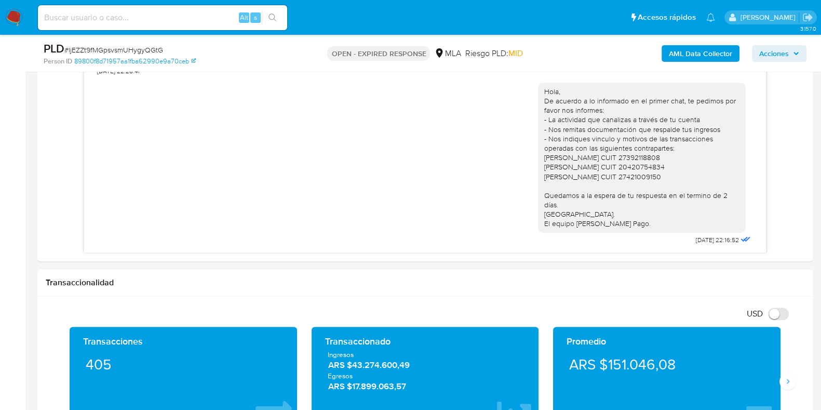
click at [148, 48] on span "# ljEZZt9fMGpsvsmUHygyQGtG" at bounding box center [113, 50] width 99 height 10
copy span "ljEZZt9fMGpsvsmUHygyQGtG"
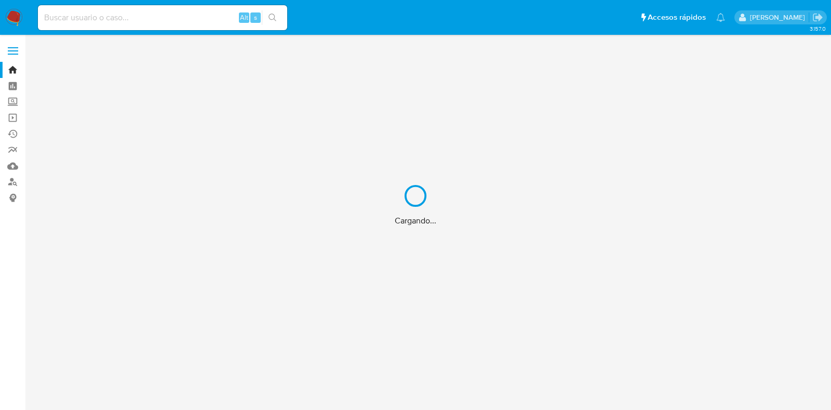
click at [11, 181] on div "Cargando..." at bounding box center [415, 205] width 831 height 410
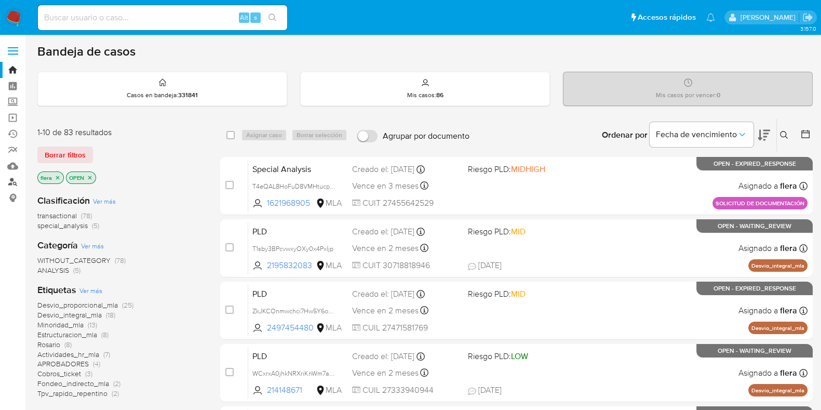
click at [11, 181] on link "Buscador de personas" at bounding box center [62, 182] width 124 height 16
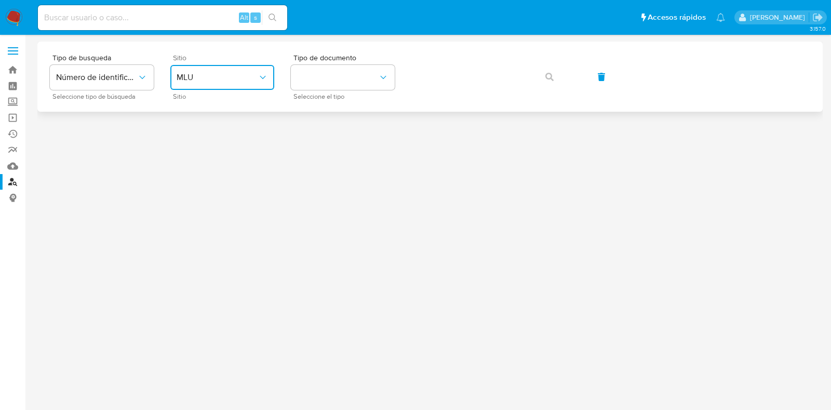
click at [235, 74] on span "MLU" at bounding box center [217, 77] width 81 height 10
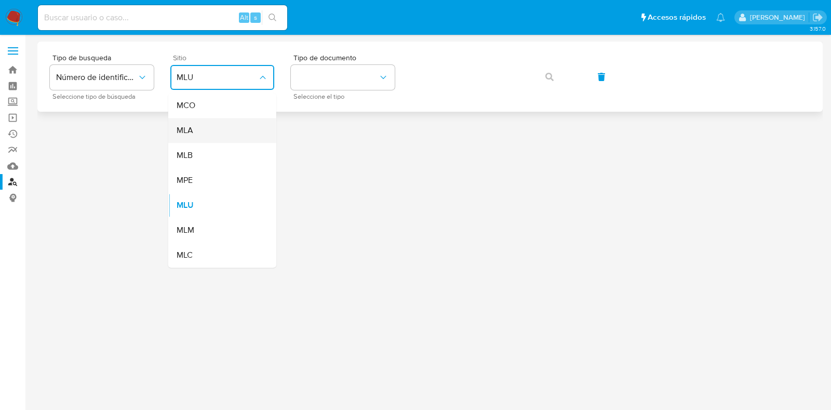
click at [232, 131] on div "MLA" at bounding box center [219, 130] width 85 height 25
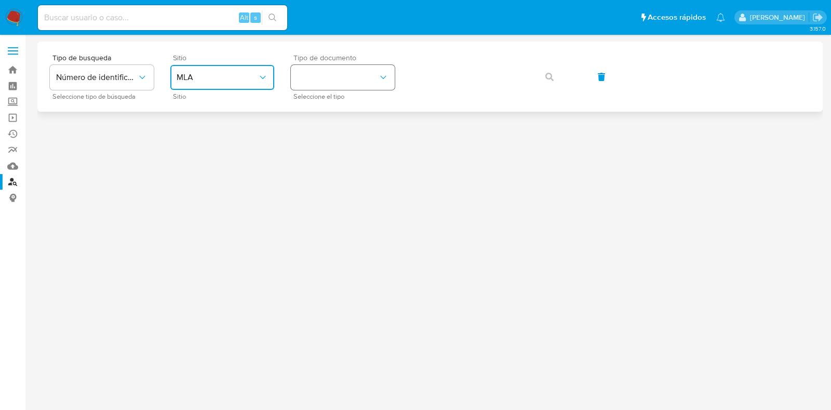
click at [330, 77] on button "identificationType" at bounding box center [343, 77] width 104 height 25
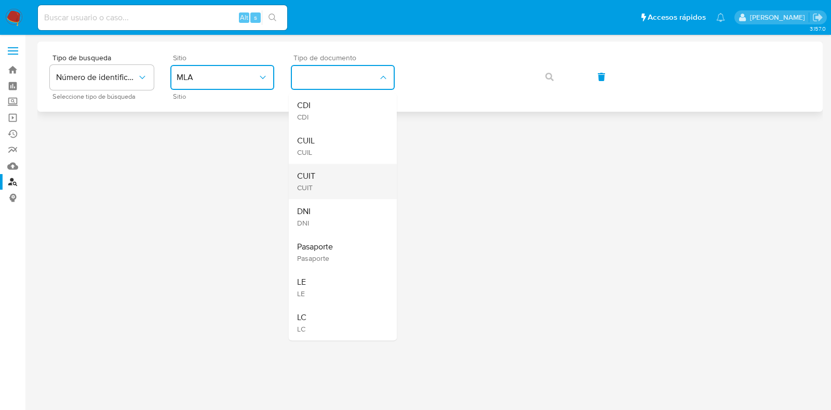
click at [343, 170] on div "CUIT CUIT" at bounding box center [339, 181] width 85 height 35
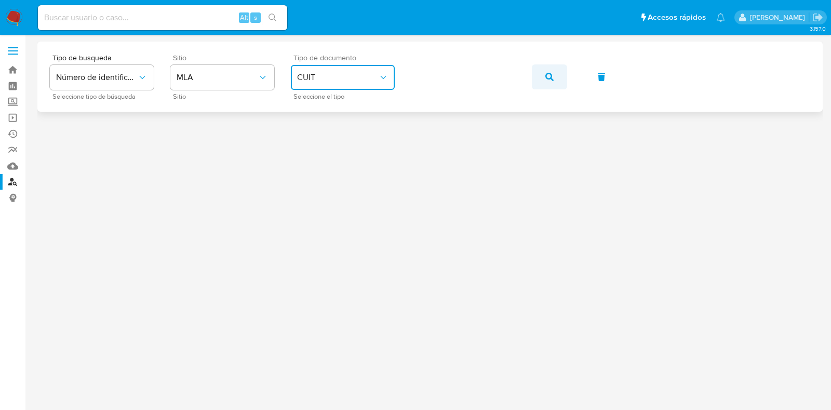
click at [543, 78] on button "button" at bounding box center [549, 76] width 35 height 25
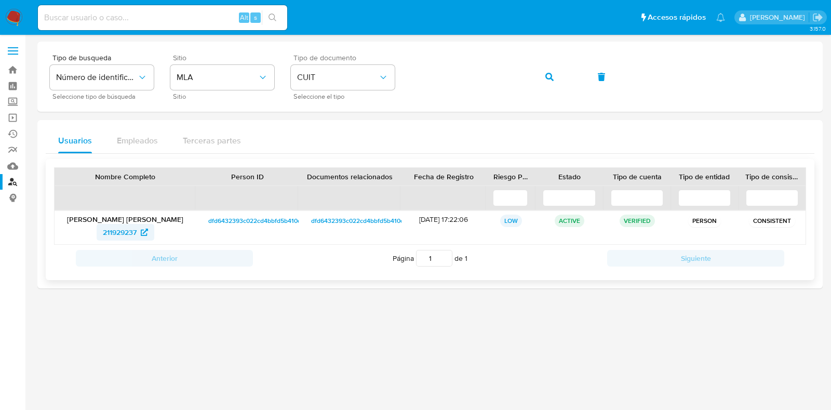
click at [136, 230] on span "211929237" at bounding box center [120, 232] width 34 height 17
click at [548, 76] on icon "button" at bounding box center [549, 77] width 8 height 8
click at [130, 237] on span "296426810" at bounding box center [119, 232] width 36 height 17
click at [545, 74] on icon "button" at bounding box center [549, 77] width 8 height 8
click at [119, 231] on span "507926113" at bounding box center [119, 232] width 34 height 17
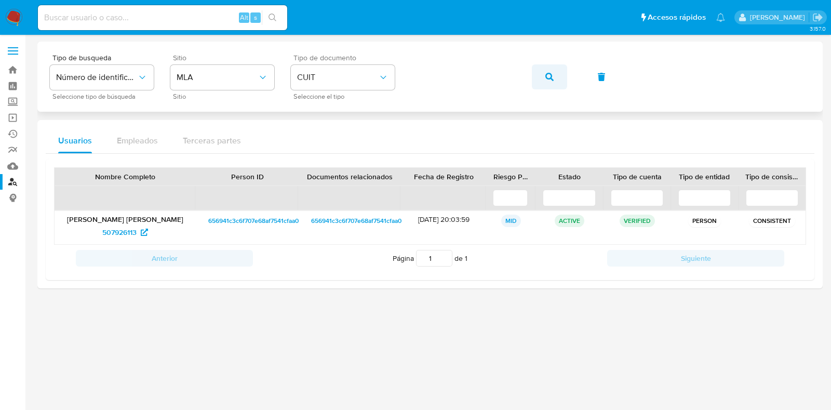
click at [551, 73] on icon "button" at bounding box center [549, 77] width 8 height 8
click at [129, 232] on span "522668941" at bounding box center [120, 232] width 36 height 17
click at [547, 80] on icon "button" at bounding box center [549, 77] width 8 height 8
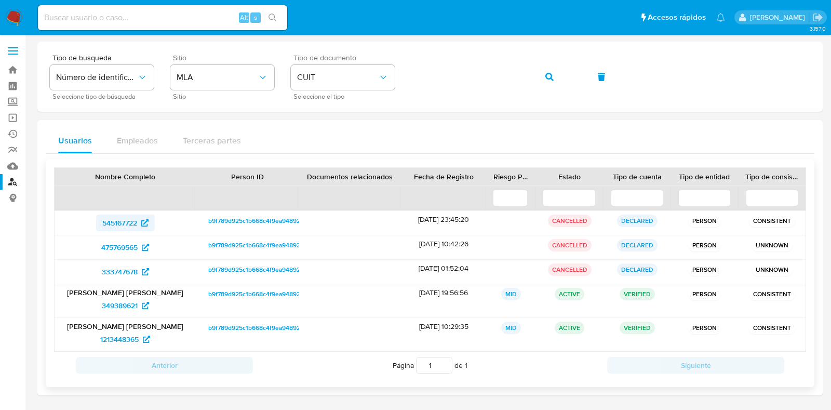
click at [127, 221] on span "545167722" at bounding box center [119, 223] width 35 height 17
click at [127, 245] on span "475769565" at bounding box center [119, 247] width 36 height 17
click at [131, 267] on span "333747678" at bounding box center [120, 271] width 36 height 17
click at [121, 304] on span "349389621" at bounding box center [120, 305] width 36 height 17
click at [122, 339] on span "1213448365" at bounding box center [119, 339] width 38 height 17
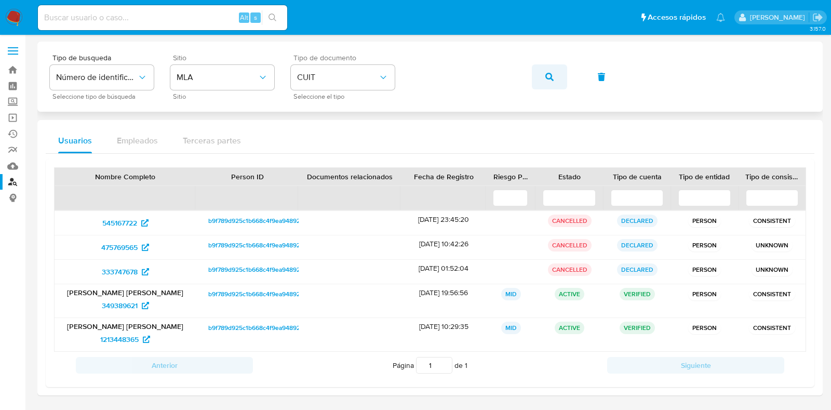
click at [554, 75] on button "button" at bounding box center [549, 76] width 35 height 25
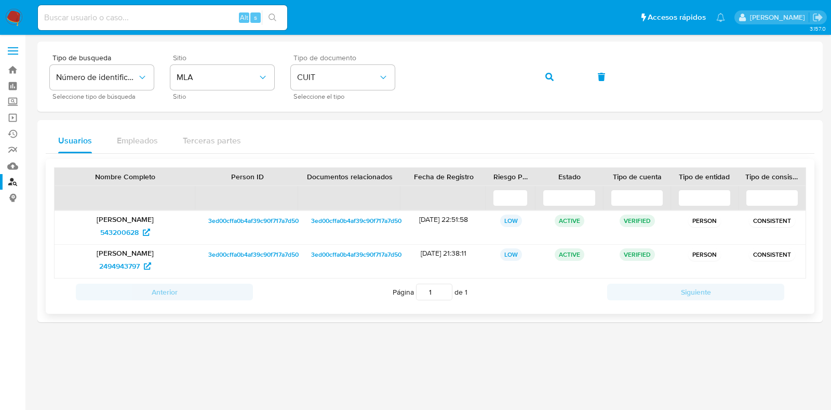
click at [106, 224] on span "543200628" at bounding box center [119, 232] width 38 height 17
click at [135, 269] on span "2494943797" at bounding box center [119, 266] width 41 height 17
click at [548, 76] on icon "button" at bounding box center [549, 77] width 8 height 8
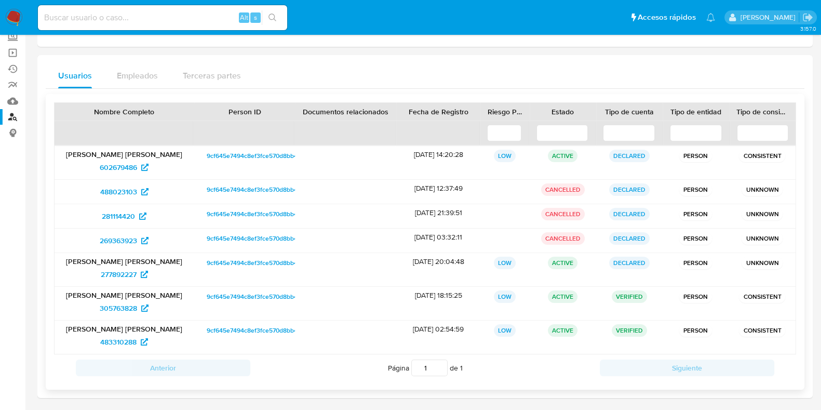
scroll to position [66, 0]
click at [122, 164] on span "602679486" at bounding box center [118, 166] width 37 height 17
click at [127, 186] on span "488023103" at bounding box center [118, 190] width 37 height 17
click at [121, 213] on span "281114420" at bounding box center [118, 215] width 33 height 17
click at [121, 235] on span "269363923" at bounding box center [118, 239] width 37 height 17
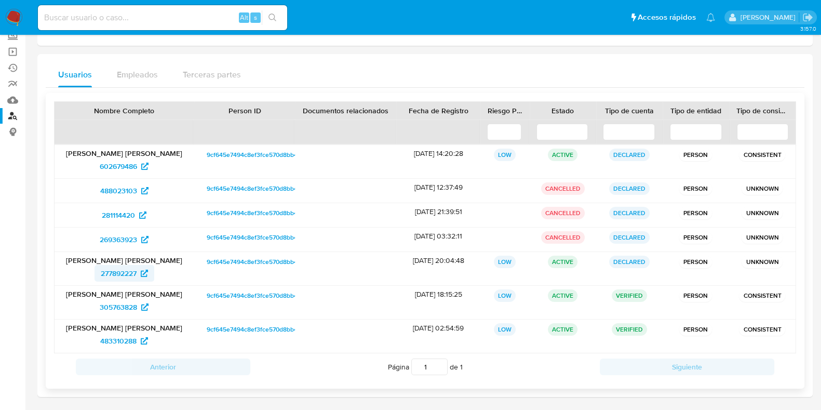
click at [130, 274] on span "277892227" at bounding box center [119, 273] width 36 height 17
click at [130, 305] on span "305763828" at bounding box center [118, 307] width 37 height 17
click at [115, 336] on span "483310288" at bounding box center [118, 340] width 36 height 17
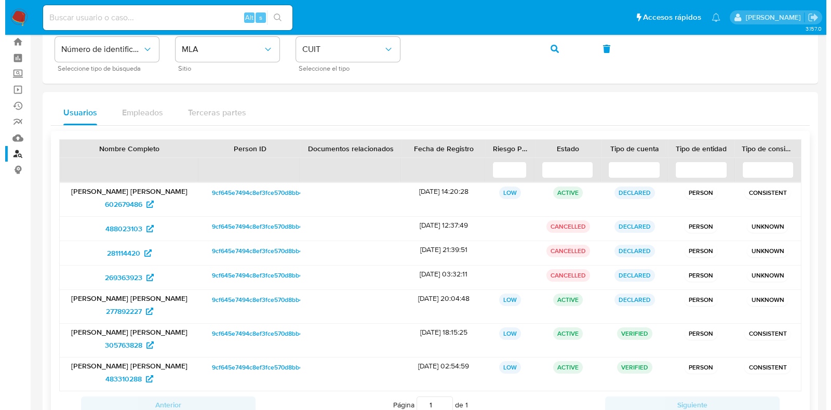
scroll to position [0, 0]
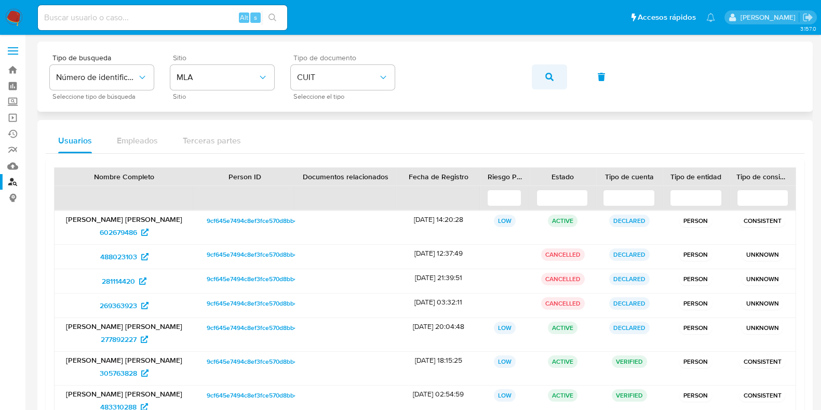
click at [546, 77] on icon "button" at bounding box center [549, 77] width 8 height 8
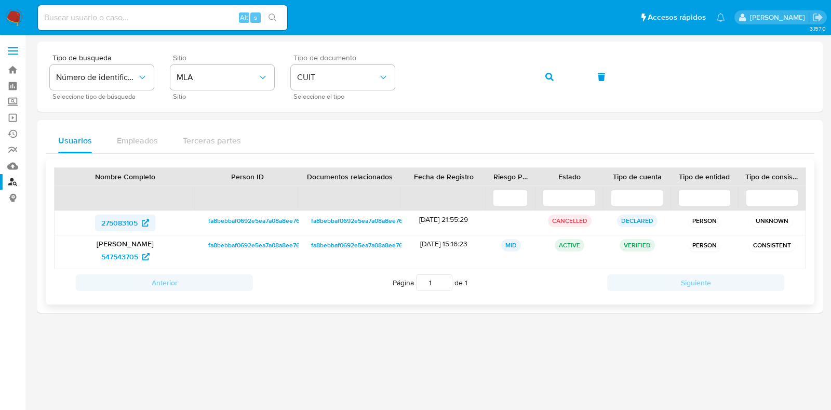
click at [125, 224] on span "275083105" at bounding box center [119, 223] width 36 height 17
click at [128, 255] on span "547543705" at bounding box center [119, 256] width 37 height 17
click at [545, 74] on icon "button" at bounding box center [549, 77] width 8 height 8
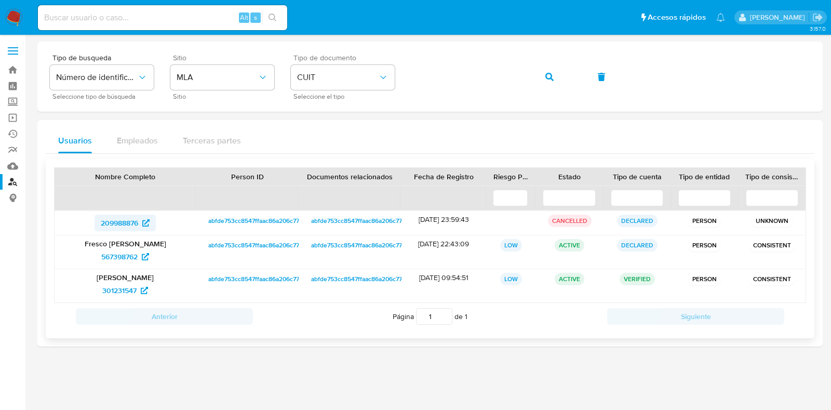
click at [128, 220] on span "209988876" at bounding box center [119, 223] width 37 height 17
click at [125, 252] on span "567398762" at bounding box center [119, 256] width 36 height 17
click at [110, 294] on span "301231547" at bounding box center [119, 290] width 34 height 17
click at [543, 72] on button "button" at bounding box center [549, 76] width 35 height 25
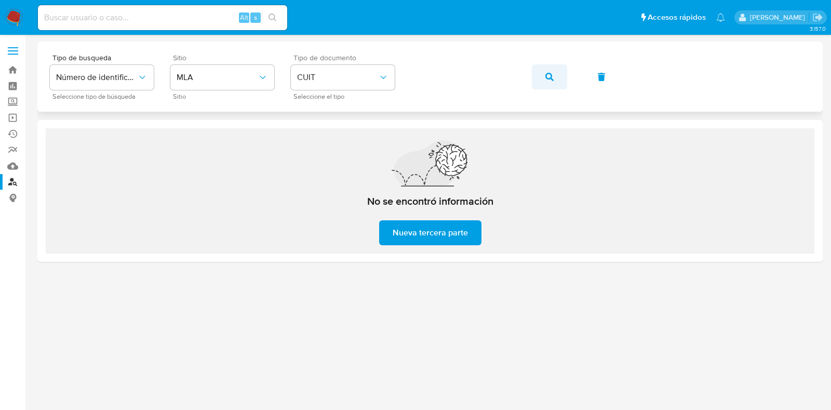
click at [553, 83] on button "button" at bounding box center [549, 76] width 35 height 25
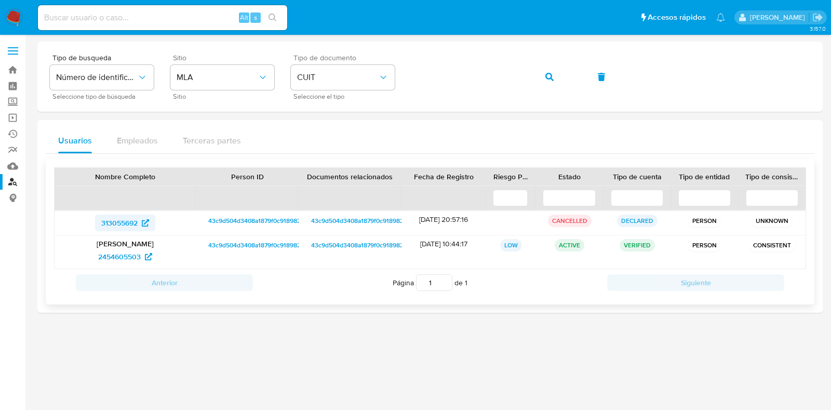
click at [125, 222] on span "313055692" at bounding box center [119, 223] width 36 height 17
click at [132, 259] on span "2454605503" at bounding box center [119, 256] width 43 height 17
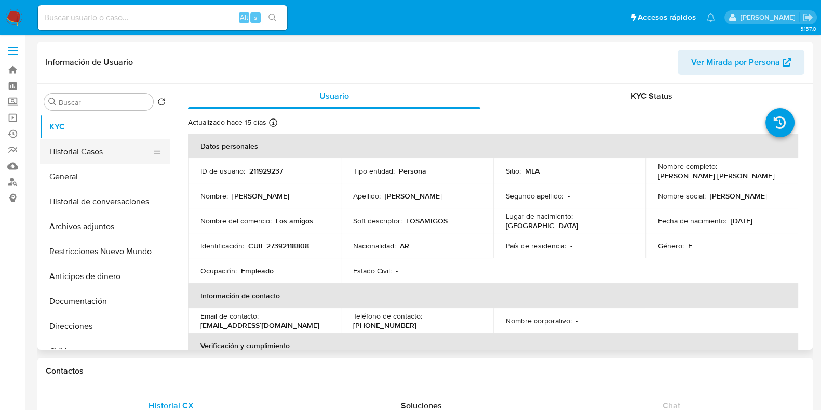
click at [91, 157] on button "Historial Casos" at bounding box center [101, 151] width 122 height 25
select select "10"
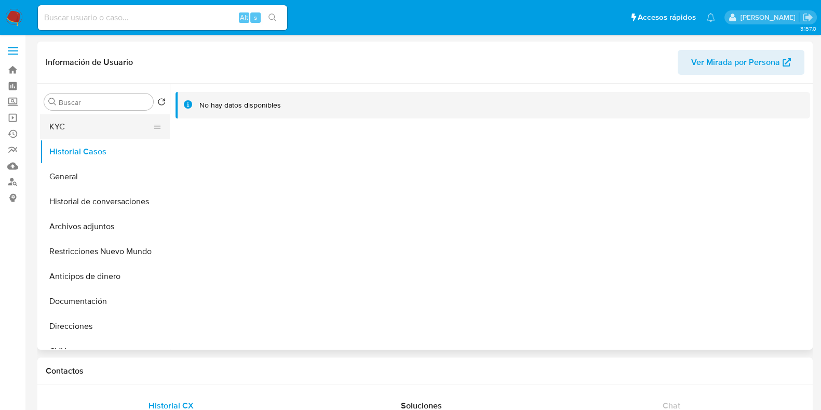
click at [54, 138] on button "KYC" at bounding box center [101, 126] width 122 height 25
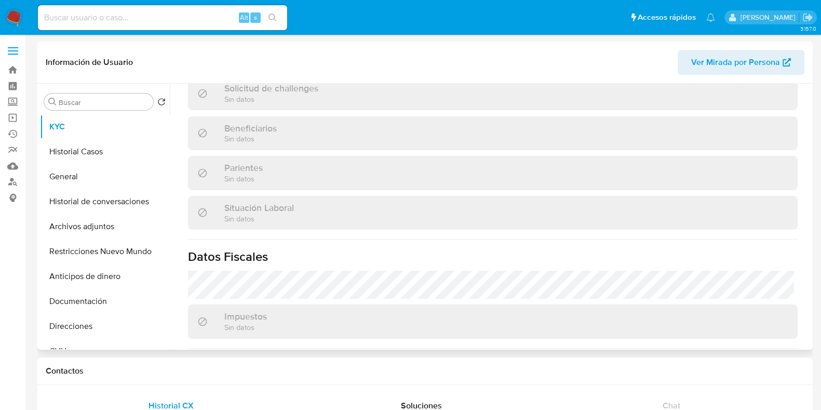
scroll to position [504, 0]
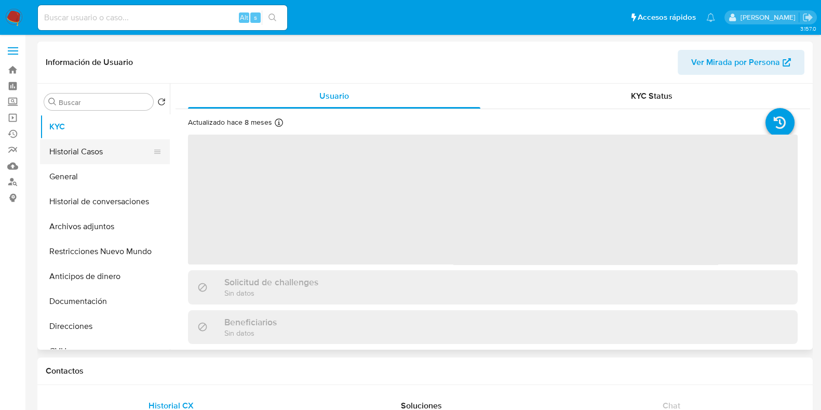
click at [95, 154] on button "Historial Casos" at bounding box center [101, 151] width 122 height 25
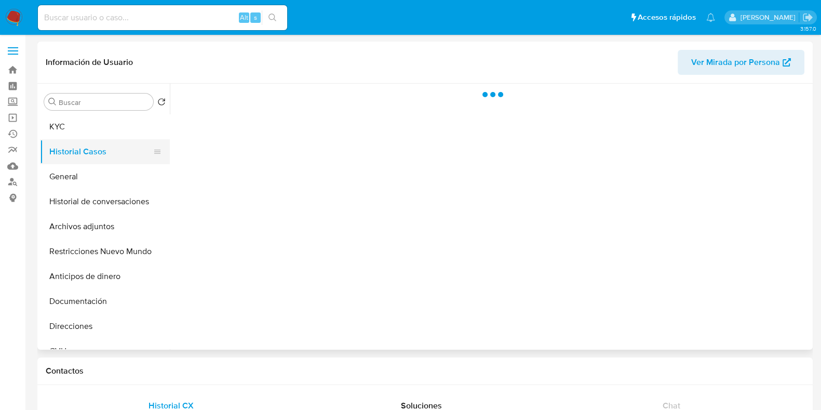
select select "10"
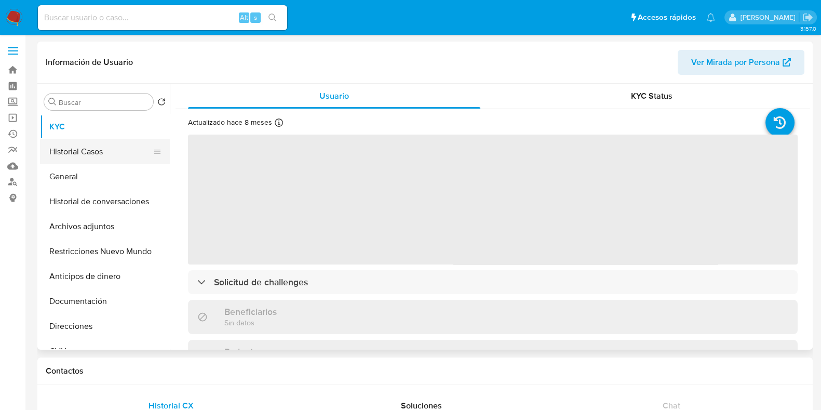
click at [91, 161] on button "Historial Casos" at bounding box center [101, 151] width 122 height 25
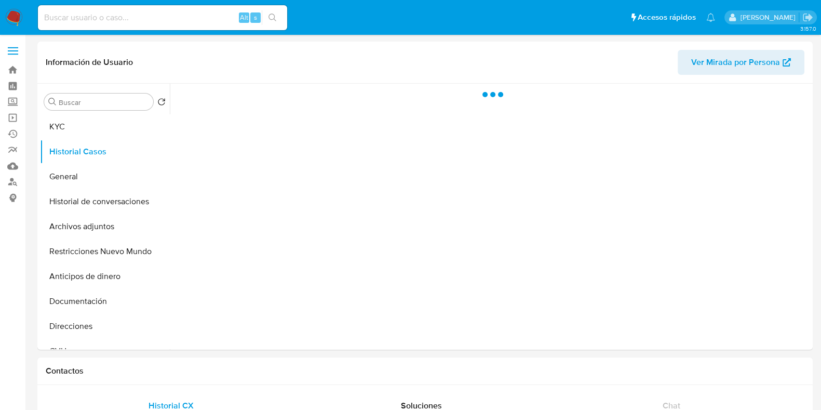
select select "10"
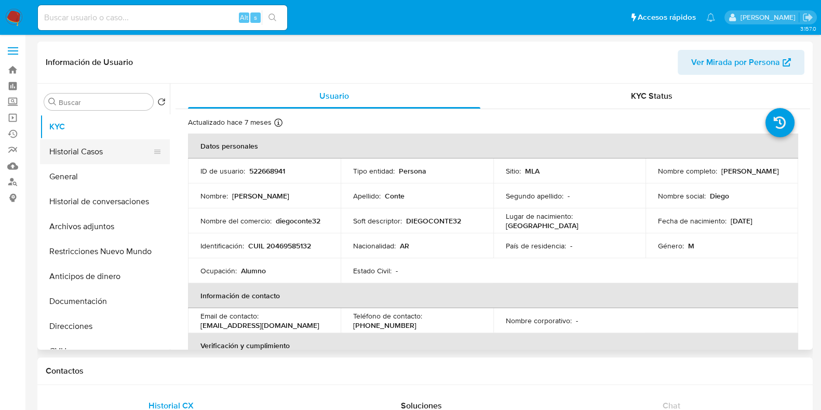
select select "10"
click at [99, 157] on button "Historial Casos" at bounding box center [101, 151] width 122 height 25
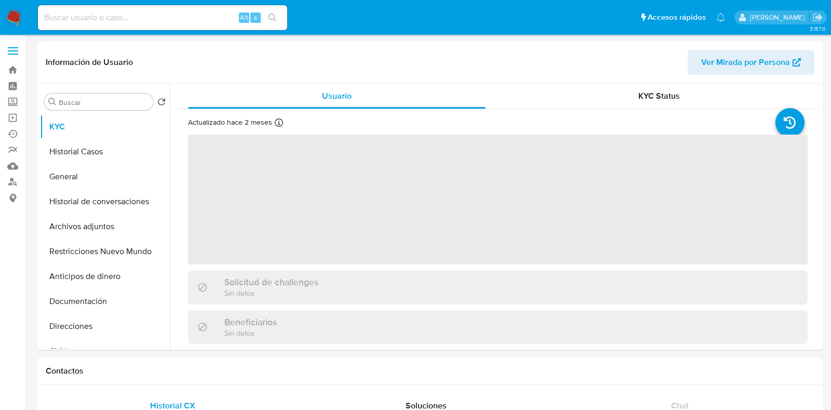
select select "10"
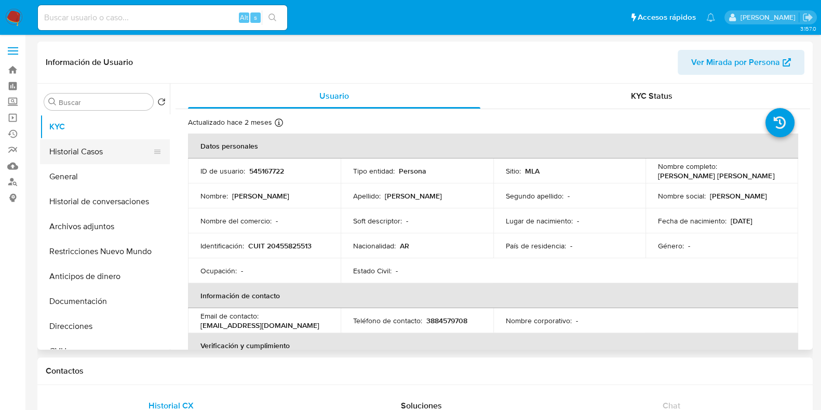
click at [81, 145] on button "Historial Casos" at bounding box center [101, 151] width 122 height 25
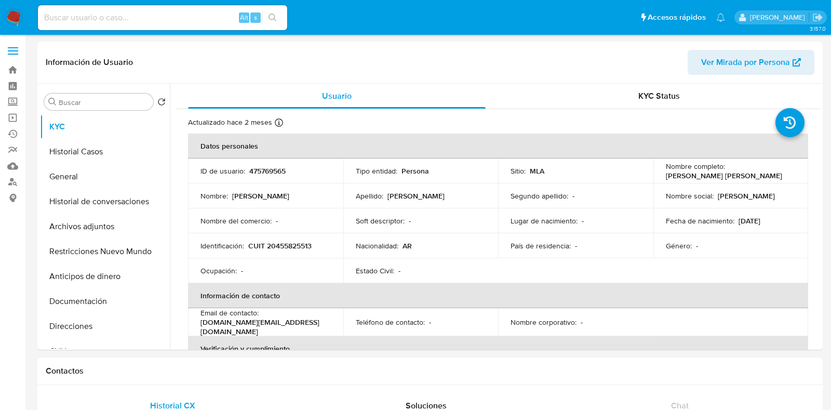
select select "10"
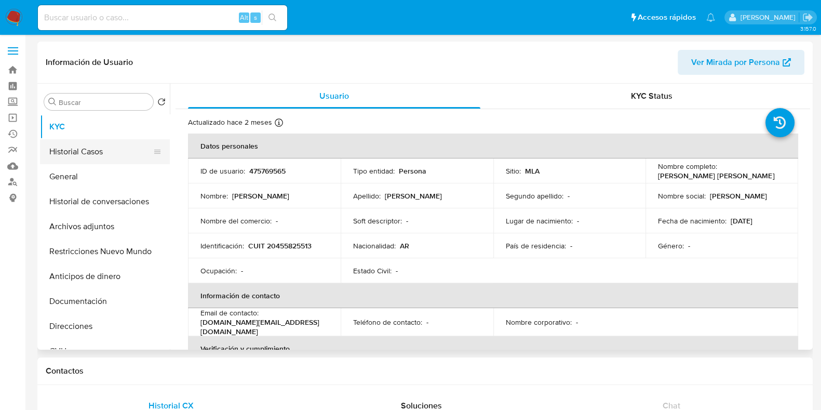
click at [88, 150] on button "Historial Casos" at bounding box center [101, 151] width 122 height 25
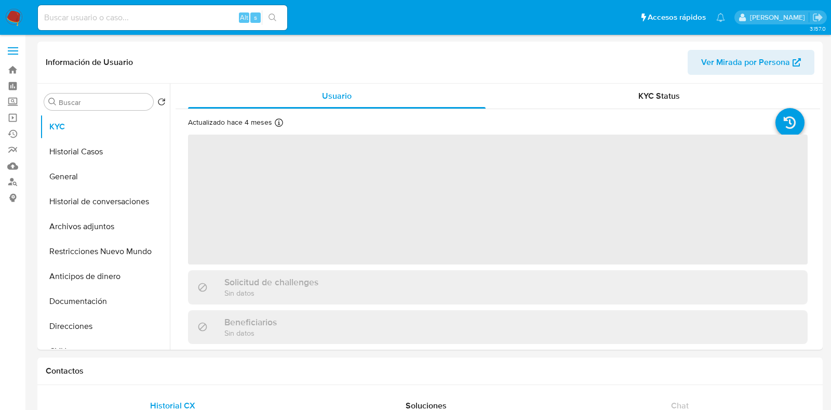
select select "10"
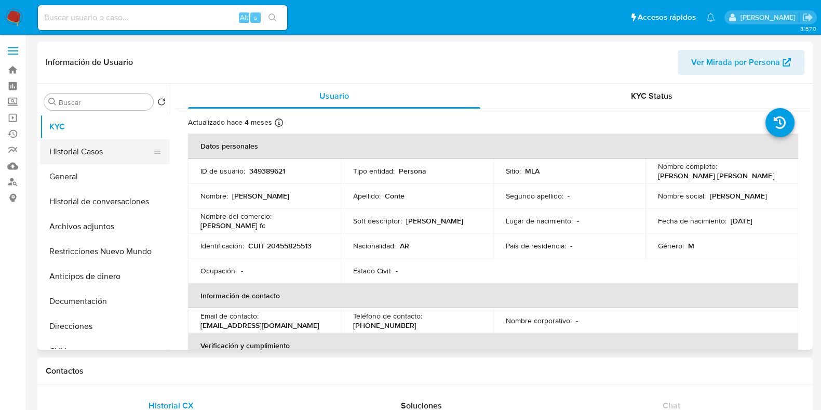
click at [100, 151] on button "Historial Casos" at bounding box center [101, 151] width 122 height 25
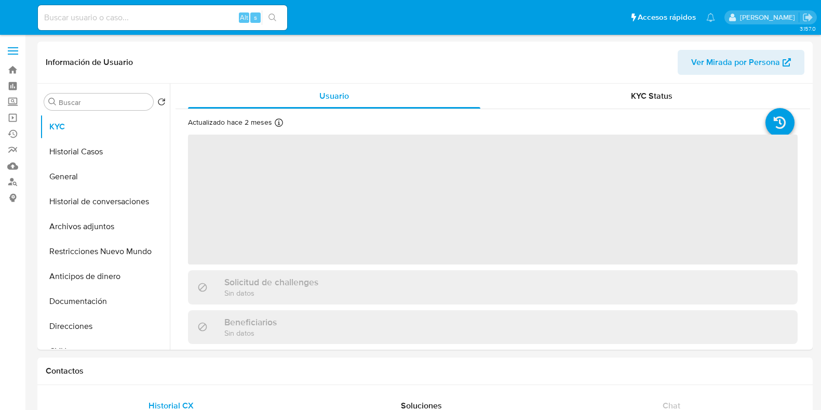
select select "10"
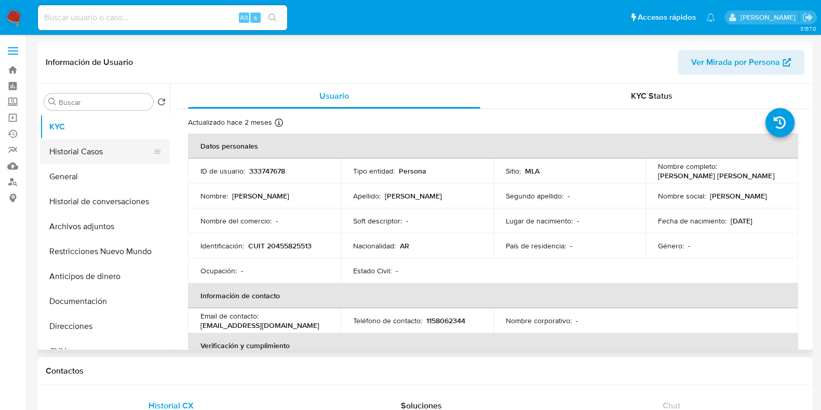
click at [83, 150] on button "Historial Casos" at bounding box center [101, 151] width 122 height 25
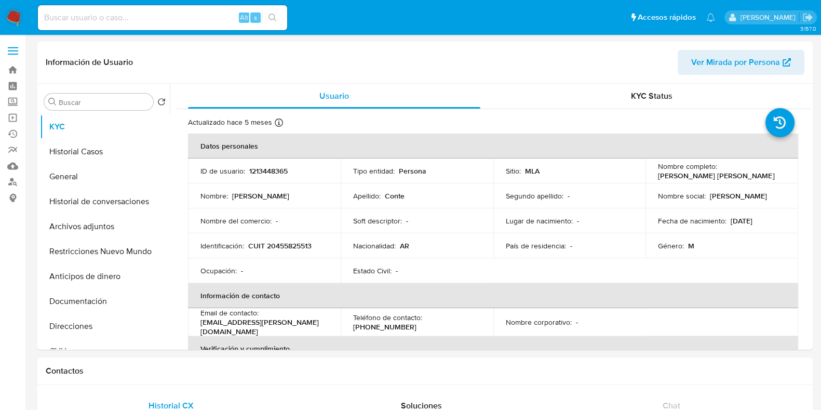
select select "10"
click at [90, 148] on button "Historial Casos" at bounding box center [101, 151] width 122 height 25
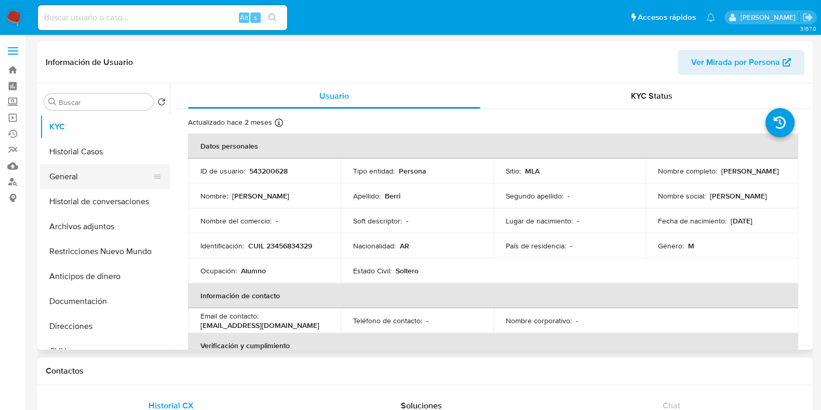
select select "10"
click at [86, 158] on button "Historial Casos" at bounding box center [101, 151] width 122 height 25
select select "10"
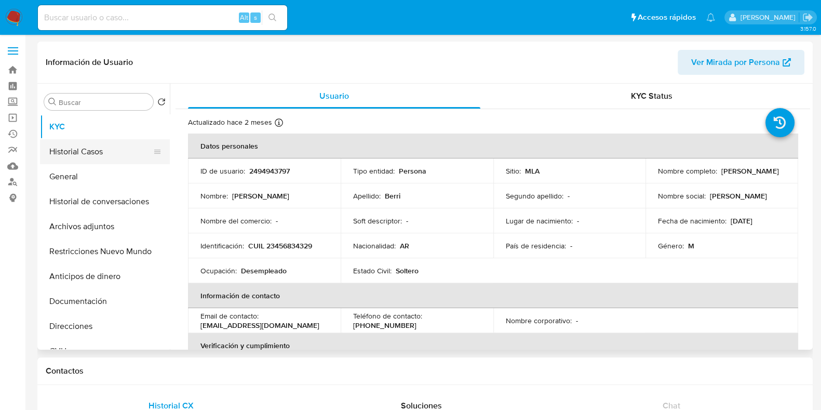
click at [90, 144] on button "Historial Casos" at bounding box center [101, 151] width 122 height 25
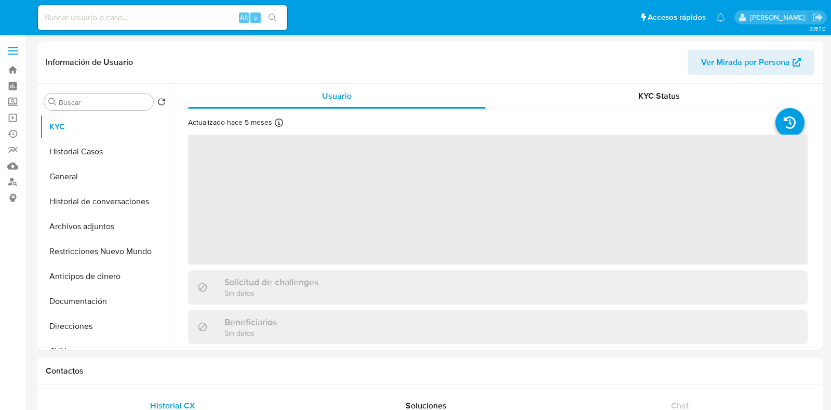
select select "10"
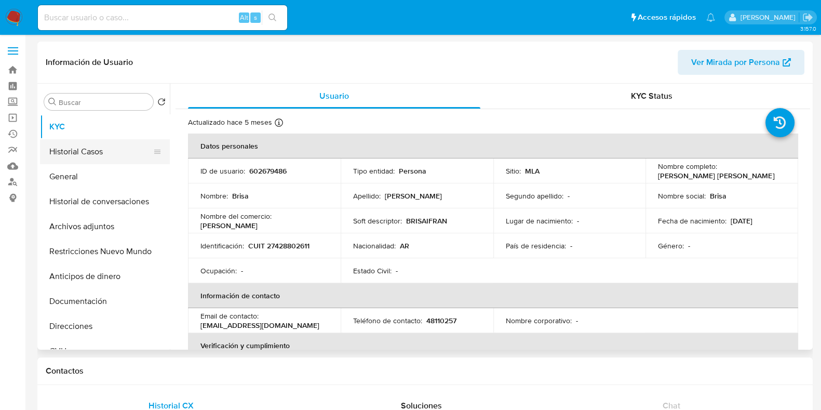
click at [54, 154] on button "Historial Casos" at bounding box center [101, 151] width 122 height 25
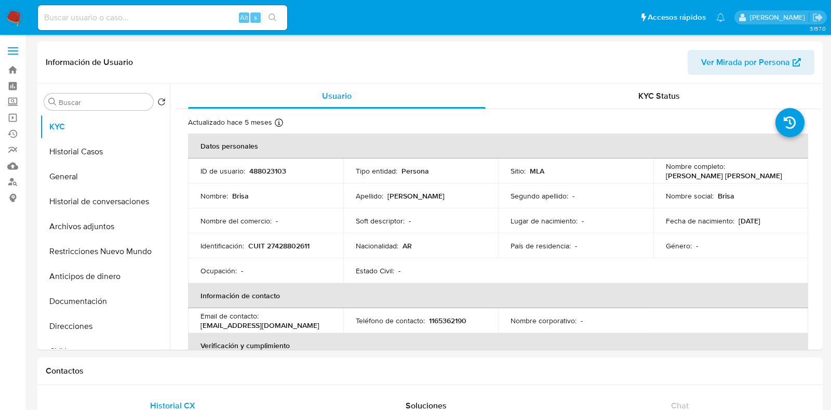
select select "10"
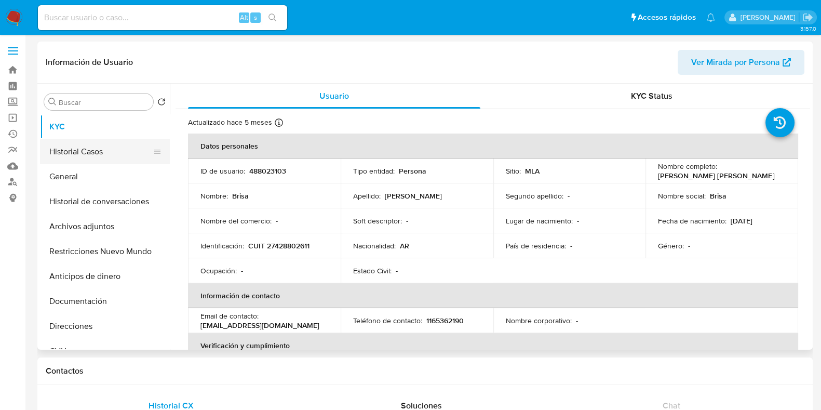
click at [91, 149] on button "Historial Casos" at bounding box center [101, 151] width 122 height 25
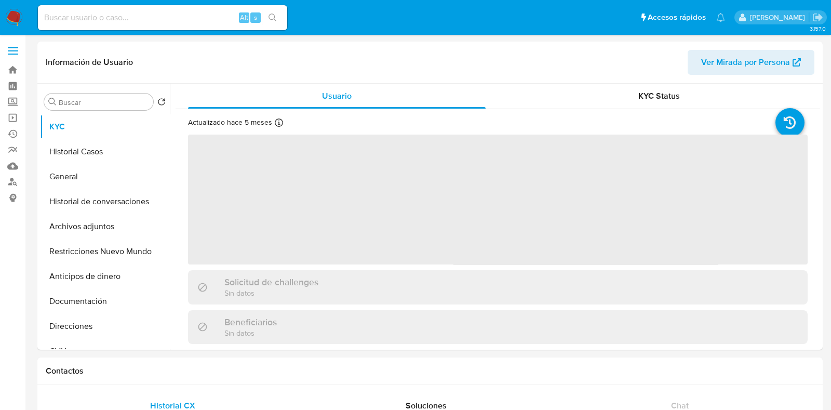
select select "10"
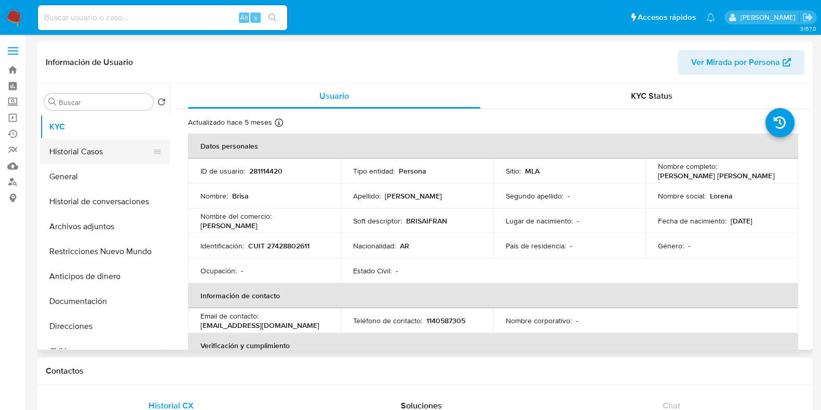
click at [89, 149] on button "Historial Casos" at bounding box center [101, 151] width 122 height 25
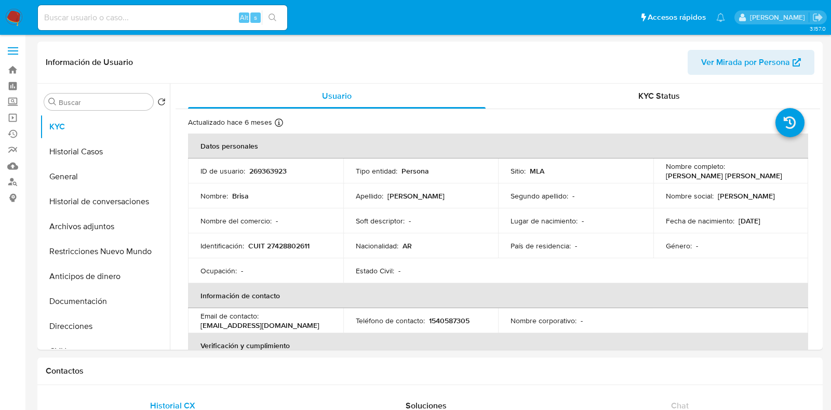
select select "10"
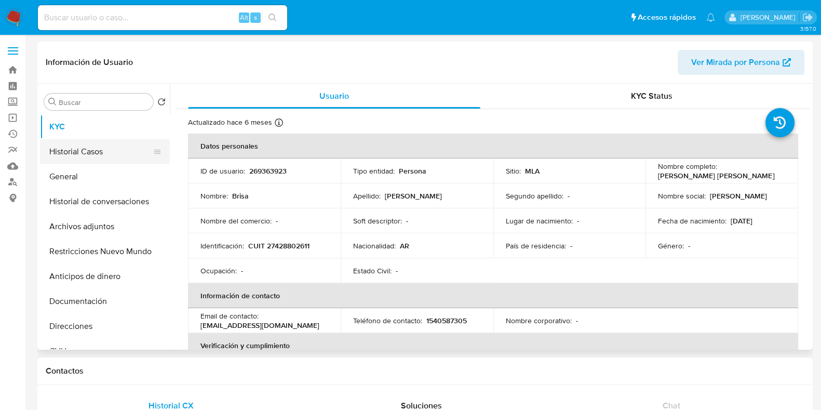
click at [88, 159] on button "Historial Casos" at bounding box center [101, 151] width 122 height 25
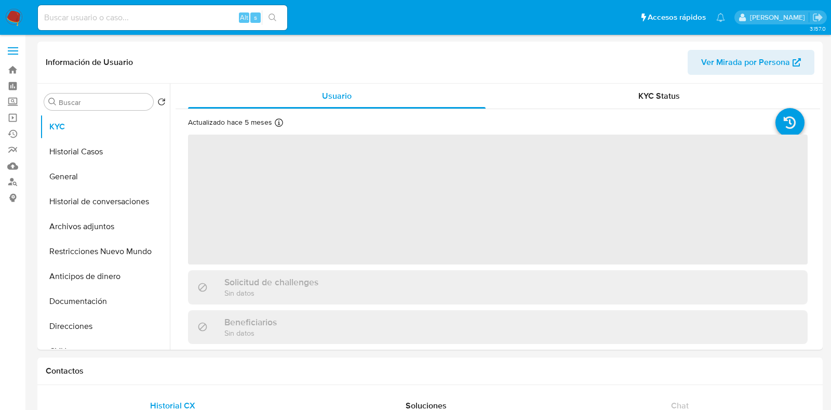
select select "10"
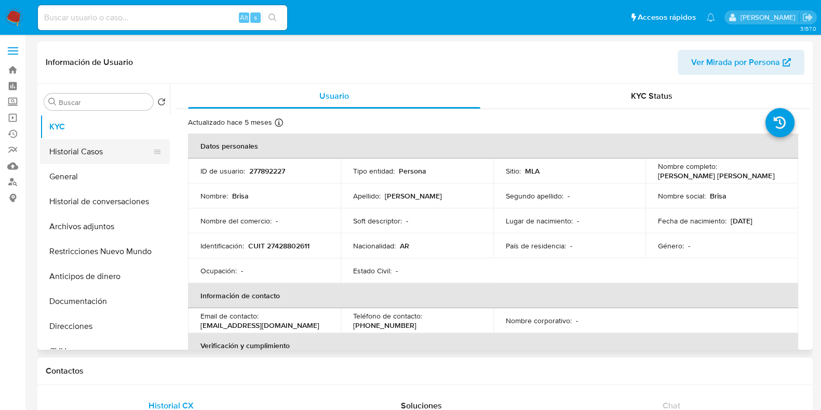
click at [88, 149] on button "Historial Casos" at bounding box center [101, 151] width 122 height 25
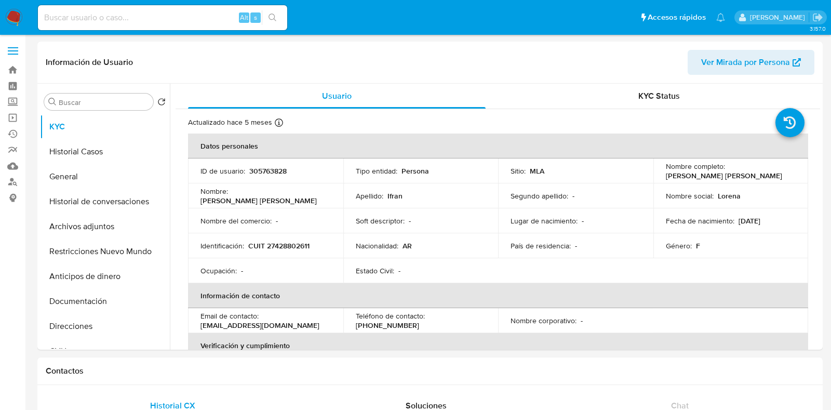
select select "10"
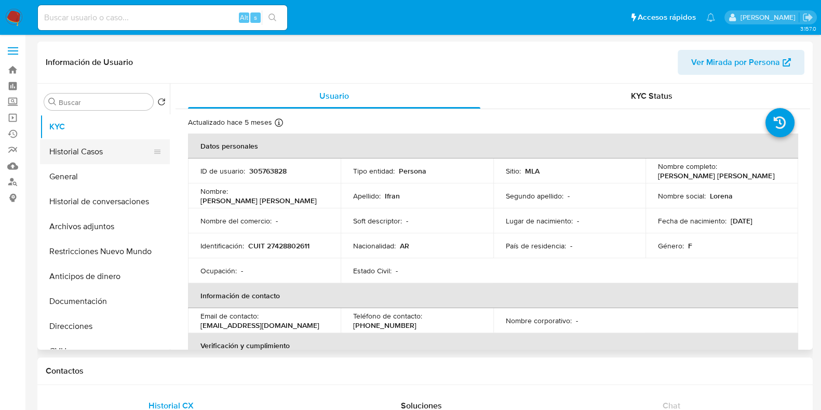
click at [67, 153] on button "Historial Casos" at bounding box center [101, 151] width 122 height 25
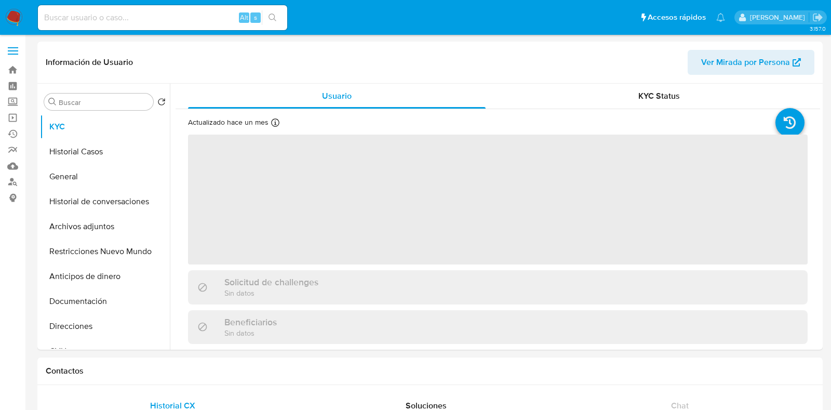
select select "10"
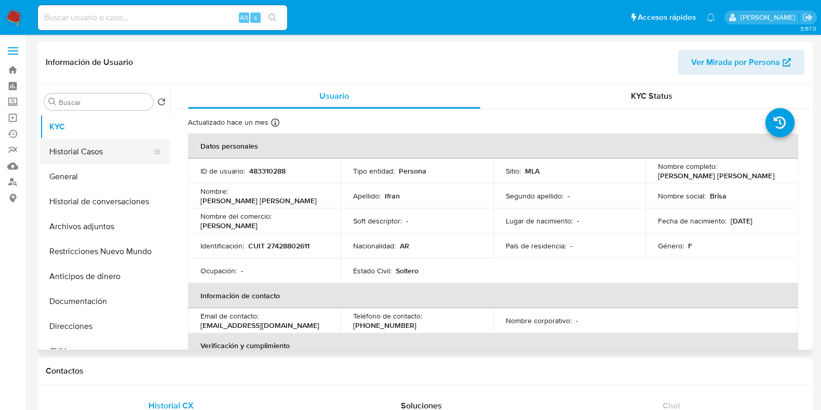
click at [77, 154] on button "Historial Casos" at bounding box center [101, 151] width 122 height 25
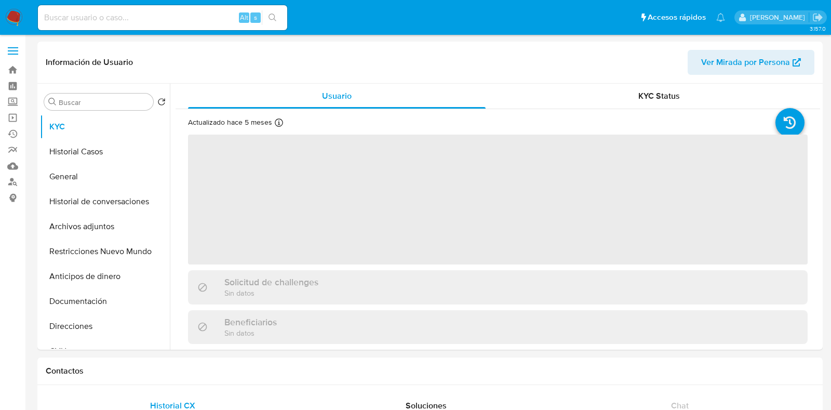
select select "10"
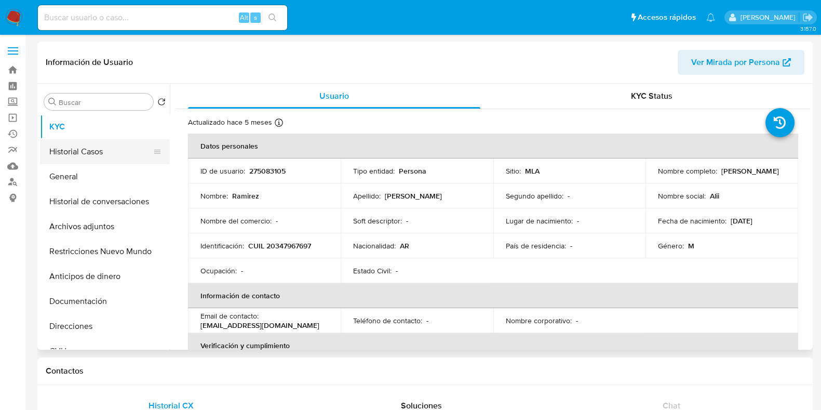
click at [134, 156] on button "Historial Casos" at bounding box center [101, 151] width 122 height 25
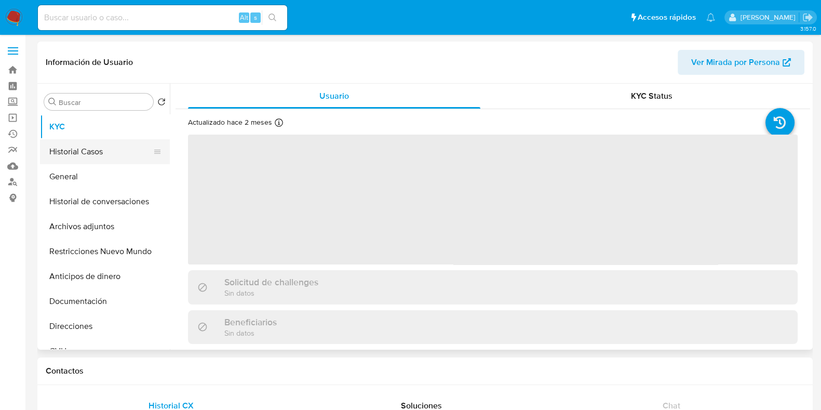
click at [87, 149] on button "Historial Casos" at bounding box center [101, 151] width 122 height 25
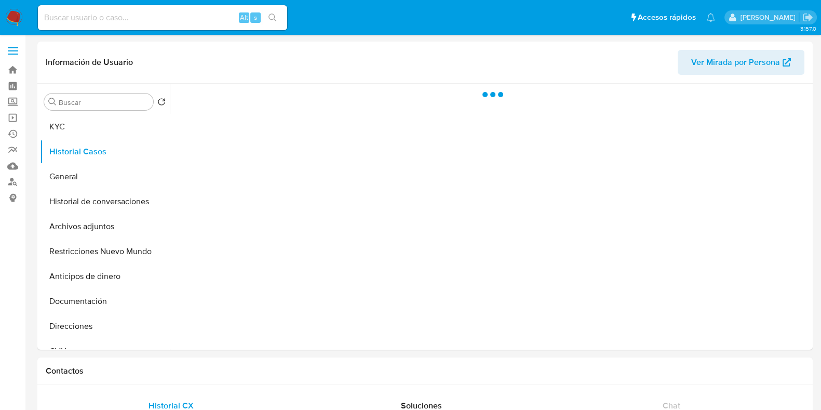
select select "10"
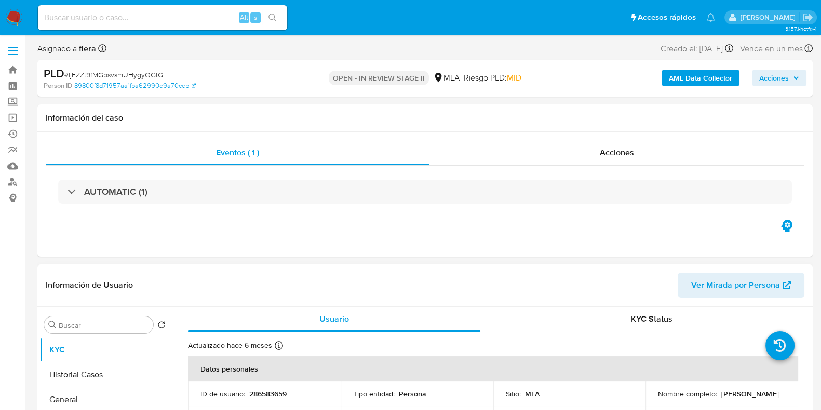
select select "10"
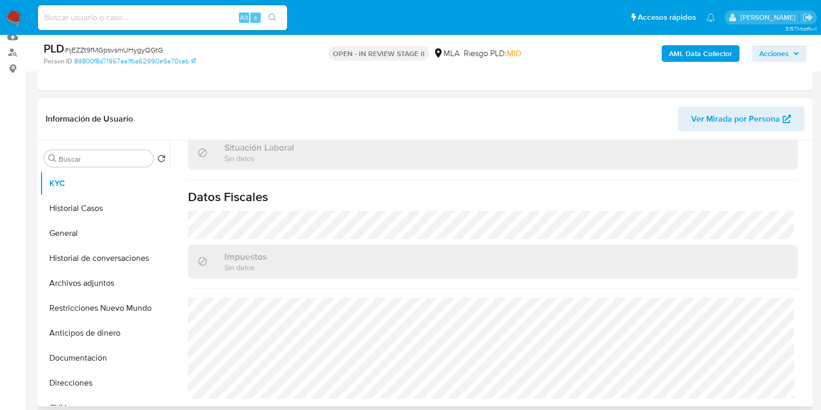
scroll to position [325, 0]
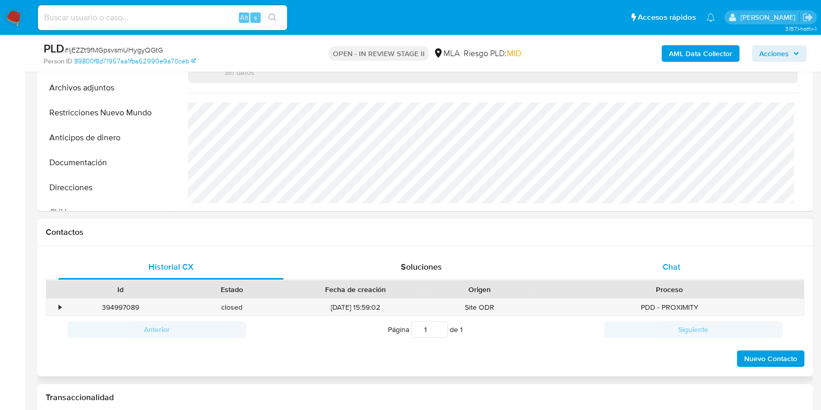
click at [669, 266] on span "Chat" at bounding box center [672, 267] width 18 height 12
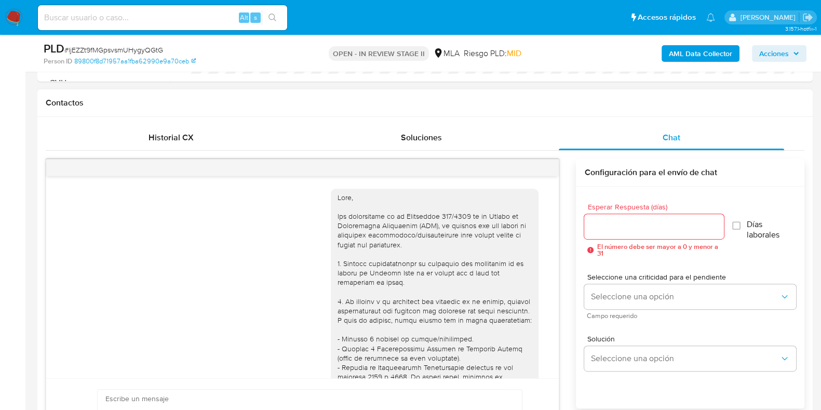
scroll to position [598, 0]
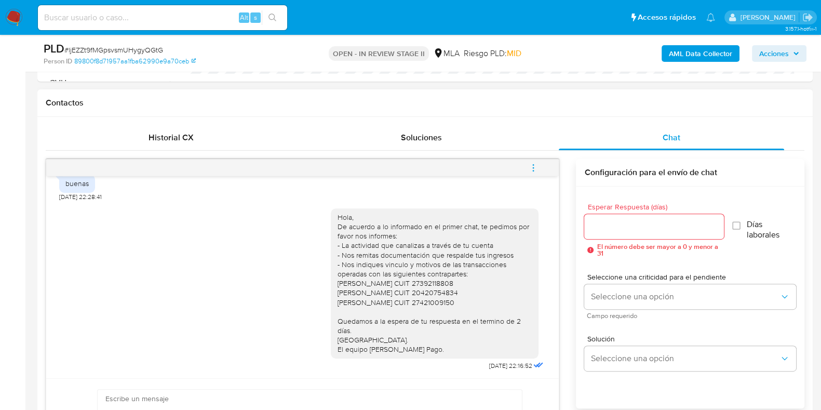
click at [533, 168] on icon "menu-action" at bounding box center [533, 167] width 9 height 9
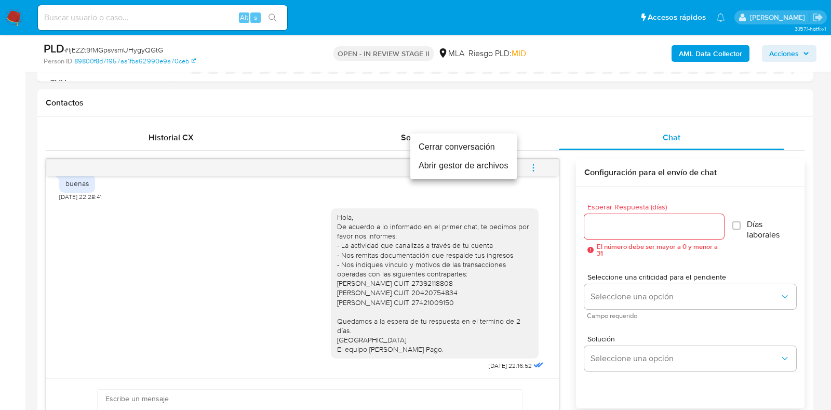
click at [462, 149] on li "Cerrar conversación" at bounding box center [463, 147] width 106 height 19
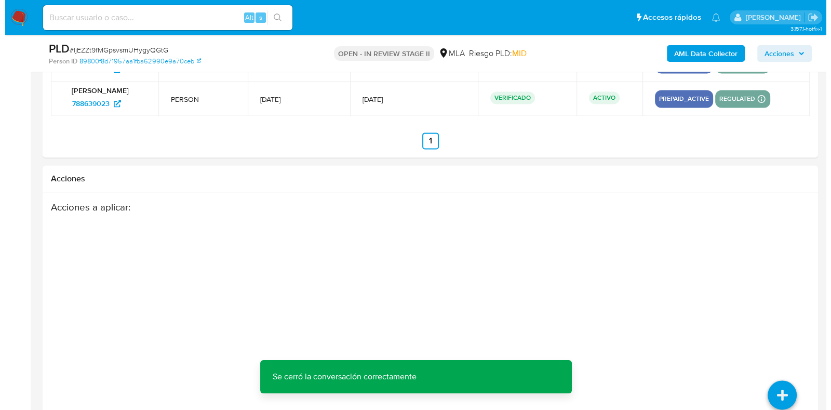
scroll to position [1859, 0]
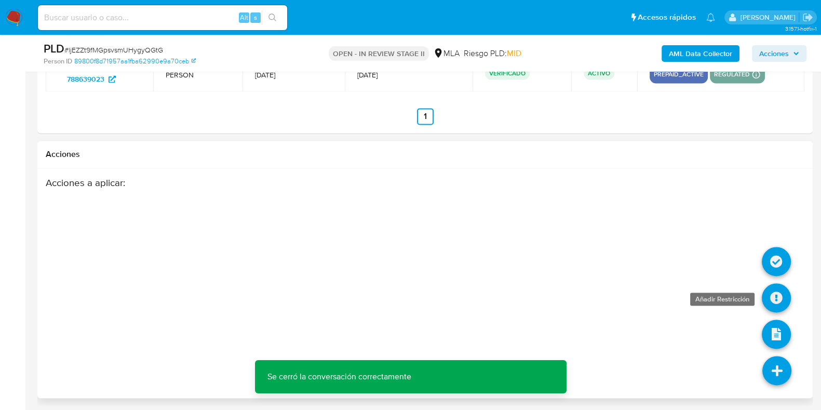
click at [776, 295] on icon at bounding box center [776, 297] width 29 height 29
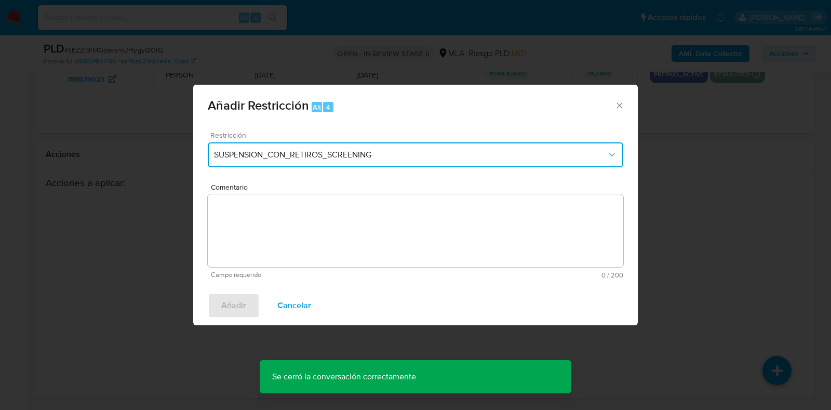
click at [313, 163] on button "SUSPENSION_CON_RETIROS_SCREENING" at bounding box center [416, 154] width 416 height 25
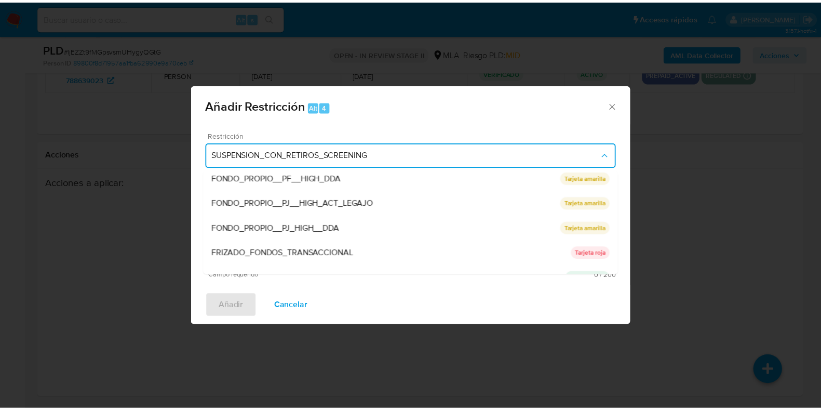
scroll to position [195, 0]
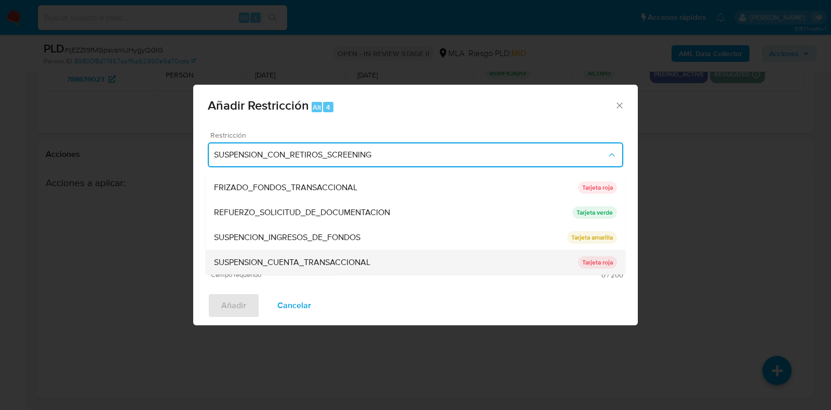
click at [333, 258] on span "SUSPENSION_CUENTA_TRANSACCIONAL" at bounding box center [292, 263] width 156 height 10
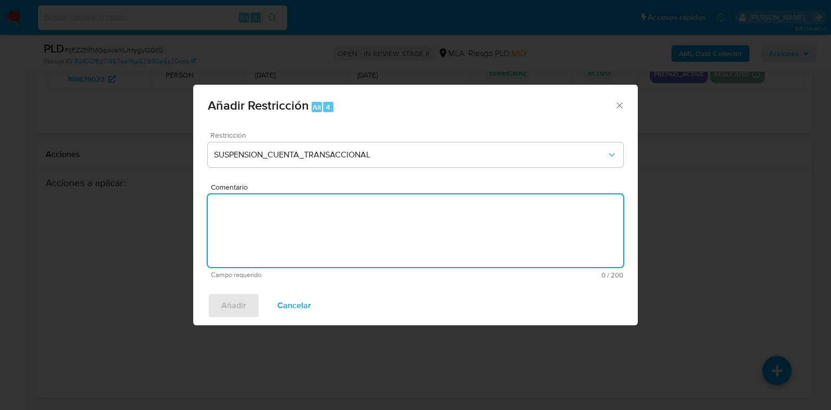
click at [333, 256] on textarea "Comentario" at bounding box center [416, 230] width 416 height 73
type textarea "AML"
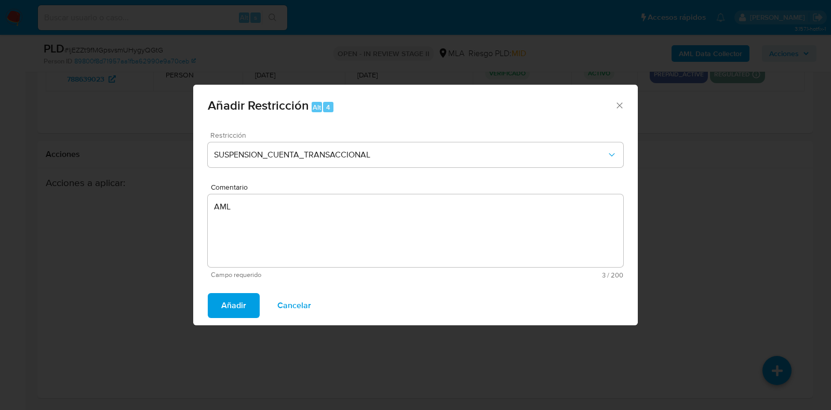
click at [235, 321] on div "Añadir Cancelar" at bounding box center [415, 305] width 445 height 39
click at [233, 305] on span "Añadir" at bounding box center [233, 305] width 25 height 23
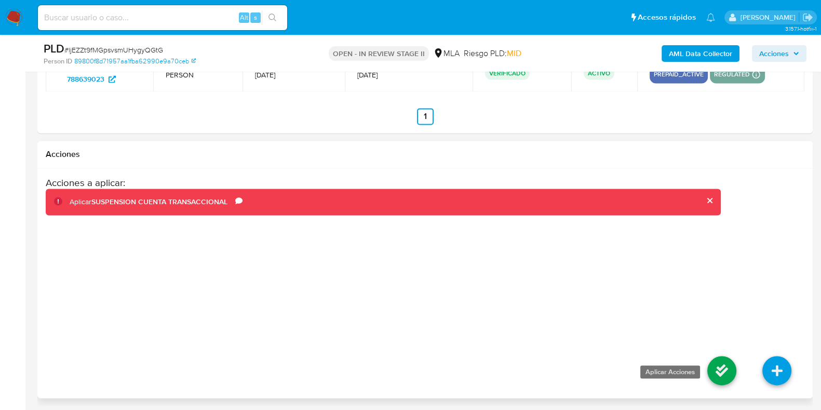
click at [714, 371] on icon at bounding box center [722, 370] width 29 height 29
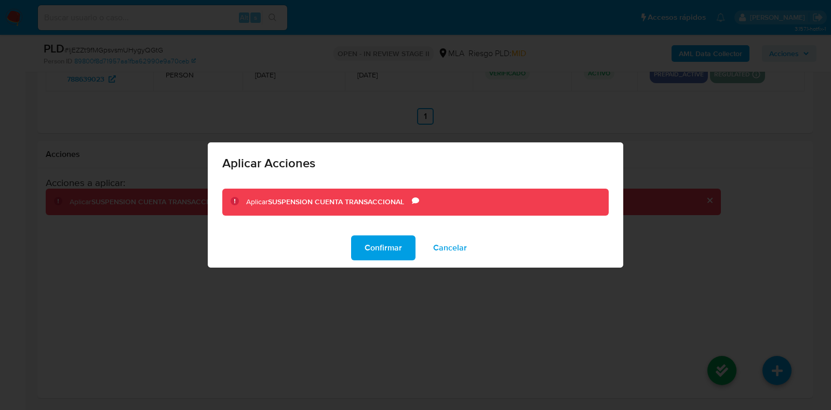
click at [362, 233] on div "Confirmar Cancelar" at bounding box center [416, 247] width 416 height 39
click at [366, 244] on span "Confirmar" at bounding box center [383, 247] width 37 height 23
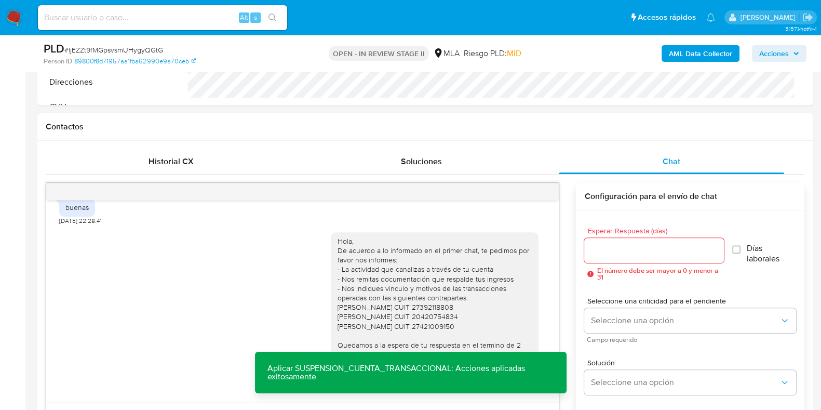
scroll to position [235, 0]
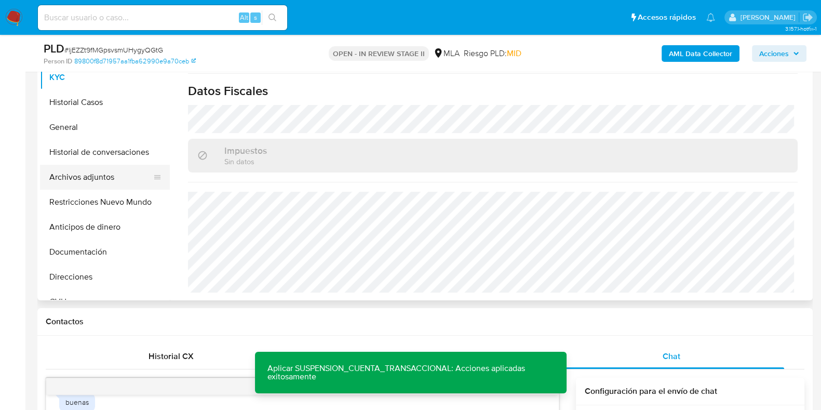
click at [101, 180] on button "Archivos adjuntos" at bounding box center [101, 177] width 122 height 25
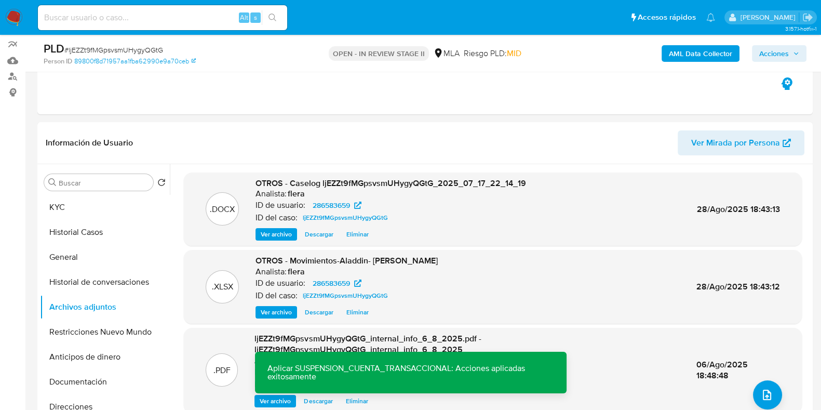
scroll to position [170, 0]
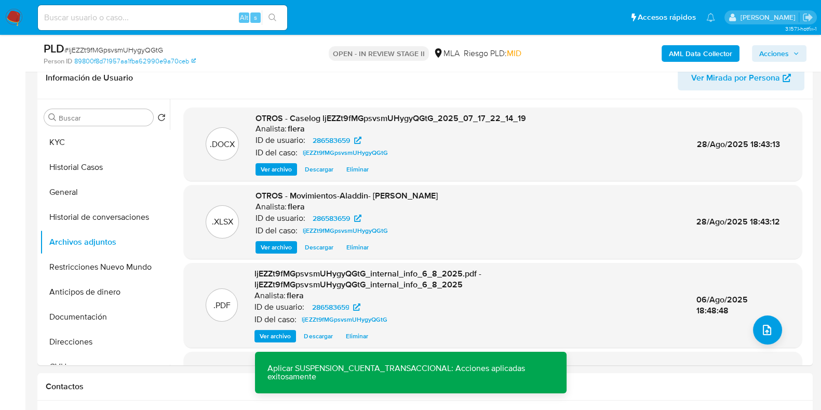
click at [780, 51] on span "Acciones" at bounding box center [775, 53] width 30 height 17
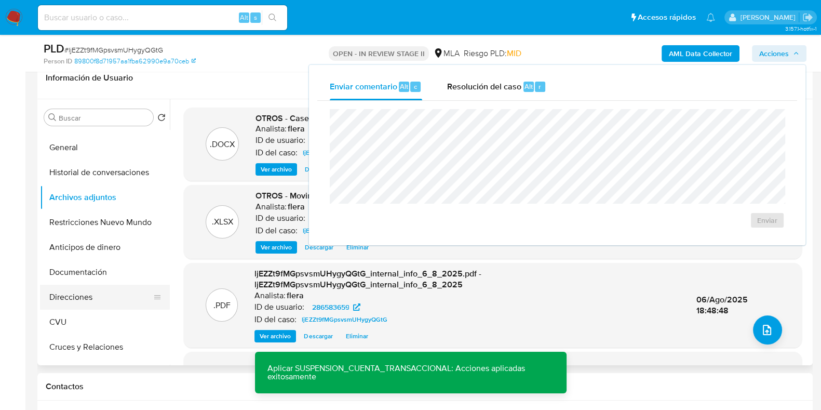
scroll to position [64, 0]
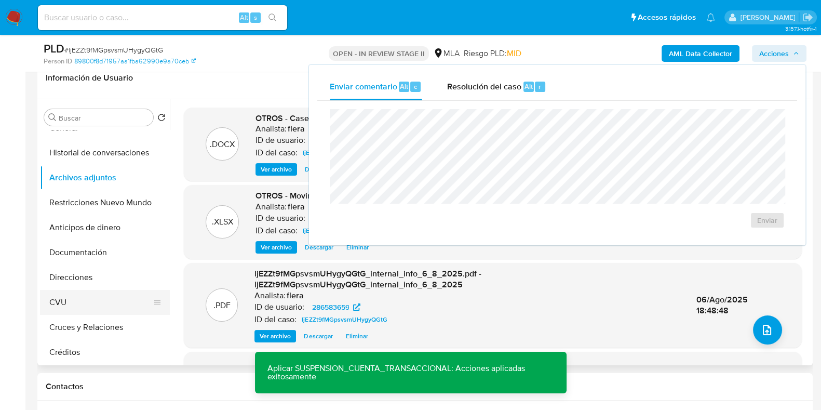
click at [71, 291] on button "CVU" at bounding box center [101, 302] width 122 height 25
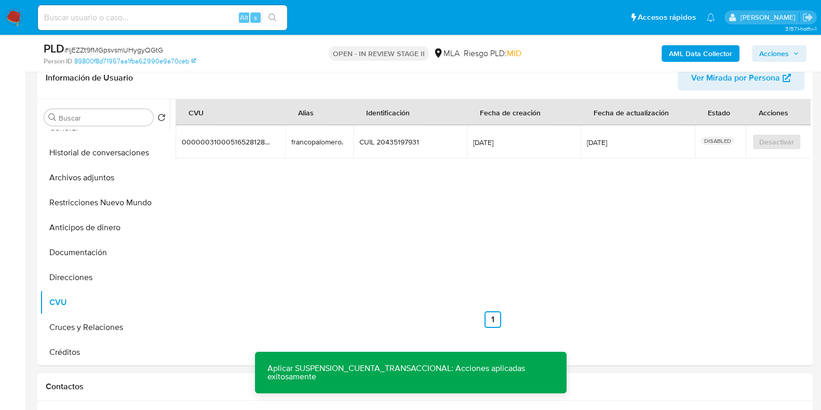
click at [782, 45] on span "Acciones" at bounding box center [775, 53] width 30 height 17
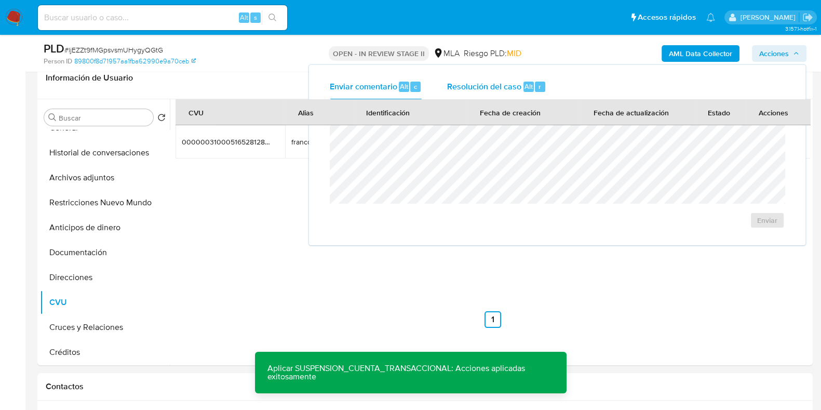
click at [488, 75] on div "Resolución del caso Alt r" at bounding box center [496, 86] width 99 height 27
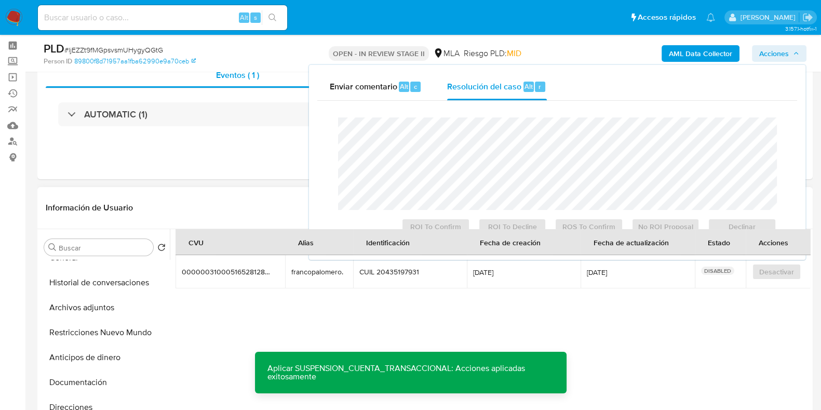
scroll to position [0, 0]
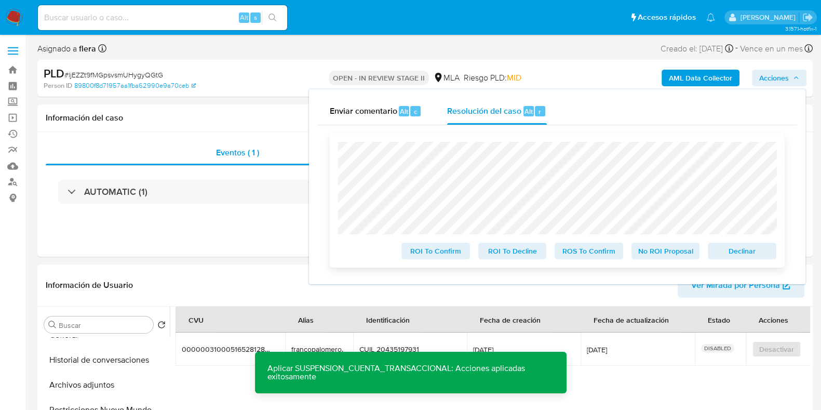
click at [754, 250] on span "Declinar" at bounding box center [742, 251] width 54 height 15
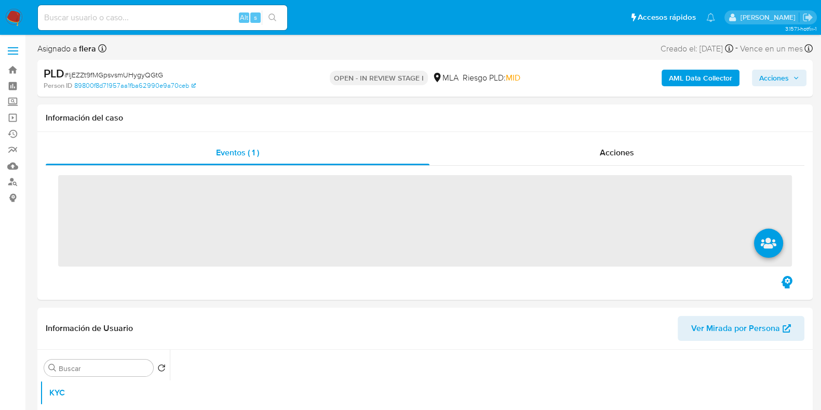
click at [783, 70] on span "Acciones" at bounding box center [775, 78] width 30 height 17
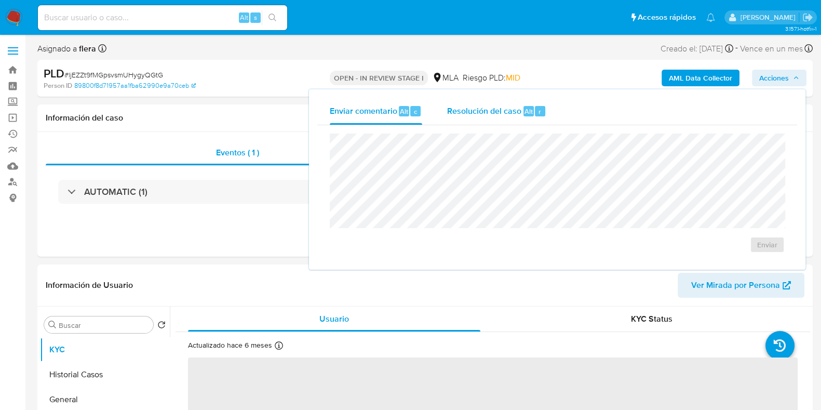
click at [518, 105] on span "Resolución del caso" at bounding box center [484, 111] width 74 height 12
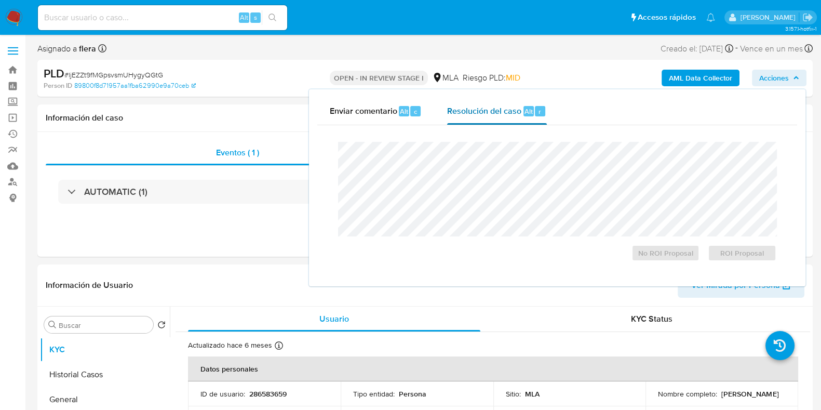
select select "10"
click at [727, 257] on span "ROI Proposal" at bounding box center [742, 253] width 54 height 15
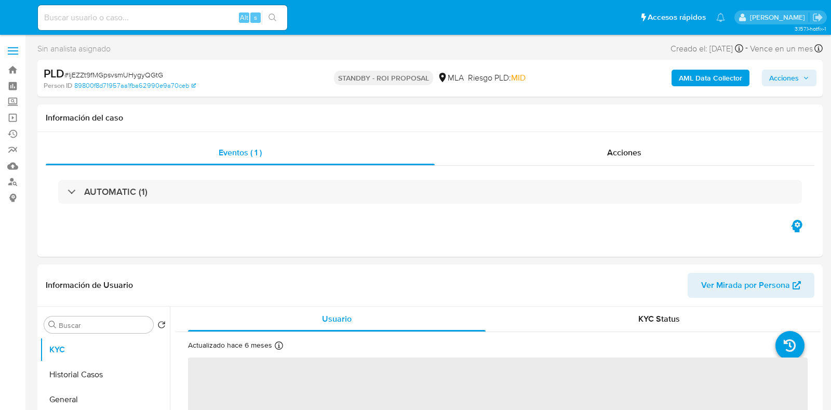
select select "10"
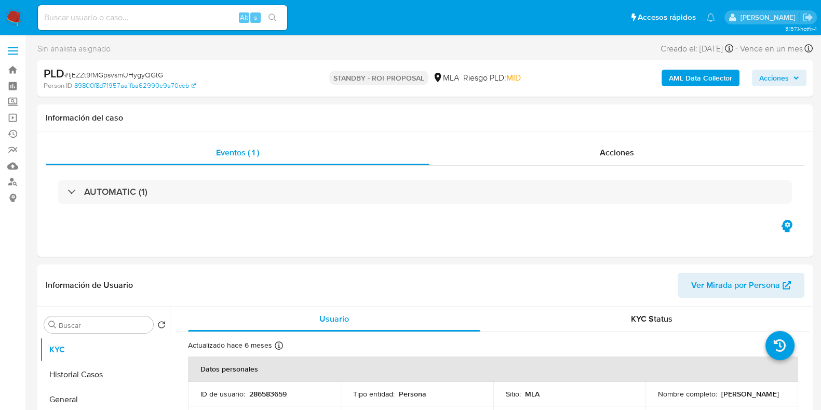
click at [98, 6] on div "Alt s" at bounding box center [162, 17] width 249 height 25
click at [97, 15] on input at bounding box center [162, 18] width 249 height 14
paste input "kllxSSFZsfwdGR1Cyz0SwYJT"
type input "kllxSSFZsfwdGR1Cyz0SwYJT"
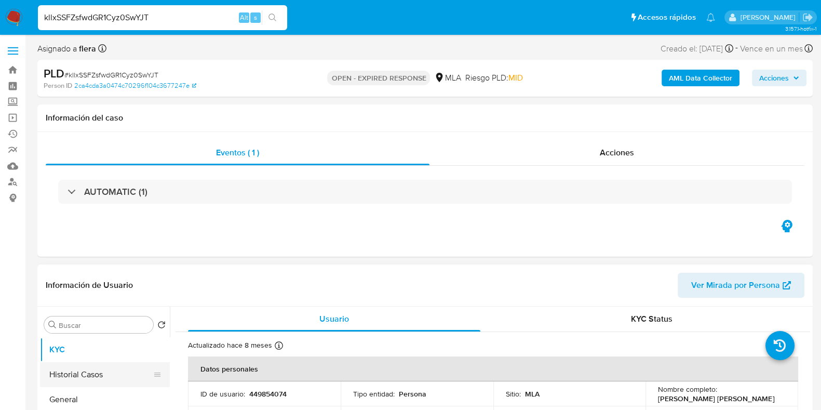
select select "10"
click at [65, 376] on button "Historial Casos" at bounding box center [101, 374] width 122 height 25
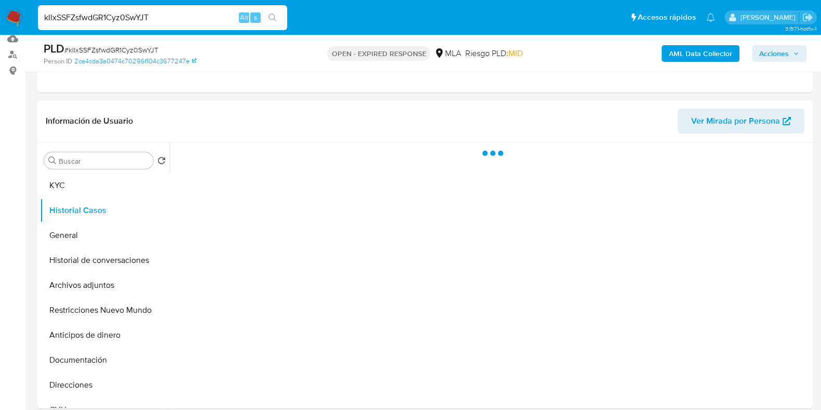
scroll to position [129, 0]
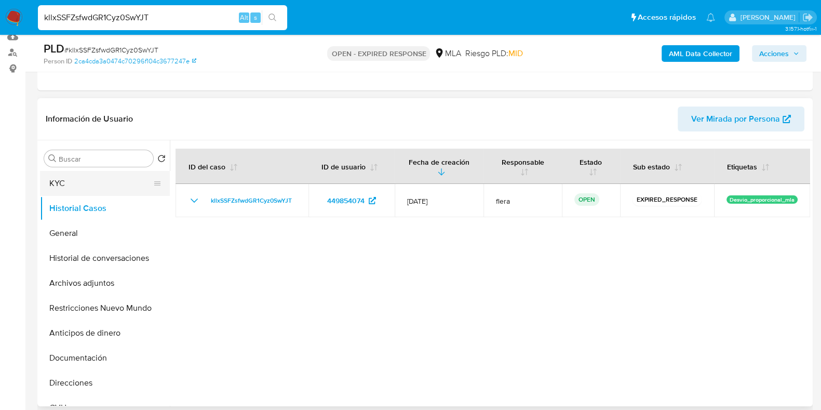
click at [51, 181] on button "KYC" at bounding box center [101, 183] width 122 height 25
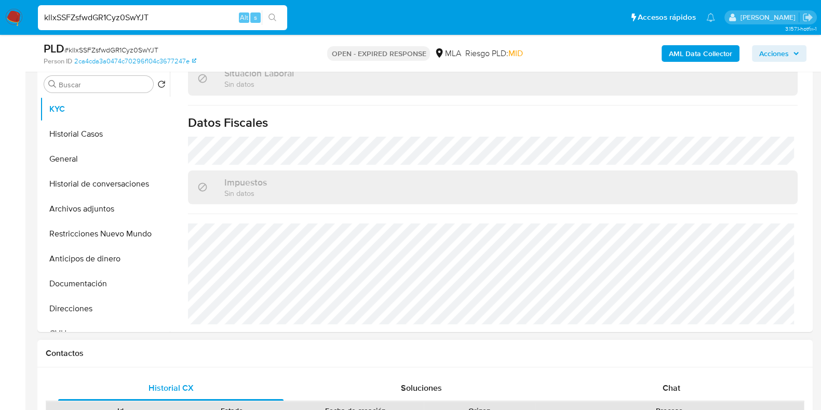
scroll to position [325, 0]
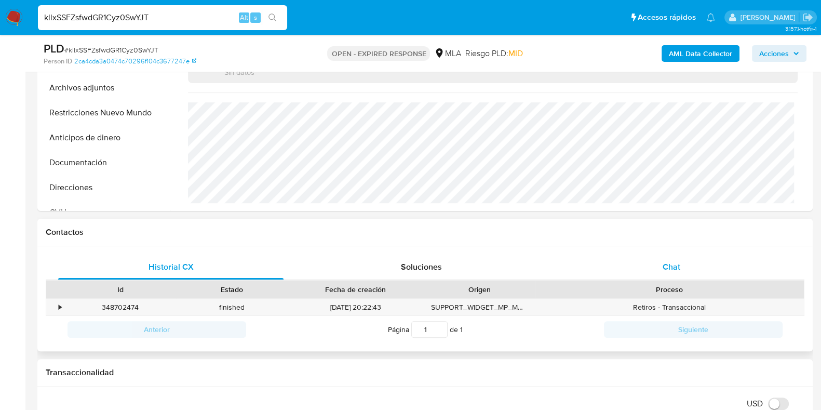
click at [665, 263] on span "Chat" at bounding box center [672, 267] width 18 height 12
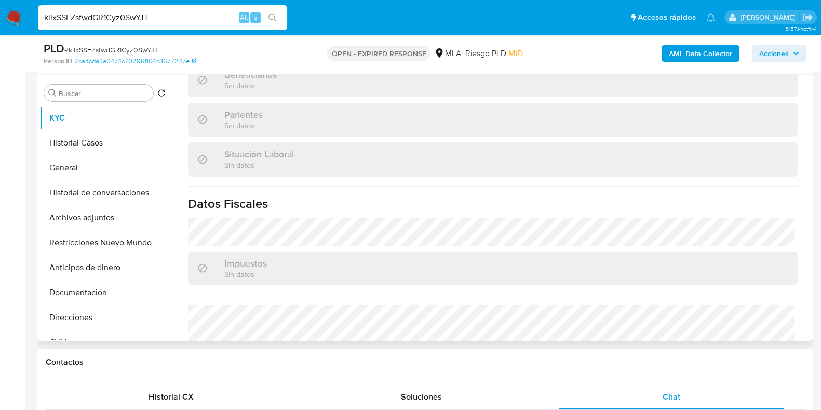
scroll to position [426, 0]
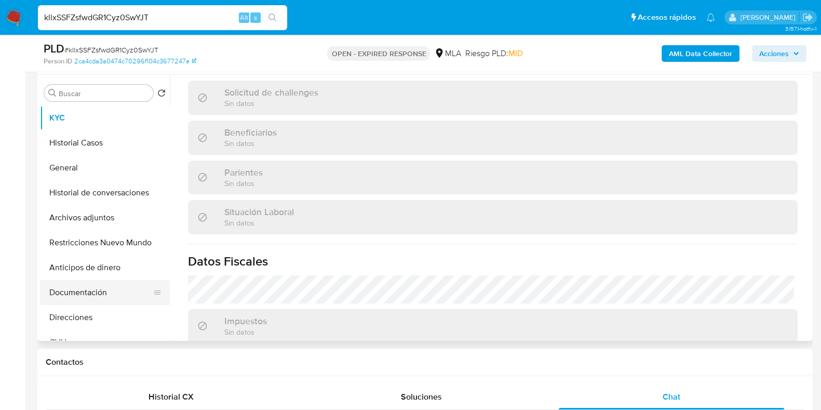
click at [74, 297] on button "Documentación" at bounding box center [101, 292] width 122 height 25
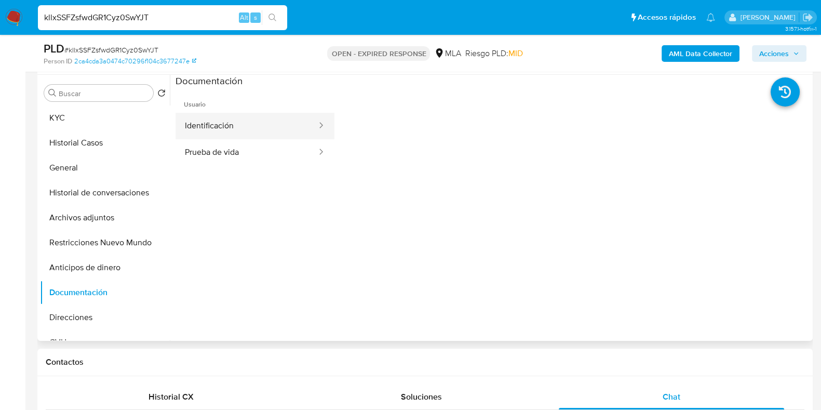
click at [268, 123] on button "Identificación" at bounding box center [247, 126] width 142 height 26
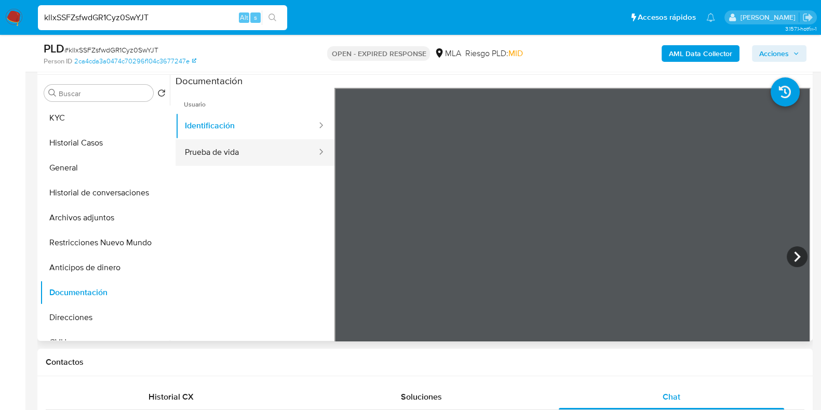
click at [262, 162] on button "Prueba de vida" at bounding box center [247, 152] width 142 height 26
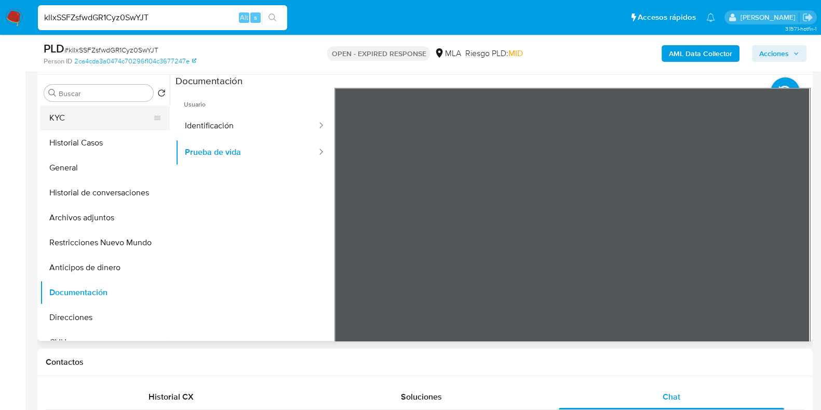
click at [92, 121] on button "KYC" at bounding box center [101, 117] width 122 height 25
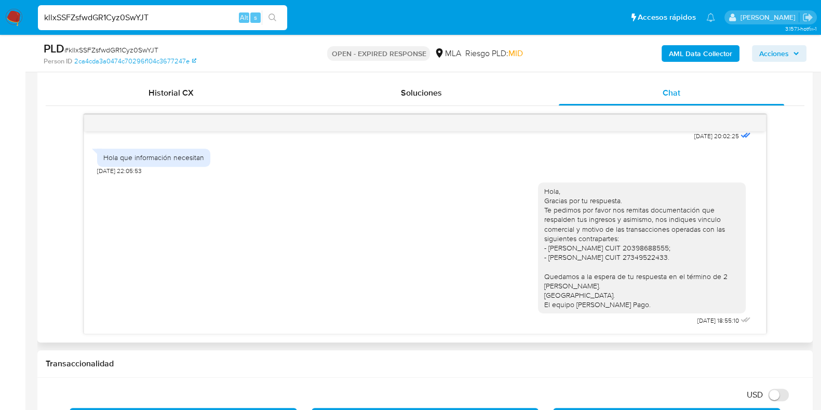
scroll to position [519, 0]
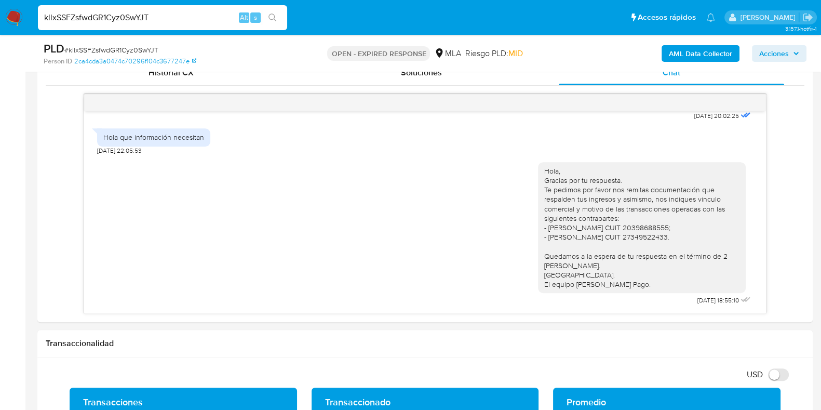
click at [137, 50] on span "# kllxSSFZsfwdGR1Cyz0SwYJT" at bounding box center [111, 50] width 94 height 10
copy span "kllxSSFZsfwdGR1Cyz0SwYJT"
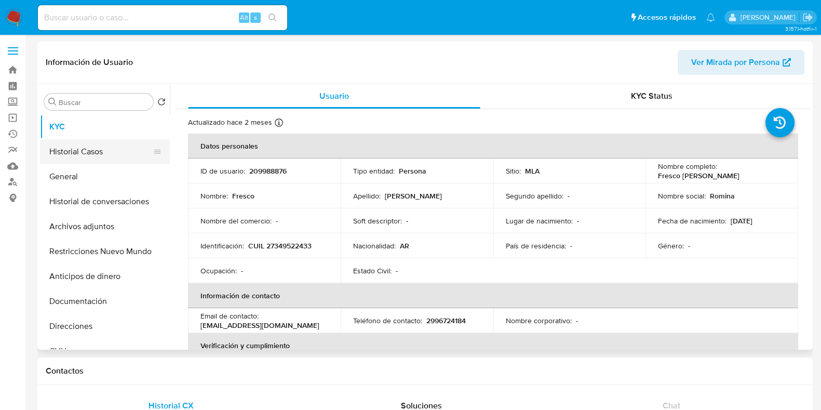
select select "10"
click at [95, 152] on button "Historial Casos" at bounding box center [101, 151] width 122 height 25
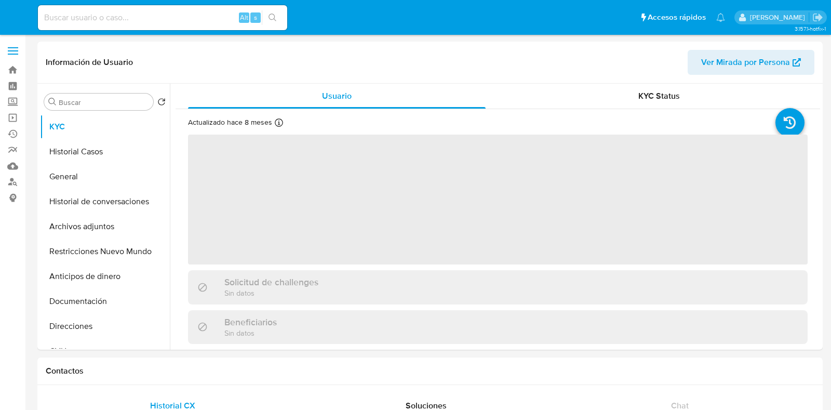
select select "10"
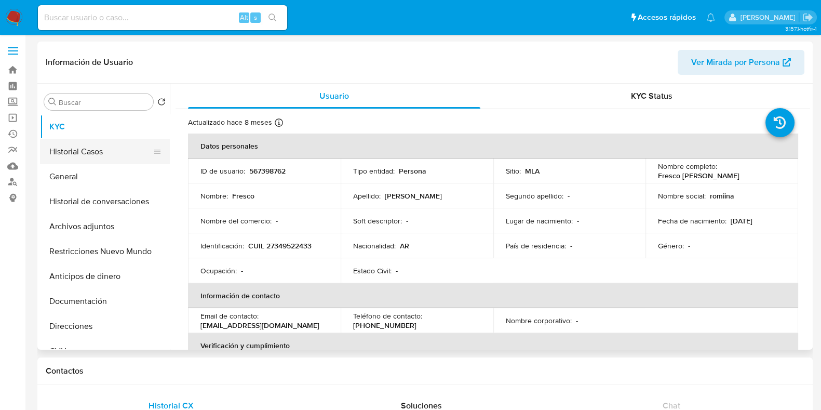
click at [115, 151] on button "Historial Casos" at bounding box center [101, 151] width 122 height 25
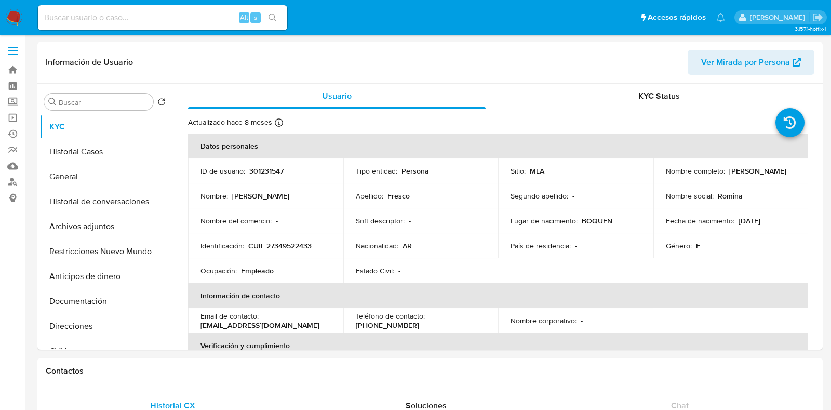
select select "10"
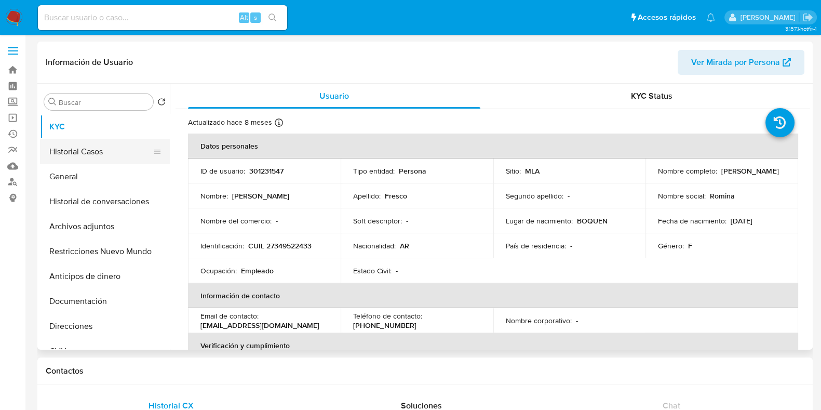
click at [76, 150] on button "Historial Casos" at bounding box center [101, 151] width 122 height 25
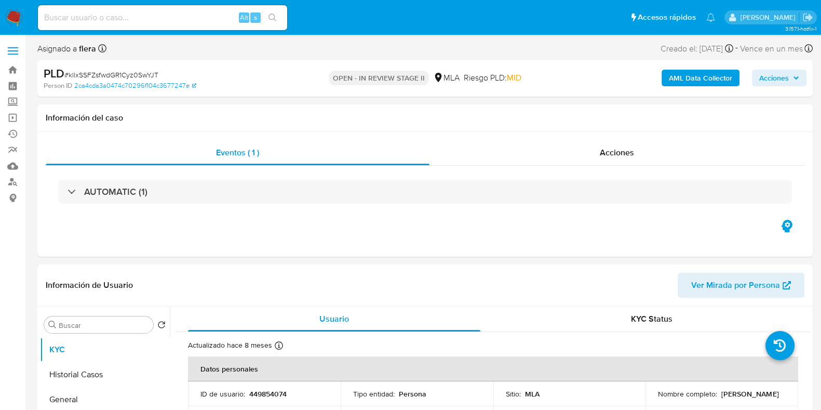
select select "10"
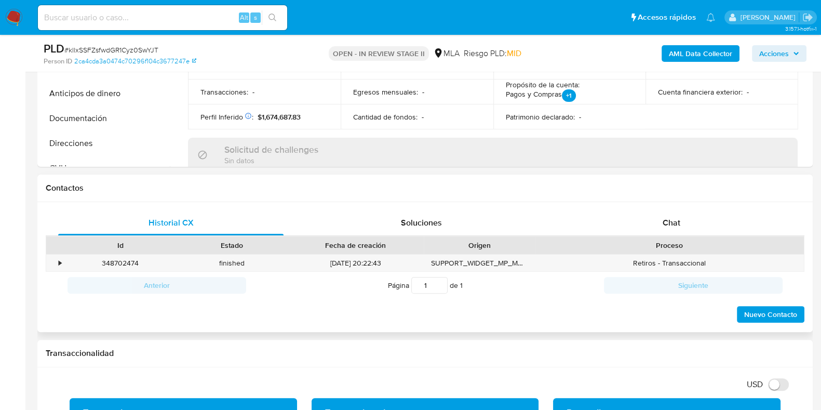
scroll to position [390, 0]
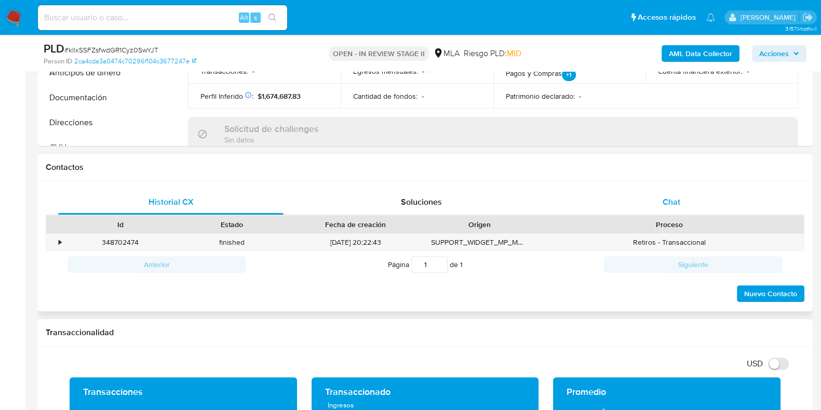
click at [680, 200] on span "Chat" at bounding box center [672, 202] width 18 height 12
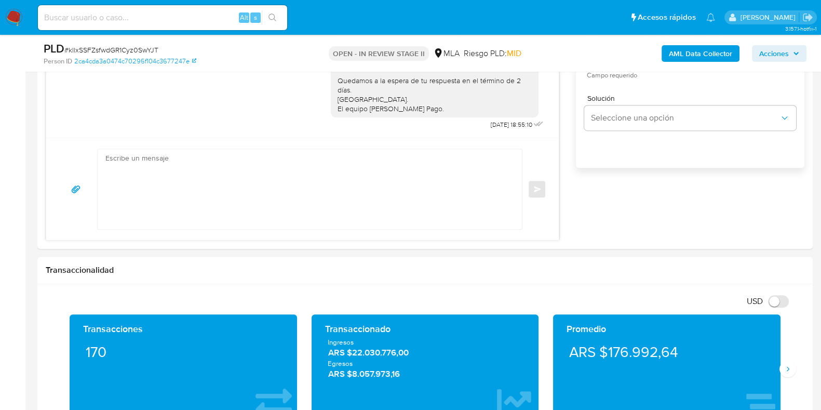
scroll to position [672, 0]
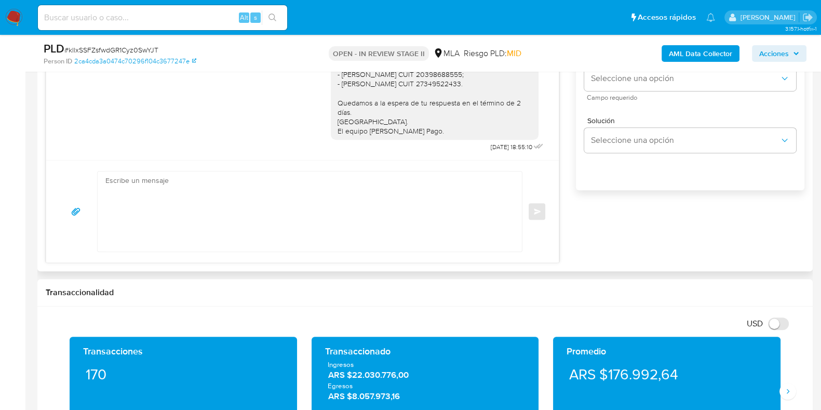
click at [237, 209] on textarea at bounding box center [307, 211] width 404 height 80
paste textarea "Hola, Esperamos que te encuentres muy bien. Te consultamos si tuviste oportunid…"
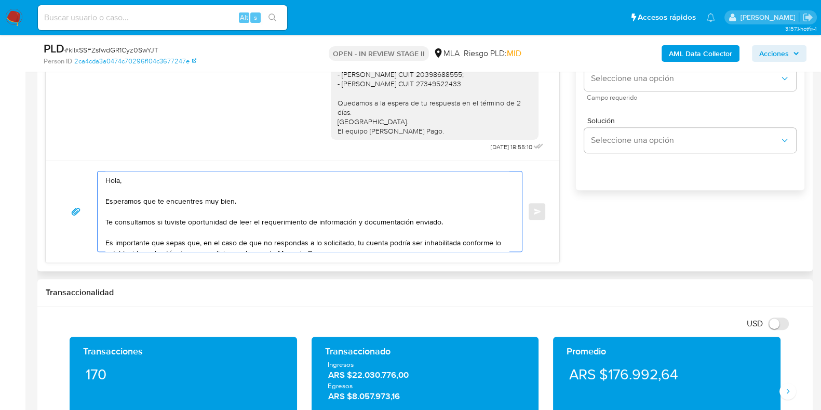
scroll to position [45, 0]
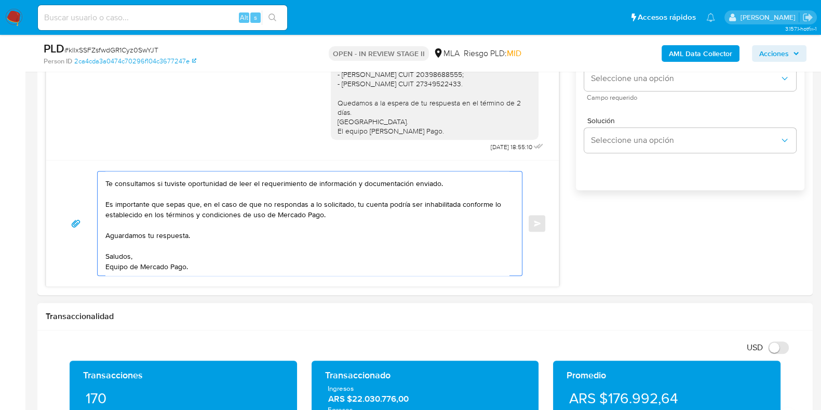
type textarea "Hola, Esperamos que te encuentres muy bien. Te consultamos si tuviste oportunid…"
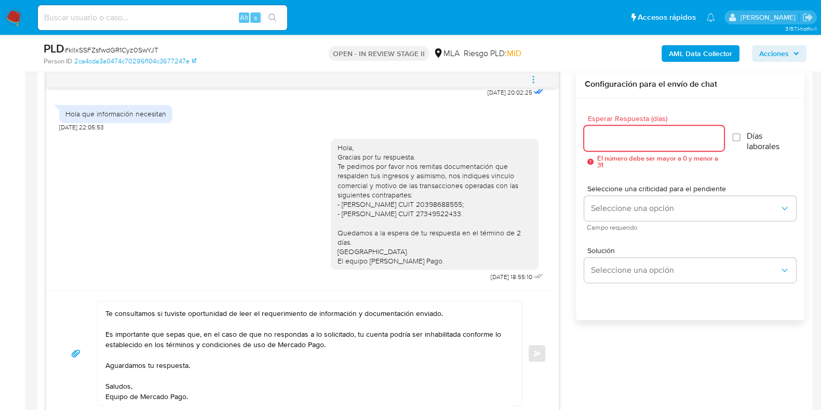
click at [609, 138] on input "Esperar Respuesta (días)" at bounding box center [653, 138] width 139 height 14
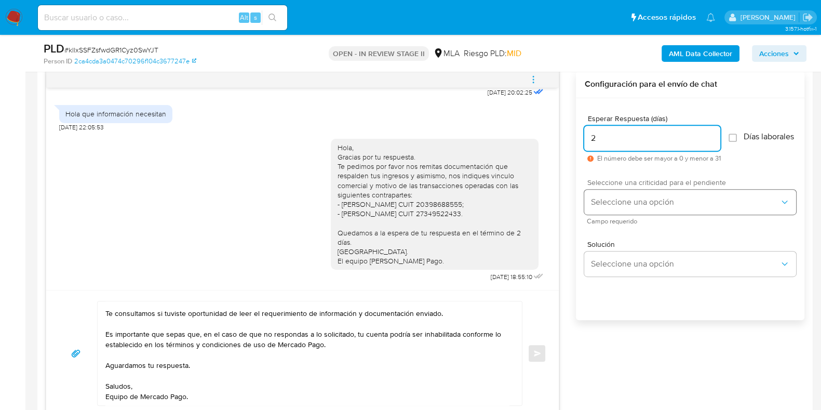
type input "2"
click at [616, 199] on button "Seleccione una opción" at bounding box center [690, 202] width 212 height 25
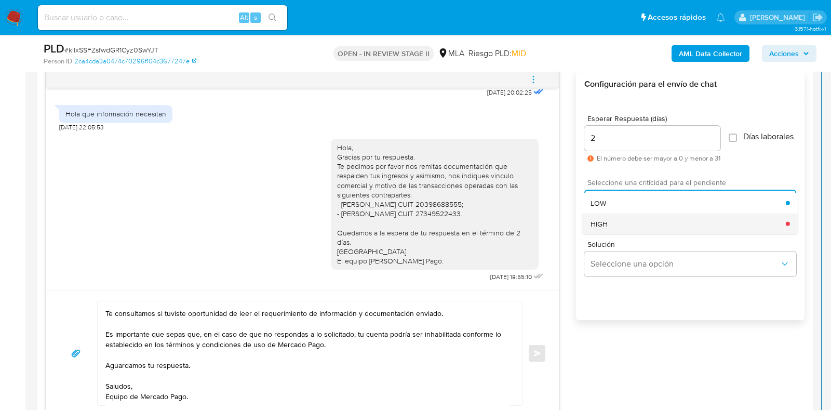
click at [617, 229] on div "HIGH" at bounding box center [688, 223] width 195 height 21
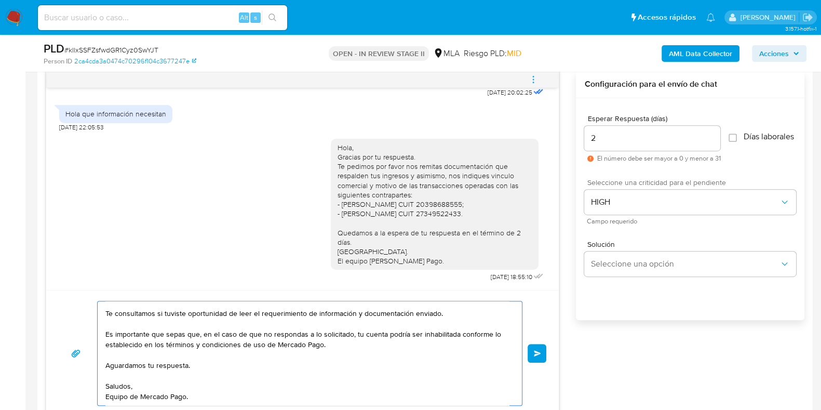
click at [187, 357] on textarea "Hola, Esperamos que te encuentres muy bien. Te consultamos si tuviste oportunid…" at bounding box center [307, 353] width 404 height 104
type textarea "Hola, Esperamos que te encuentres muy bien. Te consultamos si tuviste oportunid…"
click at [535, 352] on span "Enviar" at bounding box center [537, 353] width 7 height 6
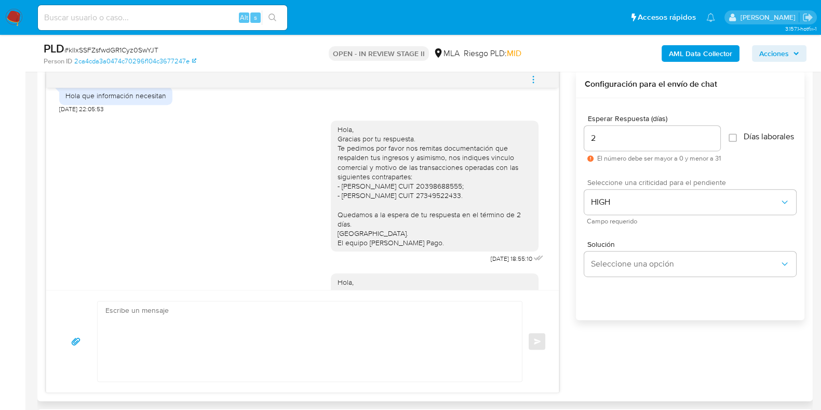
scroll to position [761, 0]
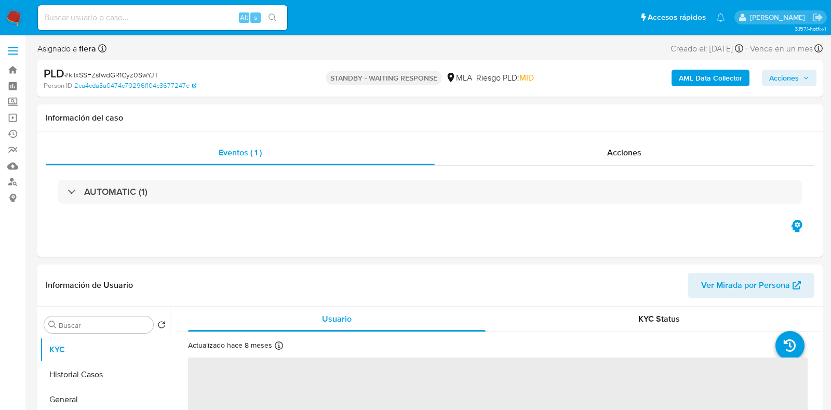
select select "10"
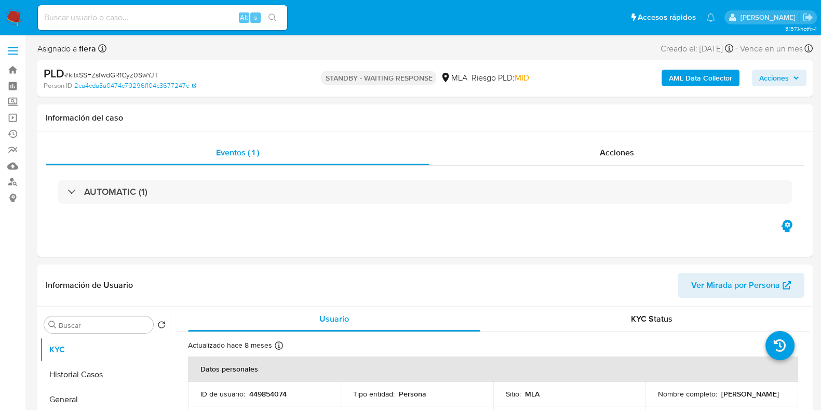
click at [134, 16] on input at bounding box center [162, 18] width 249 height 14
paste input "WQkDsRqfdYUUVkjKoBLEcA2w"
type input "WQkDsRqfdYUUVkjKoBLEcA2w"
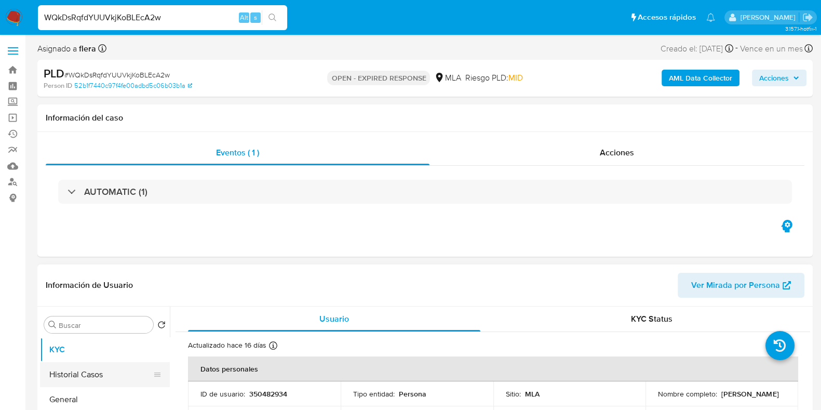
click at [69, 381] on button "Historial Casos" at bounding box center [101, 374] width 122 height 25
select select "10"
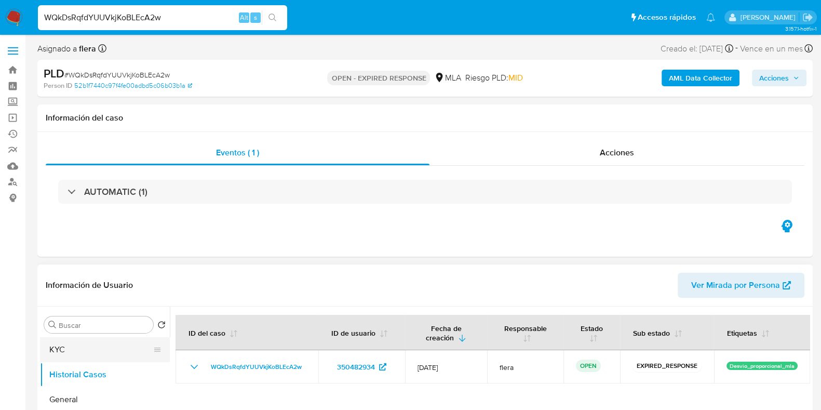
click at [67, 349] on button "KYC" at bounding box center [101, 349] width 122 height 25
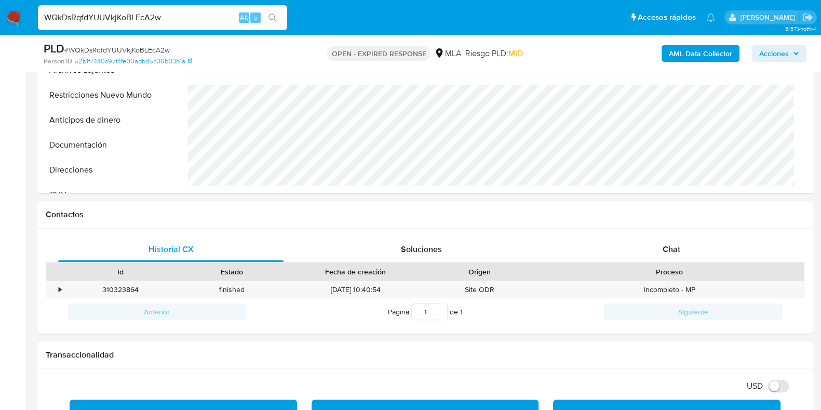
scroll to position [390, 0]
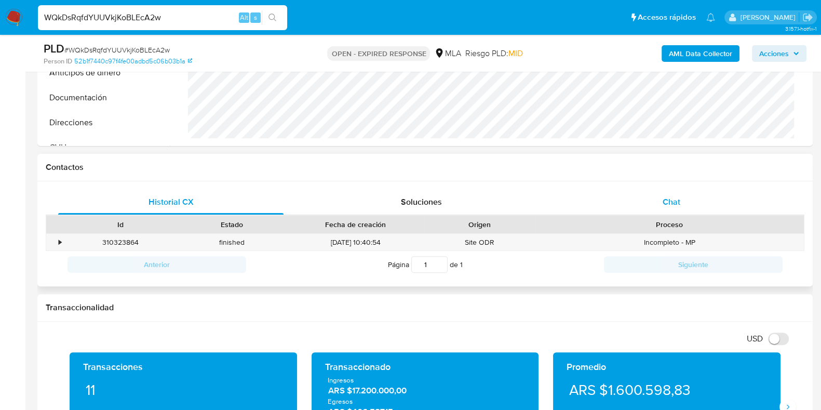
click at [678, 206] on span "Chat" at bounding box center [672, 202] width 18 height 12
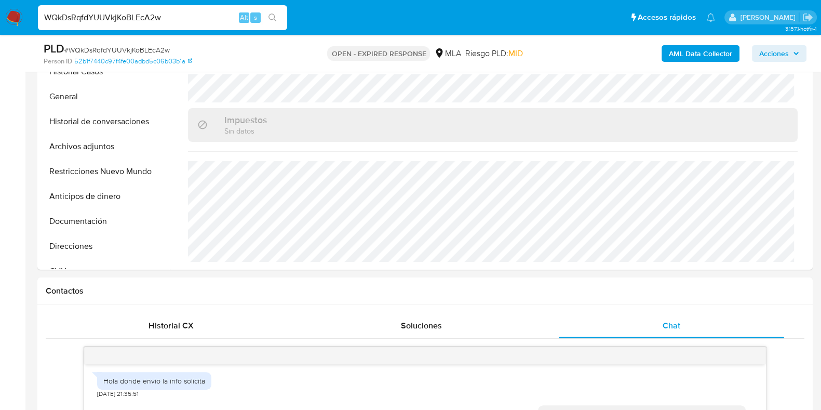
scroll to position [195, 0]
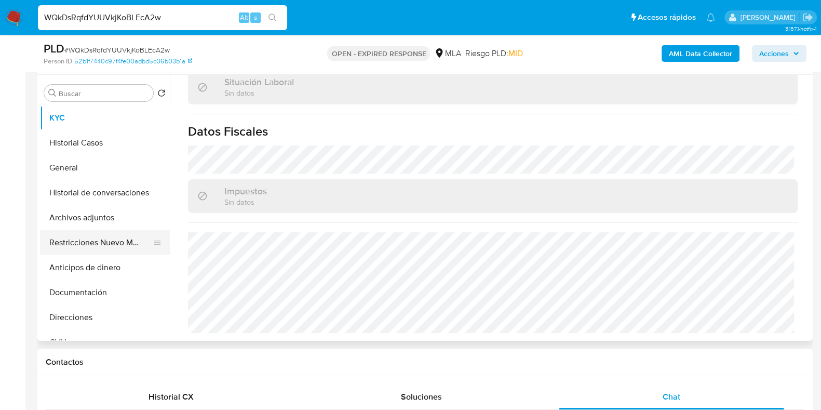
click at [83, 236] on button "Restricciones Nuevo Mundo" at bounding box center [101, 242] width 122 height 25
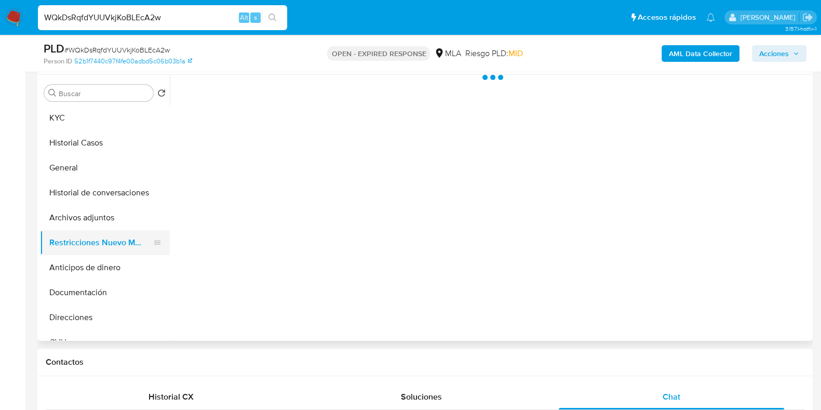
scroll to position [0, 0]
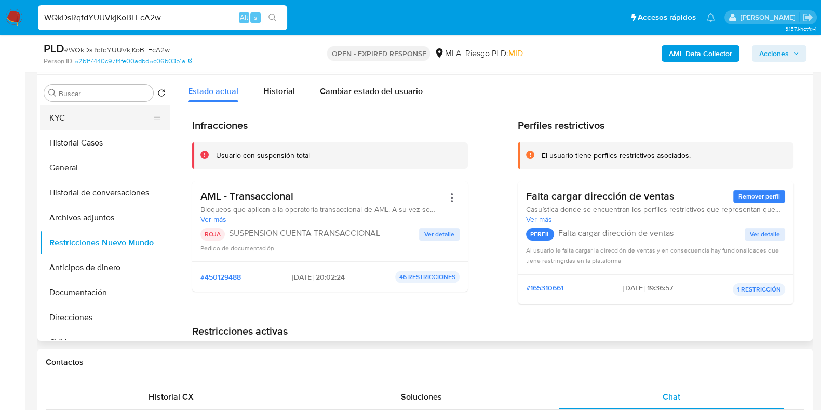
click at [84, 116] on button "KYC" at bounding box center [101, 117] width 122 height 25
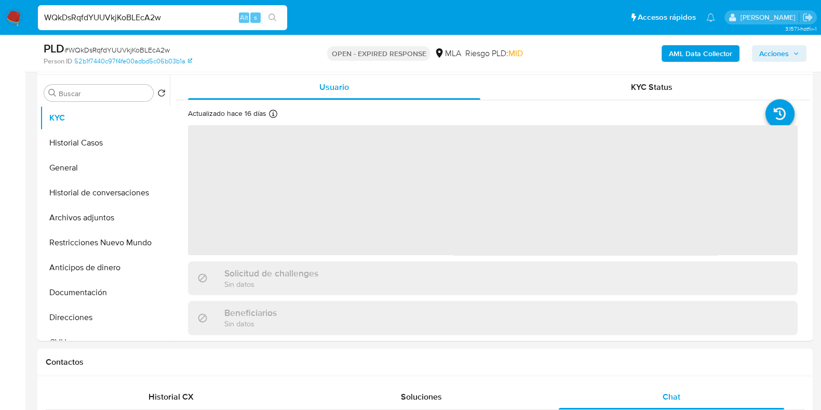
scroll to position [325, 0]
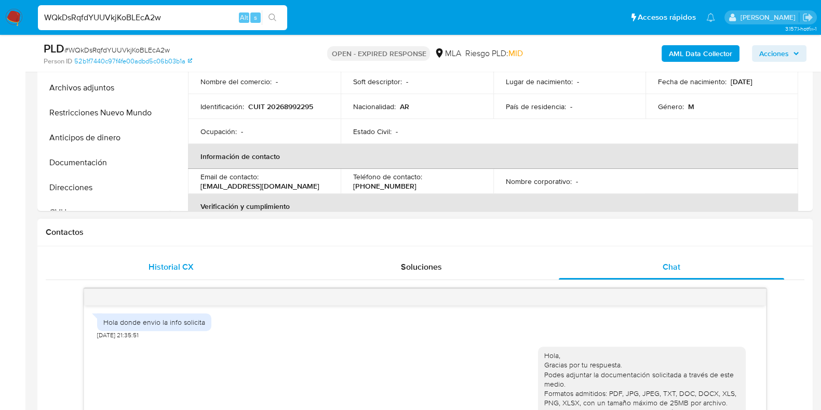
click at [209, 274] on div "Historial CX" at bounding box center [170, 267] width 225 height 25
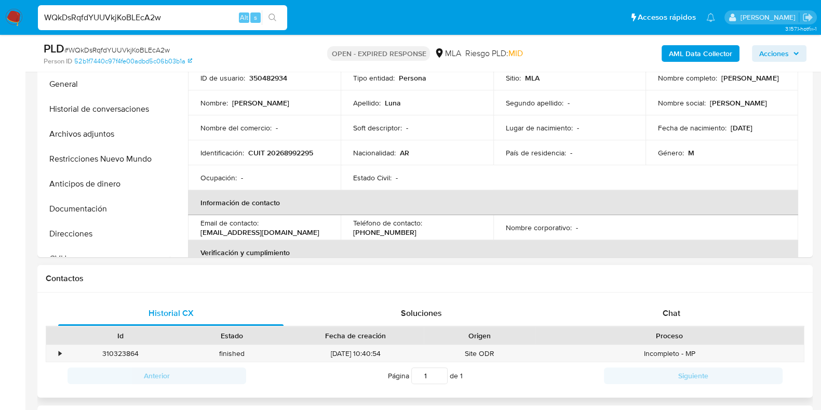
scroll to position [259, 0]
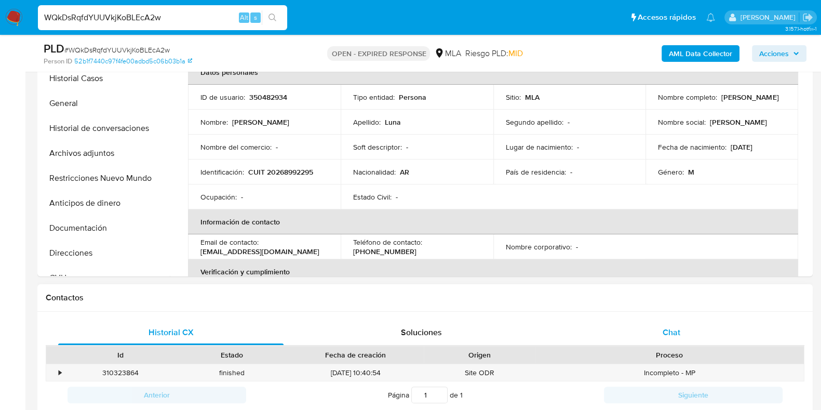
click at [687, 327] on div "Chat" at bounding box center [671, 332] width 225 height 25
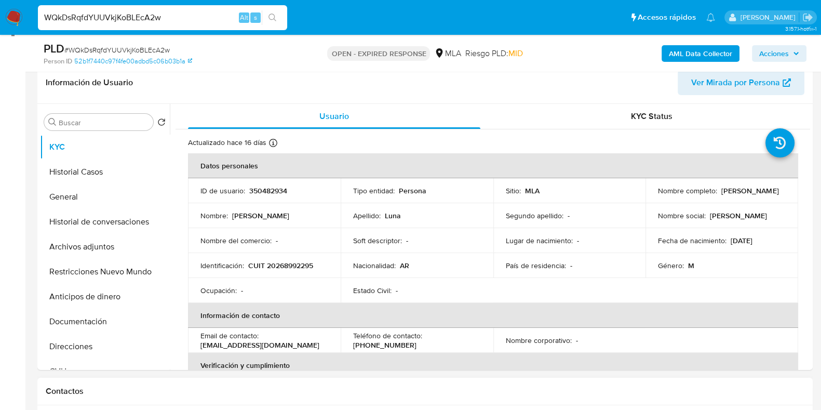
scroll to position [129, 0]
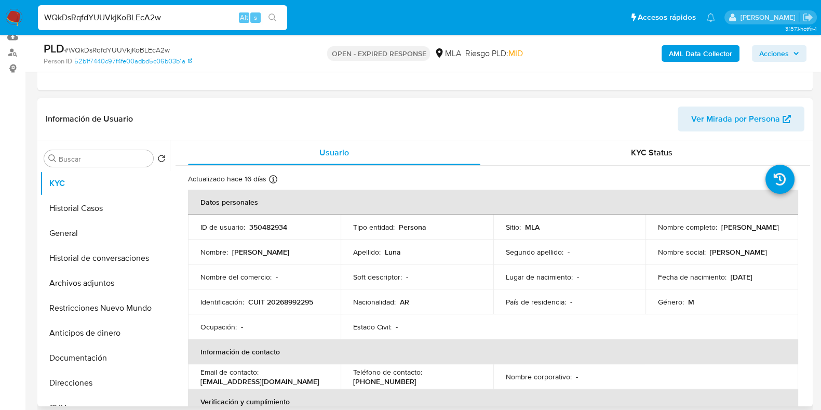
drag, startPoint x: 726, startPoint y: 229, endPoint x: 652, endPoint y: 232, distance: 73.8
click at [652, 232] on td "Nombre completo : [PERSON_NAME]" at bounding box center [722, 227] width 153 height 25
copy p "[PERSON_NAME] [PERSON_NAME]"
click at [83, 352] on button "Documentación" at bounding box center [101, 357] width 122 height 25
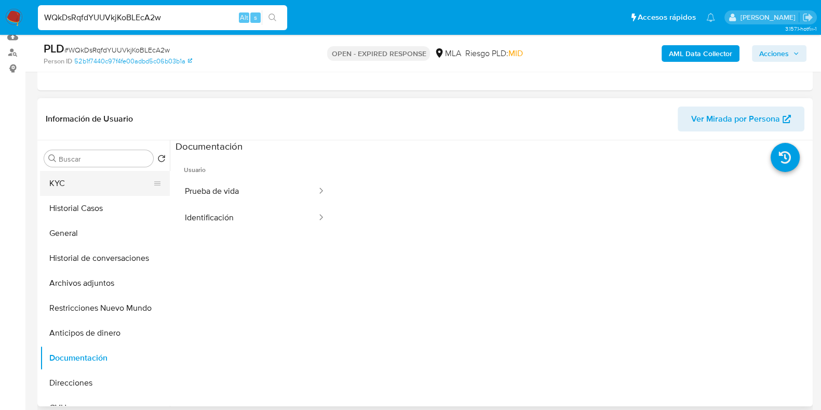
click at [108, 182] on button "KYC" at bounding box center [101, 183] width 122 height 25
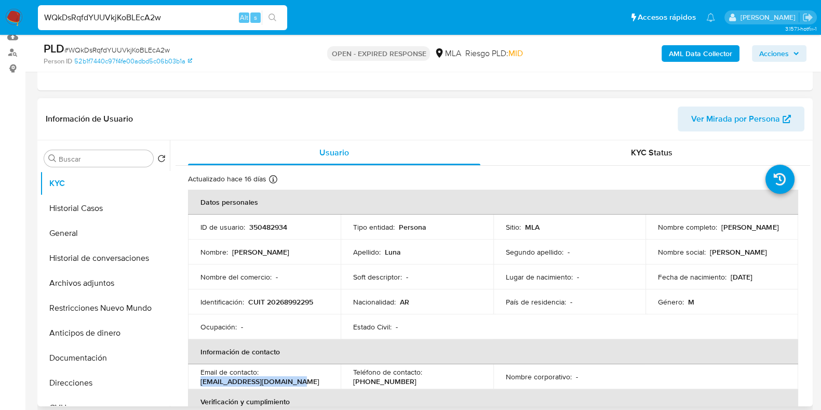
drag, startPoint x: 289, startPoint y: 381, endPoint x: 198, endPoint y: 383, distance: 91.4
click at [198, 383] on td "Email de contacto : ing.gabrielluna@gmail.com" at bounding box center [264, 376] width 153 height 25
copy p "ing.gabrielluna@gmail.com"
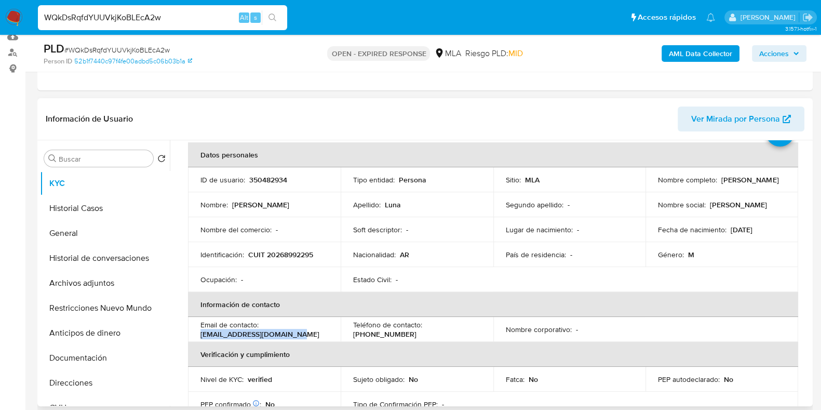
scroll to position [36, 0]
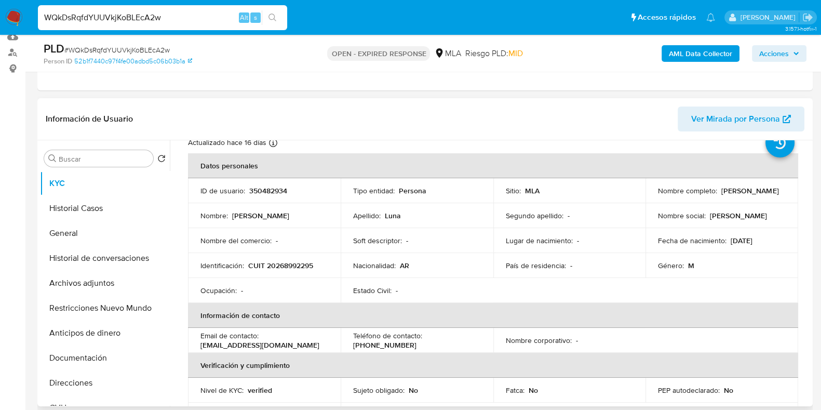
click at [308, 262] on p "CUIT 20268992295" at bounding box center [280, 265] width 65 height 9
copy p "20268992295"
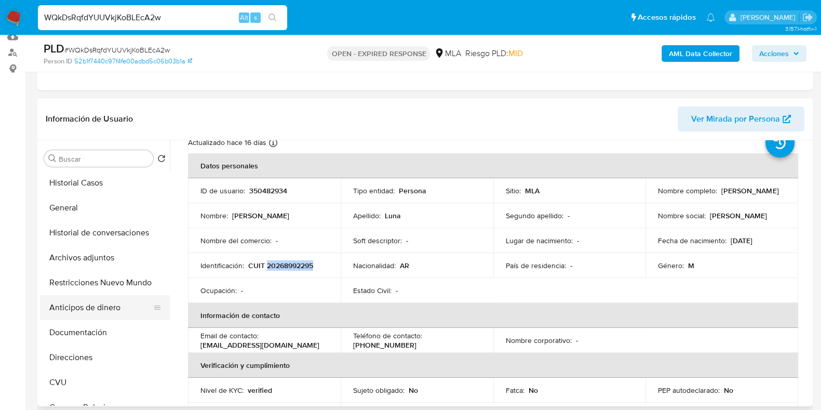
scroll to position [64, 0]
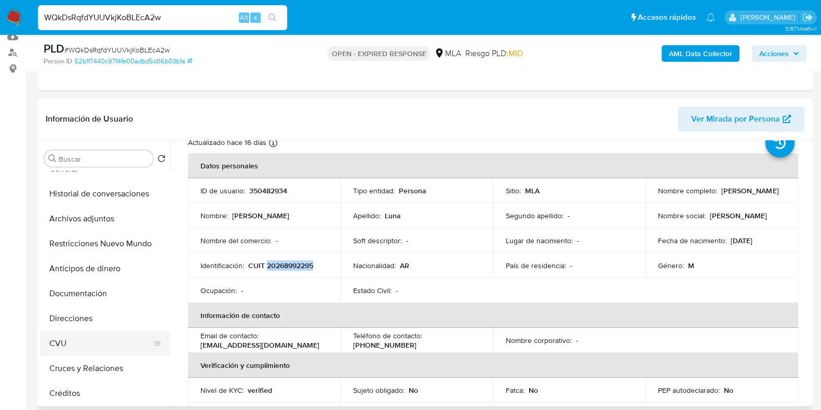
click at [70, 351] on button "CVU" at bounding box center [101, 343] width 122 height 25
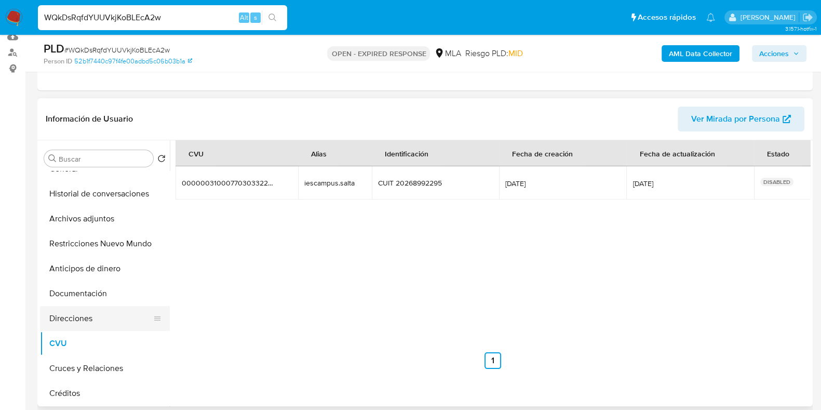
scroll to position [0, 0]
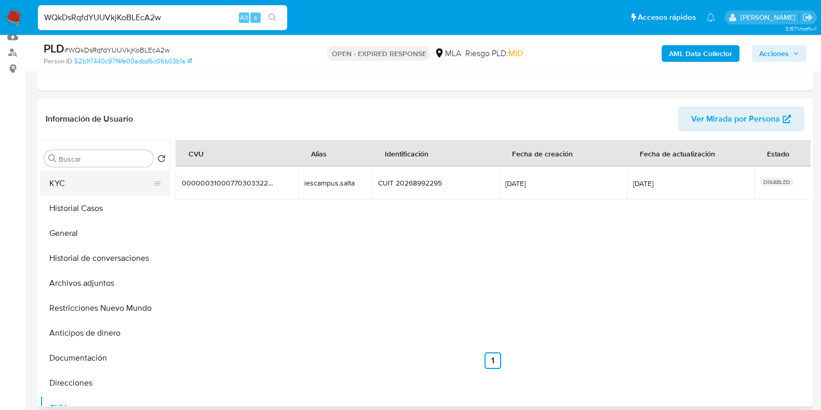
click at [55, 189] on button "KYC" at bounding box center [101, 183] width 122 height 25
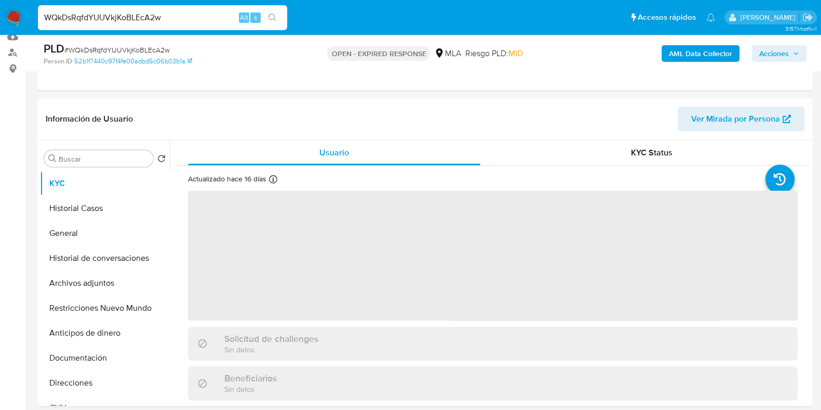
click at [117, 47] on span "# WQkDsRqfdYUUVkjKoBLEcA2w" at bounding box center [116, 50] width 105 height 10
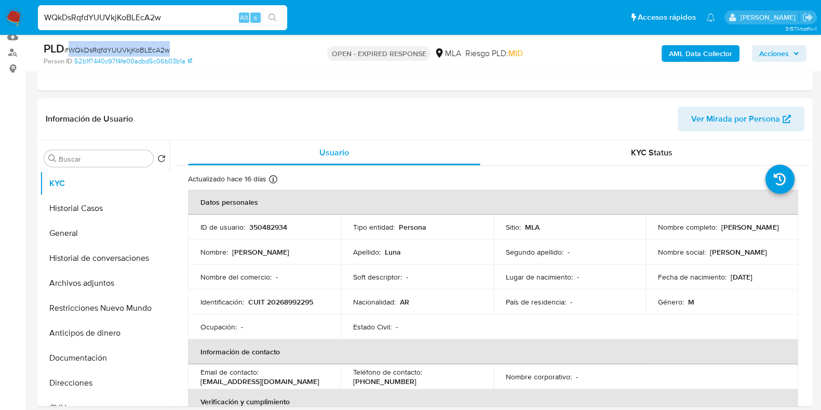
copy span "WQkDsRqfdYUUVkjKoBLEcA2w"
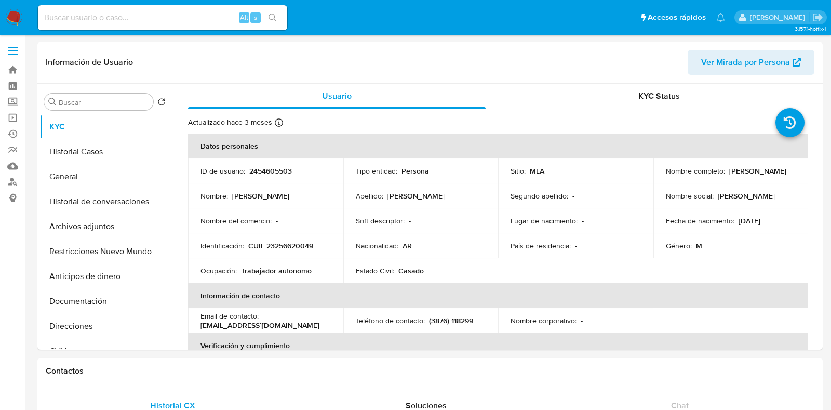
select select "10"
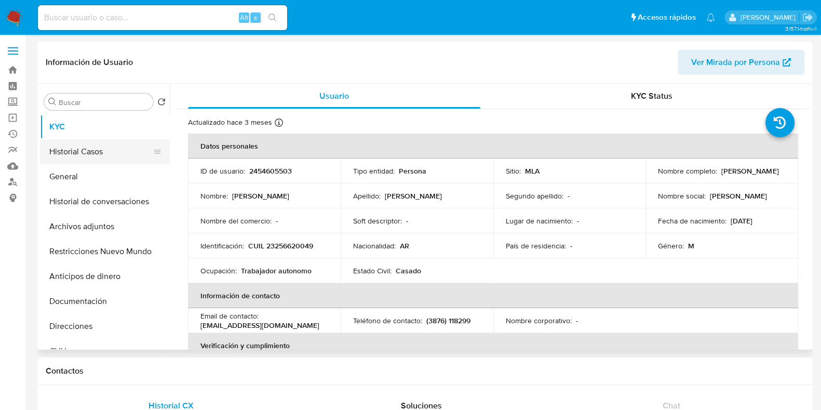
click at [86, 154] on button "Historial Casos" at bounding box center [101, 151] width 122 height 25
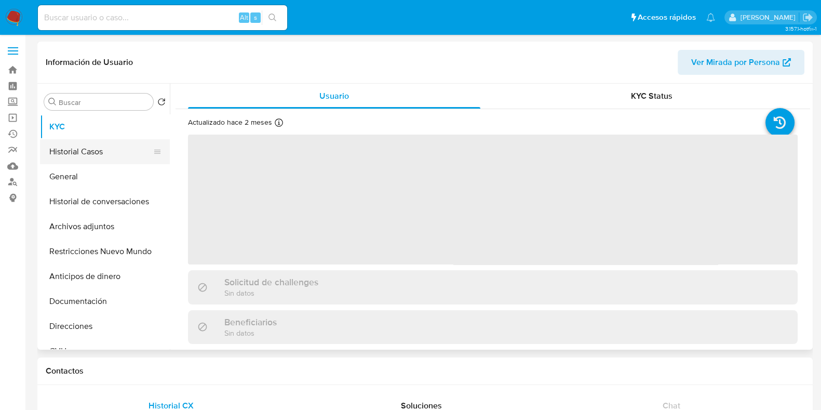
click at [84, 149] on button "Historial Casos" at bounding box center [101, 151] width 122 height 25
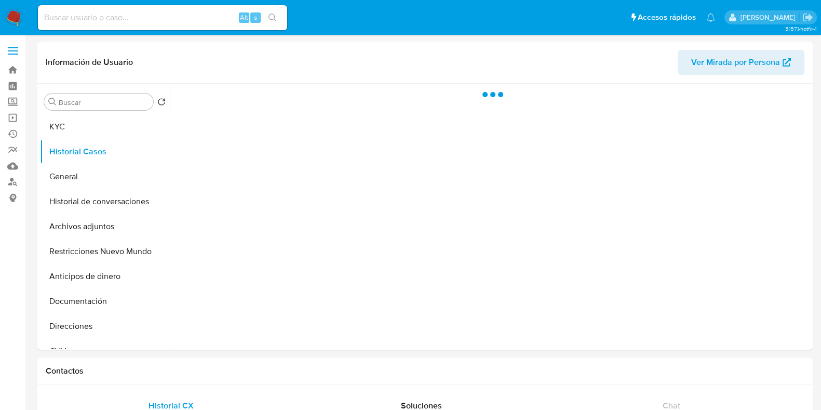
select select "10"
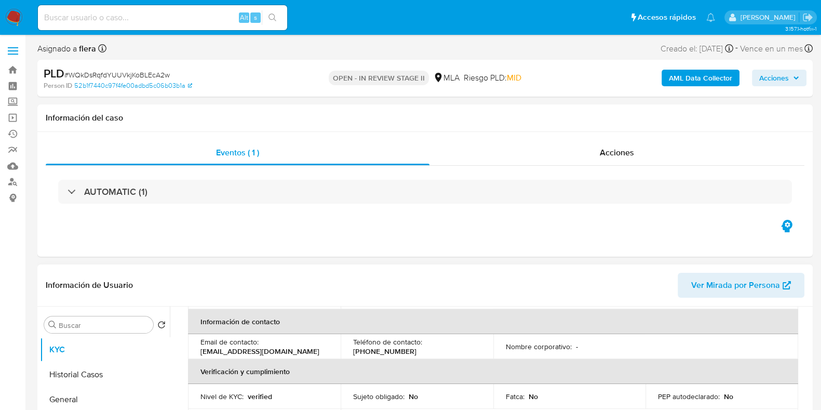
scroll to position [259, 0]
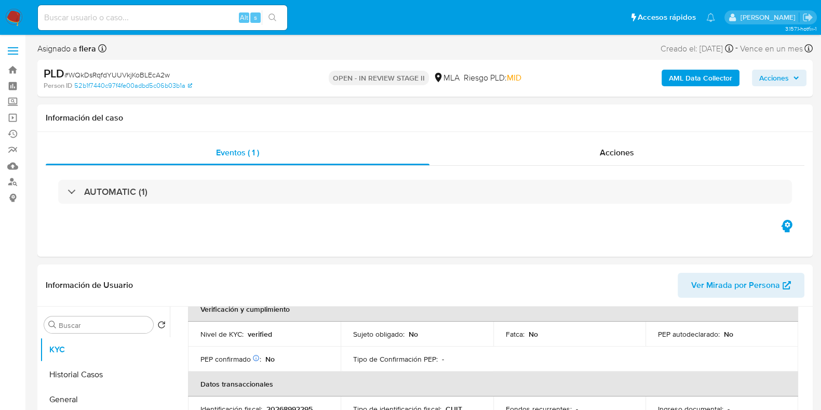
select select "10"
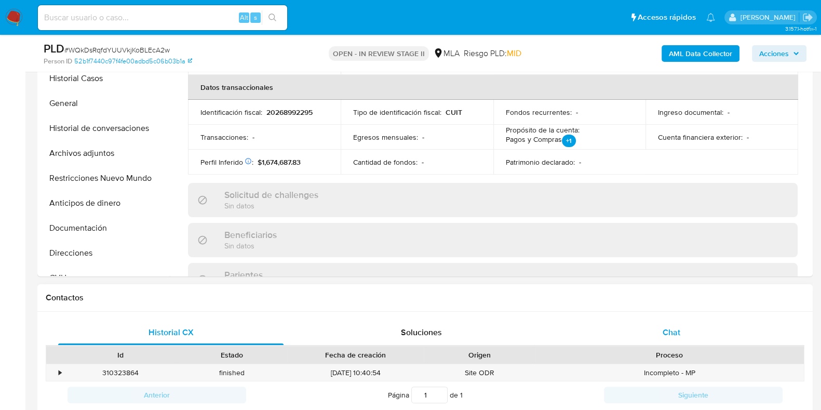
click at [659, 333] on div "Chat" at bounding box center [671, 332] width 225 height 25
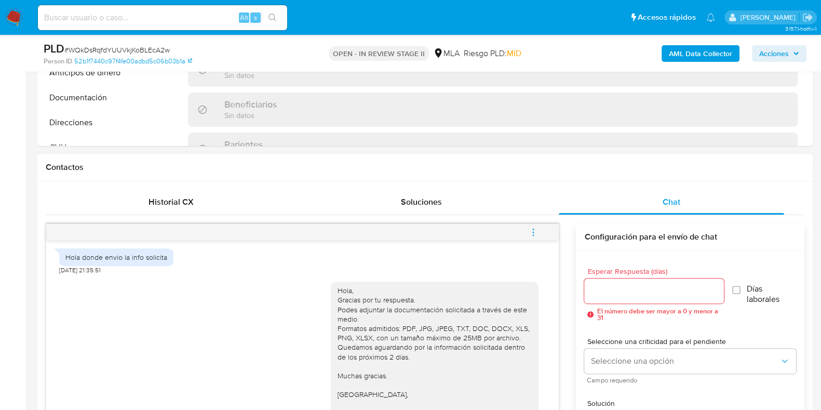
scroll to position [519, 0]
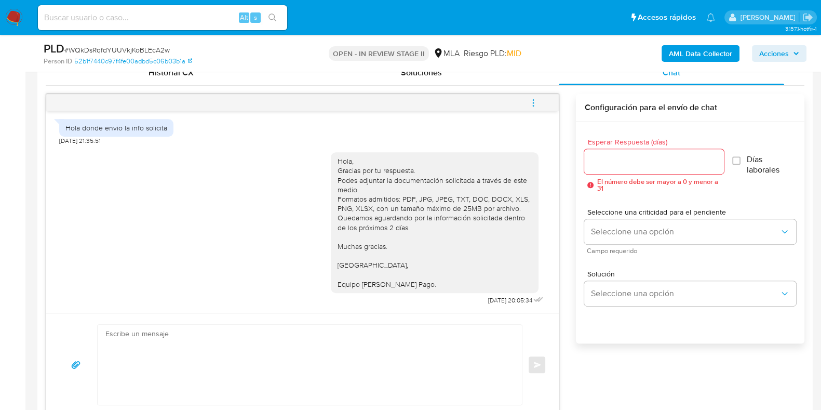
click at [527, 105] on button "menu-action" at bounding box center [533, 102] width 34 height 25
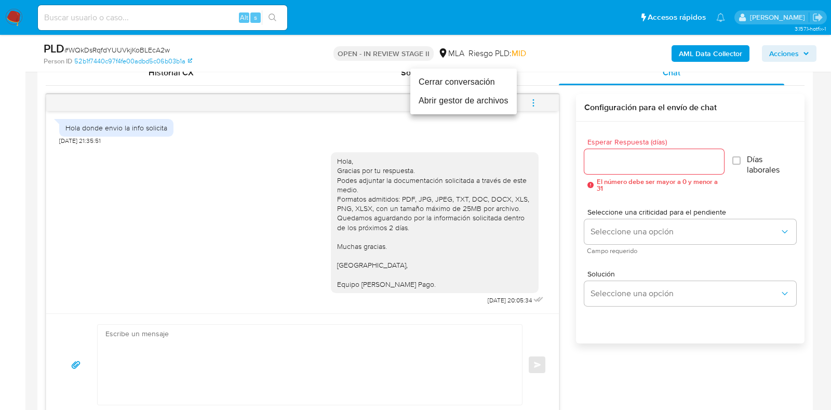
click at [485, 89] on li "Cerrar conversación" at bounding box center [463, 82] width 106 height 19
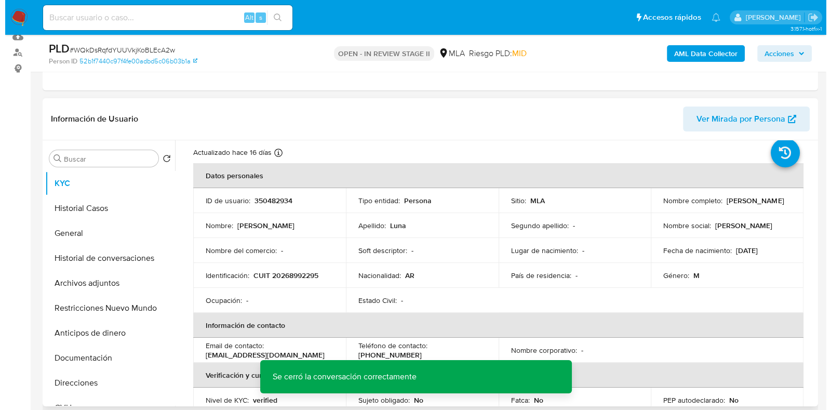
scroll to position [0, 0]
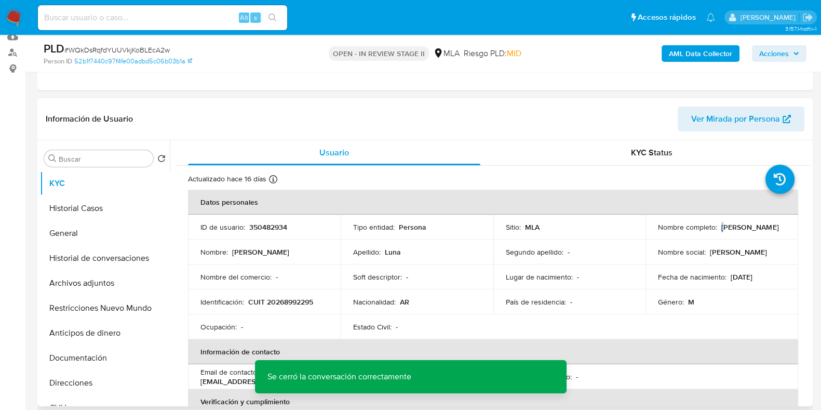
drag, startPoint x: 725, startPoint y: 232, endPoint x: 655, endPoint y: 233, distance: 70.1
click at [655, 233] on td "Nombre completo : [PERSON_NAME]" at bounding box center [722, 227] width 153 height 25
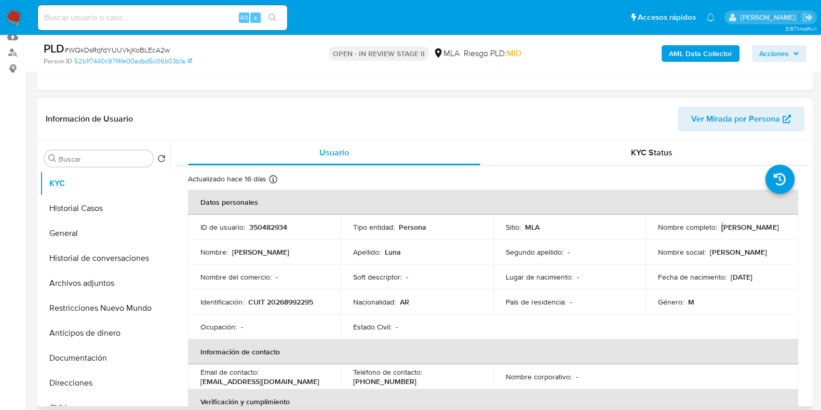
click at [722, 232] on p "[PERSON_NAME]" at bounding box center [750, 226] width 57 height 9
drag, startPoint x: 656, startPoint y: 231, endPoint x: 727, endPoint y: 234, distance: 70.7
click at [727, 232] on div "Nombre completo : [PERSON_NAME]" at bounding box center [722, 226] width 128 height 9
copy p "[PERSON_NAME]"
click at [267, 228] on p "350482934" at bounding box center [268, 226] width 38 height 9
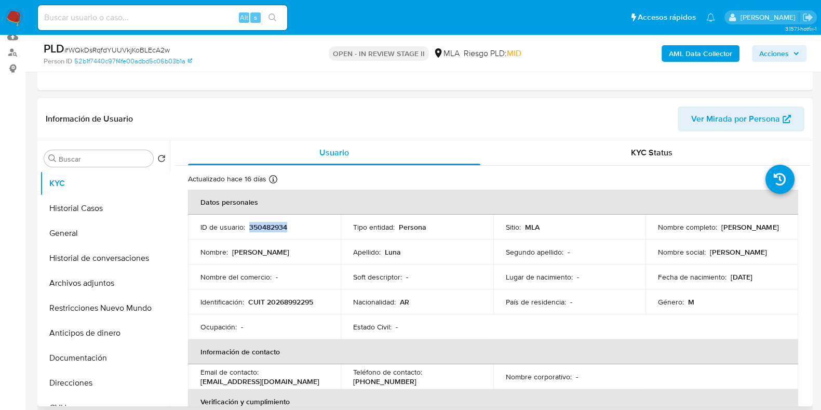
click at [267, 228] on p "350482934" at bounding box center [268, 226] width 38 height 9
copy p "350482934"
click at [94, 282] on button "Archivos adjuntos" at bounding box center [101, 283] width 122 height 25
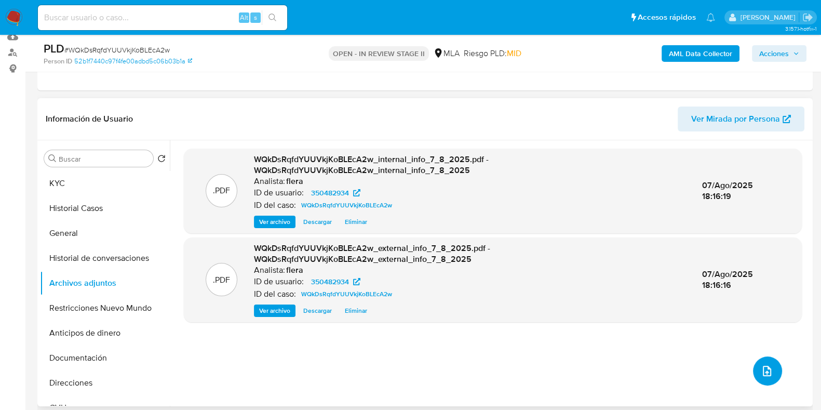
click at [778, 369] on button "upload-file" at bounding box center [767, 370] width 29 height 29
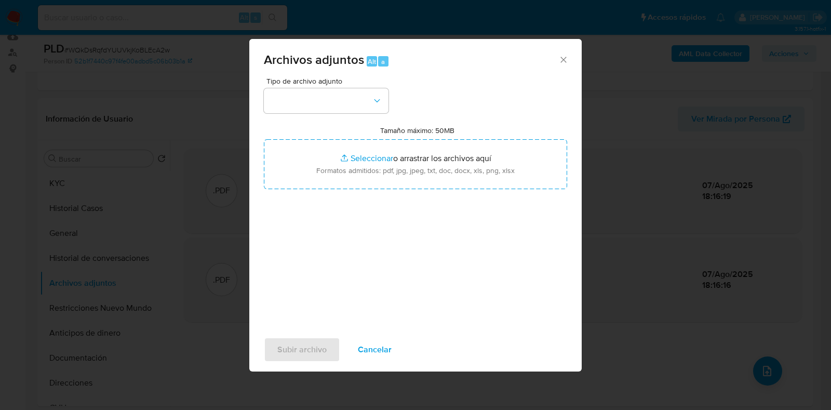
click at [311, 86] on div "Tipo de archivo adjunto" at bounding box center [326, 95] width 125 height 36
click at [313, 94] on button "button" at bounding box center [326, 100] width 125 height 25
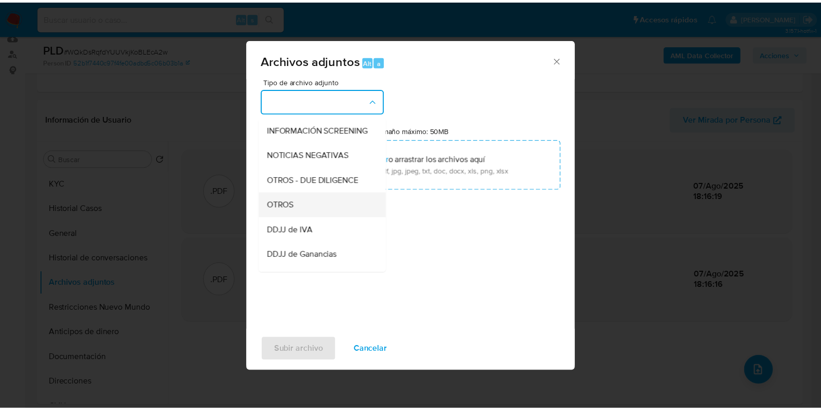
scroll to position [129, 0]
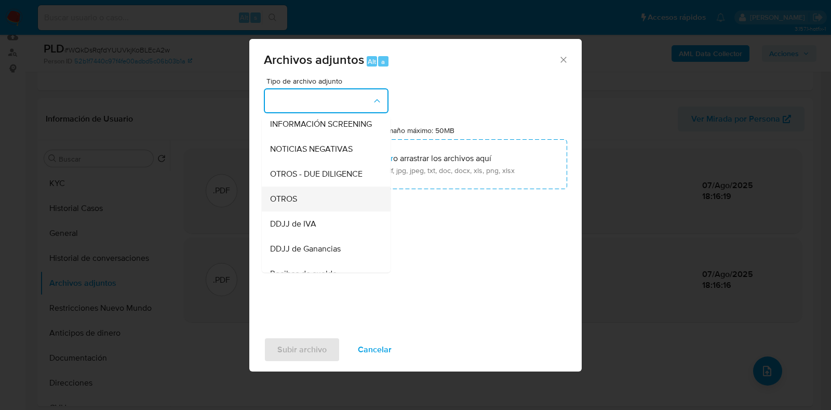
click at [318, 211] on div "OTROS" at bounding box center [323, 198] width 106 height 25
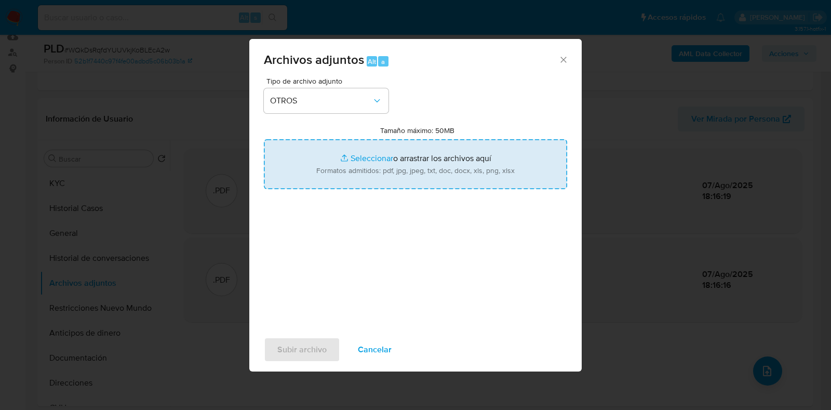
type input "C:\fakepath\Movimientos-Aladdin- [PERSON_NAME].xlsx"
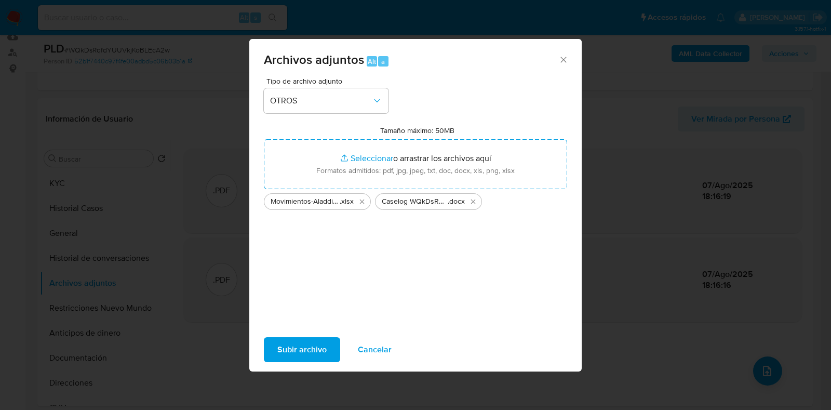
click at [313, 344] on span "Subir archivo" at bounding box center [301, 349] width 49 height 23
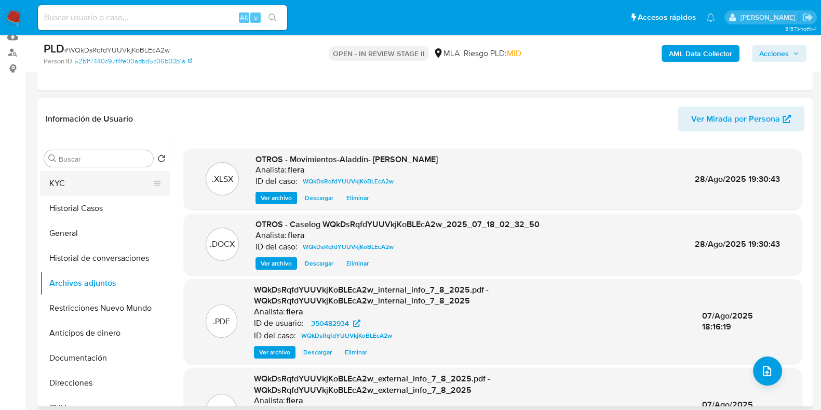
click at [97, 175] on button "KYC" at bounding box center [101, 183] width 122 height 25
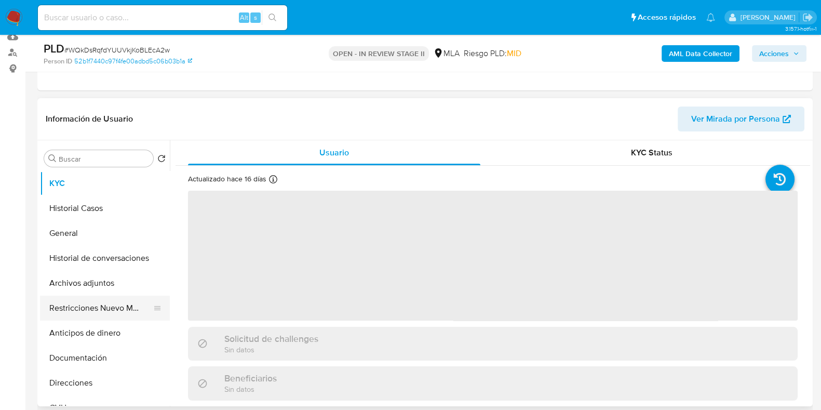
click at [104, 309] on button "Restricciones Nuevo Mundo" at bounding box center [101, 308] width 122 height 25
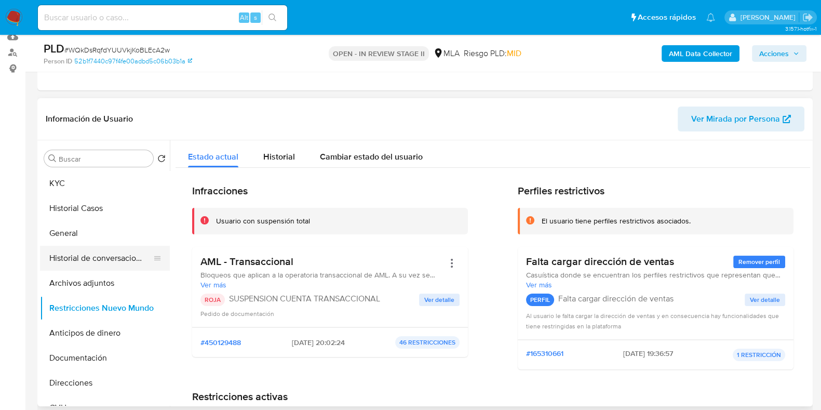
click at [100, 252] on button "Historial de conversaciones" at bounding box center [101, 258] width 122 height 25
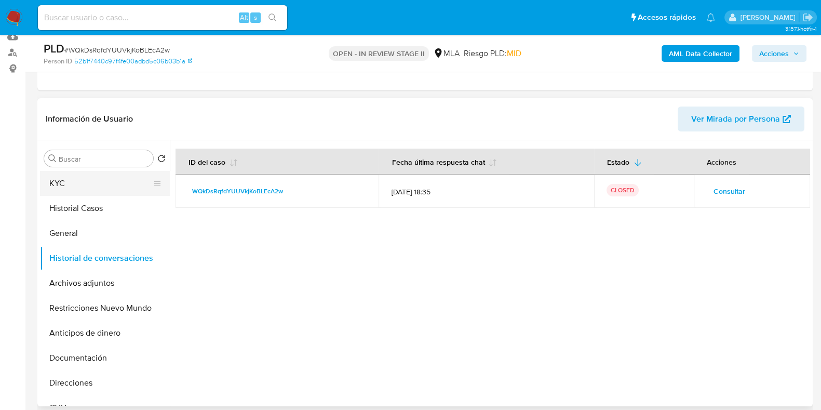
click at [95, 181] on button "KYC" at bounding box center [101, 183] width 122 height 25
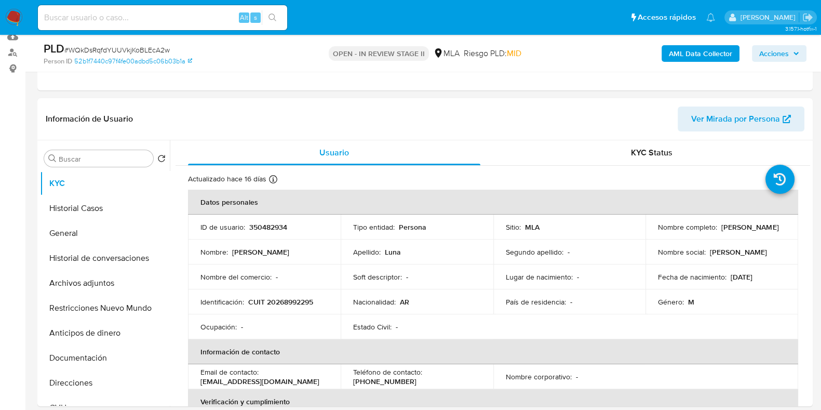
click at [796, 54] on icon "button" at bounding box center [796, 53] width 4 height 3
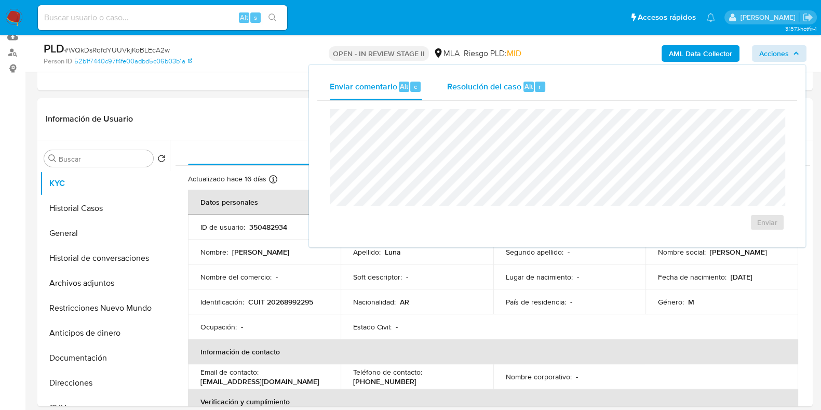
click at [483, 84] on span "Resolución del caso" at bounding box center [484, 86] width 74 height 12
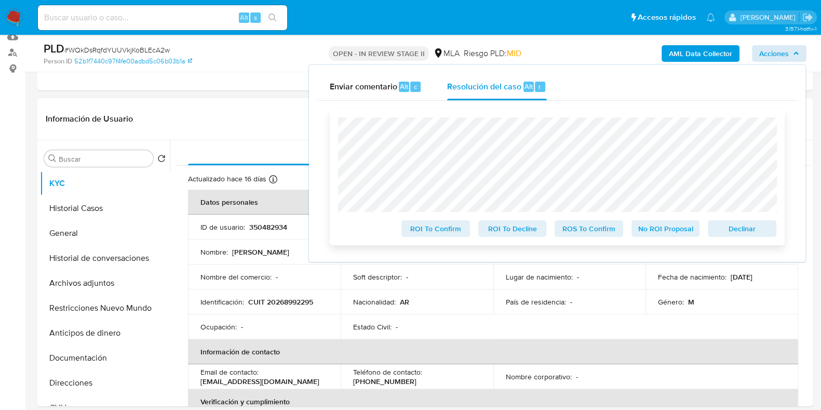
click at [758, 232] on span "Declinar" at bounding box center [742, 228] width 54 height 15
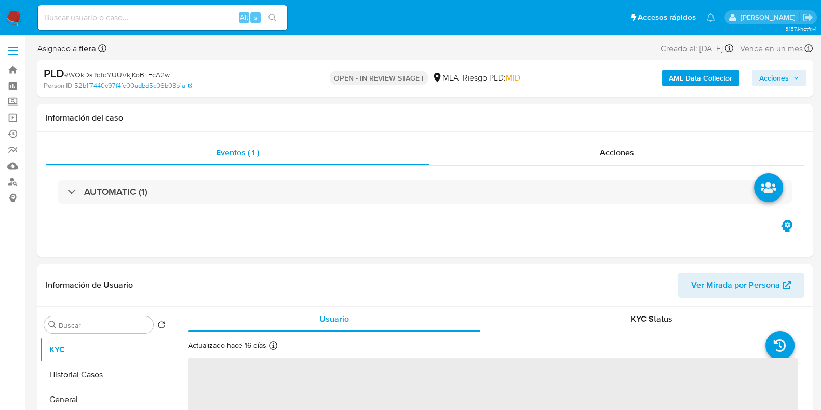
click at [782, 76] on span "Acciones" at bounding box center [775, 78] width 30 height 17
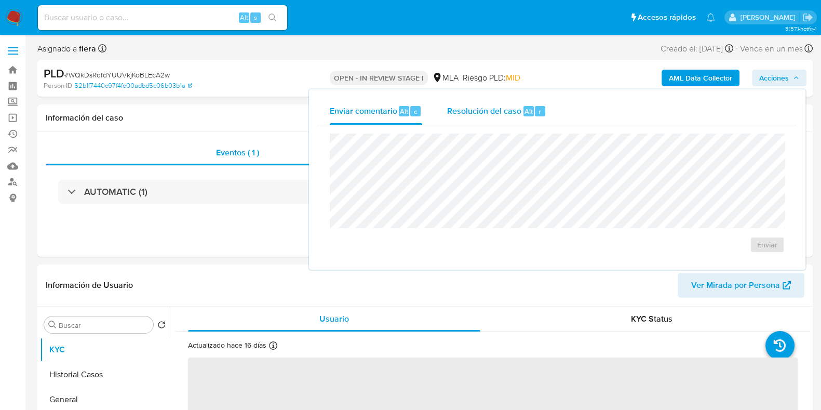
click at [494, 112] on span "Resolución del caso" at bounding box center [484, 111] width 74 height 12
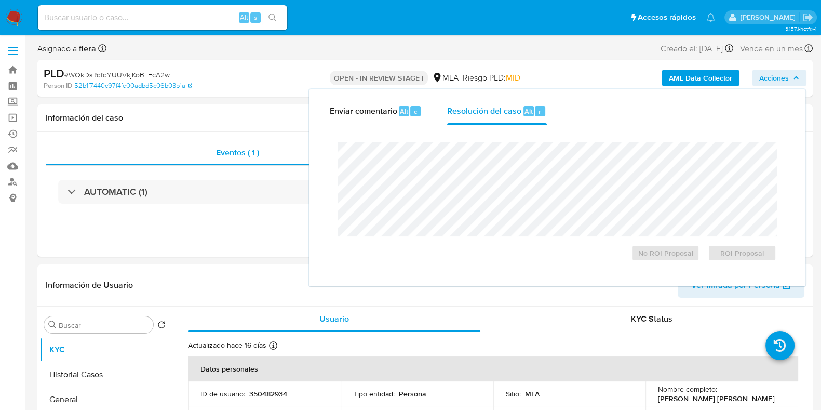
select select "10"
click at [736, 252] on span "ROI Proposal" at bounding box center [742, 253] width 54 height 15
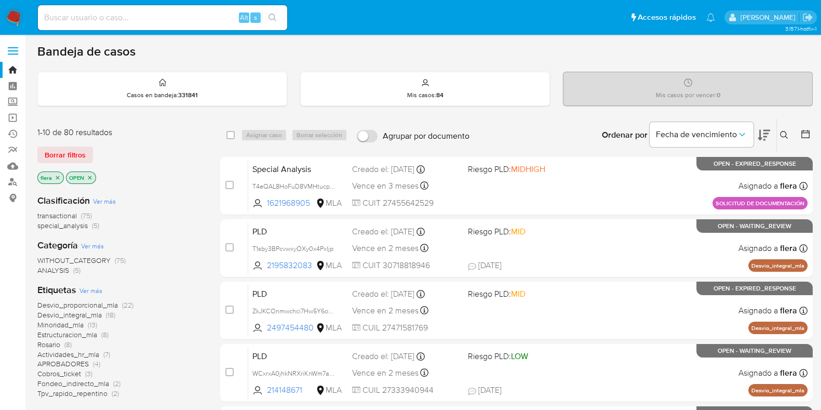
click at [153, 22] on input at bounding box center [162, 18] width 249 height 14
paste input "vlGhpOvKRbgX54NTP50zKpfq"
type input "vlGhpOvKRbgX54NTP50zKpfq"
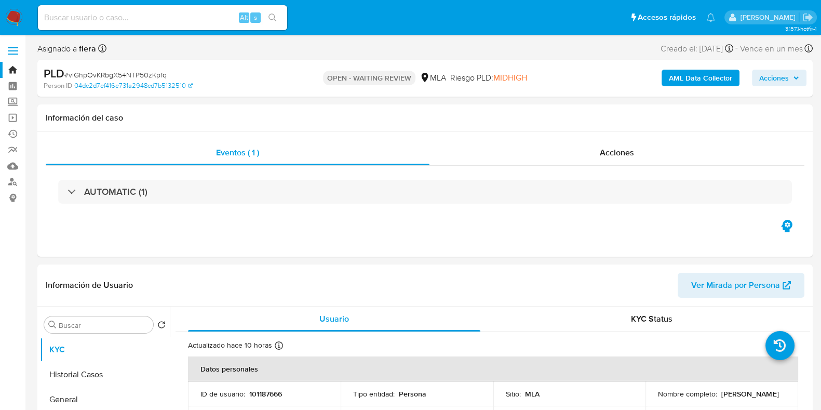
select select "10"
drag, startPoint x: 739, startPoint y: 399, endPoint x: 652, endPoint y: 399, distance: 86.8
click at [652, 327] on td "Nombre completo : Carolina Natalia Luduena" at bounding box center [722, 393] width 153 height 25
copy p "Carolina Natalia Luduena"
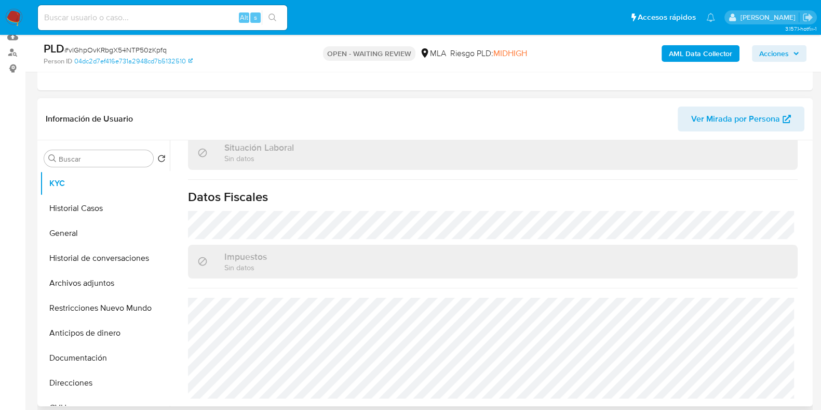
scroll to position [325, 0]
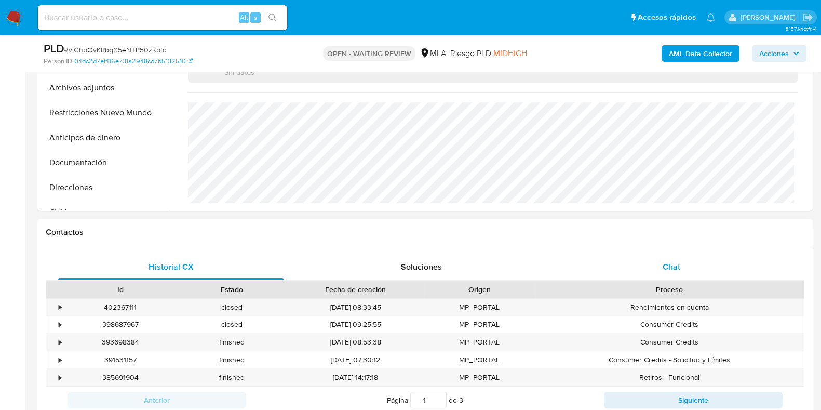
click at [662, 265] on div "Chat" at bounding box center [671, 267] width 225 height 25
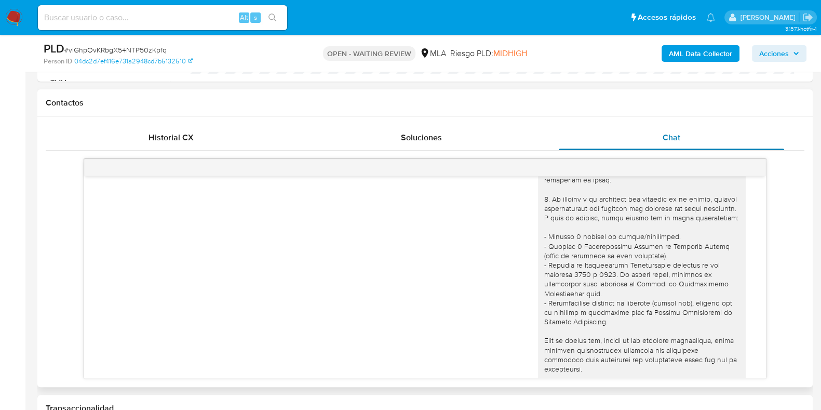
scroll to position [0, 0]
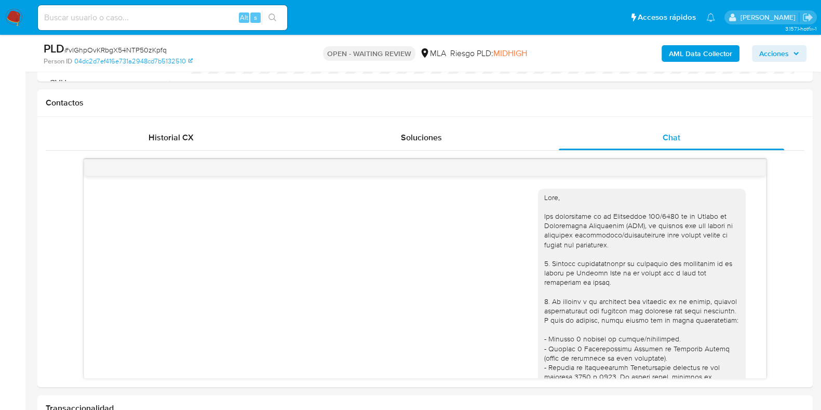
click at [141, 50] on span "# vlGhpOvKRbgX54NTP50zKpfq" at bounding box center [115, 50] width 102 height 10
copy span "vlGhpOvKRbgX54NTP50zKpfq"
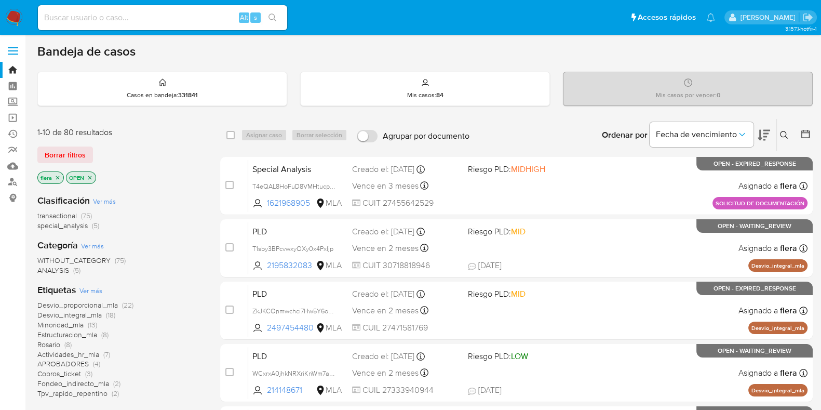
click at [664, 137] on icon at bounding box center [784, 135] width 8 height 8
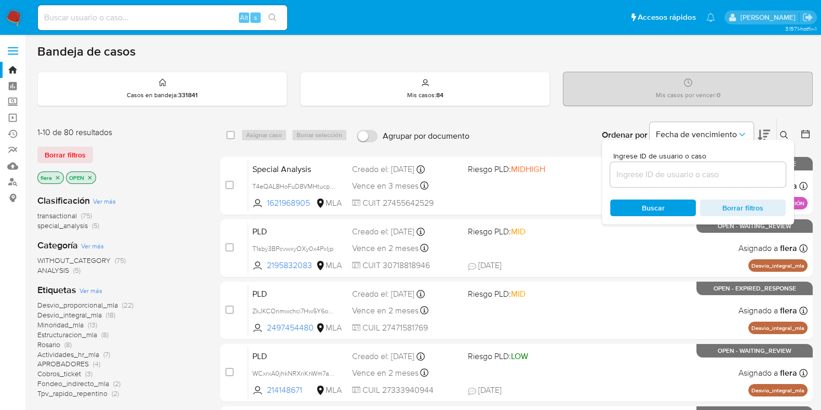
click at [664, 169] on input at bounding box center [698, 175] width 176 height 14
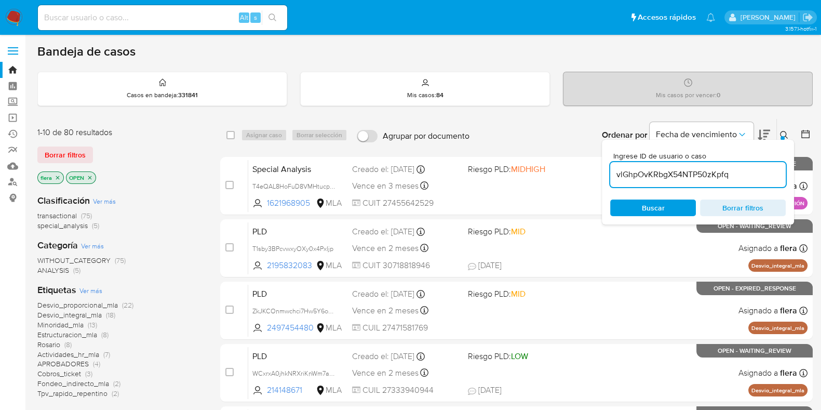
type input "vlGhpOvKRbgX54NTP50zKpfq"
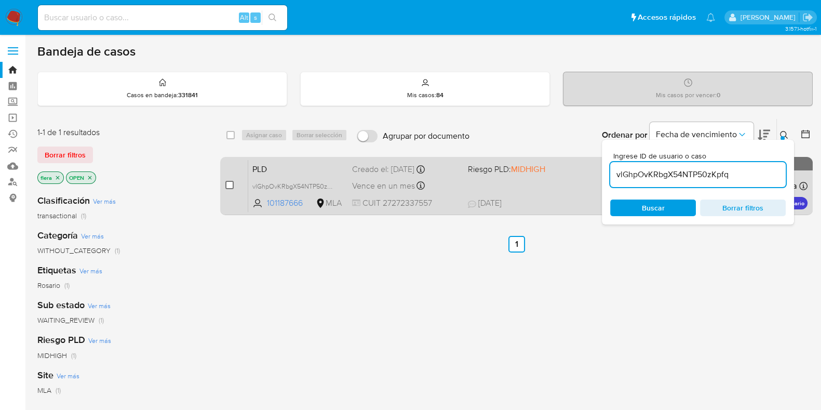
click at [231, 184] on input "checkbox" at bounding box center [229, 185] width 8 height 8
checkbox input "true"
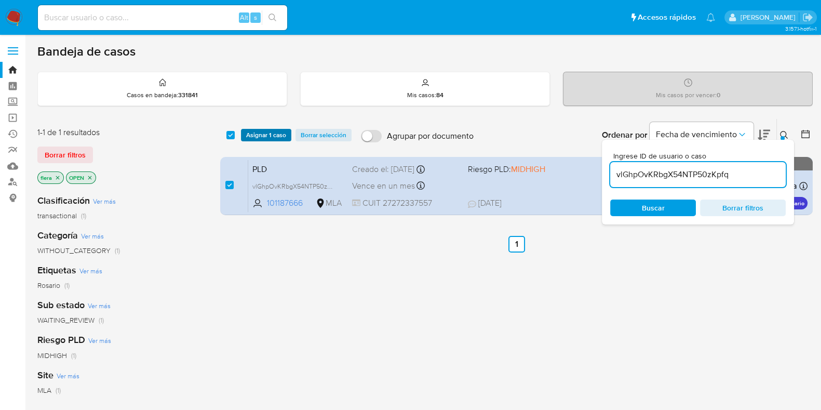
click at [259, 134] on span "Asignar 1 caso" at bounding box center [266, 135] width 40 height 10
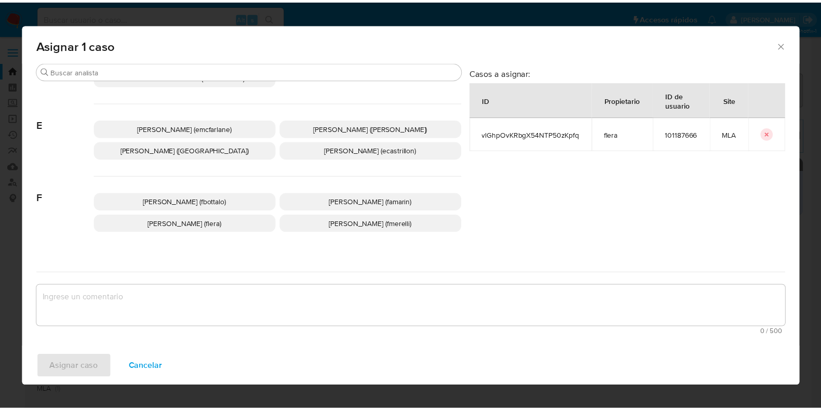
scroll to position [195, 0]
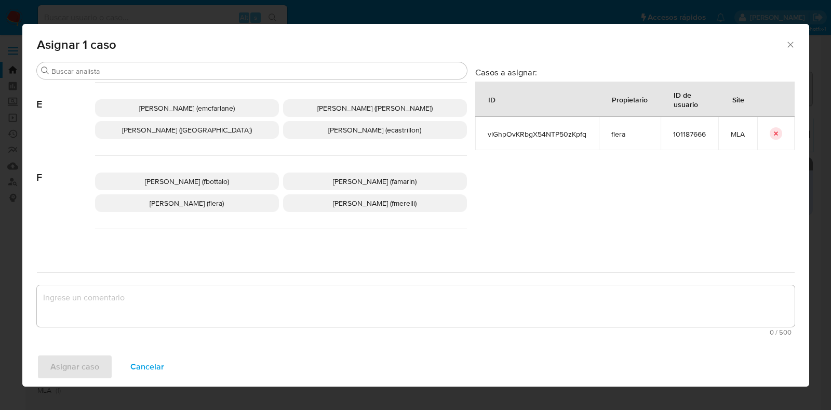
click at [189, 204] on span "[PERSON_NAME] (flera)" at bounding box center [187, 203] width 74 height 10
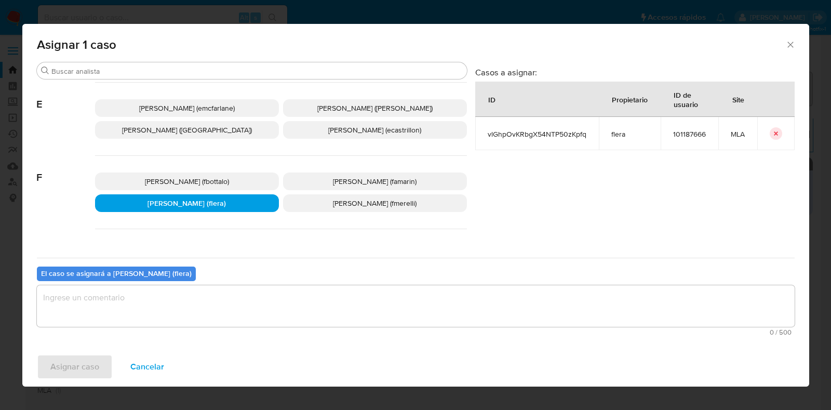
click at [166, 308] on textarea "assign-modal" at bounding box center [416, 306] width 758 height 42
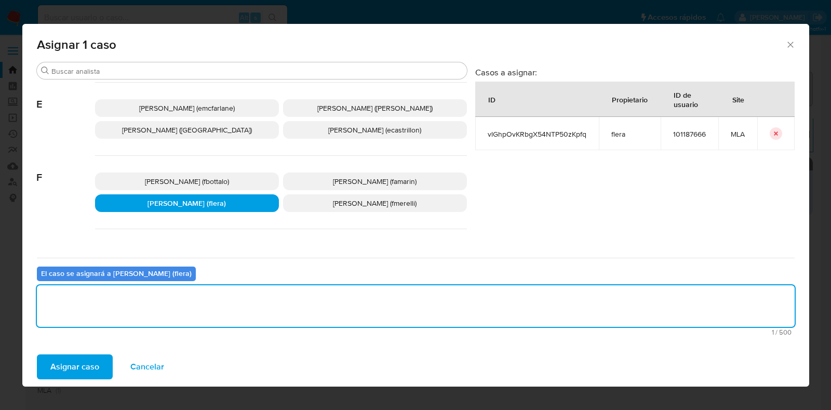
click at [88, 327] on span "Asignar caso" at bounding box center [74, 366] width 49 height 23
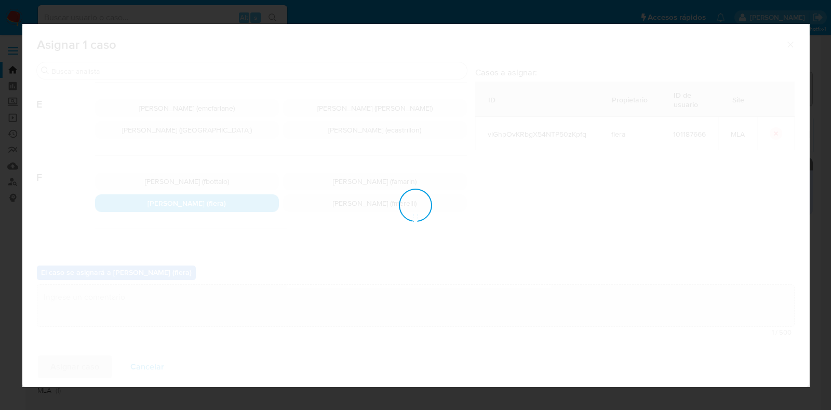
checkbox input "false"
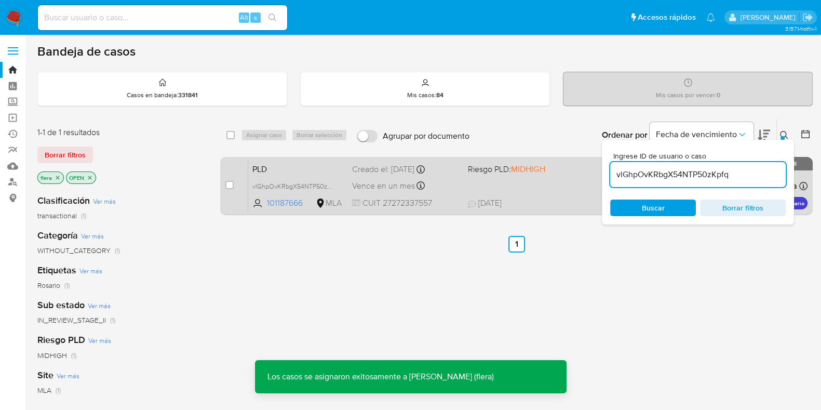
click at [272, 171] on span "PLD" at bounding box center [297, 169] width 91 height 14
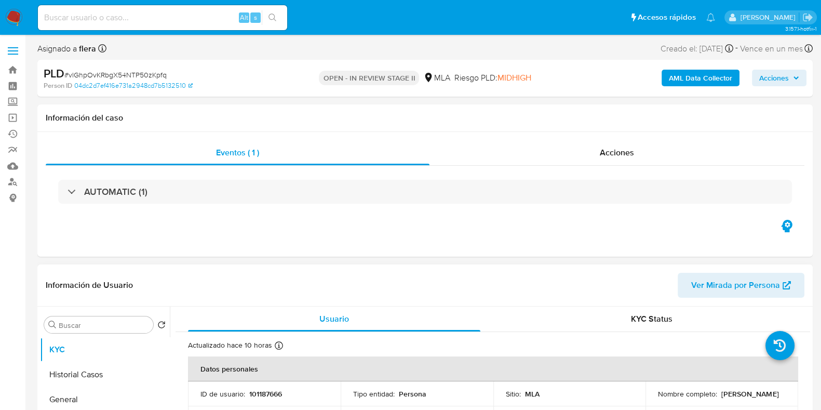
select select "10"
click at [260, 391] on p "101187666" at bounding box center [265, 393] width 33 height 9
copy p "101187666"
click at [704, 79] on b "AML Data Collector" at bounding box center [700, 78] width 63 height 17
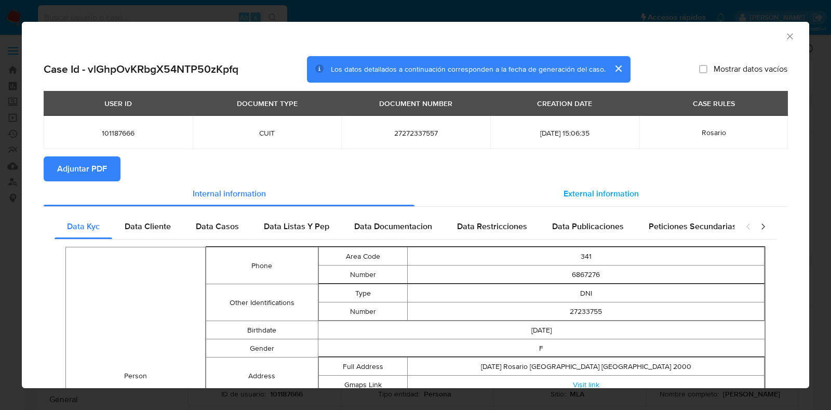
click at [564, 190] on span "External information" at bounding box center [601, 194] width 75 height 12
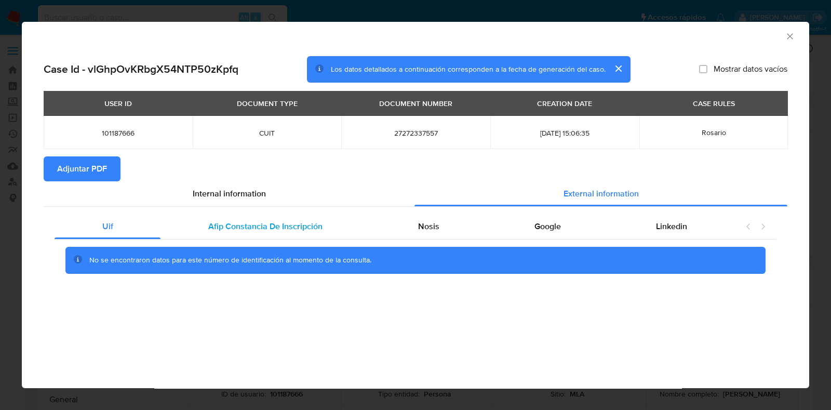
click at [281, 238] on div "Afip Constancia De Inscripción" at bounding box center [265, 226] width 209 height 25
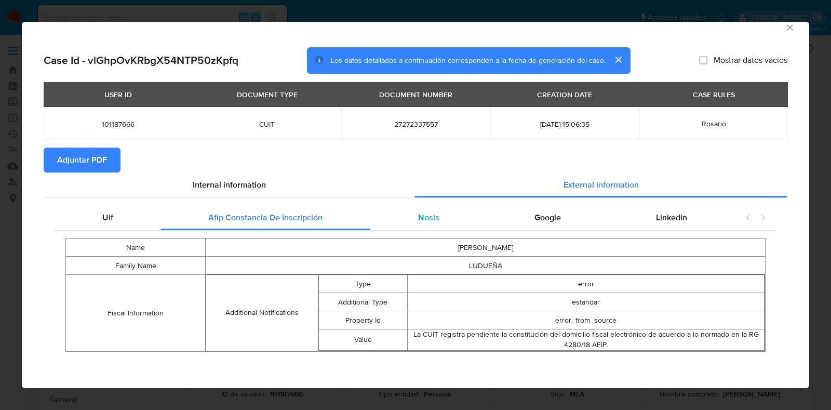
click at [435, 212] on div "Nosis" at bounding box center [428, 217] width 116 height 25
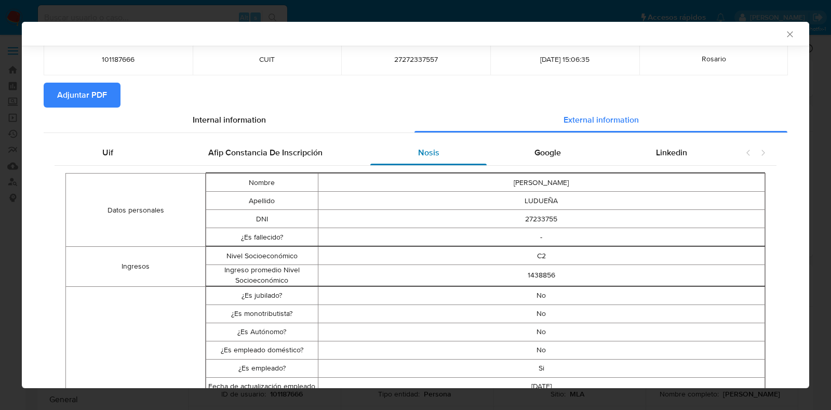
scroll to position [137, 0]
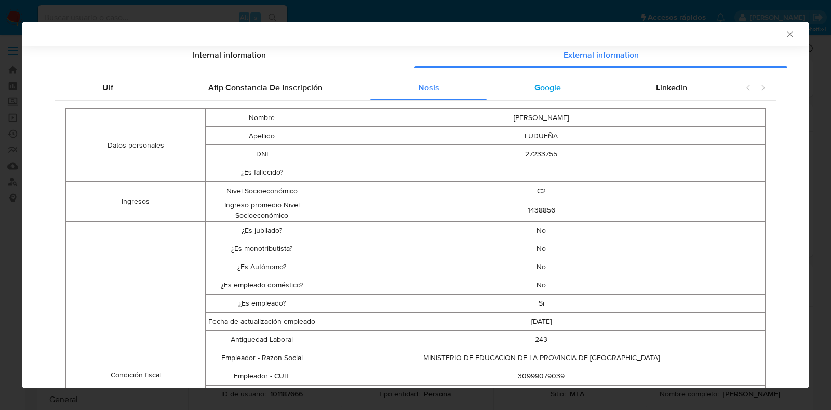
click at [535, 90] on span "Google" at bounding box center [548, 88] width 26 height 12
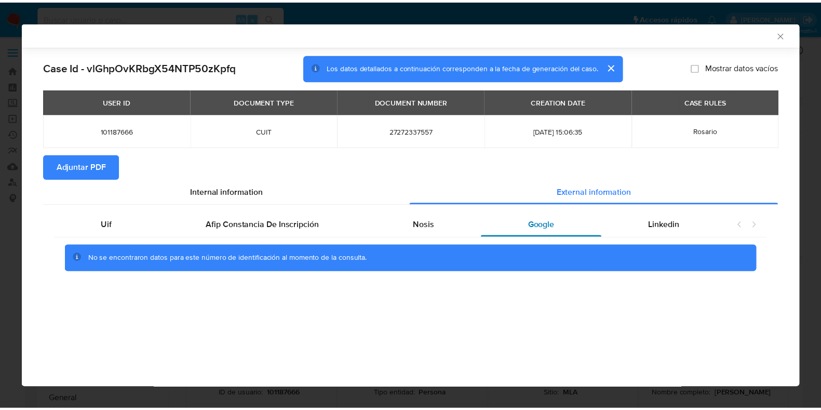
scroll to position [0, 0]
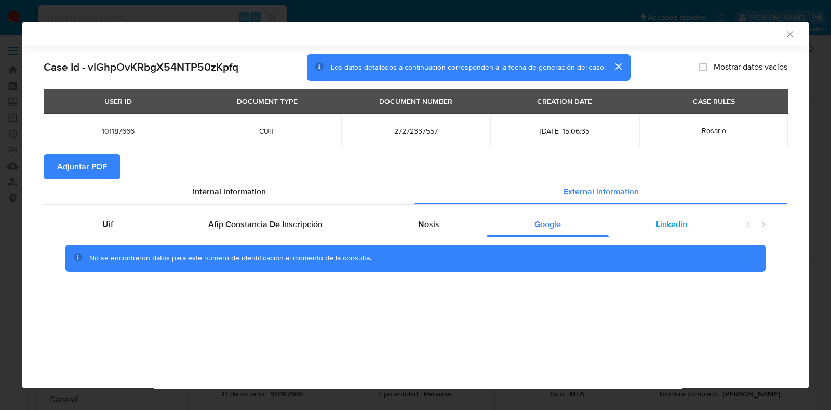
click at [672, 225] on span "Linkedin" at bounding box center [671, 224] width 31 height 12
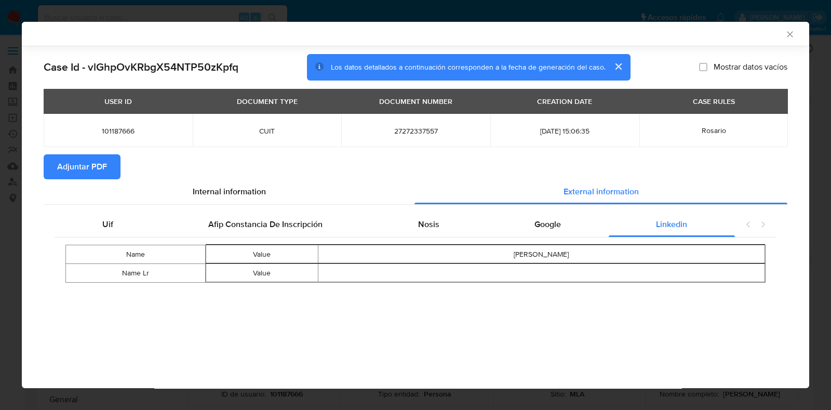
click at [81, 165] on span "Adjuntar PDF" at bounding box center [82, 166] width 50 height 23
drag, startPoint x: 791, startPoint y: 34, endPoint x: 751, endPoint y: 47, distance: 41.4
click at [790, 34] on icon "Cerrar ventana" at bounding box center [790, 34] width 10 height 10
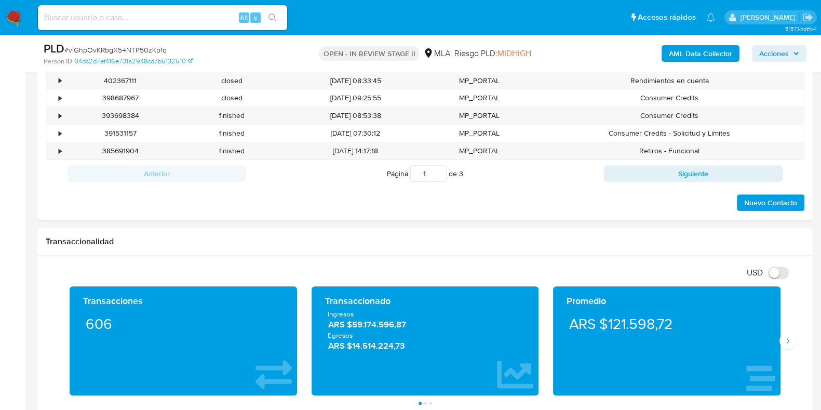
scroll to position [432, 0]
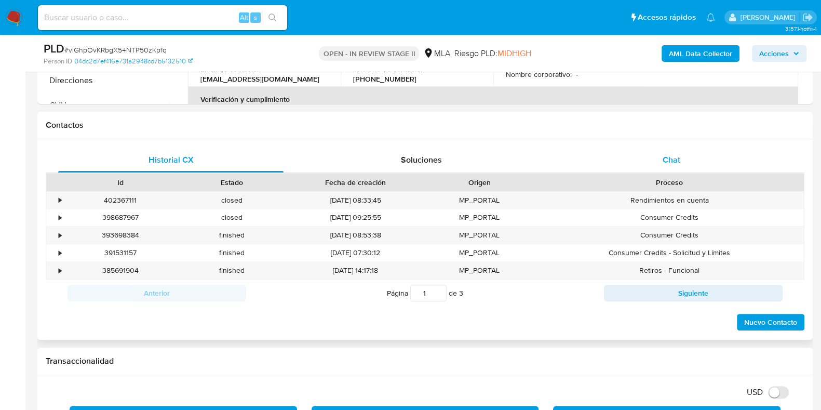
click at [681, 159] on span "Chat" at bounding box center [672, 160] width 18 height 12
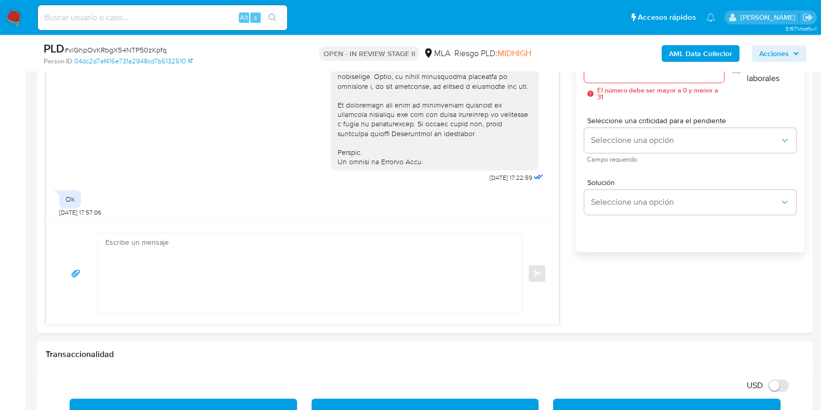
scroll to position [627, 0]
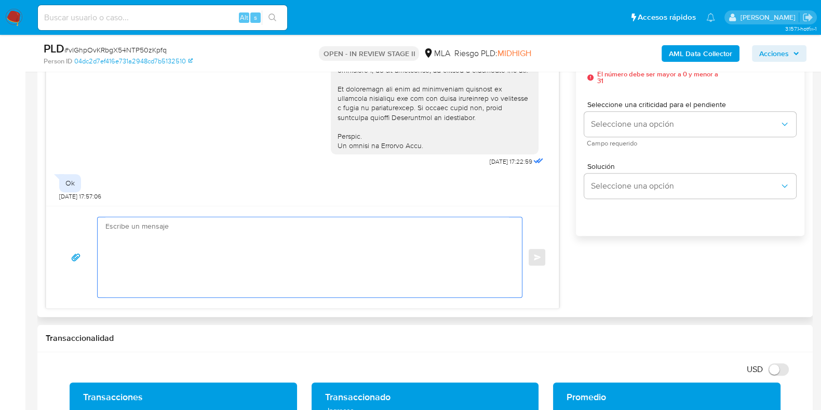
click at [179, 252] on textarea at bounding box center [307, 257] width 404 height 80
paste textarea "Hola, Esperamos que te encuentres muy bien. Te consultamos si tuviste oportunid…"
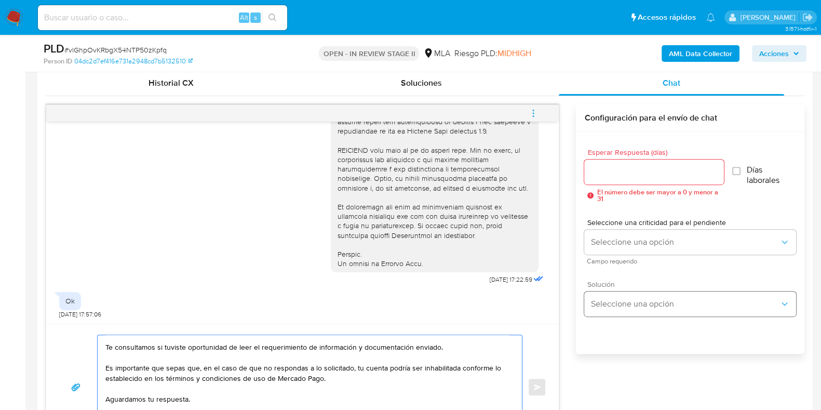
scroll to position [497, 0]
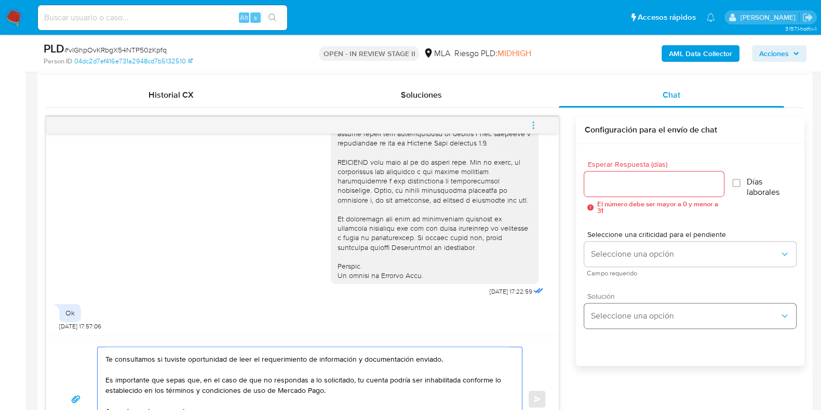
type textarea "Hola, Esperamos que te encuentres muy bien. Te consultamos si tuviste oportunid…"
click at [595, 177] on input "Esperar Respuesta (días)" at bounding box center [653, 184] width 139 height 14
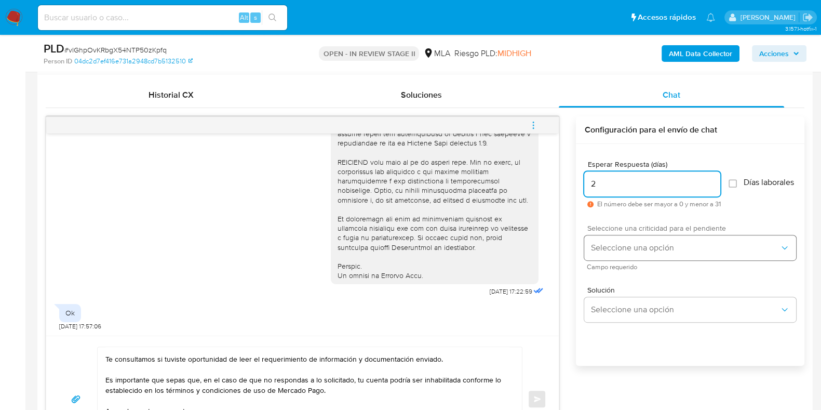
type input "2"
click at [646, 253] on span "Seleccione una opción" at bounding box center [685, 248] width 189 height 10
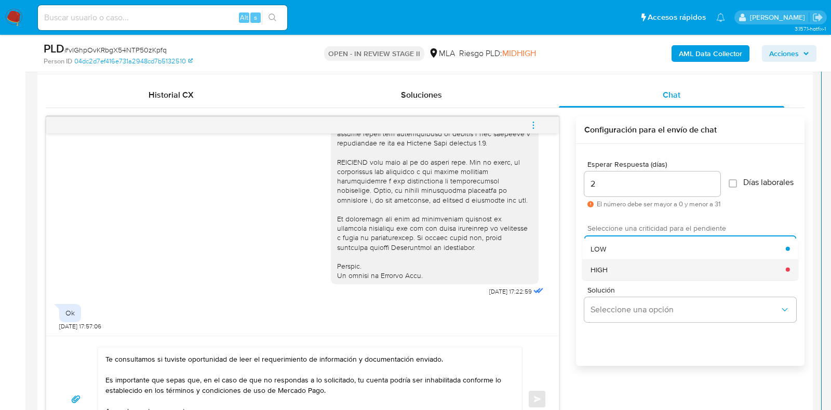
click at [637, 279] on div "HIGH" at bounding box center [688, 269] width 195 height 21
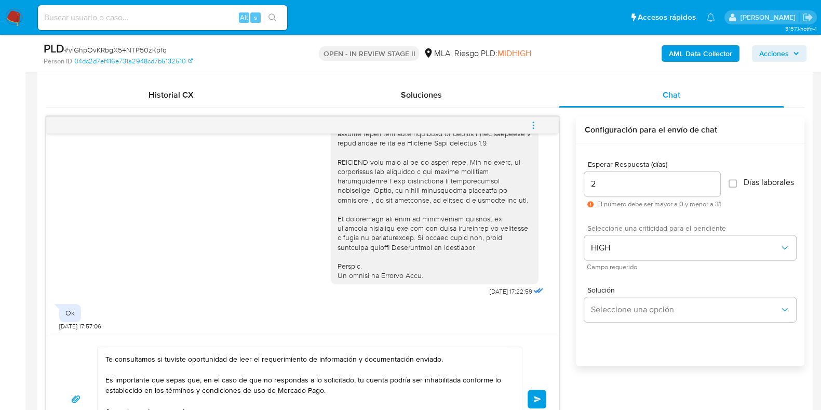
click at [534, 391] on button "Enviar" at bounding box center [537, 399] width 19 height 19
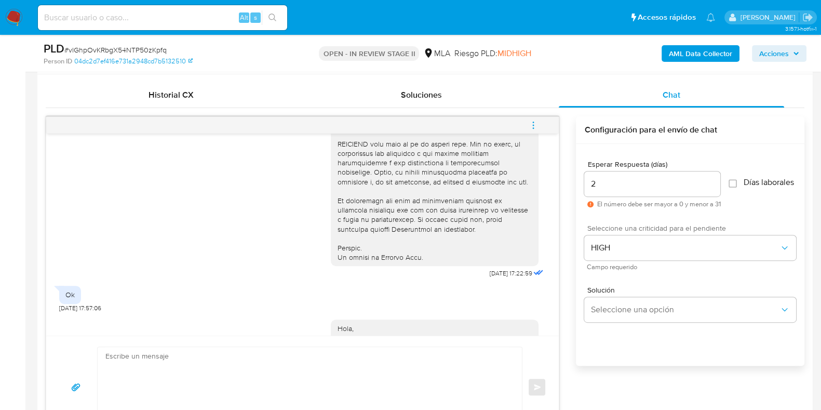
scroll to position [0, 0]
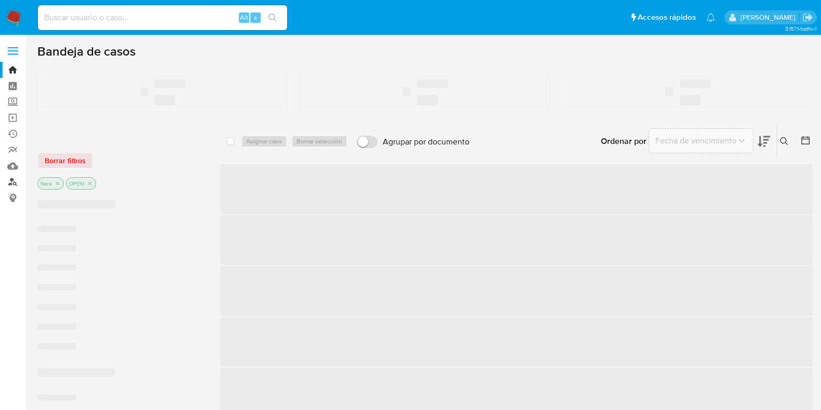
click at [11, 185] on link "Buscador de personas" at bounding box center [62, 182] width 124 height 16
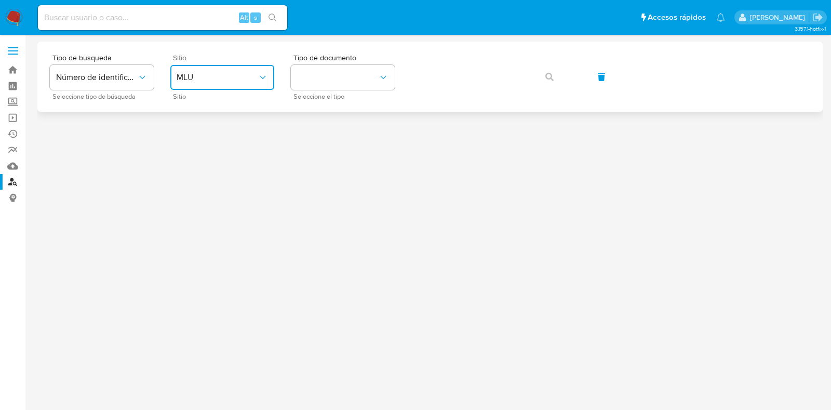
click at [248, 72] on span "MLU" at bounding box center [217, 77] width 81 height 10
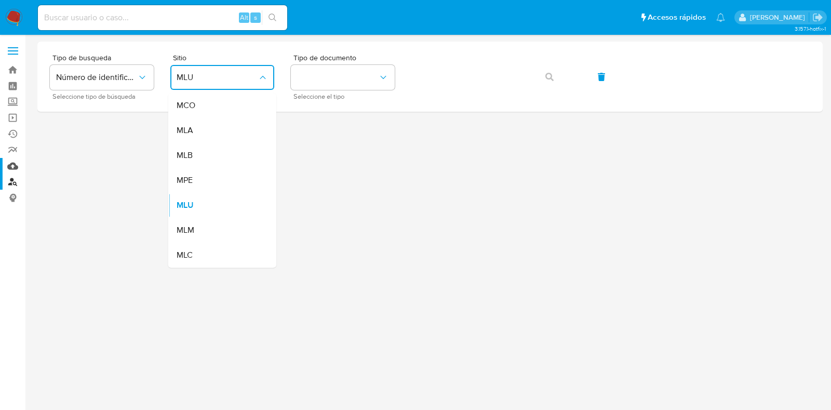
click at [14, 166] on link "Mulan" at bounding box center [62, 166] width 124 height 16
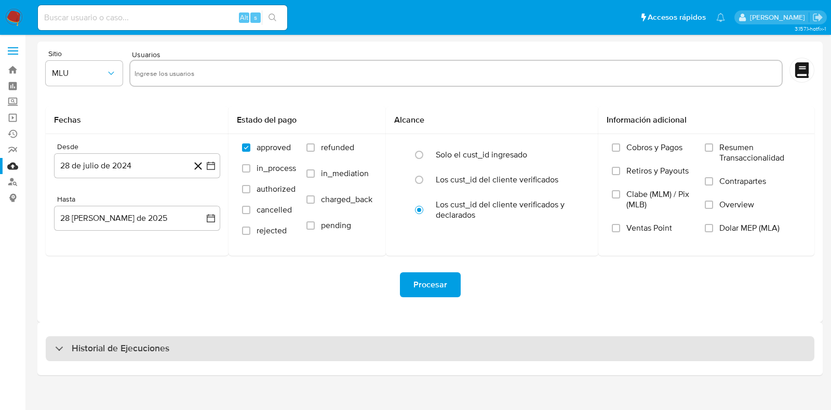
click at [108, 342] on h3 "Historial de Ejecuciones" at bounding box center [121, 348] width 98 height 12
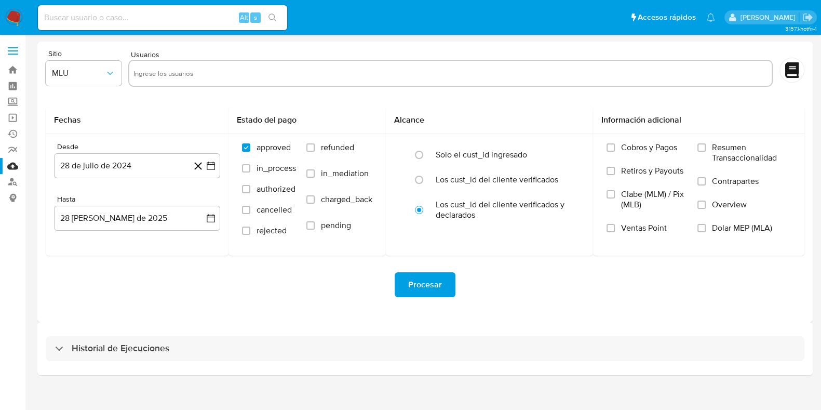
select select "10"
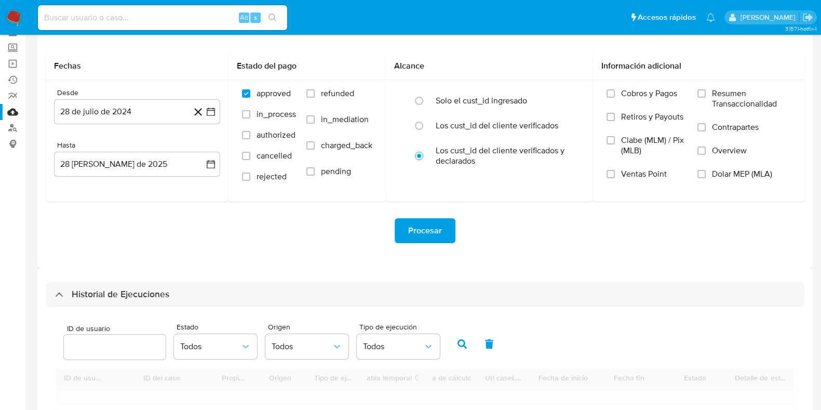
scroll to position [129, 0]
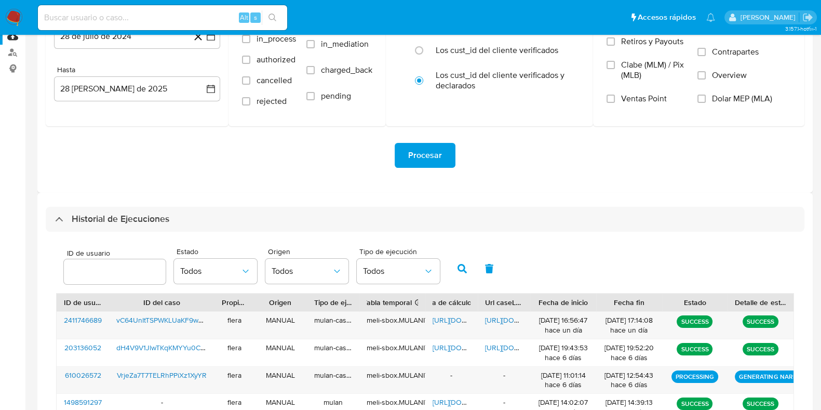
click at [92, 268] on input "number" at bounding box center [115, 272] width 102 height 14
click at [458, 264] on icon "button" at bounding box center [462, 268] width 9 height 9
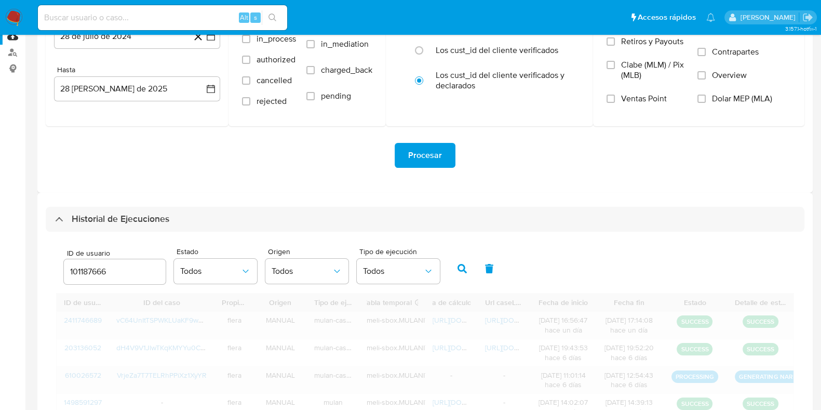
scroll to position [116, 0]
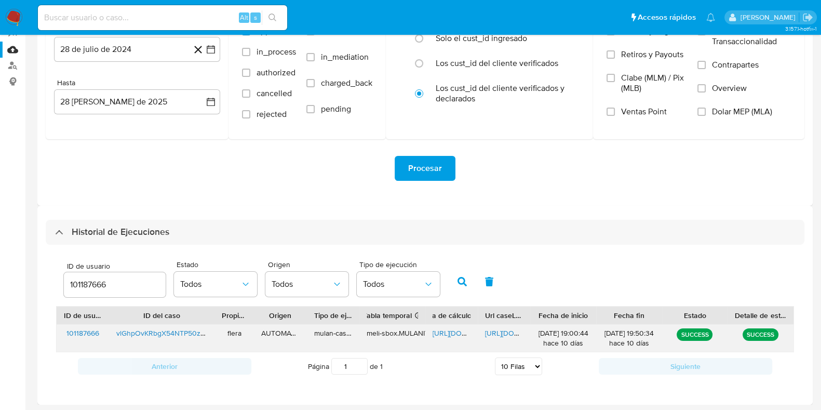
click at [450, 332] on span "[URL][DOMAIN_NAME]" at bounding box center [469, 333] width 72 height 10
click at [511, 335] on span "[URL][DOMAIN_NAME]" at bounding box center [521, 333] width 72 height 10
click at [78, 285] on input "101187666" at bounding box center [115, 285] width 102 height 14
type input "827462754"
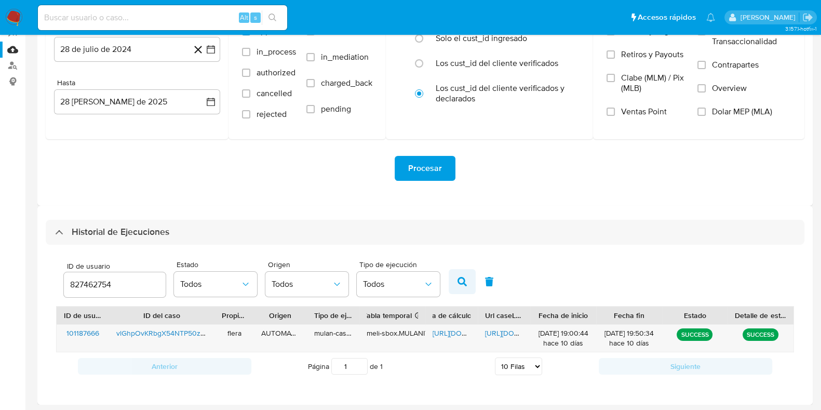
click at [459, 281] on icon "button" at bounding box center [462, 281] width 9 height 9
click at [442, 331] on span "[URL][DOMAIN_NAME]" at bounding box center [469, 333] width 72 height 10
click at [501, 330] on span "[URL][DOMAIN_NAME]" at bounding box center [521, 333] width 72 height 10
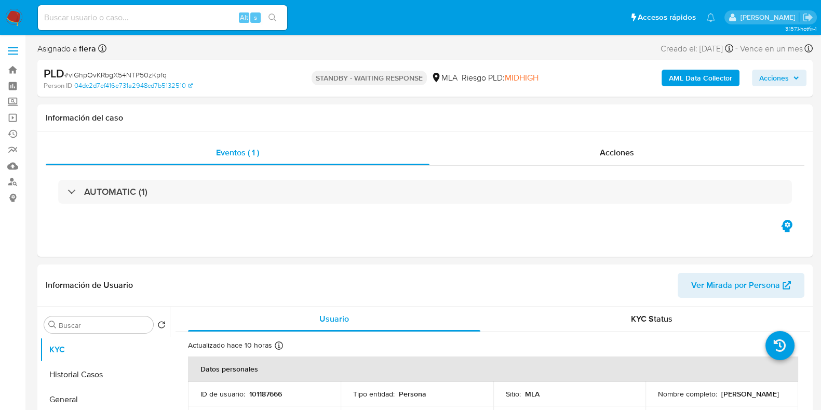
select select "10"
click at [162, 6] on div "Alt s" at bounding box center [162, 17] width 249 height 25
click at [161, 15] on input at bounding box center [162, 18] width 249 height 14
paste input "D4Rsi5Bk3RT8QQDoSqkHHBV7"
type input "D4Rsi5Bk3RT8QQDoSqkHHBV7"
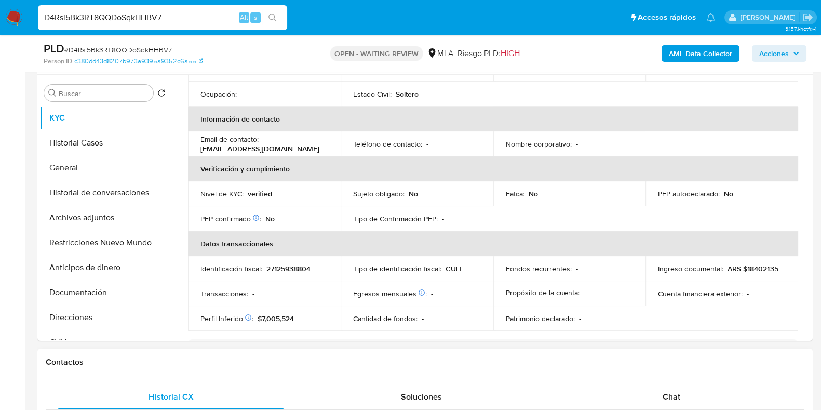
scroll to position [195, 0]
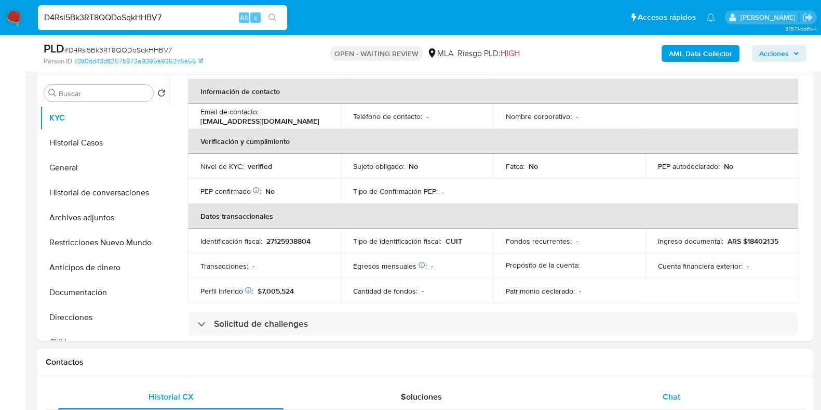
select select "10"
click at [681, 394] on div "Chat" at bounding box center [671, 396] width 225 height 25
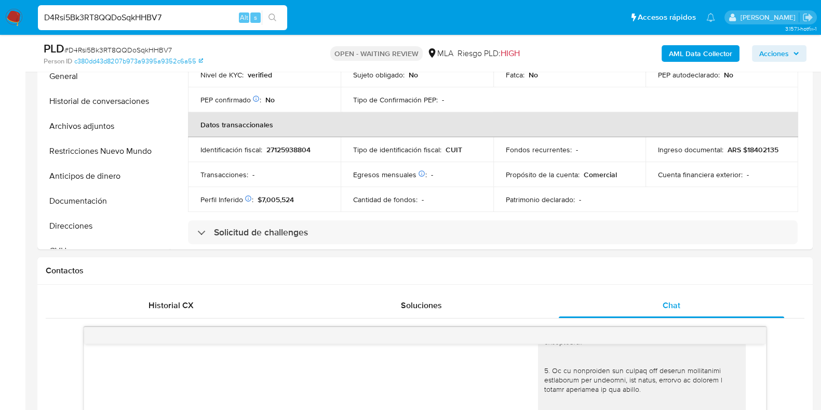
scroll to position [259, 0]
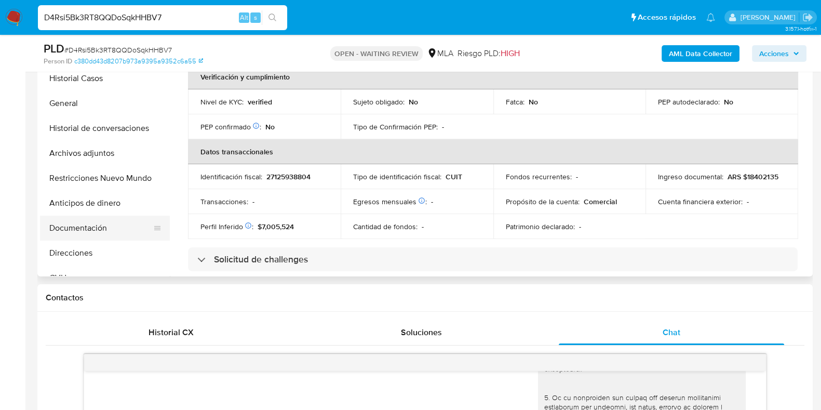
click at [58, 223] on button "Documentación" at bounding box center [101, 228] width 122 height 25
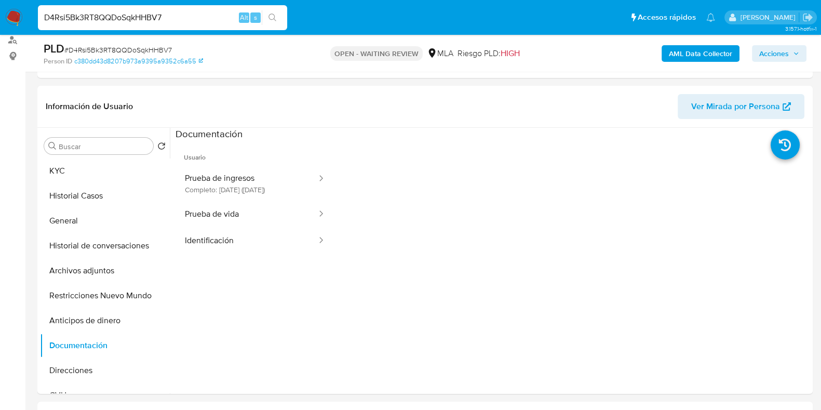
scroll to position [129, 0]
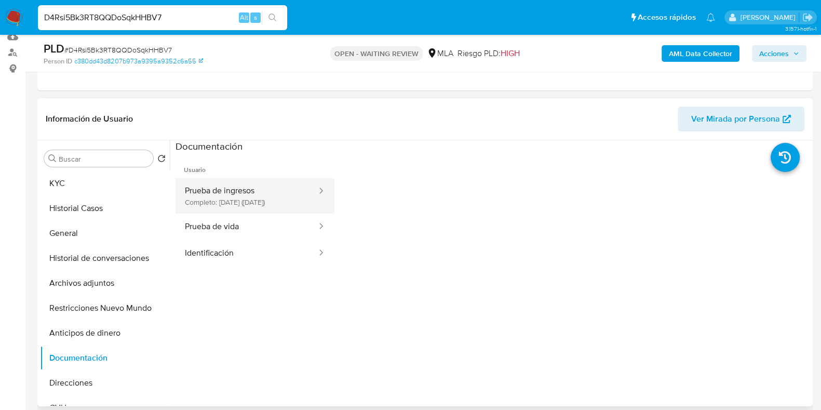
click at [228, 204] on button "Prueba de ingresos Completo: [DATE] ([DATE])" at bounding box center [247, 195] width 142 height 35
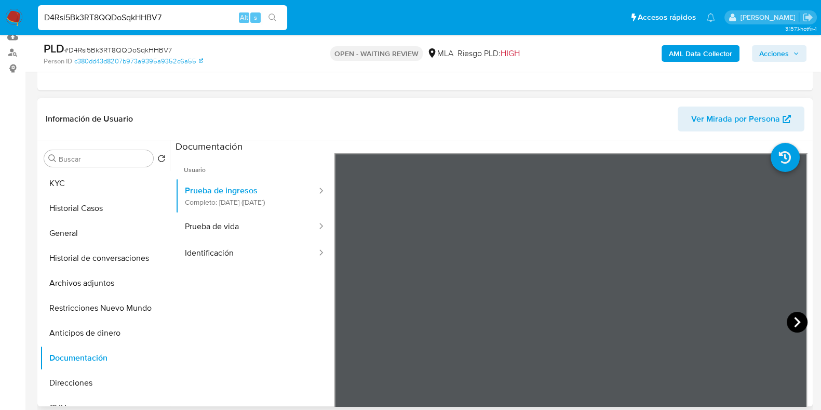
click at [787, 323] on icon at bounding box center [797, 322] width 21 height 21
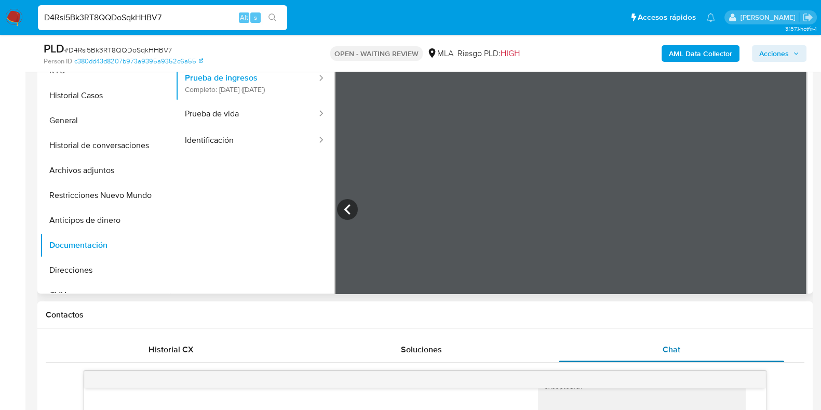
scroll to position [259, 0]
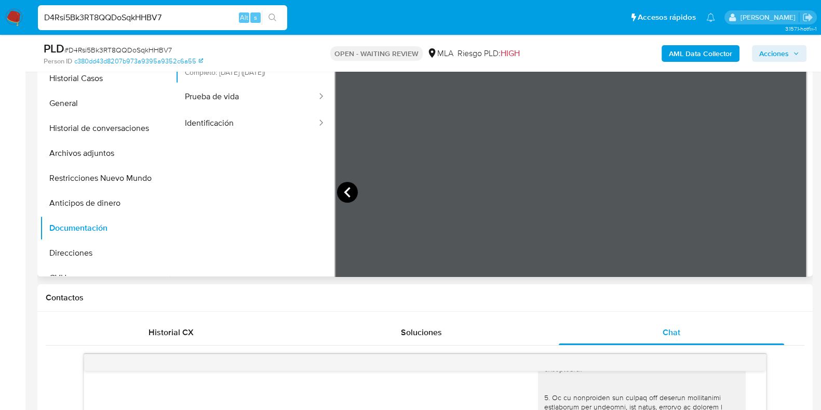
click at [348, 191] on icon at bounding box center [347, 192] width 21 height 21
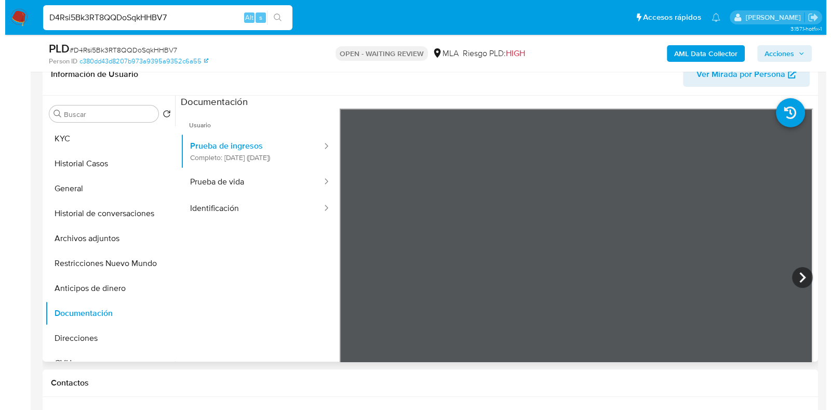
scroll to position [129, 0]
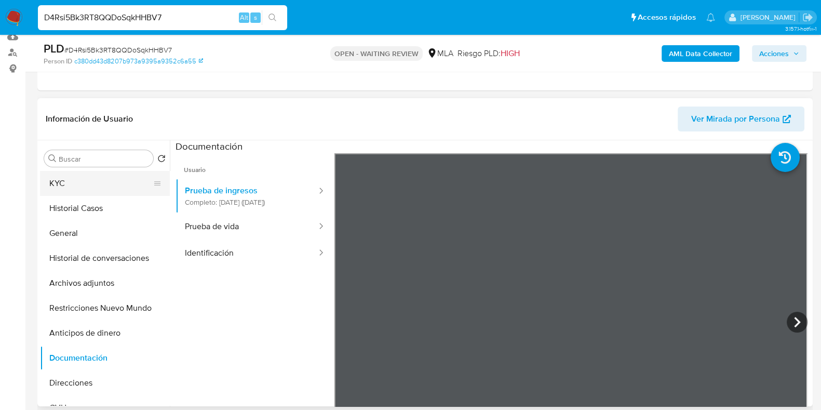
click at [50, 172] on button "KYC" at bounding box center [101, 183] width 122 height 25
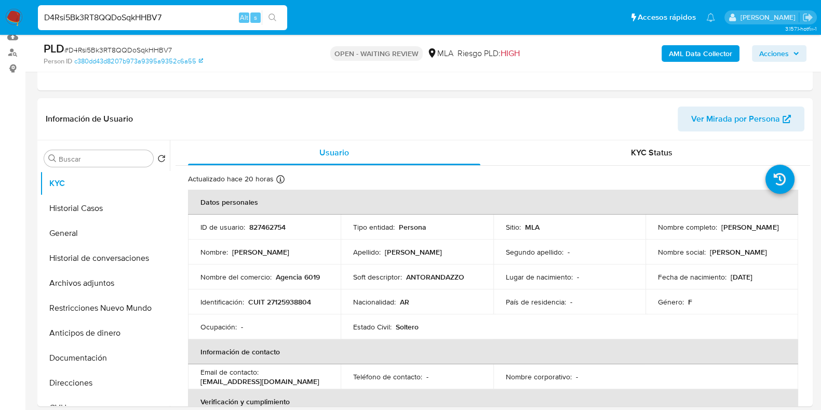
click at [269, 225] on p "827462754" at bounding box center [267, 226] width 36 height 9
copy p "827462754"
click at [677, 55] on b "AML Data Collector" at bounding box center [700, 53] width 63 height 17
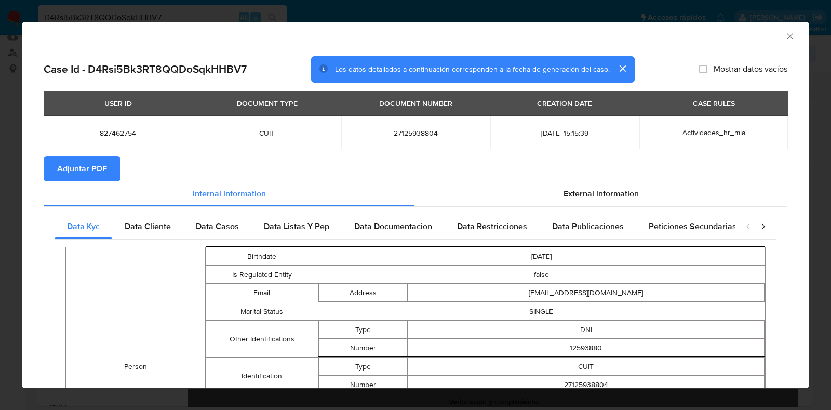
click at [771, 165] on section "Adjuntar PDF" at bounding box center [416, 168] width 744 height 25
click at [595, 196] on span "External information" at bounding box center [601, 194] width 75 height 12
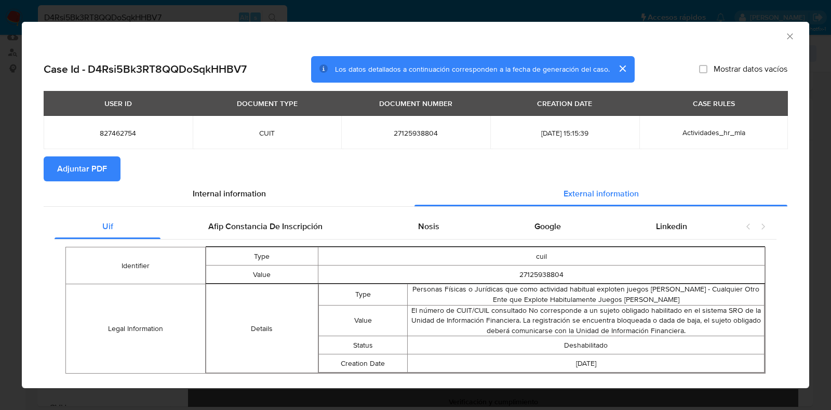
click at [412, 240] on div "Identifier Type cuil Value 27125938804 Legal Information Details Type Personas …" at bounding box center [416, 309] width 722 height 141
click at [421, 223] on span "Nosis" at bounding box center [428, 226] width 21 height 12
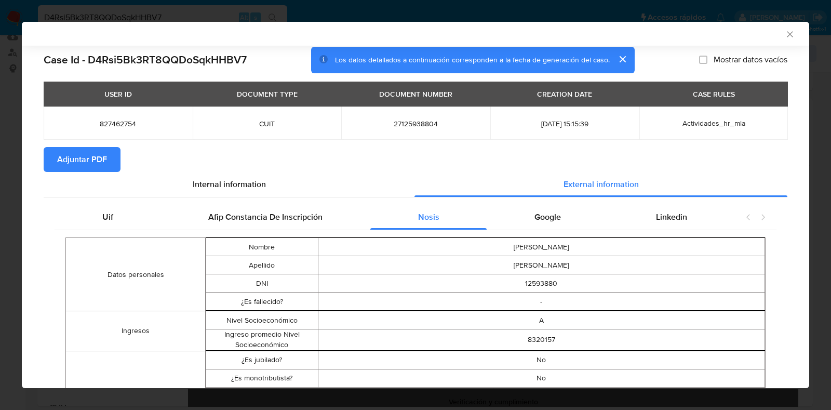
scroll to position [0, 0]
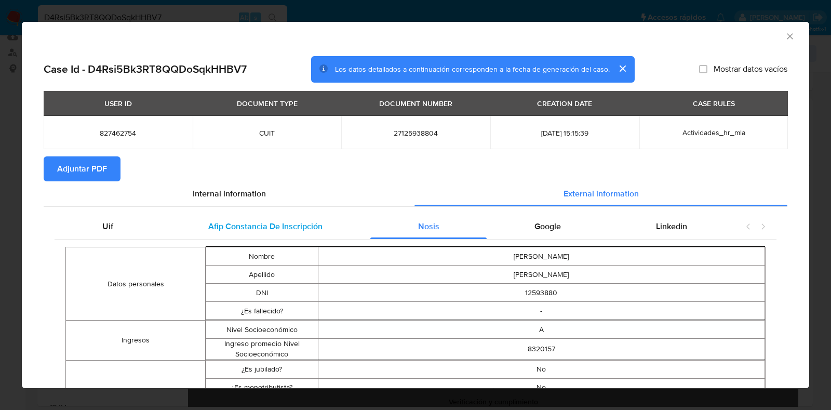
click at [262, 220] on span "Afip Constancia De Inscripción" at bounding box center [265, 226] width 114 height 12
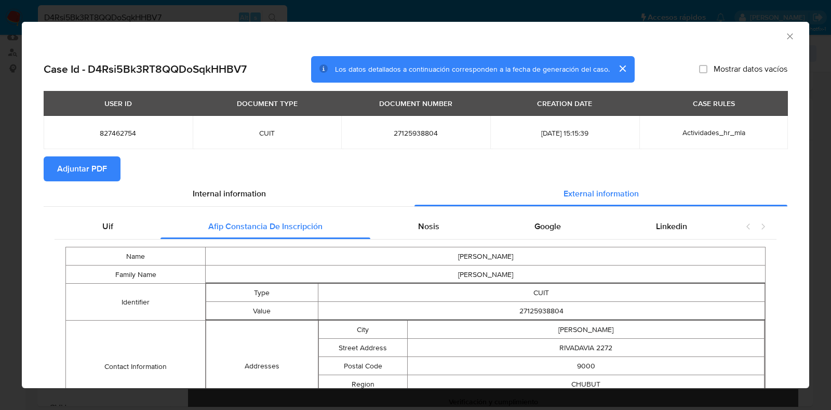
click at [785, 35] on icon "Cerrar ventana" at bounding box center [790, 36] width 10 height 10
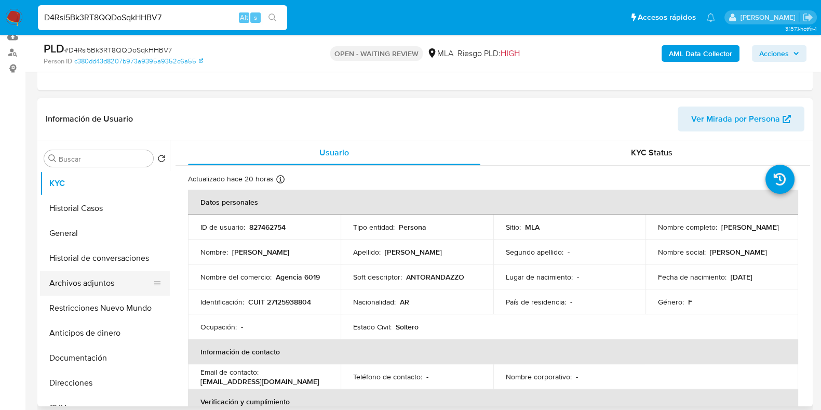
click at [88, 286] on button "Archivos adjuntos" at bounding box center [101, 283] width 122 height 25
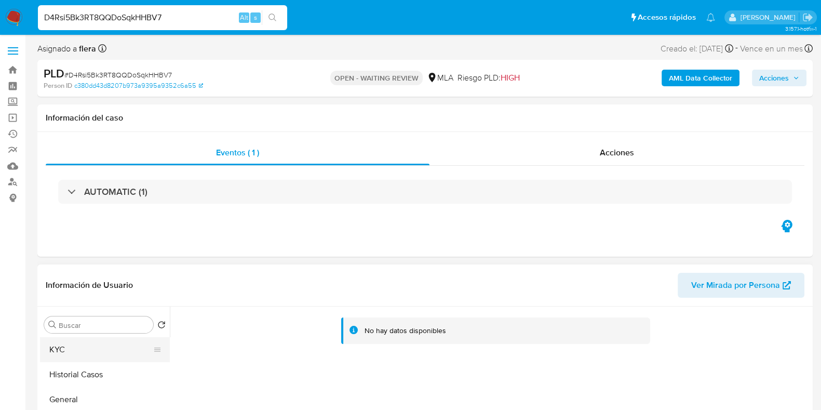
click at [70, 348] on button "KYC" at bounding box center [101, 349] width 122 height 25
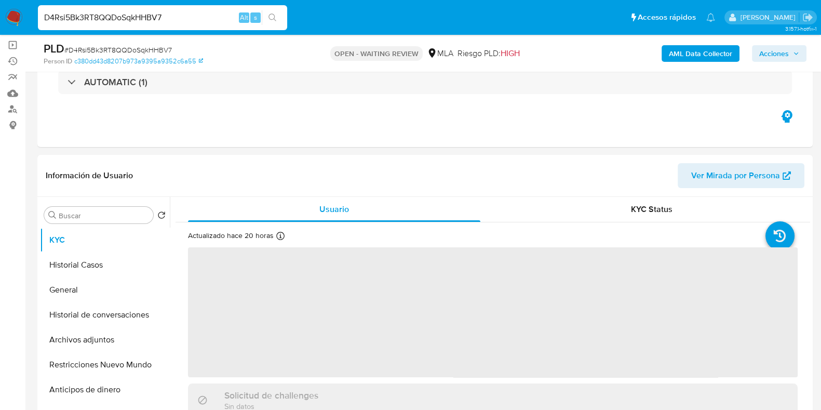
scroll to position [195, 0]
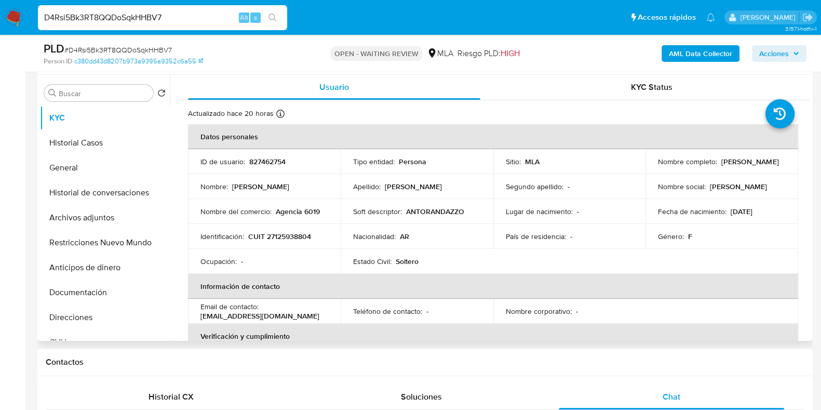
click at [299, 237] on p "CUIT 27125938804" at bounding box center [279, 236] width 63 height 9
copy p "27125938804"
